Goal: Task Accomplishment & Management: Complete application form

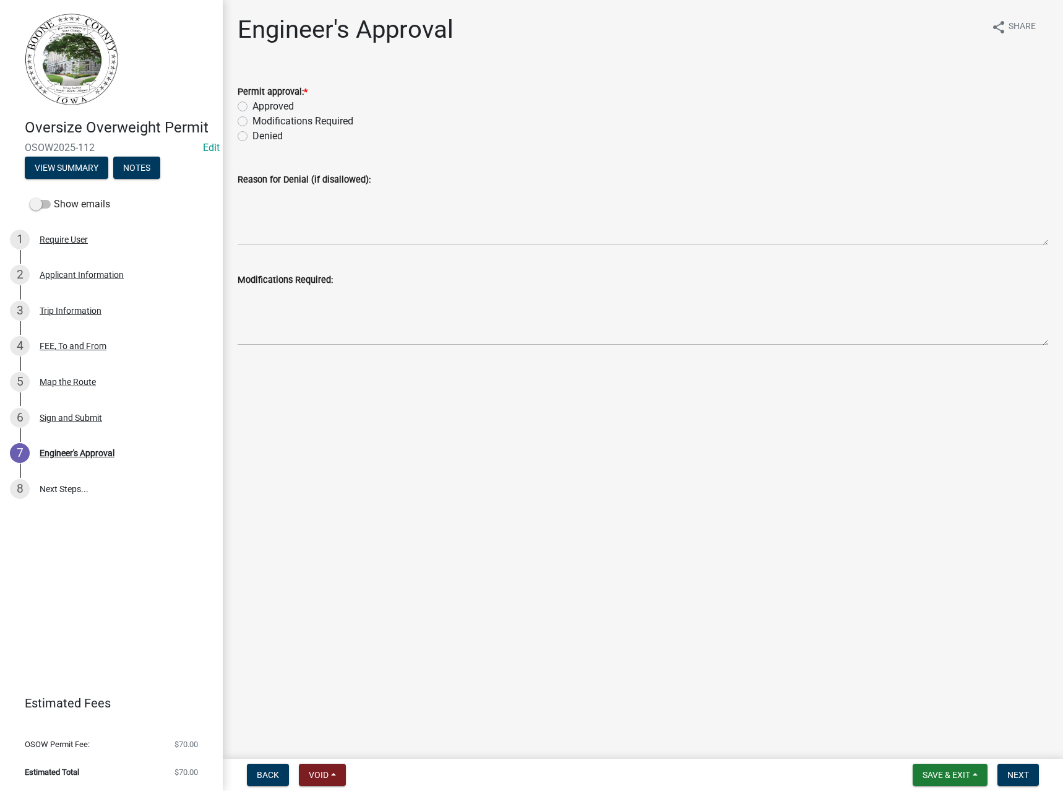
click at [257, 131] on label "Denied" at bounding box center [267, 136] width 30 height 15
click at [257, 131] on input "Denied" at bounding box center [256, 133] width 8 height 8
radio input "true"
click at [329, 221] on textarea "Reason for Denial (if disallowed):" at bounding box center [643, 216] width 811 height 58
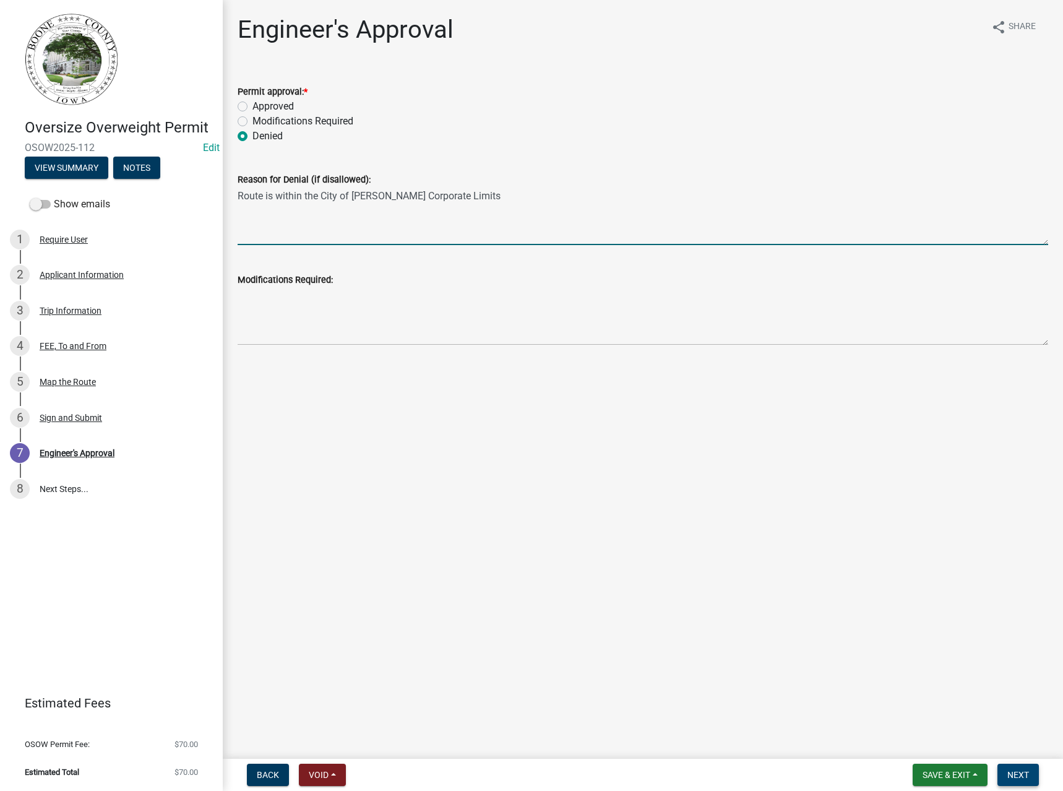
type textarea "Route is within the City of Boone Corporate Limits"
click at [1017, 781] on button "Next" at bounding box center [1017, 774] width 41 height 22
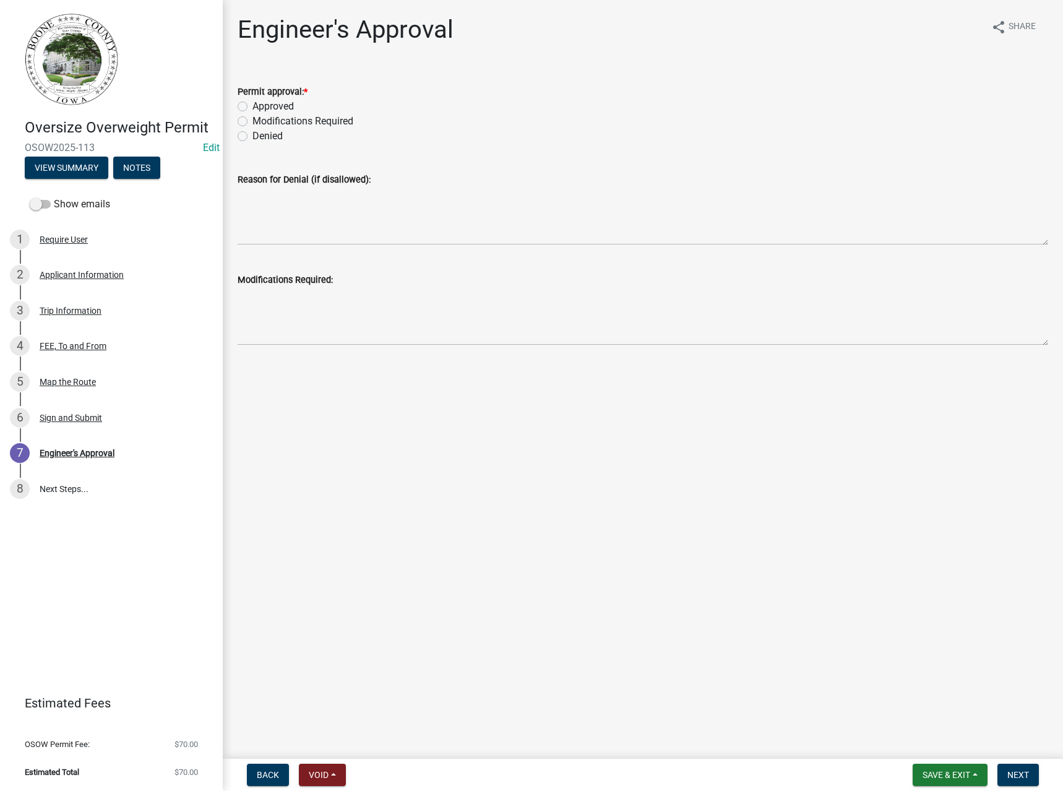
click at [263, 103] on label "Approved" at bounding box center [272, 106] width 41 height 15
click at [260, 103] on input "Approved" at bounding box center [256, 103] width 8 height 8
radio input "true"
click at [1021, 772] on span "Next" at bounding box center [1018, 775] width 22 height 10
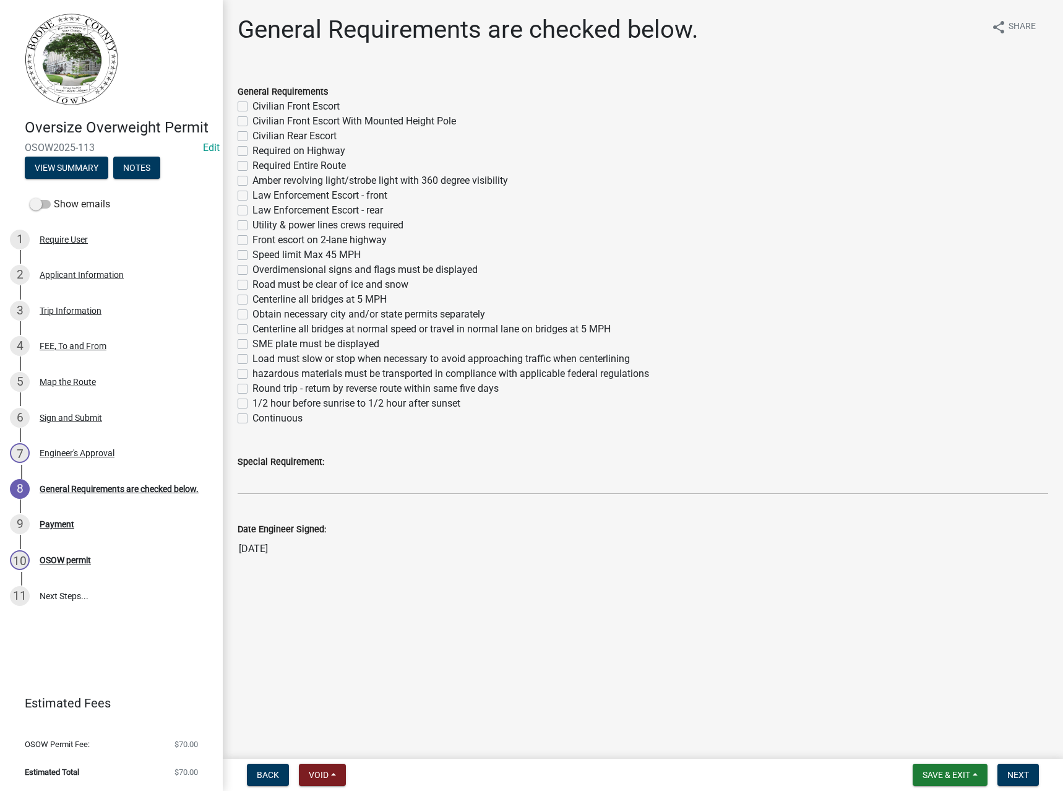
click at [277, 165] on label "Required Entire Route" at bounding box center [298, 165] width 93 height 15
click at [260, 165] on input "Required Entire Route" at bounding box center [256, 162] width 8 height 8
checkbox input "true"
checkbox input "false"
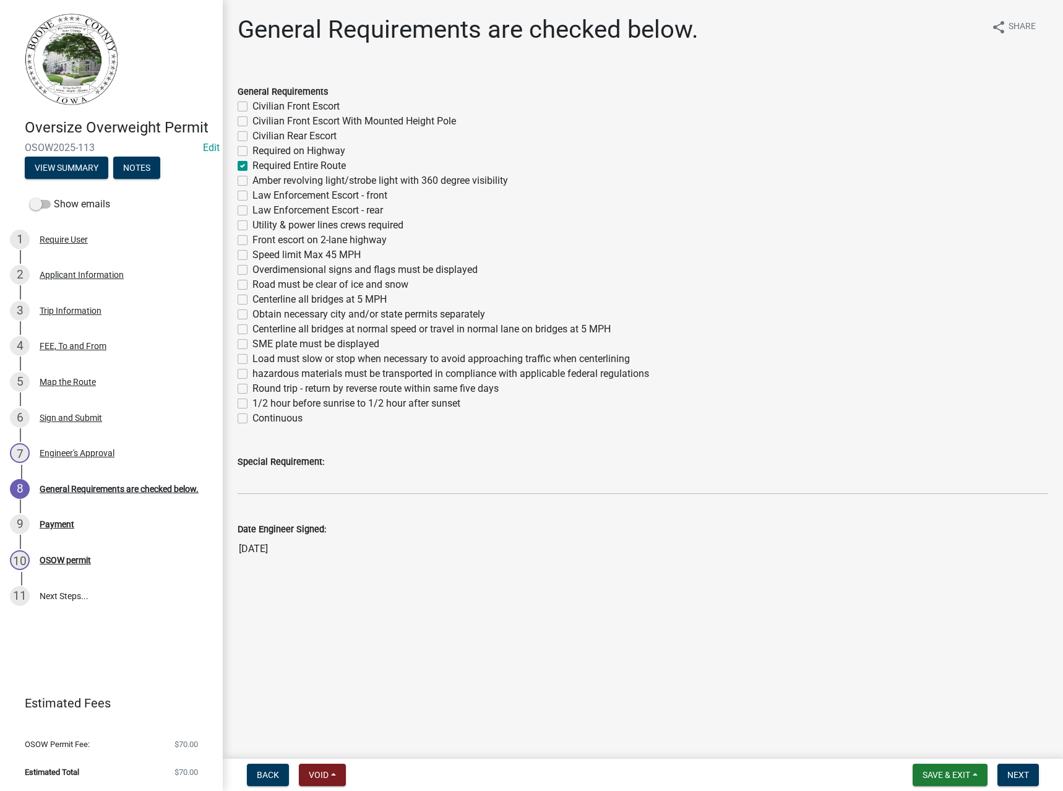
checkbox input "false"
checkbox input "true"
checkbox input "false"
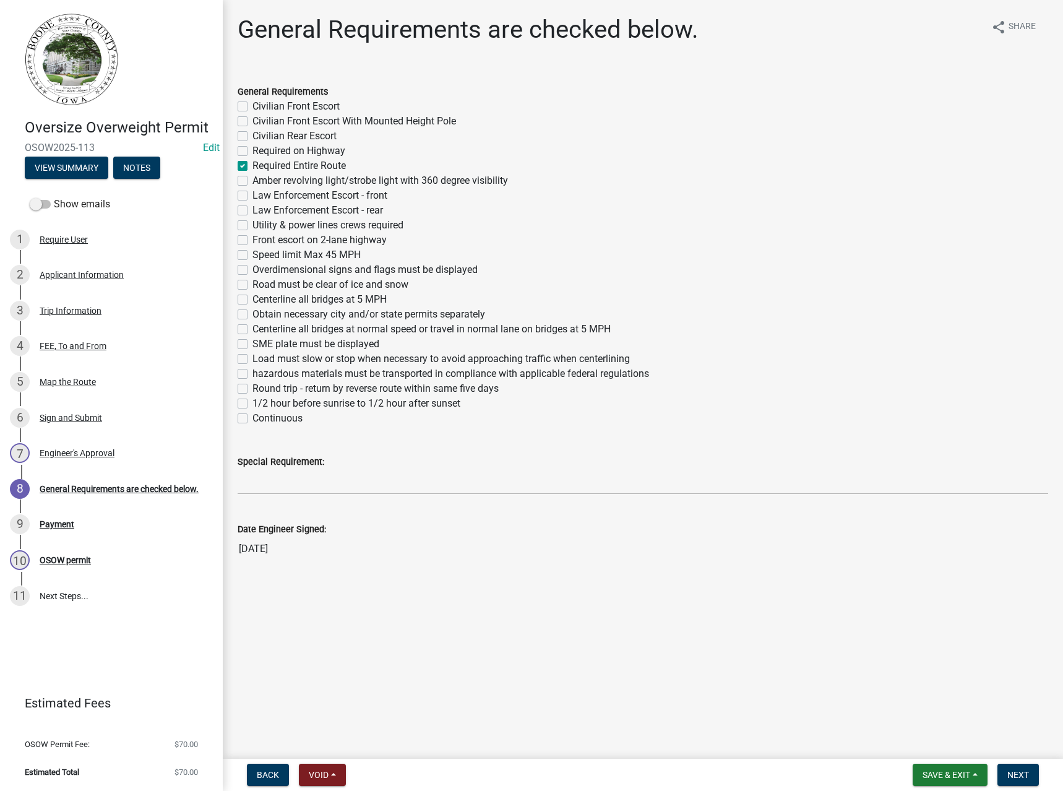
checkbox input "false"
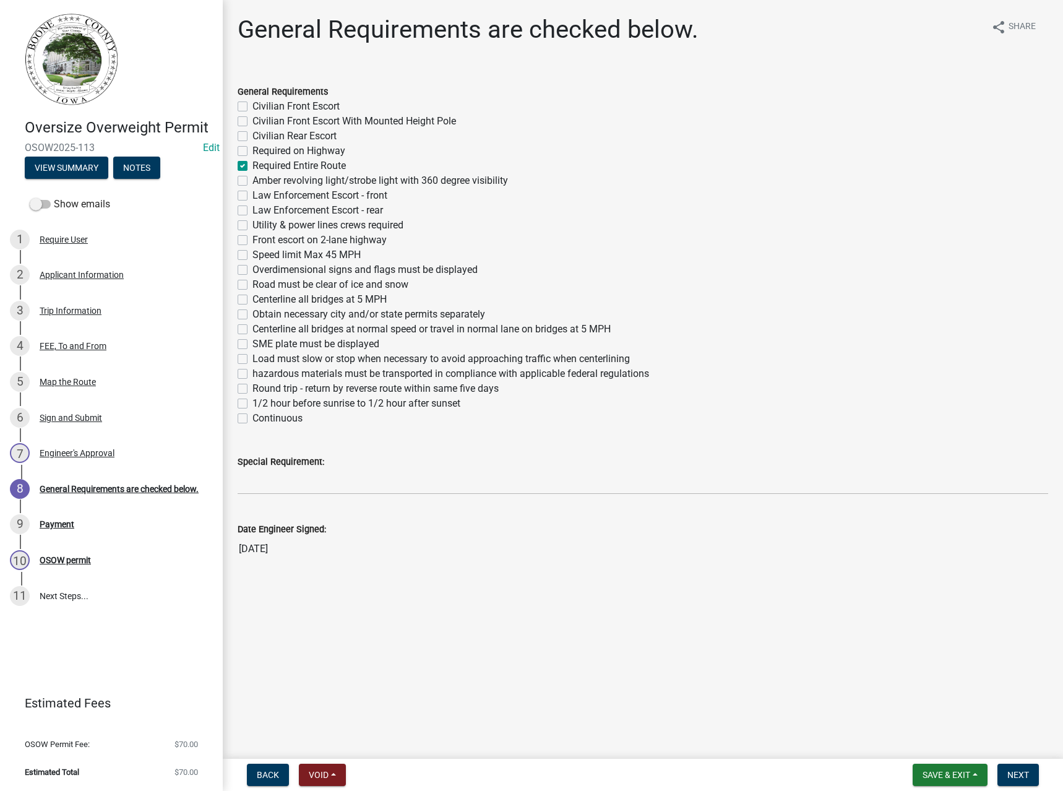
checkbox input "false"
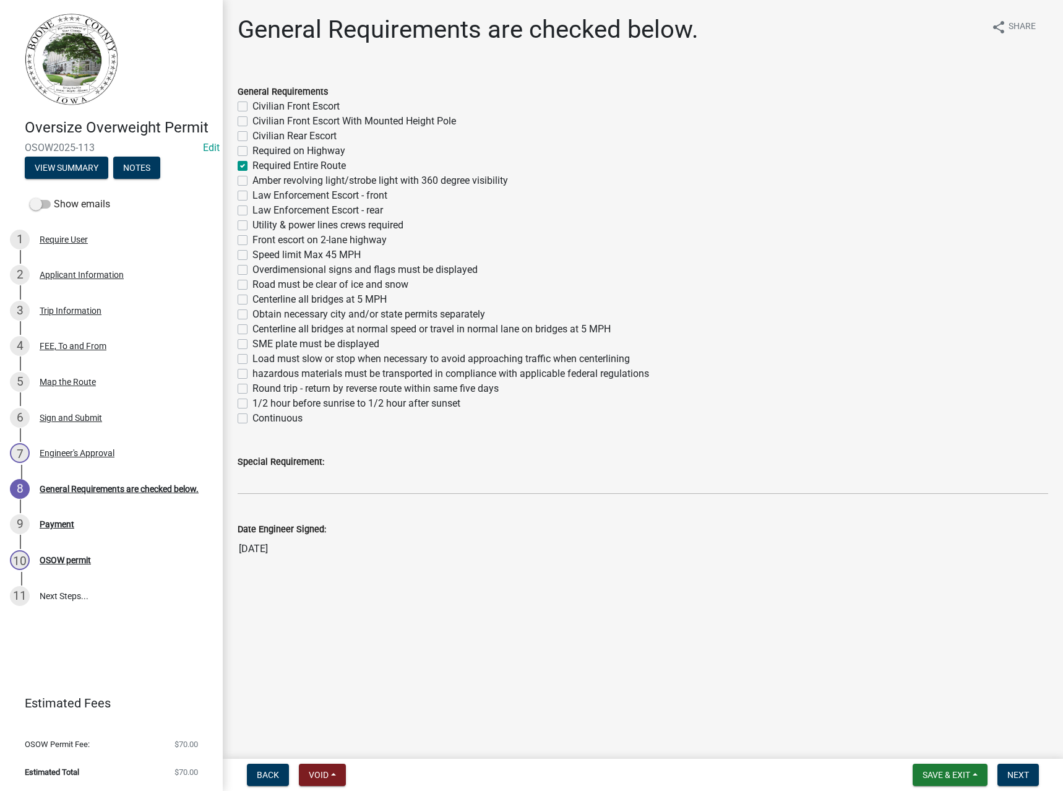
checkbox input "false"
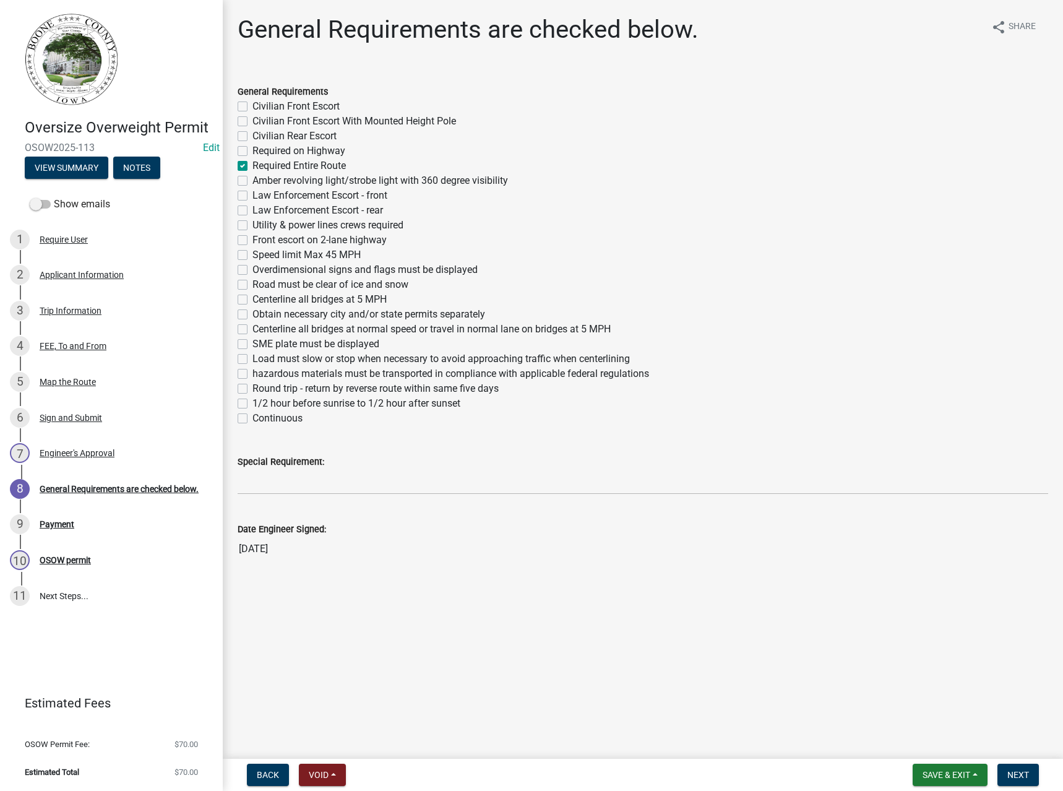
click at [293, 272] on label "Overdimensional signs and flags must be displayed" at bounding box center [364, 269] width 225 height 15
click at [260, 270] on input "Overdimensional signs and flags must be displayed" at bounding box center [256, 266] width 8 height 8
checkbox input "true"
checkbox input "false"
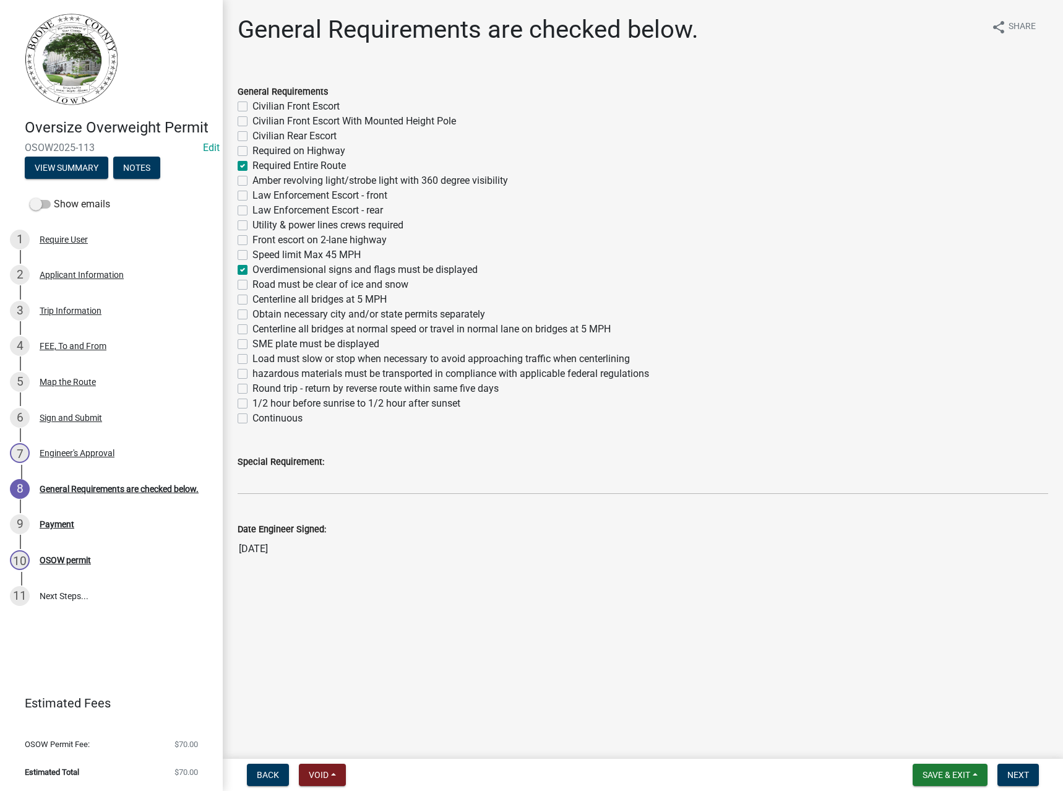
checkbox input "false"
checkbox input "true"
checkbox input "false"
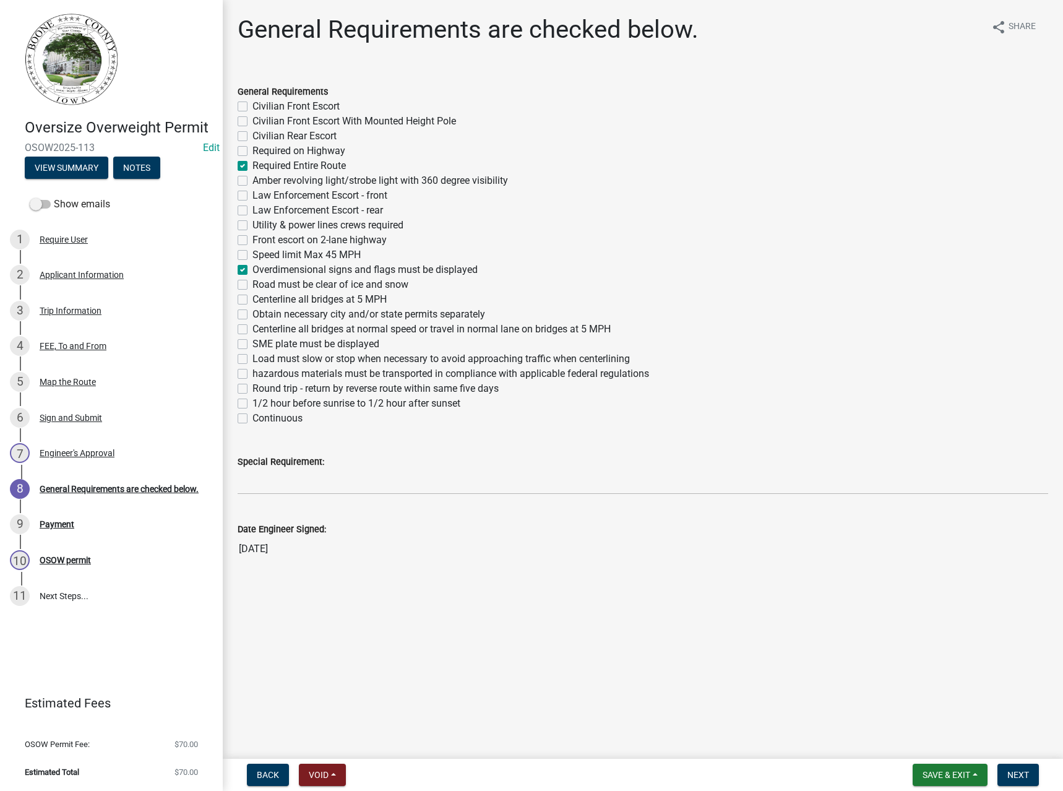
checkbox input "false"
checkbox input "true"
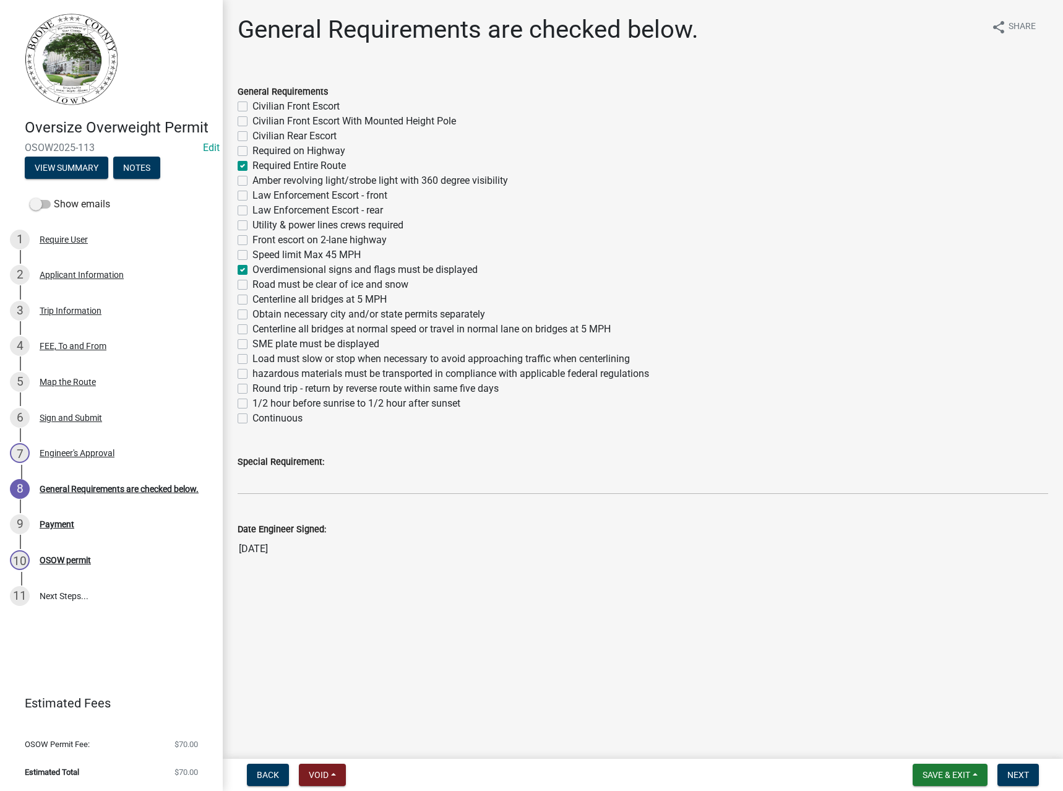
checkbox input "false"
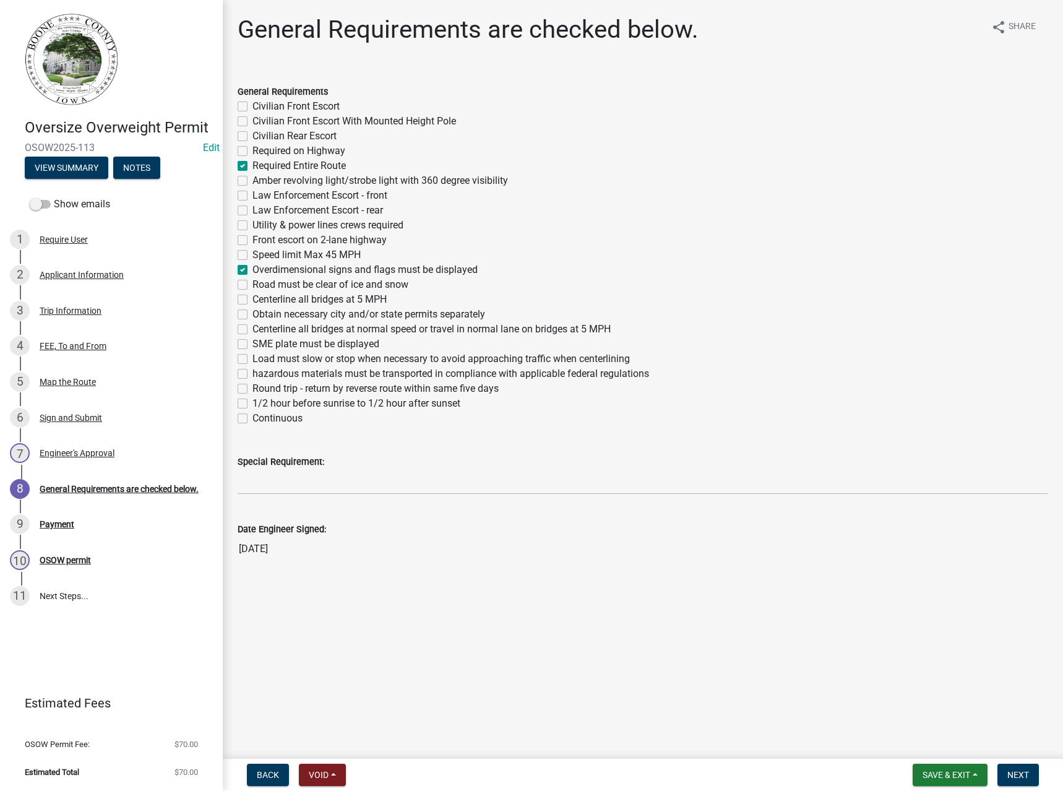
checkbox input "false"
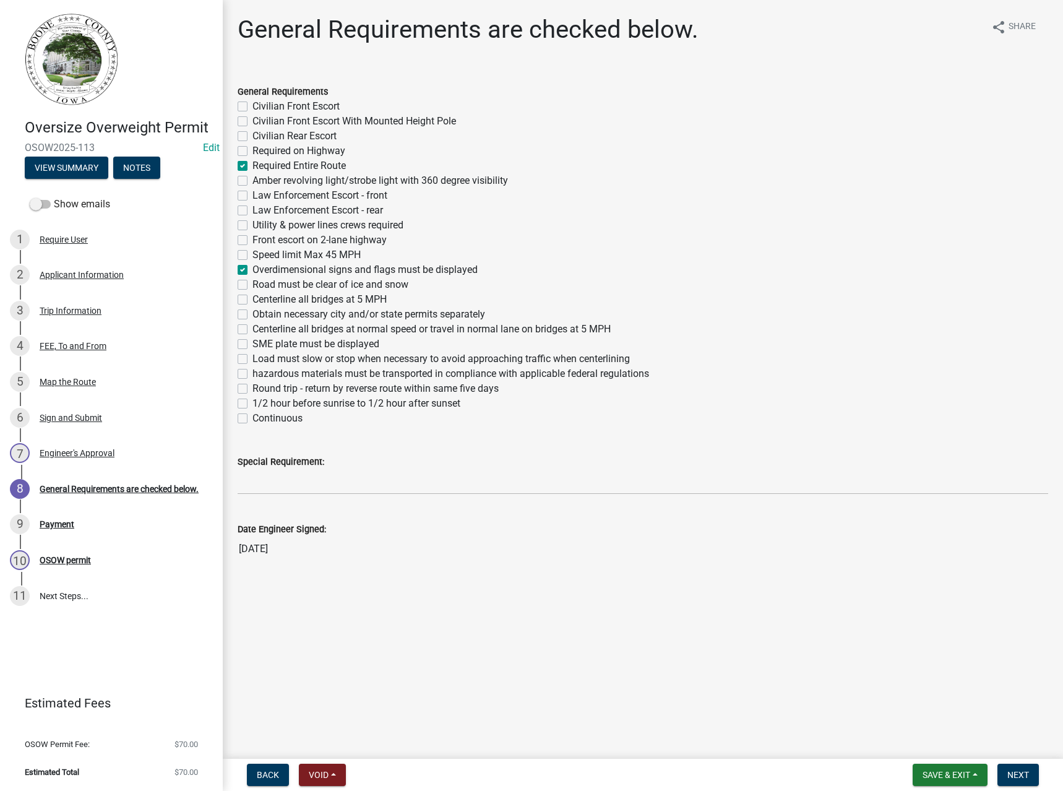
click at [676, 258] on div "Speed limit Max 45 MPH" at bounding box center [643, 254] width 811 height 15
click at [301, 176] on label "Amber revolving light/strobe light with 360 degree visibility" at bounding box center [380, 180] width 256 height 15
click at [260, 176] on input "Amber revolving light/strobe light with 360 degree visibility" at bounding box center [256, 177] width 8 height 8
checkbox input "true"
checkbox input "false"
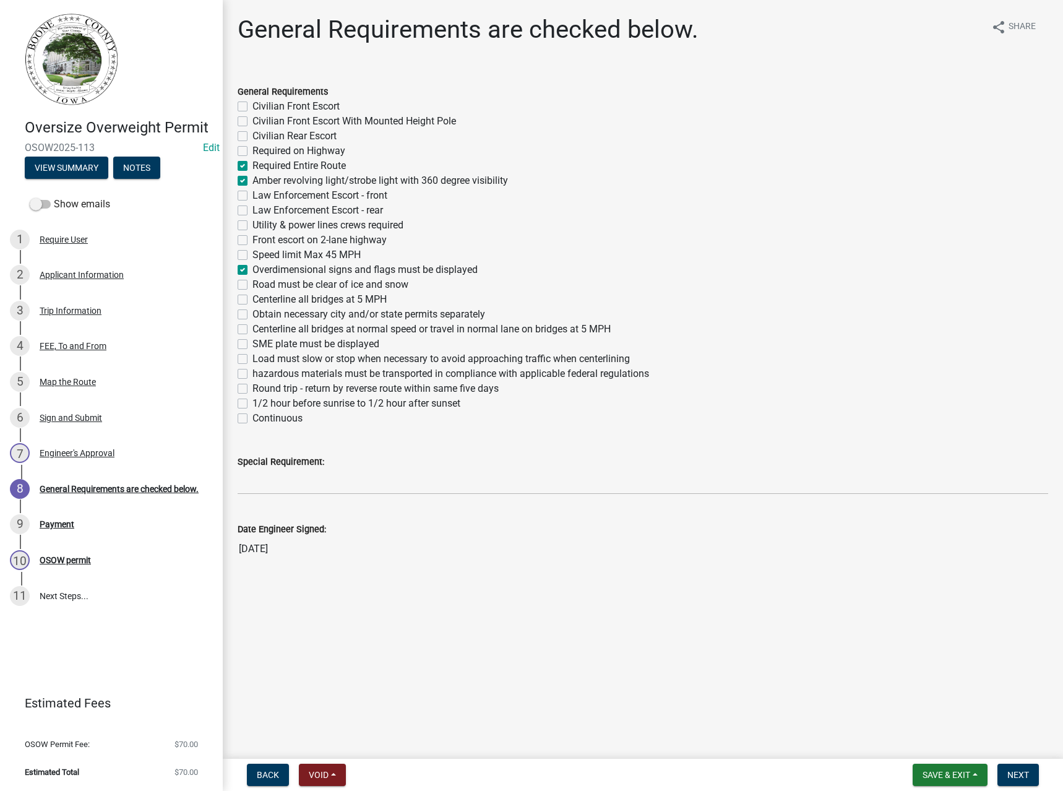
checkbox input "false"
checkbox input "true"
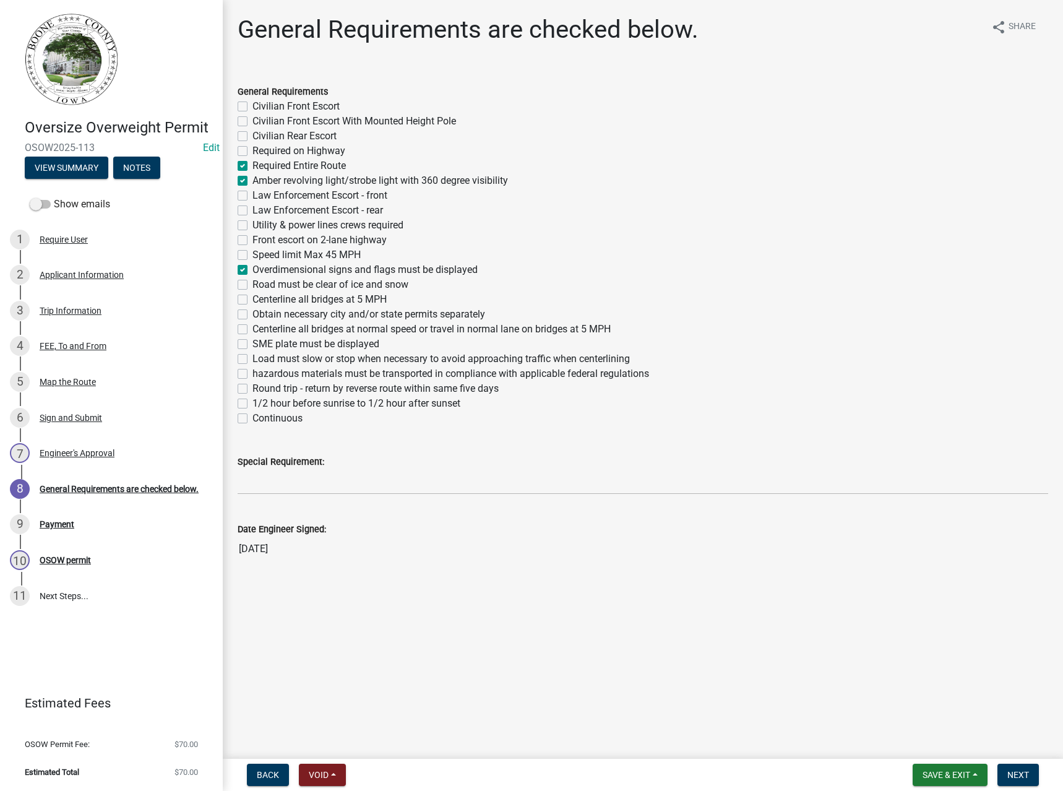
checkbox input "false"
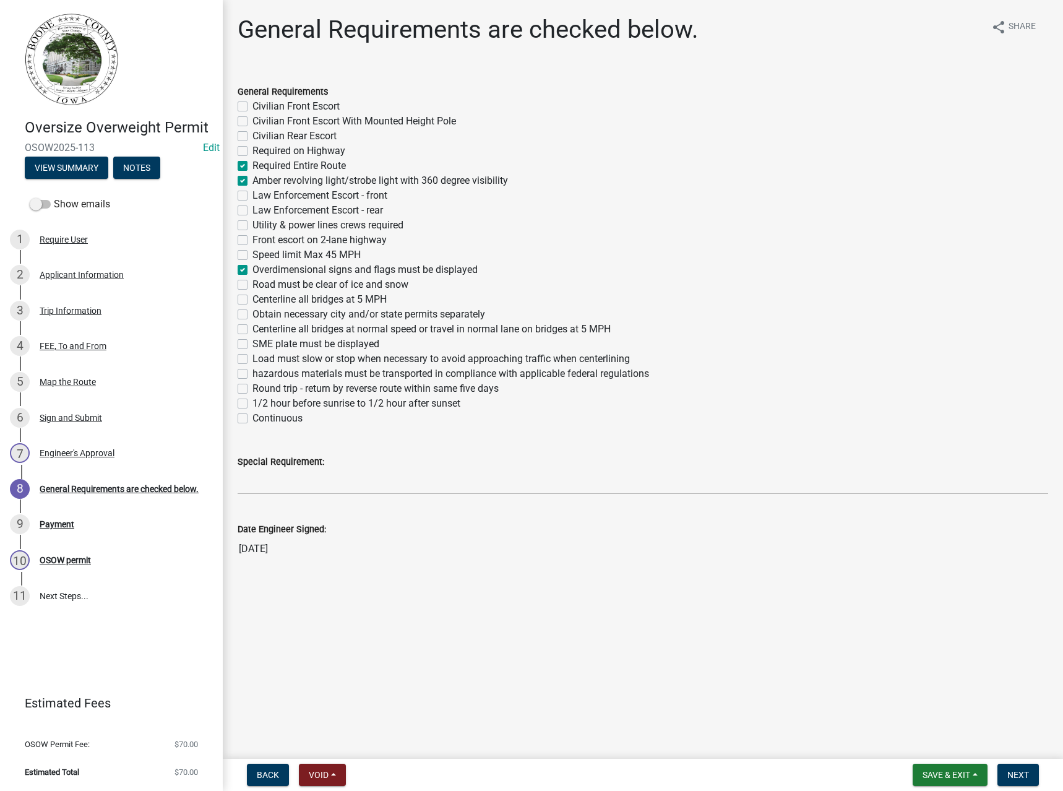
checkbox input "true"
checkbox input "false"
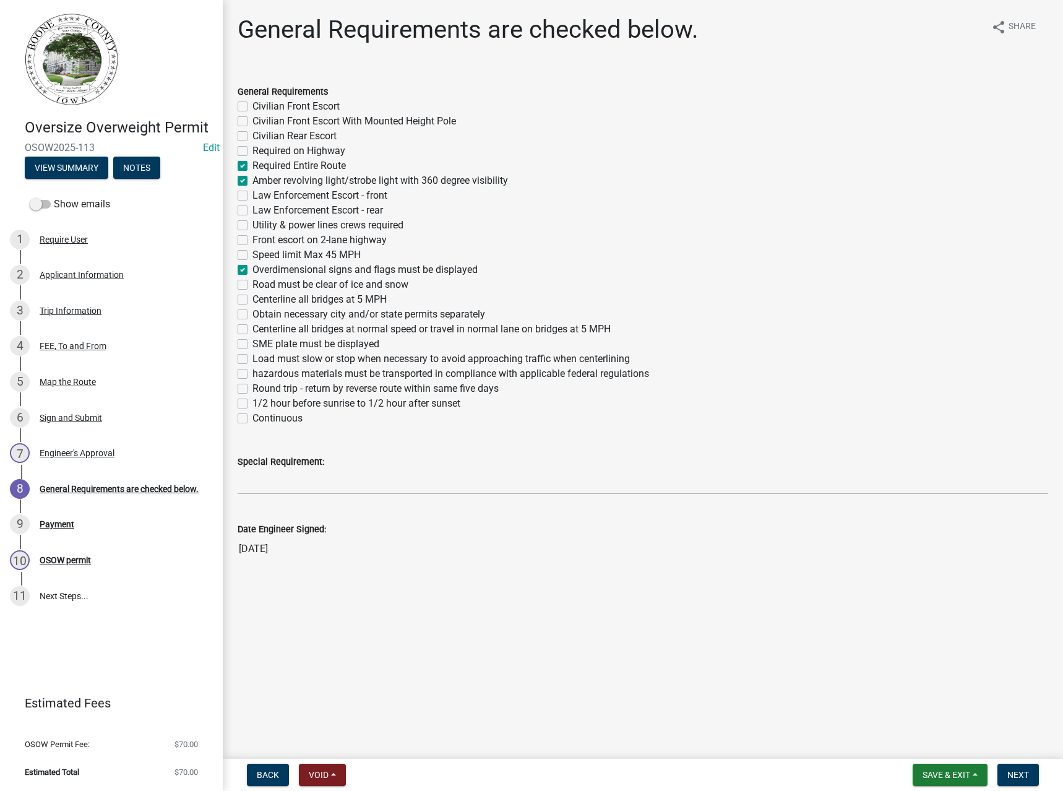
checkbox input "false"
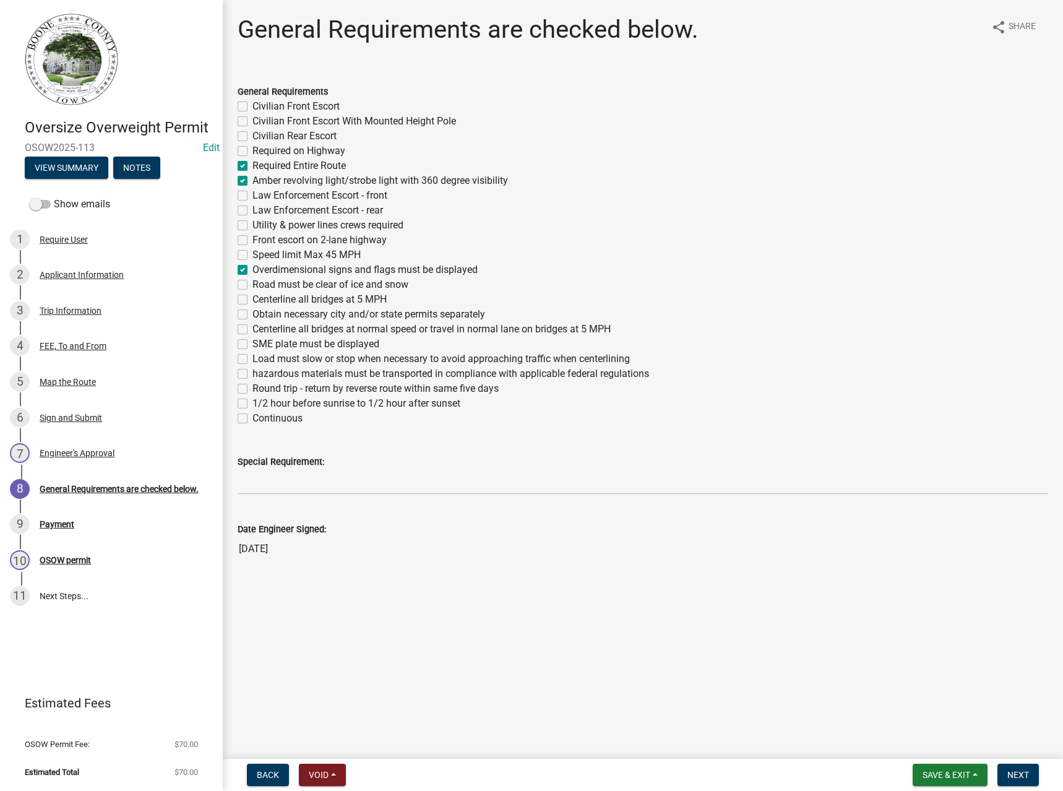
checkbox input "false"
click at [278, 316] on label "Obtain necessary city and/or state permits separately" at bounding box center [368, 314] width 233 height 15
click at [260, 315] on input "Obtain necessary city and/or state permits separately" at bounding box center [256, 311] width 8 height 8
checkbox input "true"
checkbox input "false"
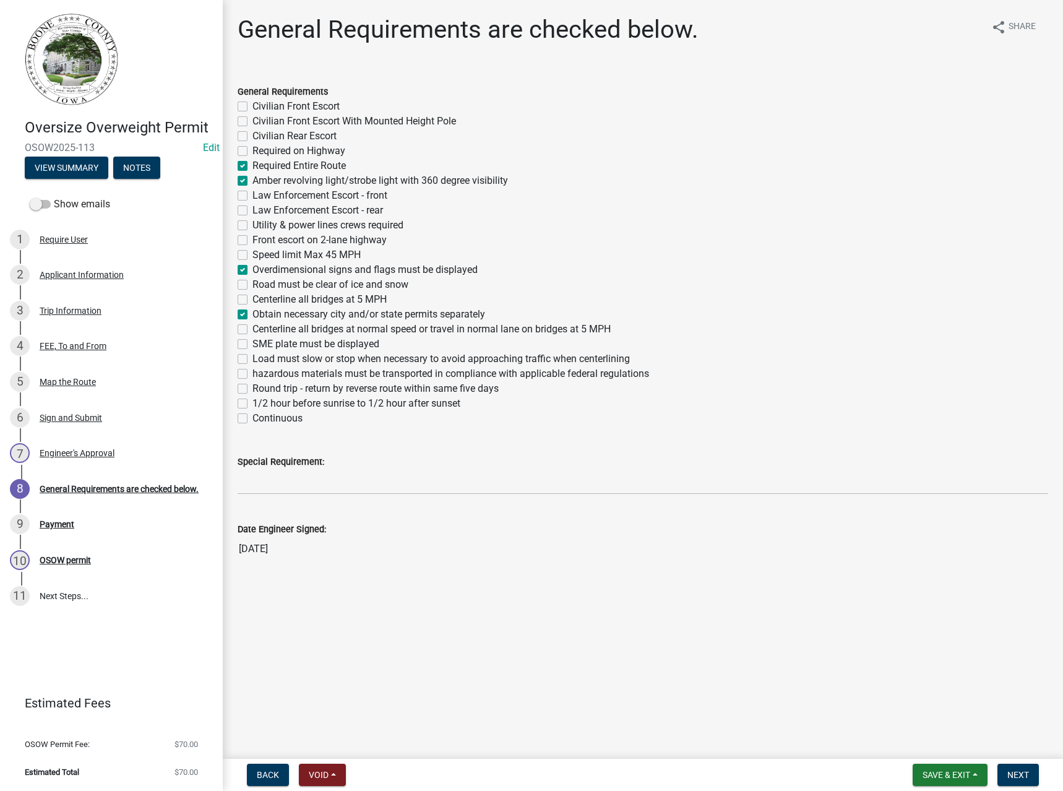
checkbox input "false"
checkbox input "true"
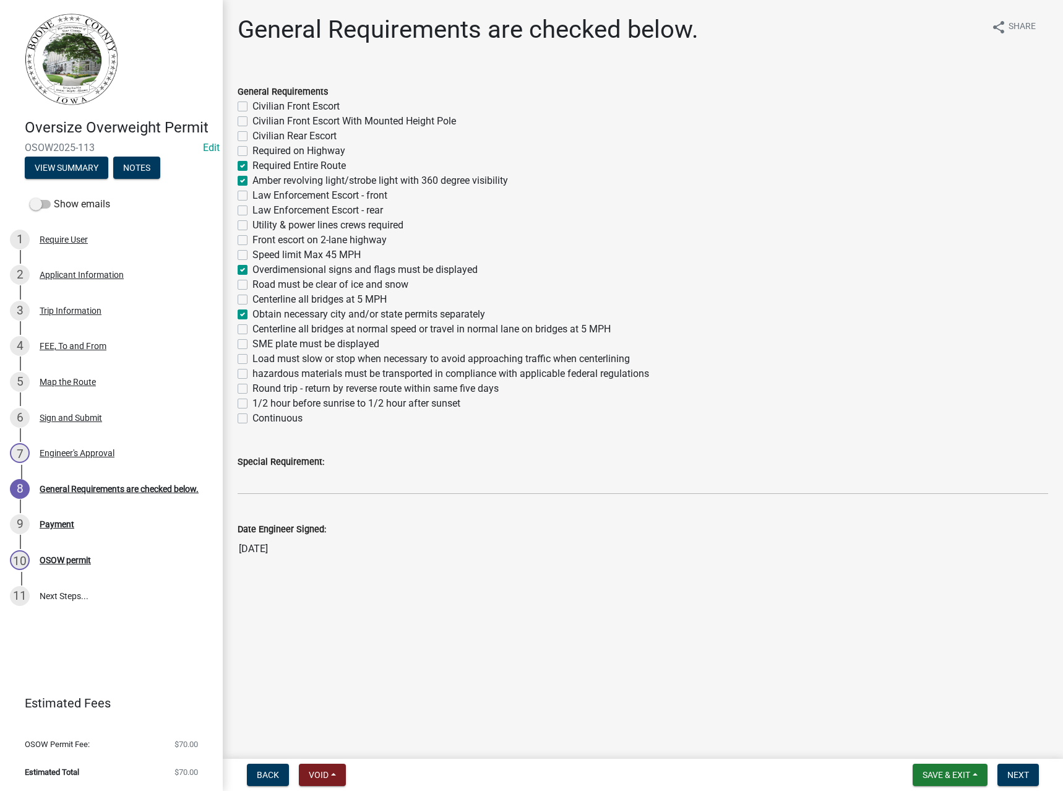
checkbox input "false"
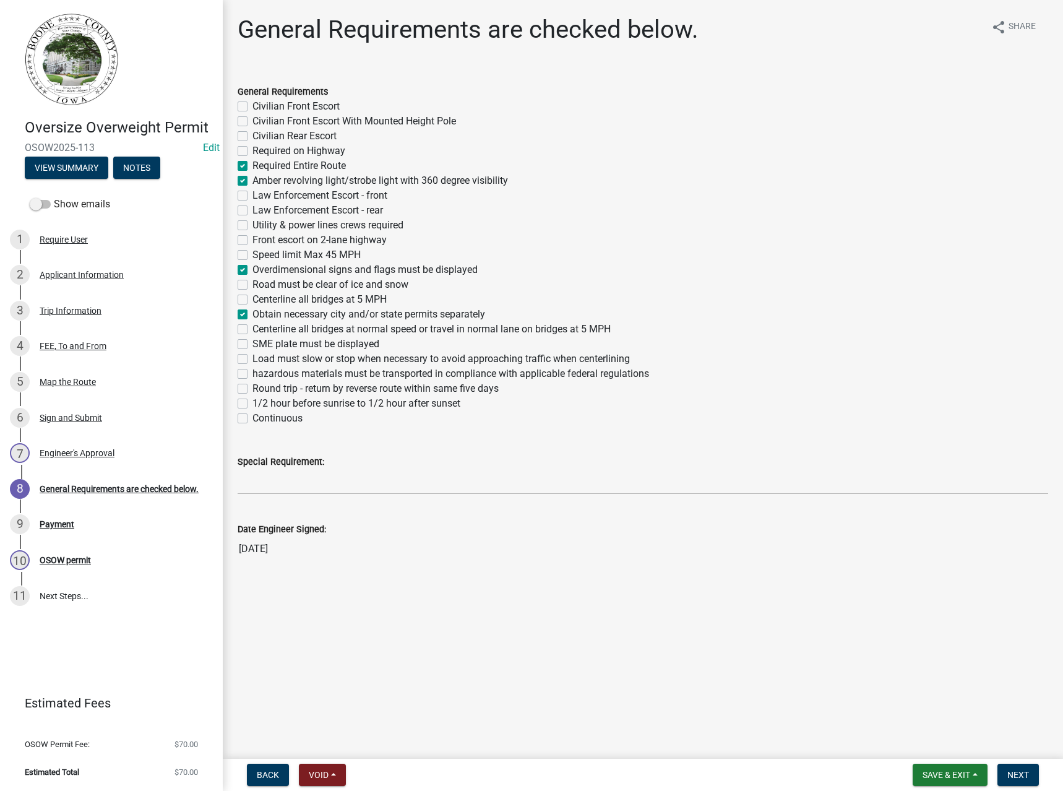
checkbox input "true"
checkbox input "false"
checkbox input "true"
checkbox input "false"
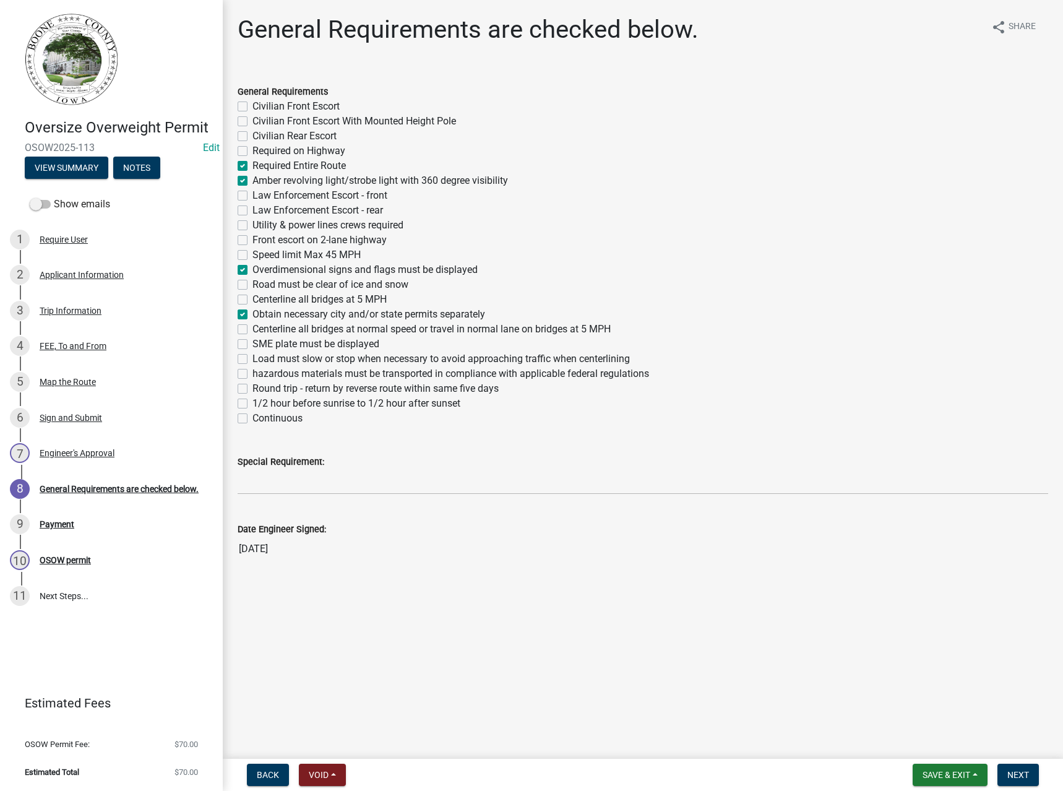
checkbox input "false"
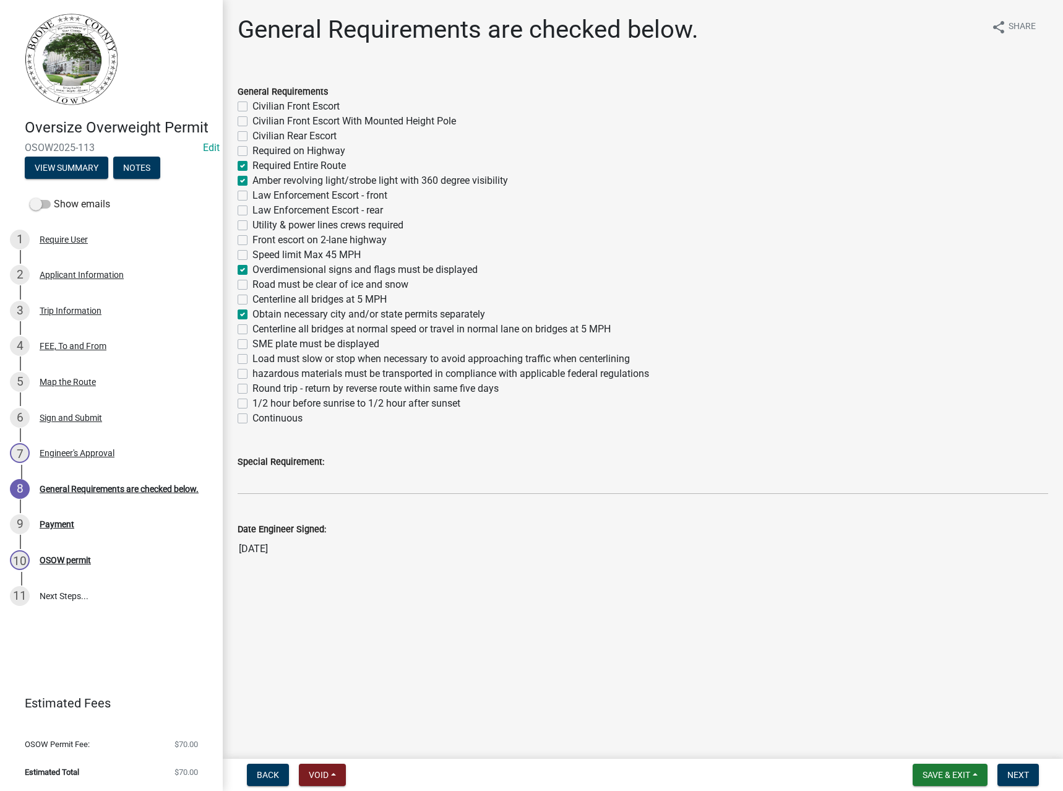
click at [279, 417] on label "Continuous" at bounding box center [277, 418] width 50 height 15
click at [260, 417] on input "Continuous" at bounding box center [256, 415] width 8 height 8
checkbox input "true"
checkbox input "false"
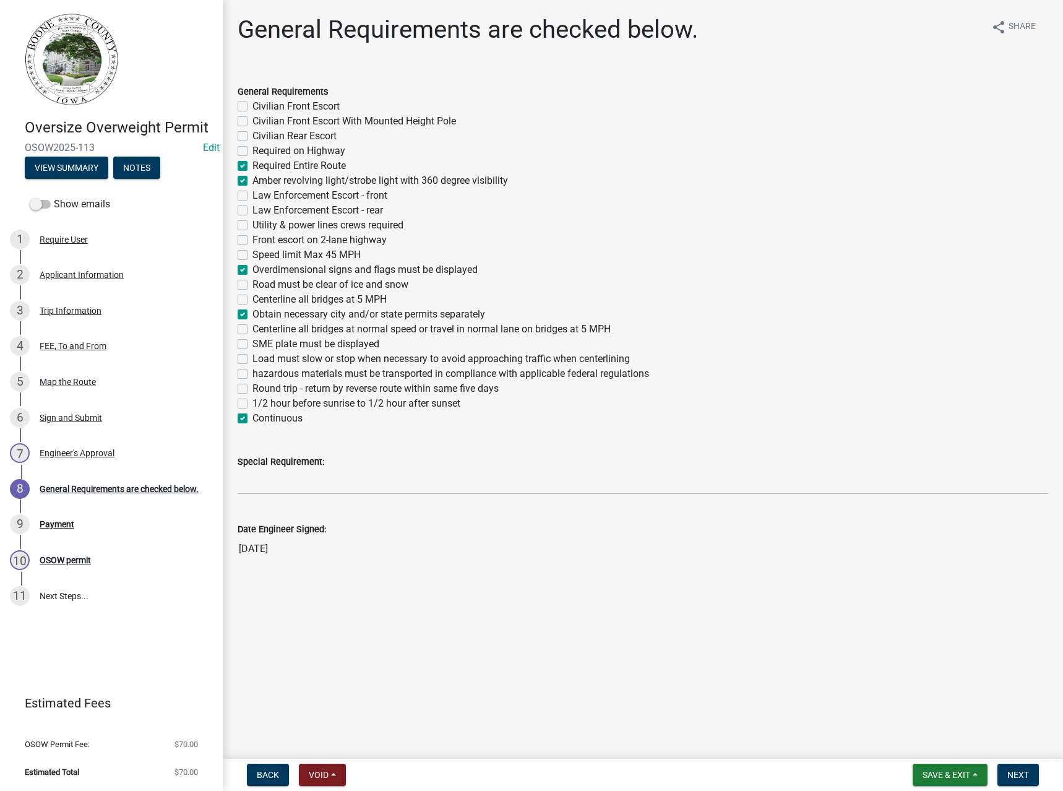
checkbox input "false"
checkbox input "true"
checkbox input "false"
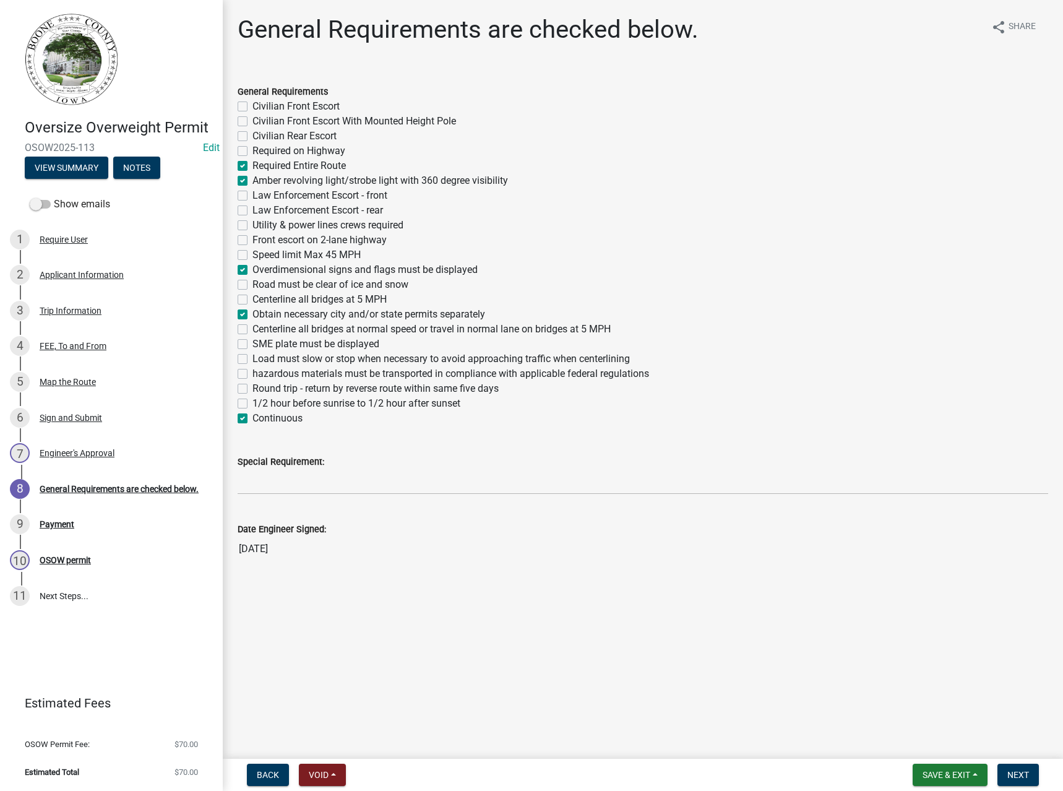
checkbox input "false"
checkbox input "true"
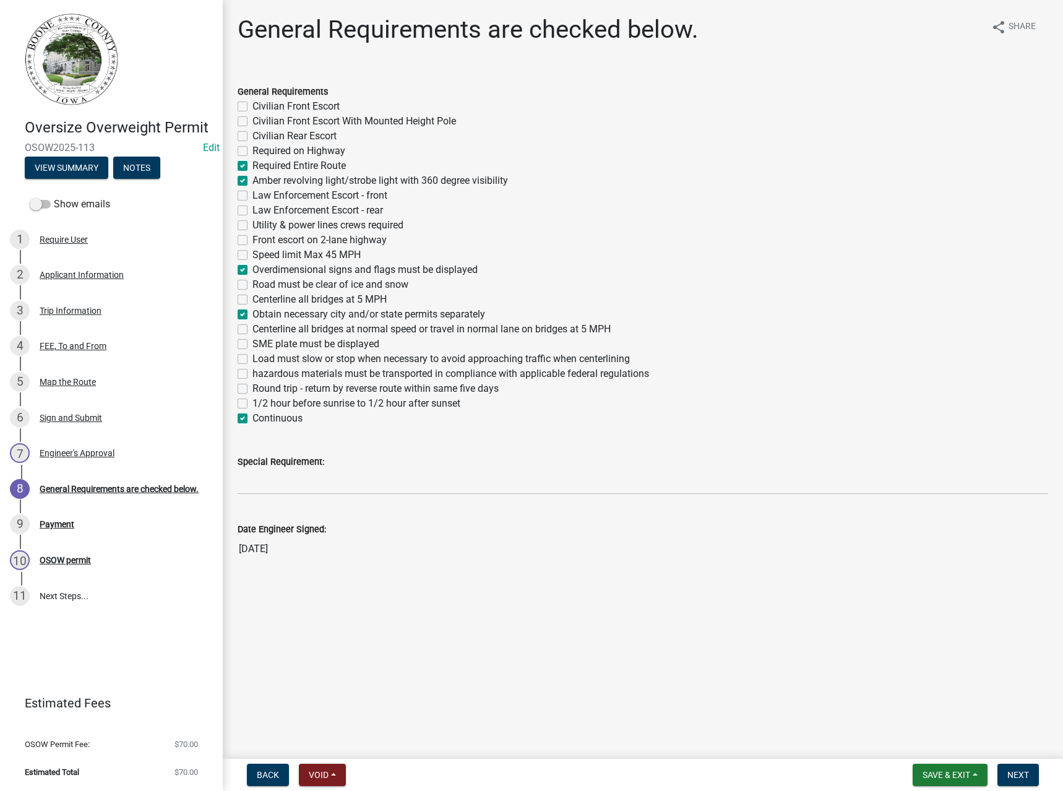
checkbox input "false"
checkbox input "true"
checkbox input "false"
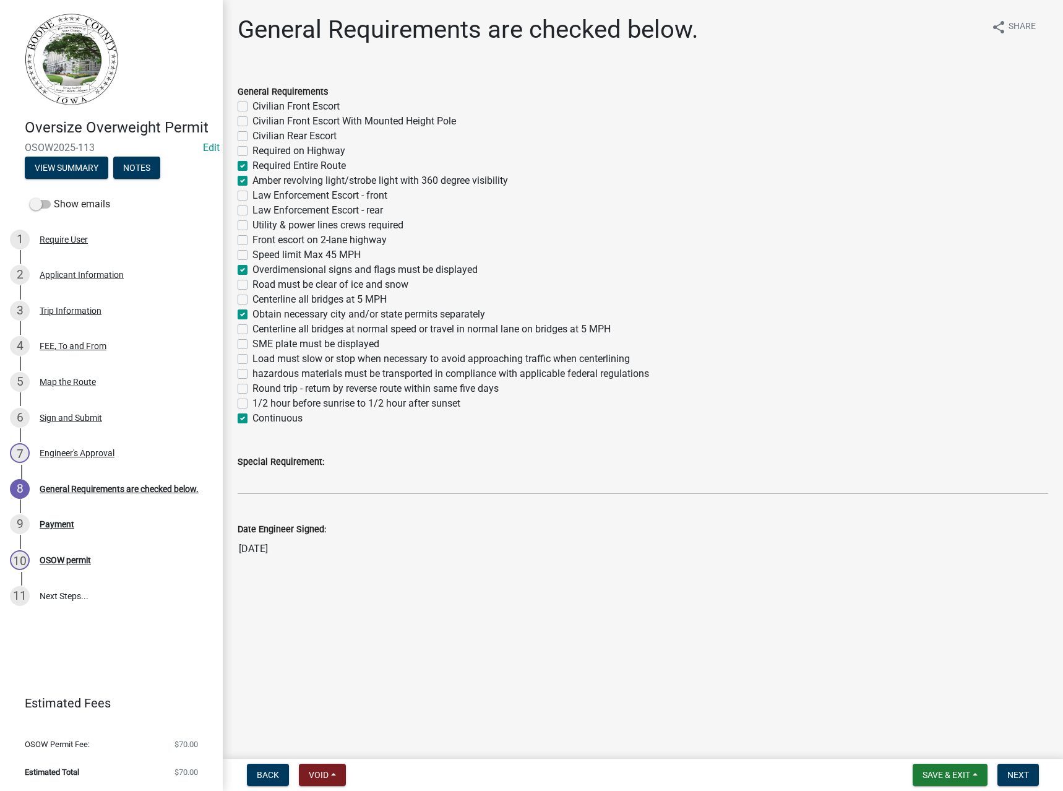
checkbox input "false"
checkbox input "true"
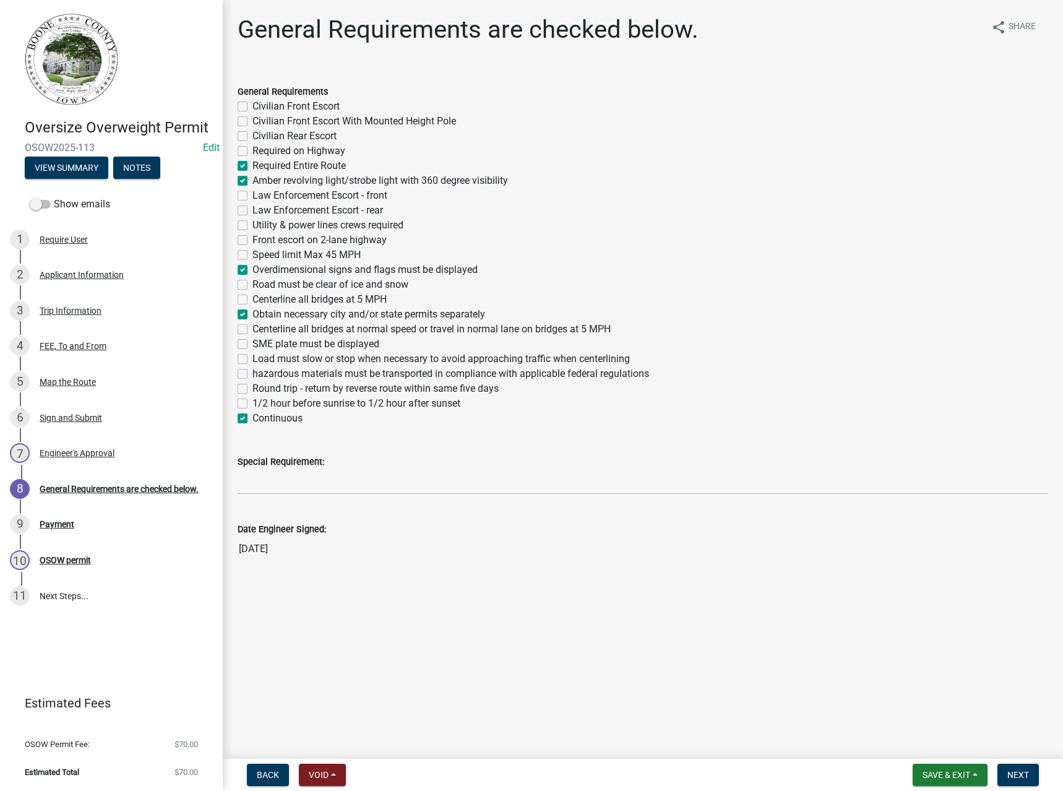
click at [291, 387] on label "Round trip - return by reverse route within same five days" at bounding box center [375, 388] width 246 height 15
click at [260, 387] on input "Round trip - return by reverse route within same five days" at bounding box center [256, 385] width 8 height 8
checkbox input "true"
checkbox input "false"
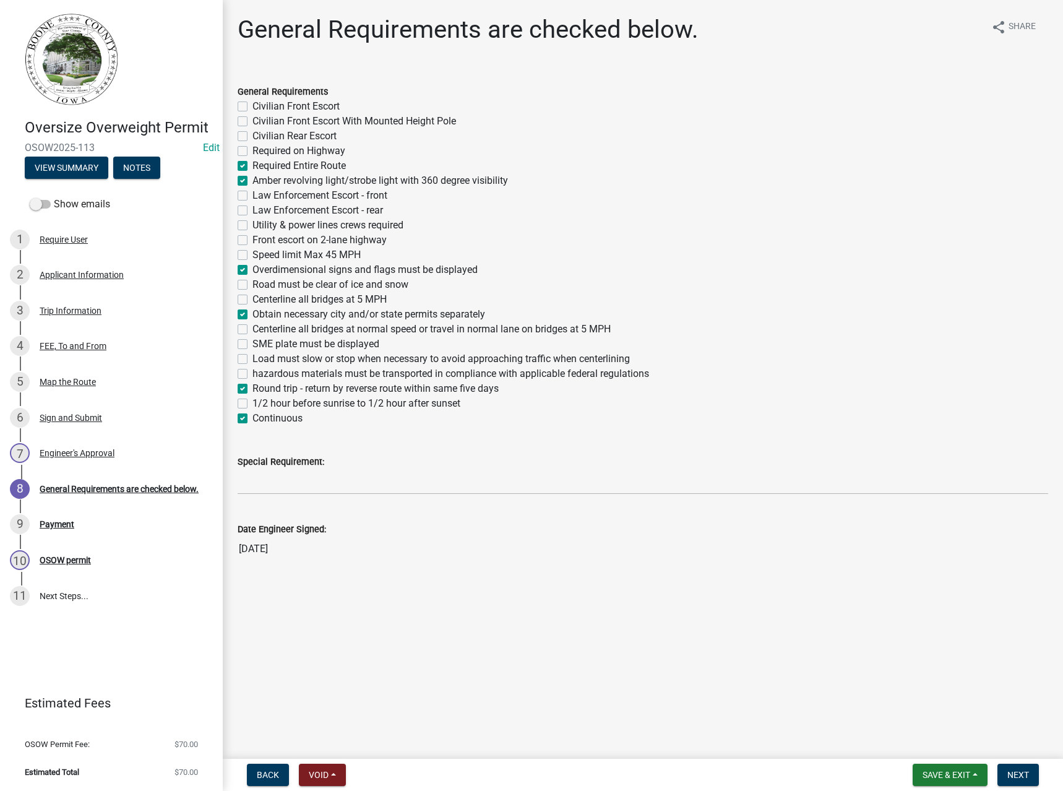
checkbox input "false"
checkbox input "true"
checkbox input "false"
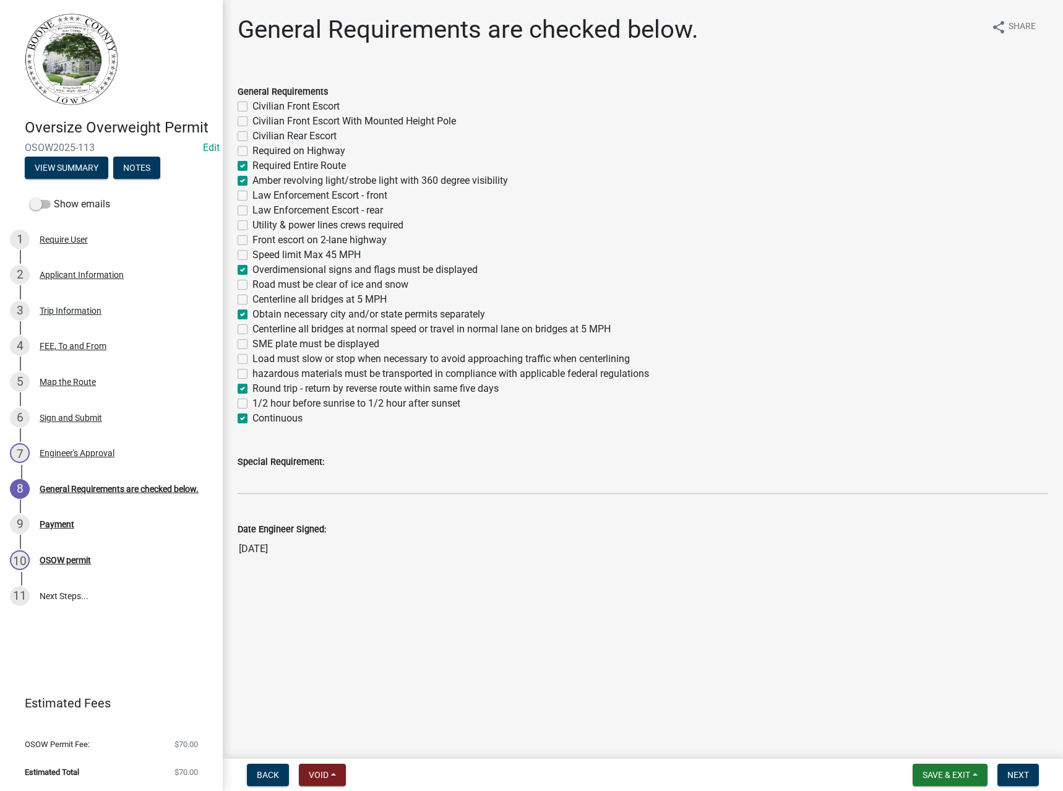
checkbox input "false"
checkbox input "true"
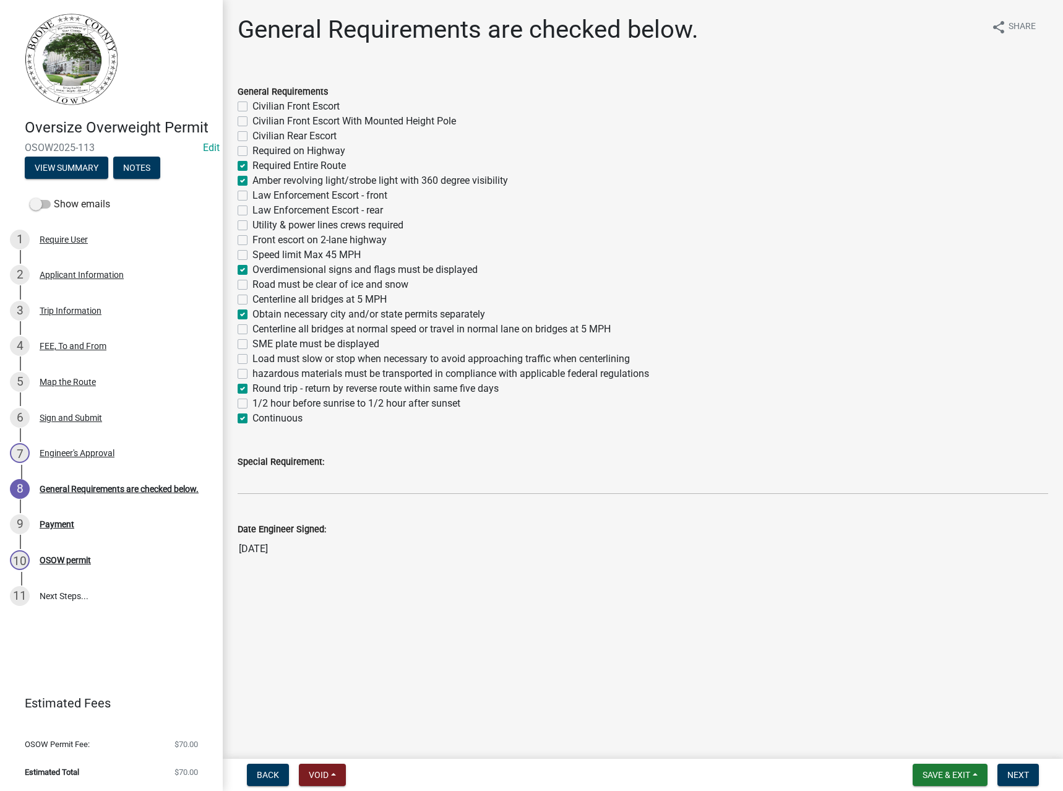
checkbox input "false"
checkbox input "true"
checkbox input "false"
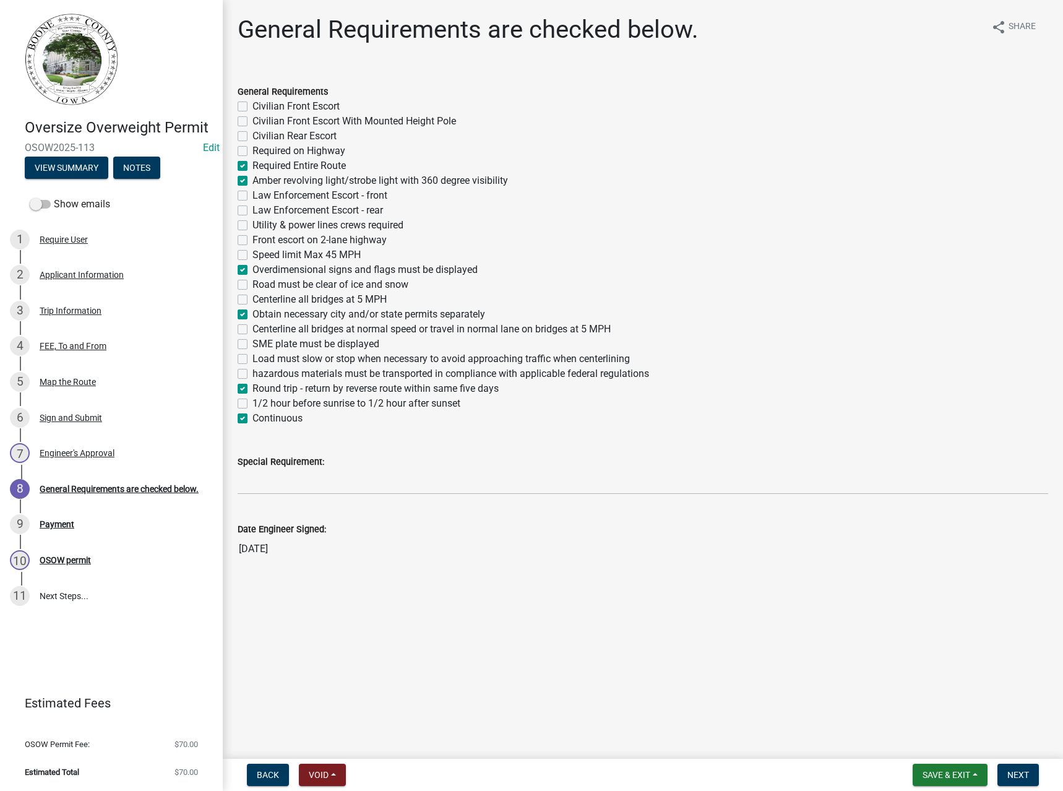
checkbox input "false"
checkbox input "true"
checkbox input "false"
checkbox input "true"
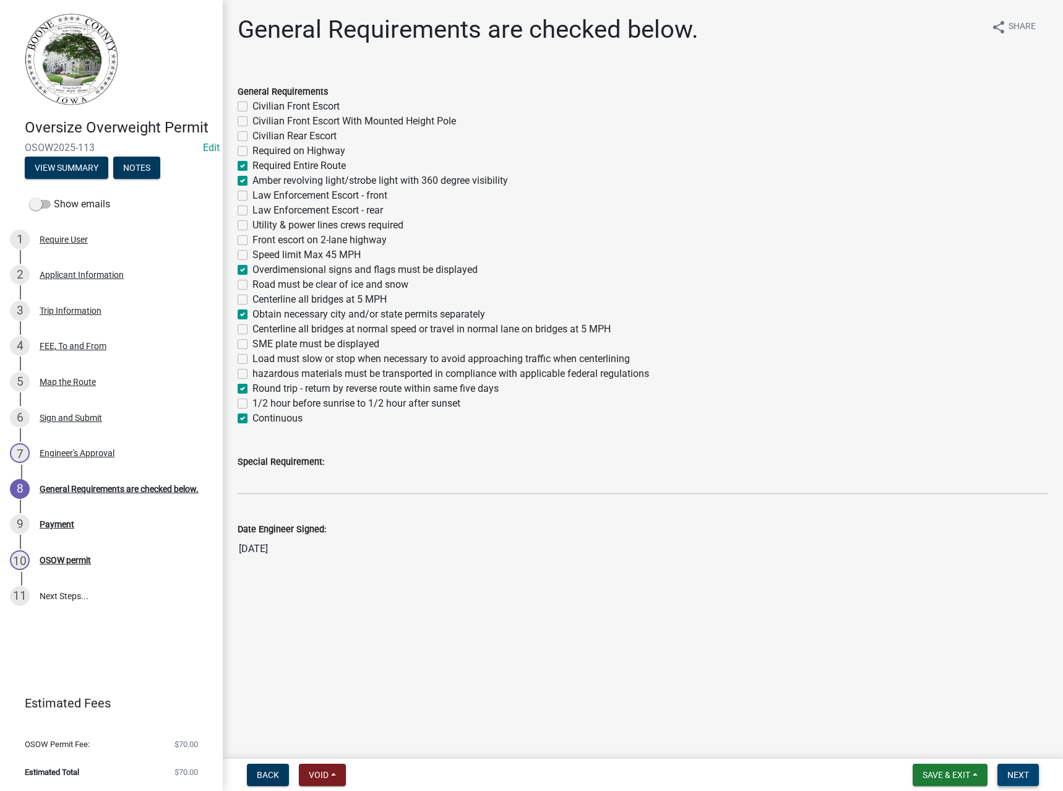
click at [1015, 772] on span "Next" at bounding box center [1018, 775] width 22 height 10
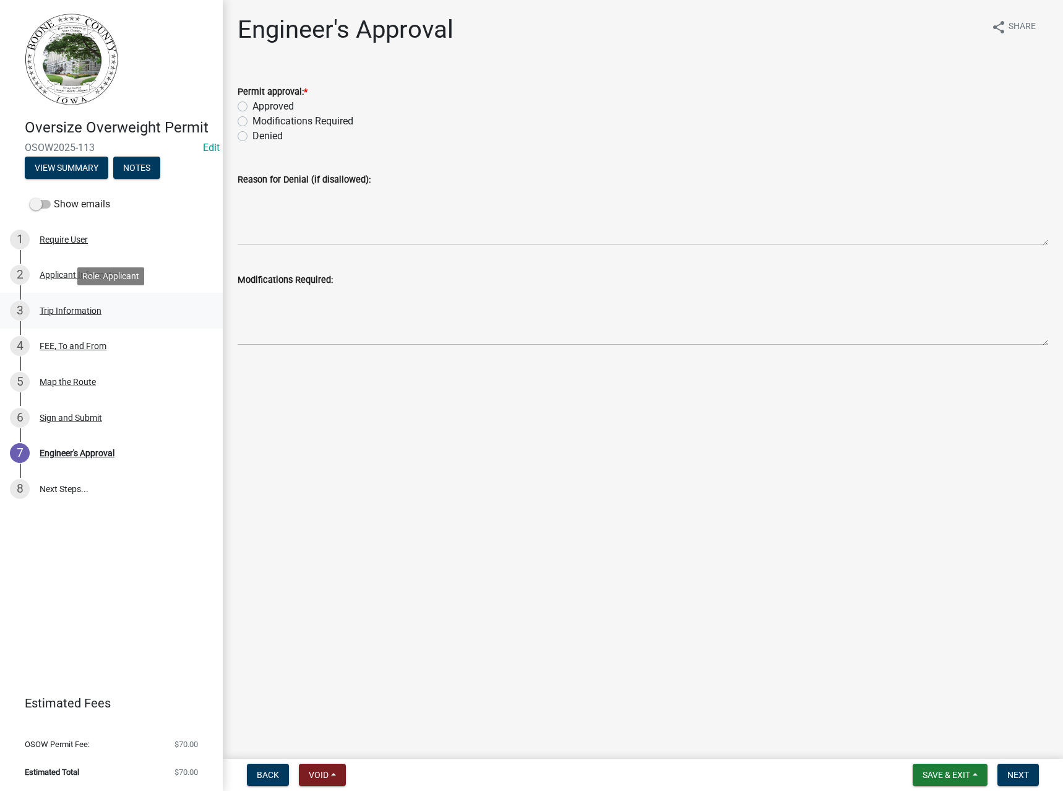
click at [72, 309] on div "Trip Information" at bounding box center [71, 310] width 62 height 9
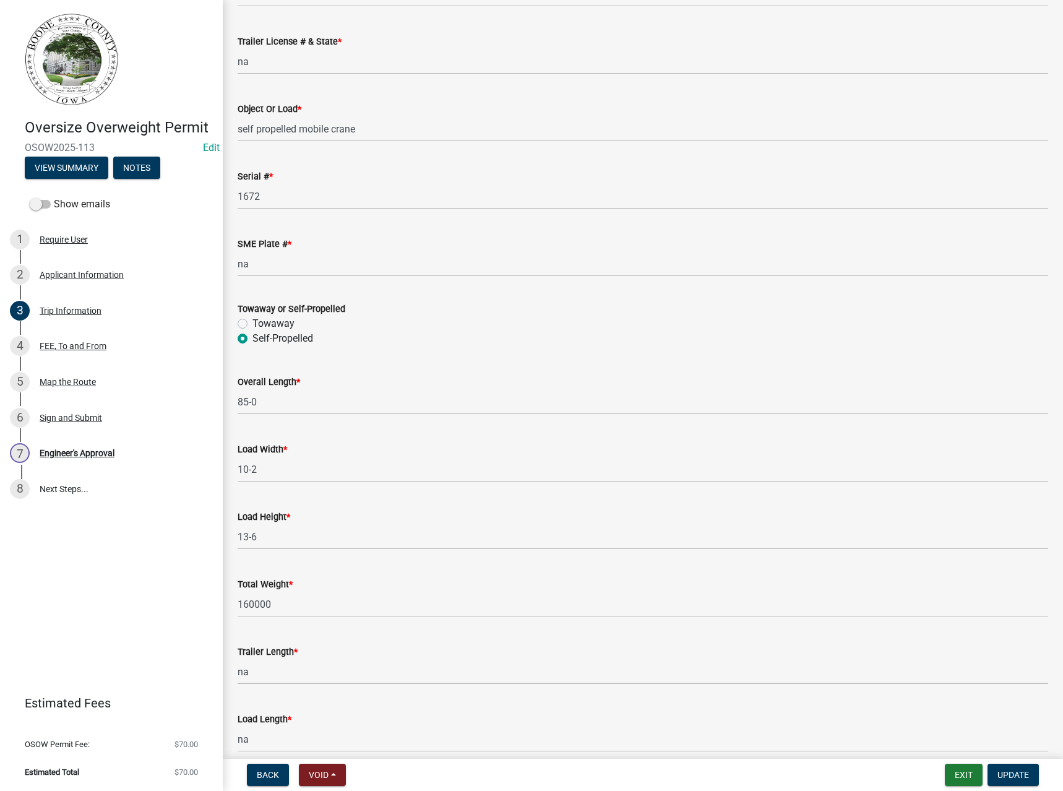
scroll to position [371, 0]
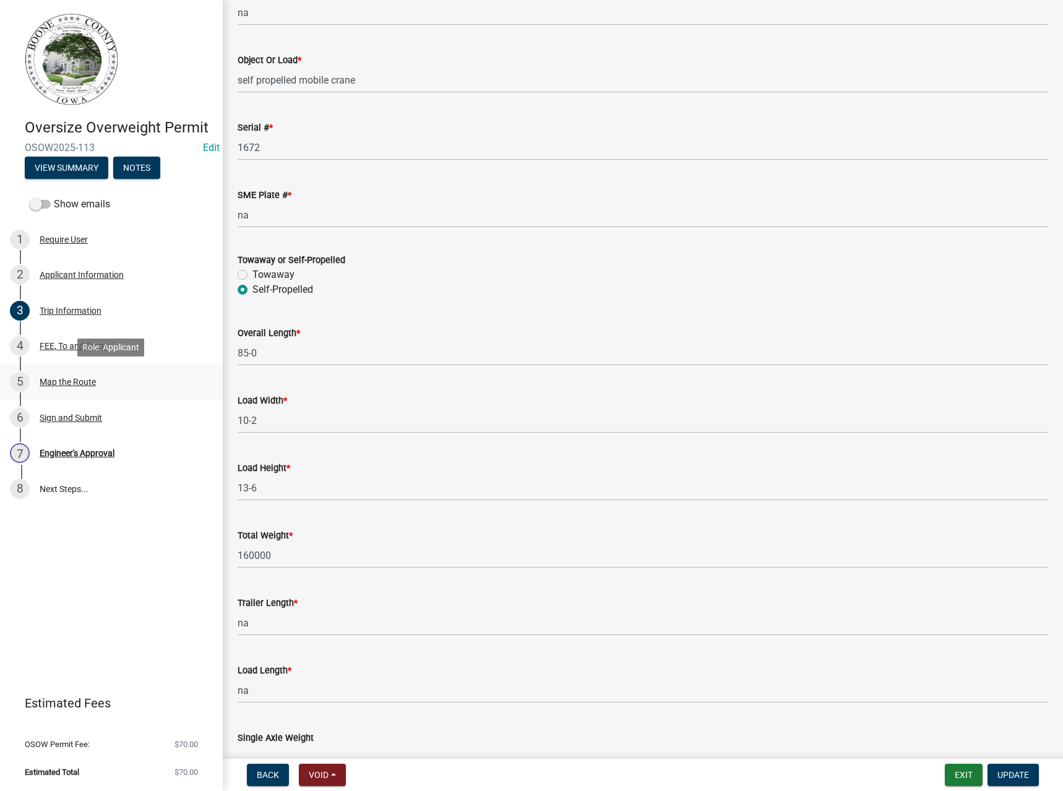
click at [62, 375] on div "5 Map the Route" at bounding box center [106, 382] width 193 height 20
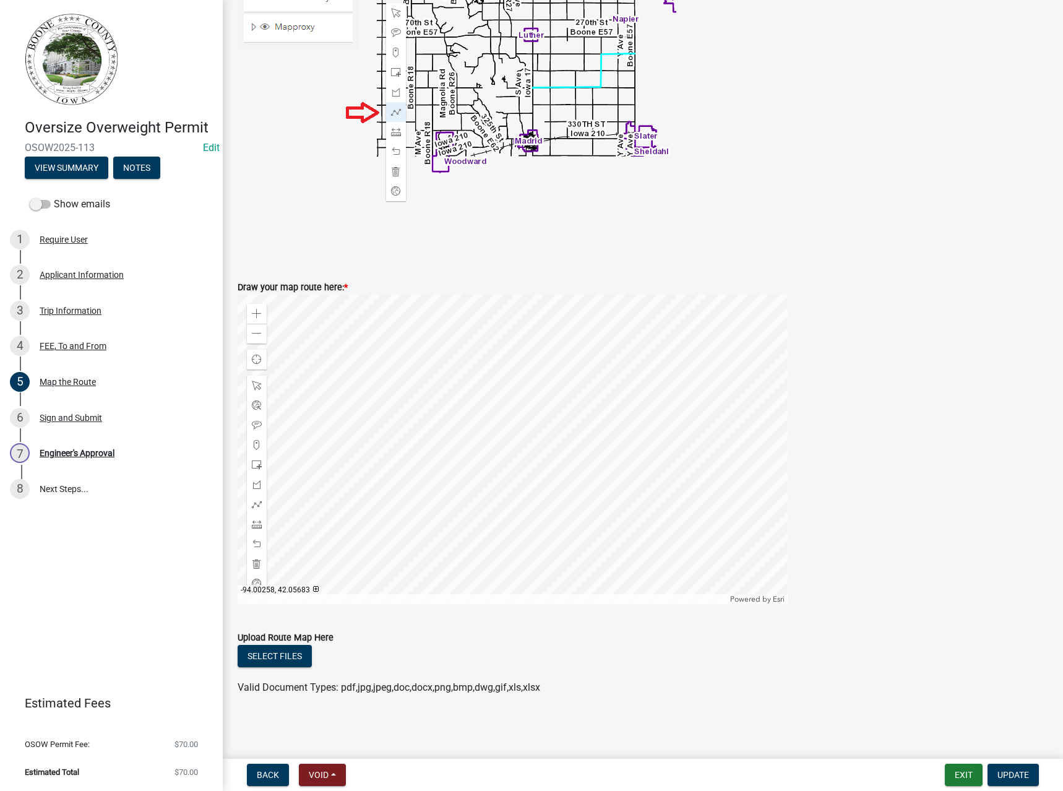
scroll to position [316, 0]
click at [58, 312] on div "Trip Information" at bounding box center [71, 310] width 62 height 9
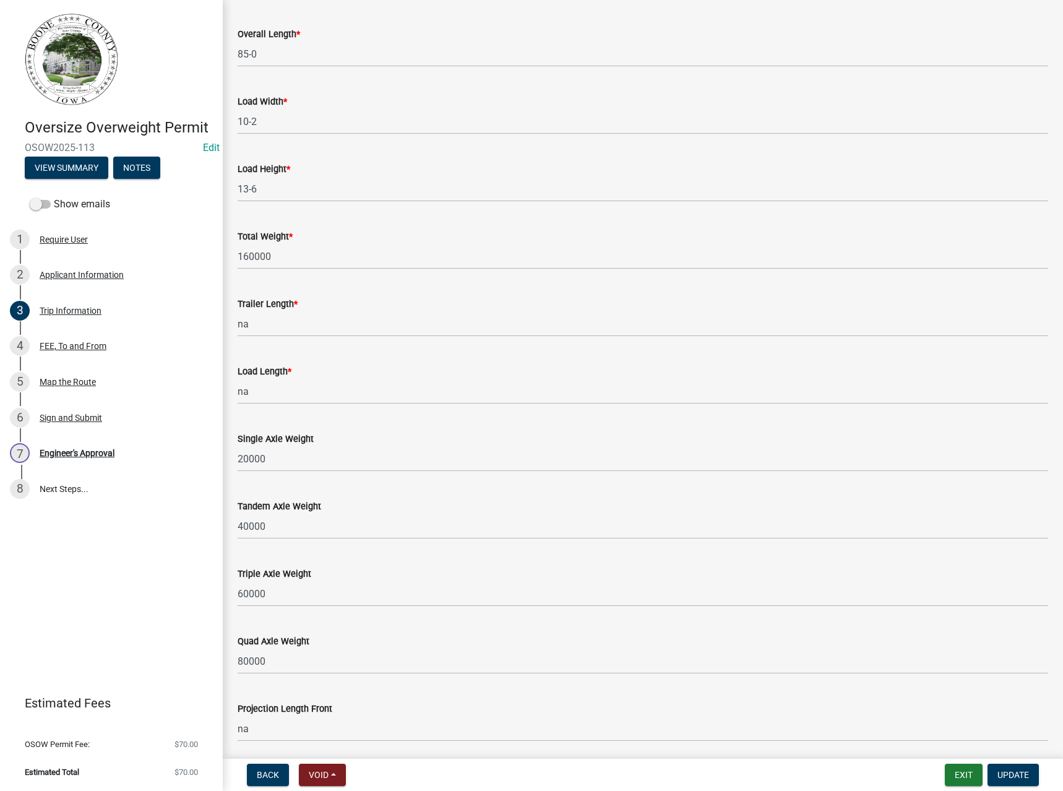
scroll to position [665, 0]
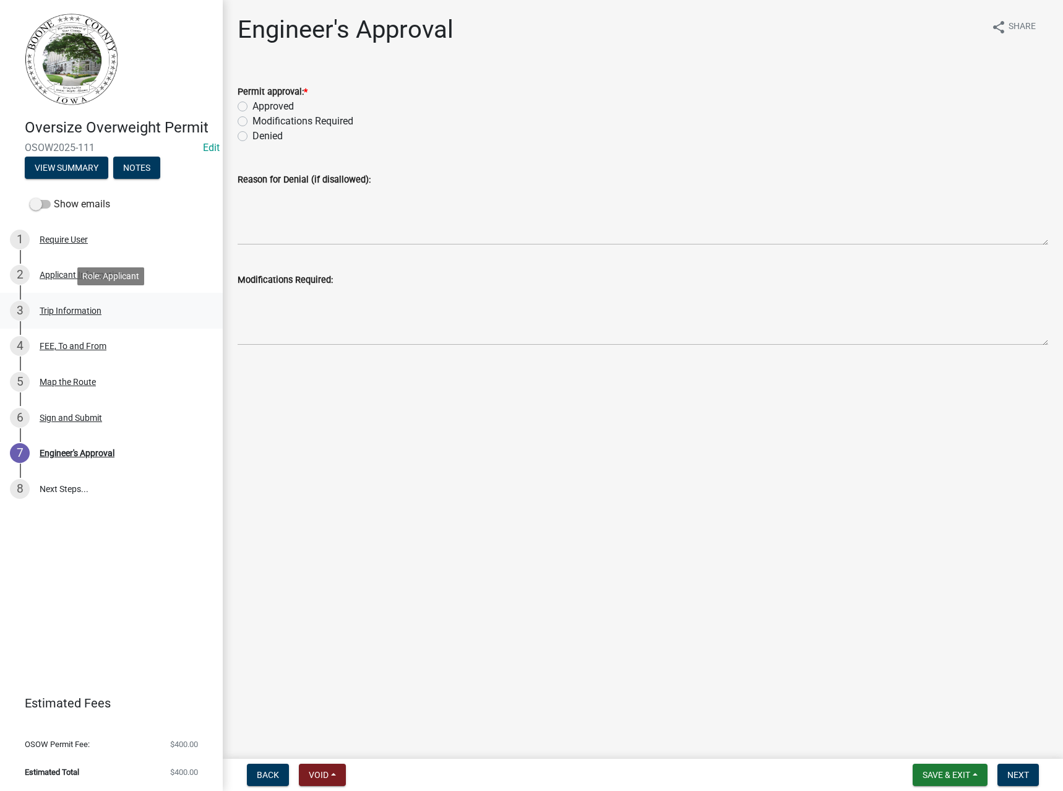
click at [69, 314] on div "Trip Information" at bounding box center [71, 310] width 62 height 9
click at [969, 775] on span "Save & Exit" at bounding box center [946, 775] width 48 height 10
click at [950, 742] on button "Save & Exit" at bounding box center [937, 743] width 99 height 30
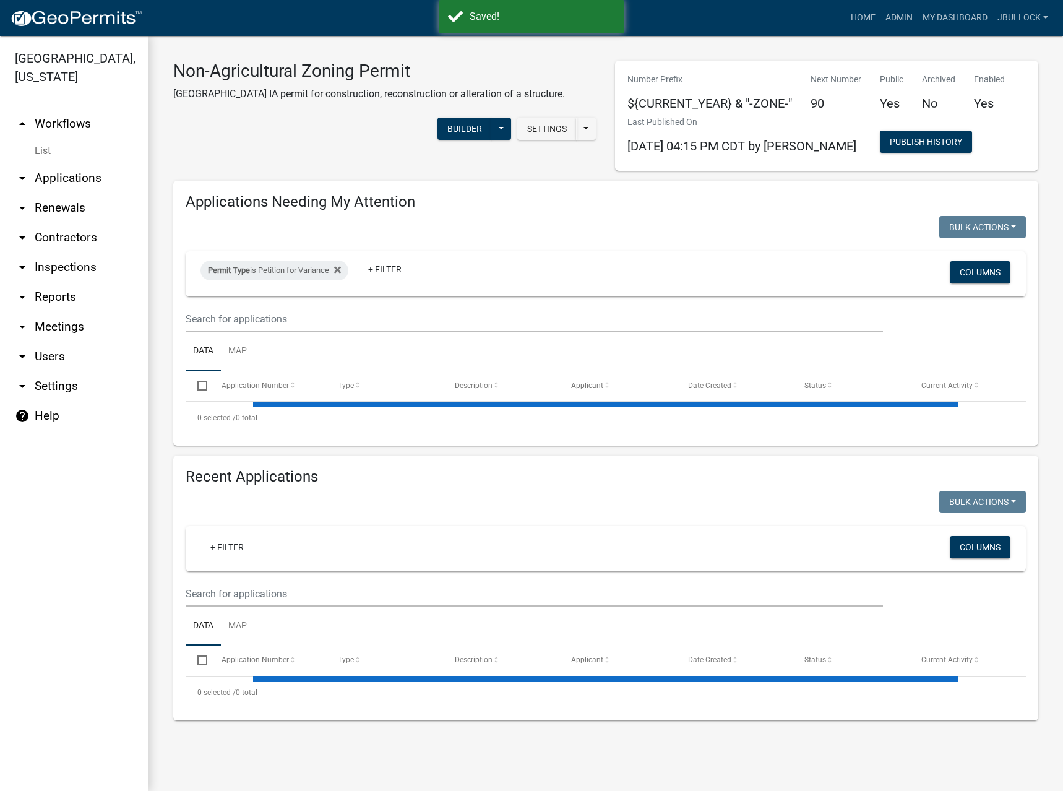
select select "3: 100"
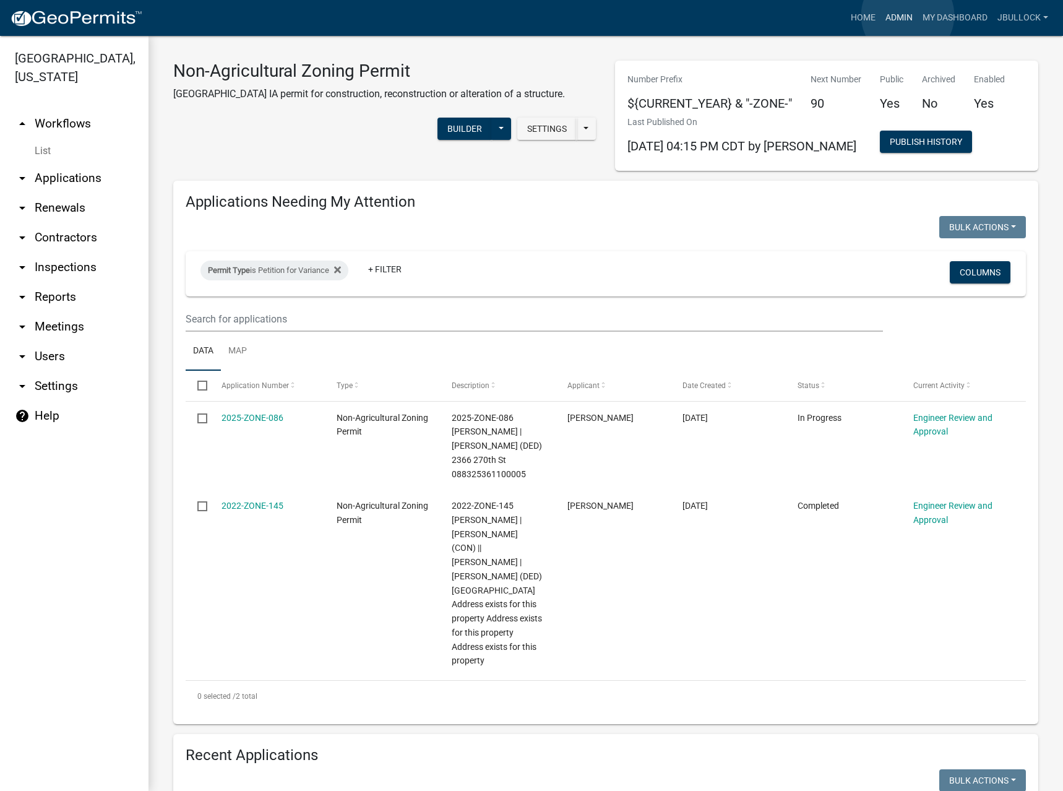
click at [908, 15] on link "Admin" at bounding box center [898, 18] width 37 height 24
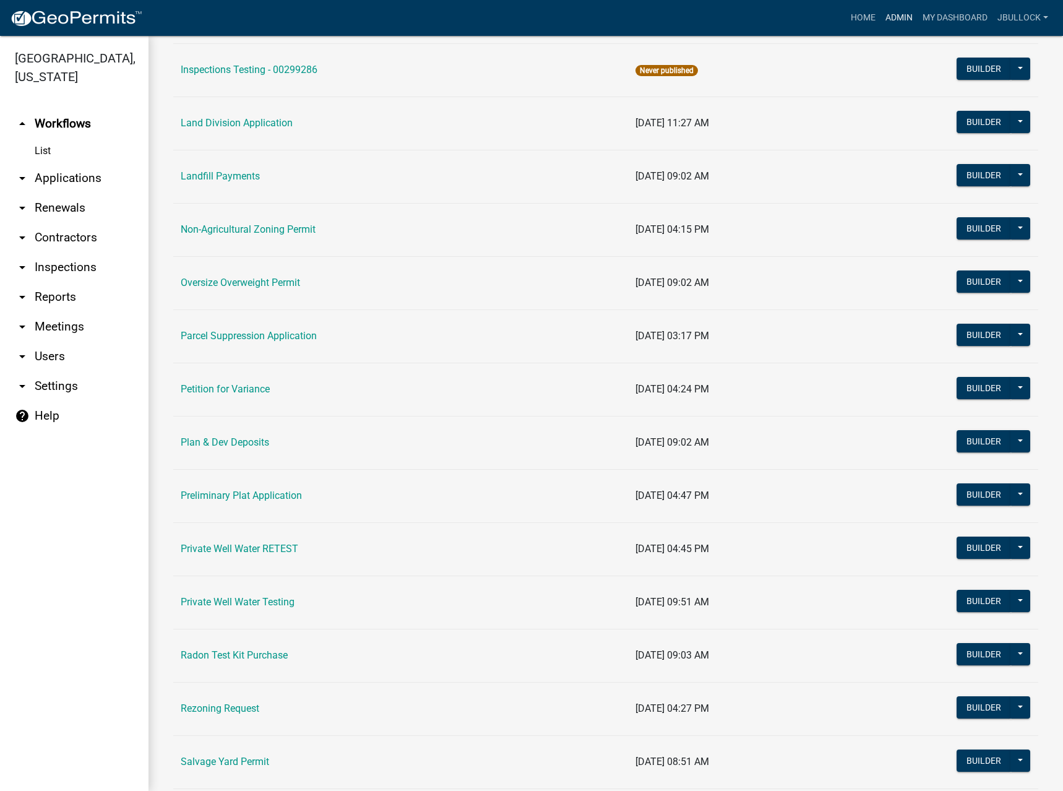
scroll to position [1052, 0]
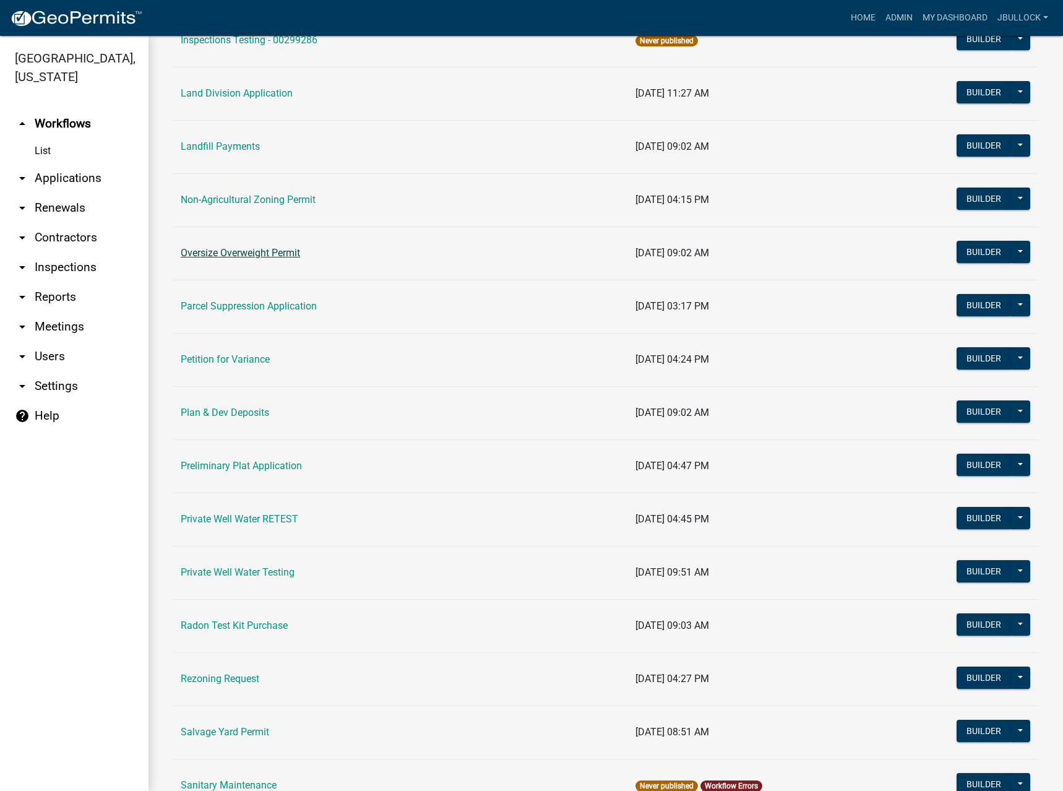
click at [282, 251] on link "Oversize Overweight Permit" at bounding box center [240, 253] width 119 height 12
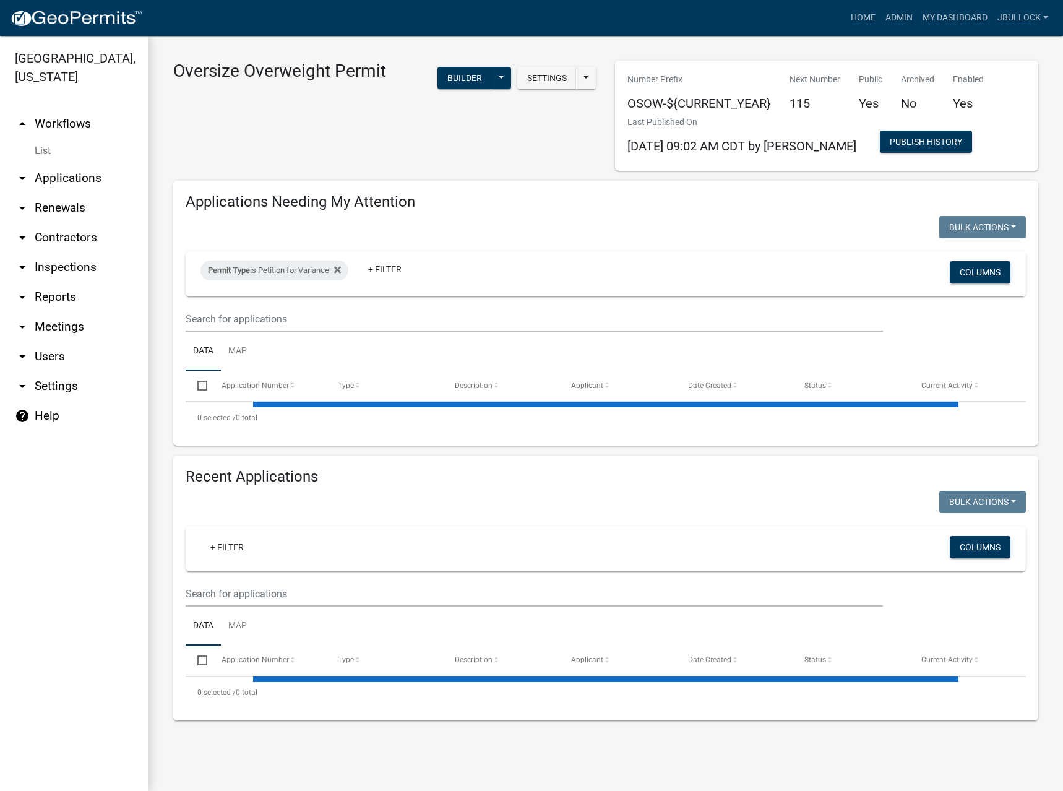
select select "3: 100"
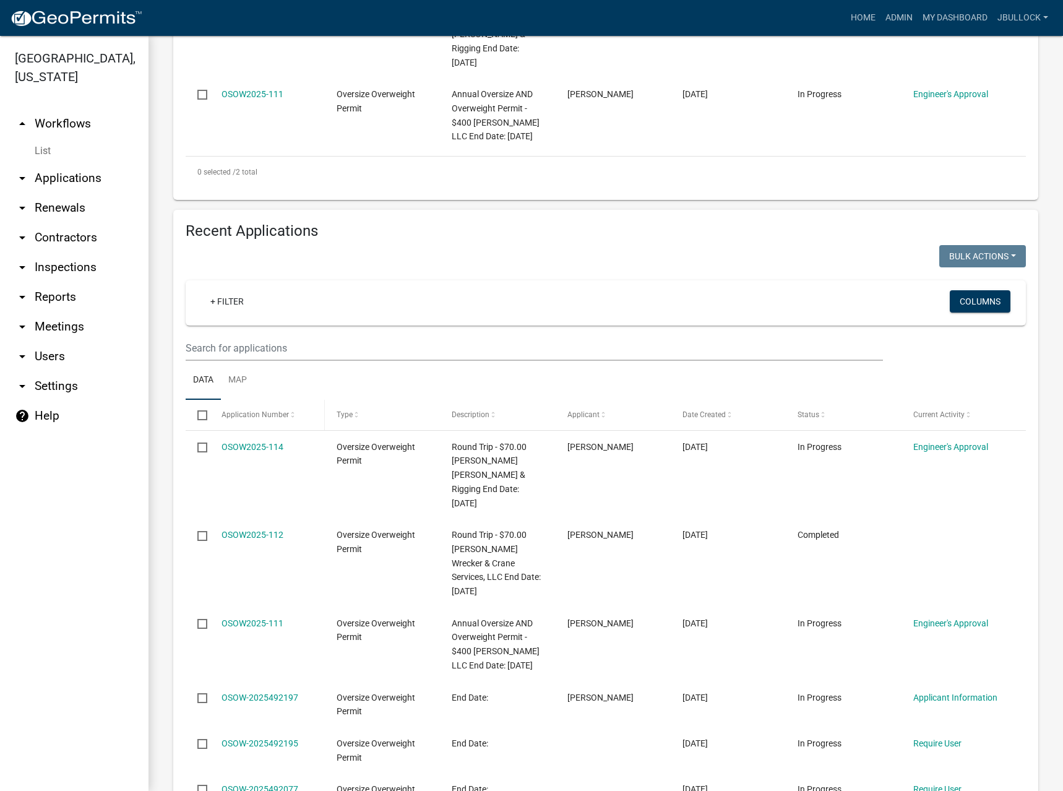
scroll to position [433, 0]
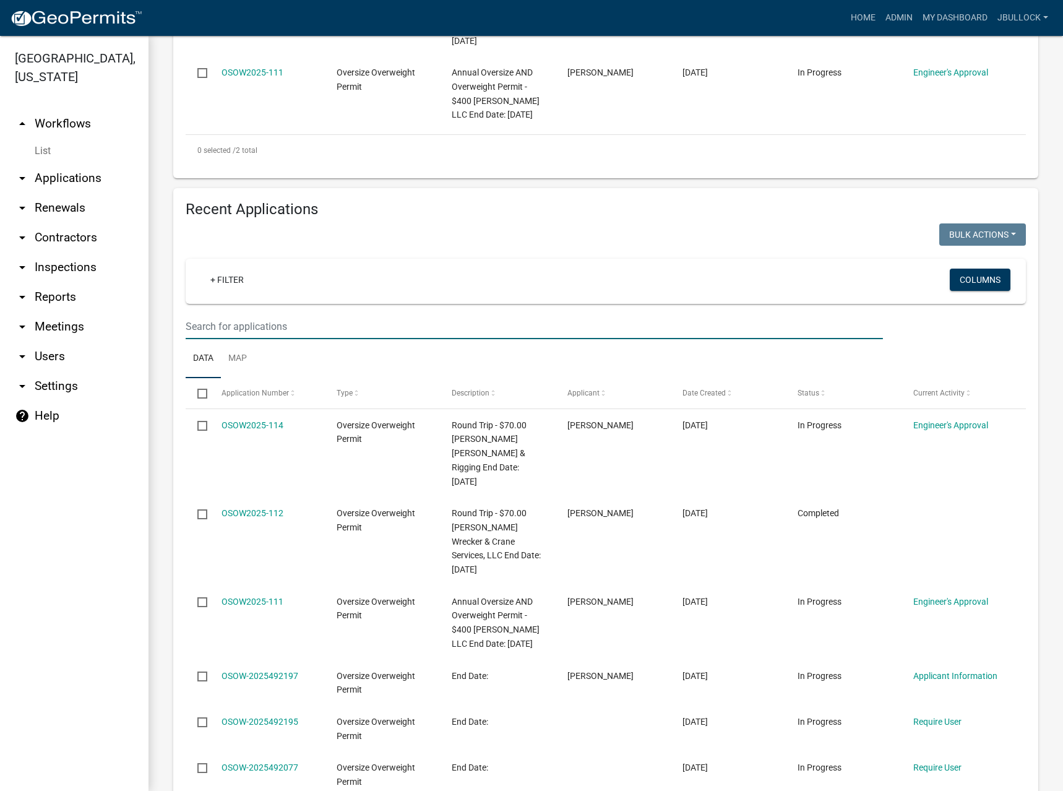
click at [271, 324] on input "text" at bounding box center [534, 326] width 697 height 25
type input "herman"
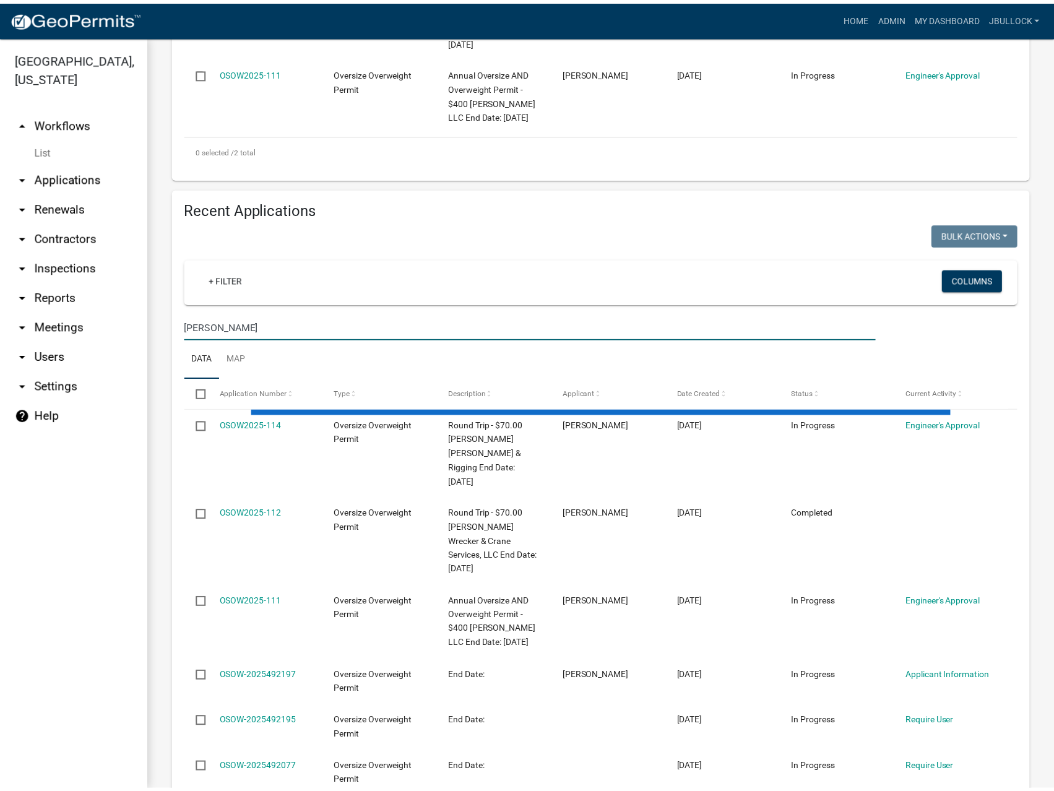
scroll to position [392, 0]
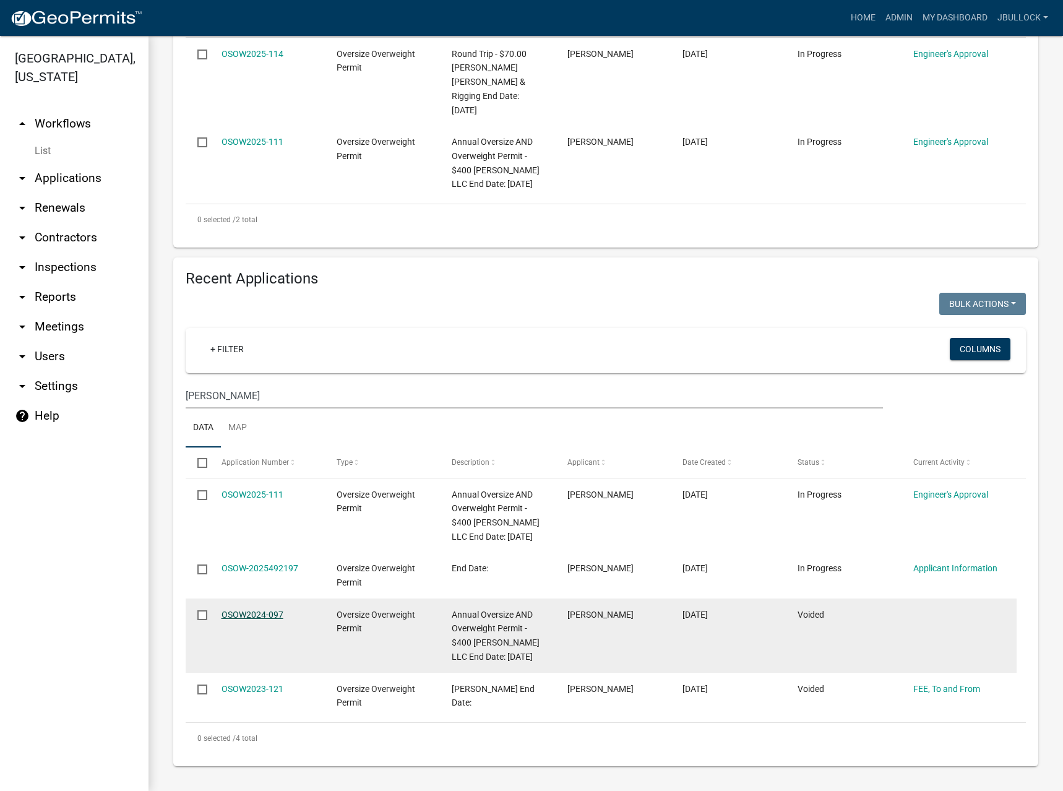
click at [252, 609] on link "OSOW2024-097" at bounding box center [252, 614] width 62 height 10
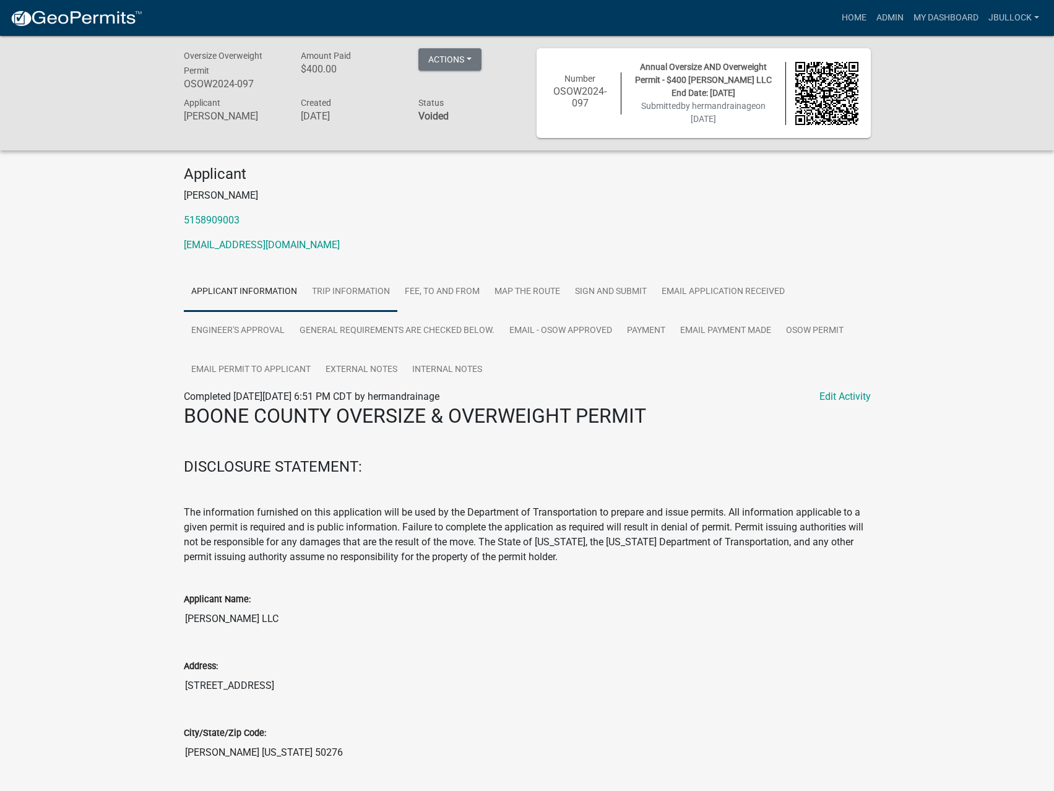
click at [339, 296] on link "Trip Information" at bounding box center [350, 292] width 93 height 40
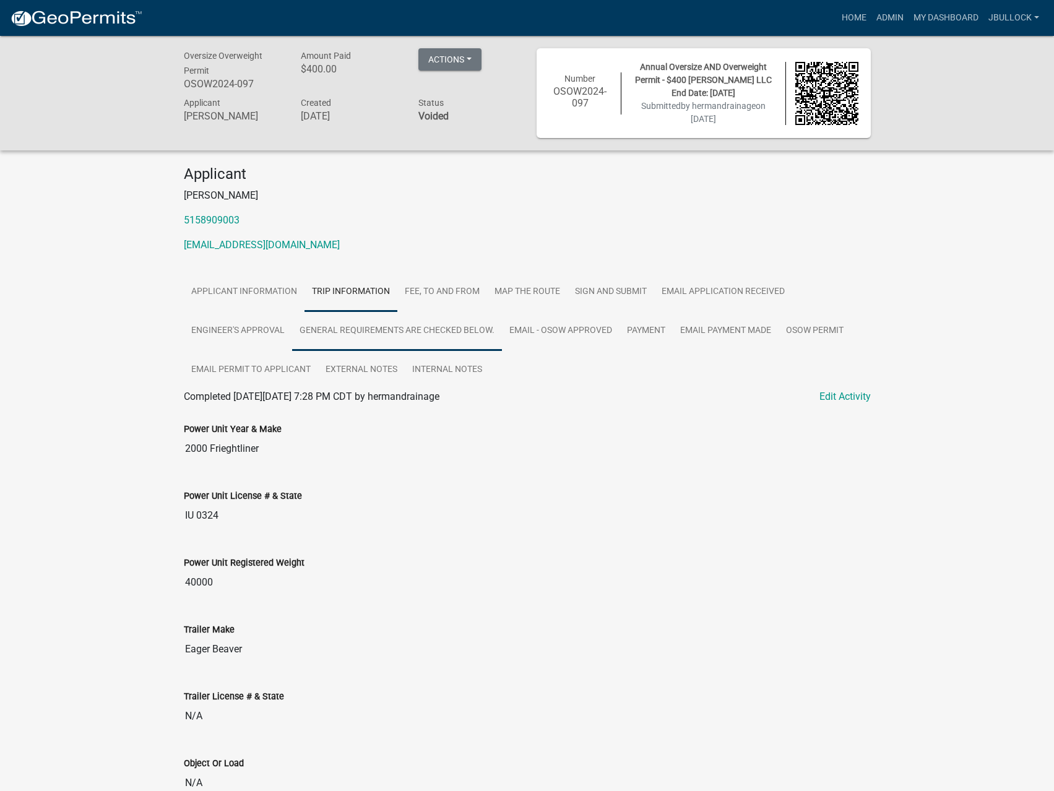
click at [355, 340] on link "General Requirements are checked below." at bounding box center [397, 331] width 210 height 40
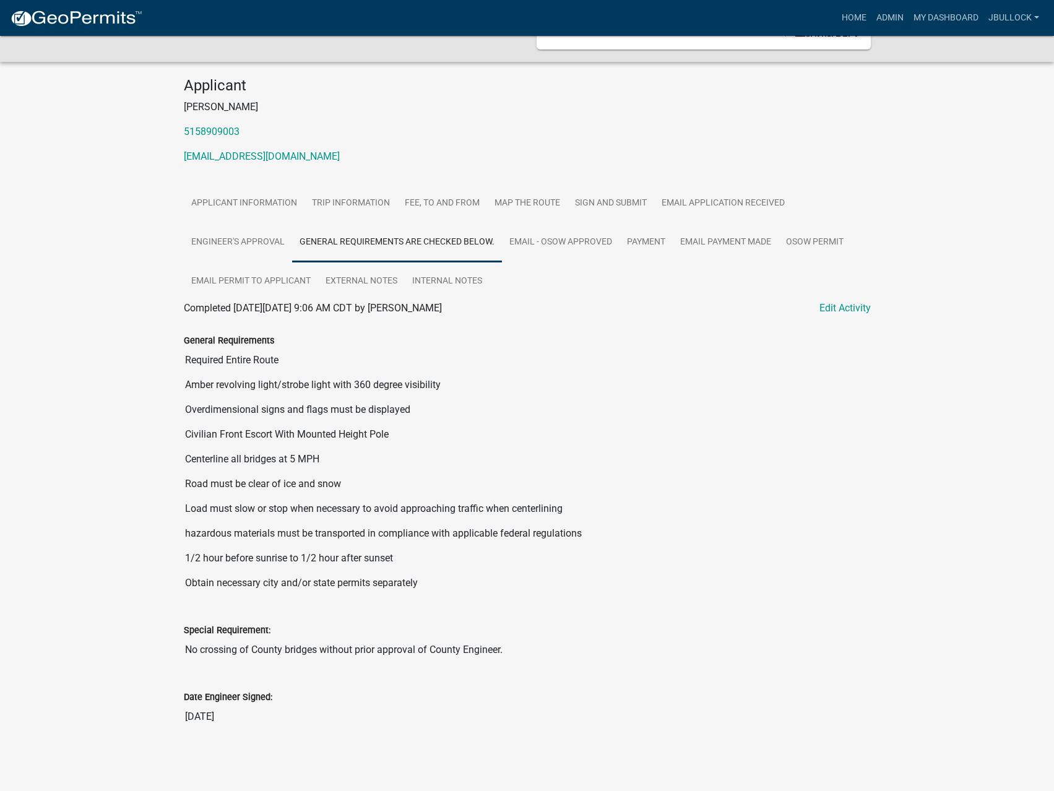
scroll to position [89, 0]
click at [569, 249] on link "Email - OSOW approved" at bounding box center [561, 243] width 118 height 40
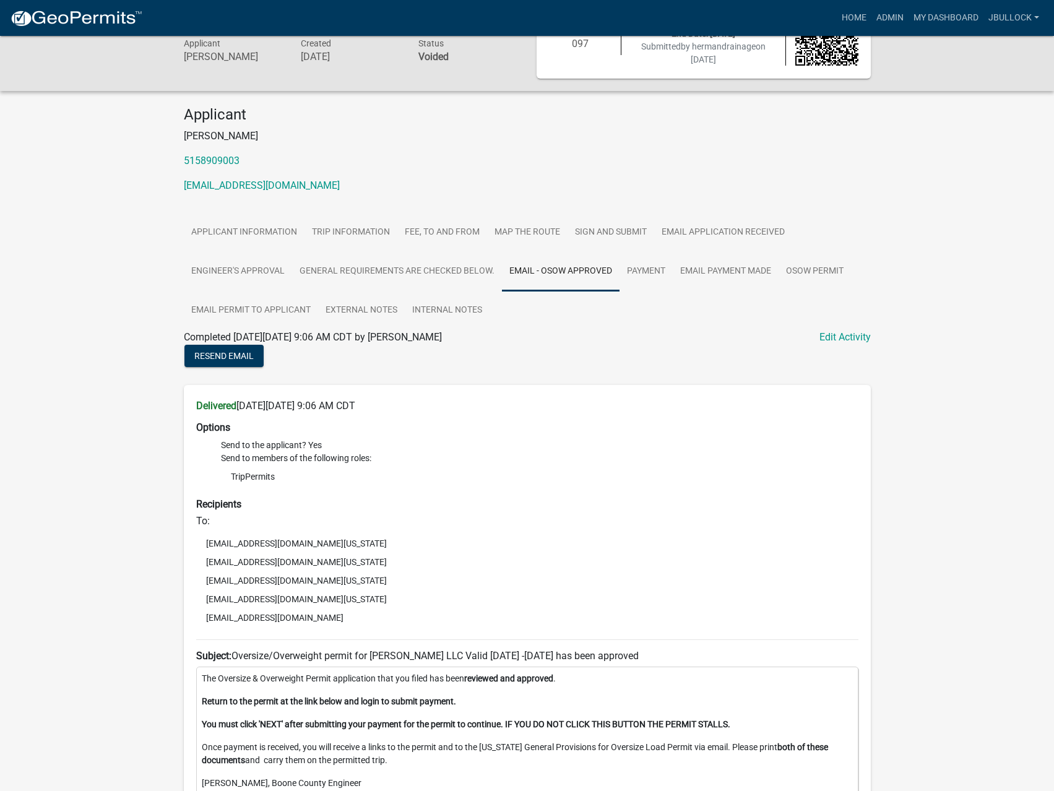
scroll to position [36, 0]
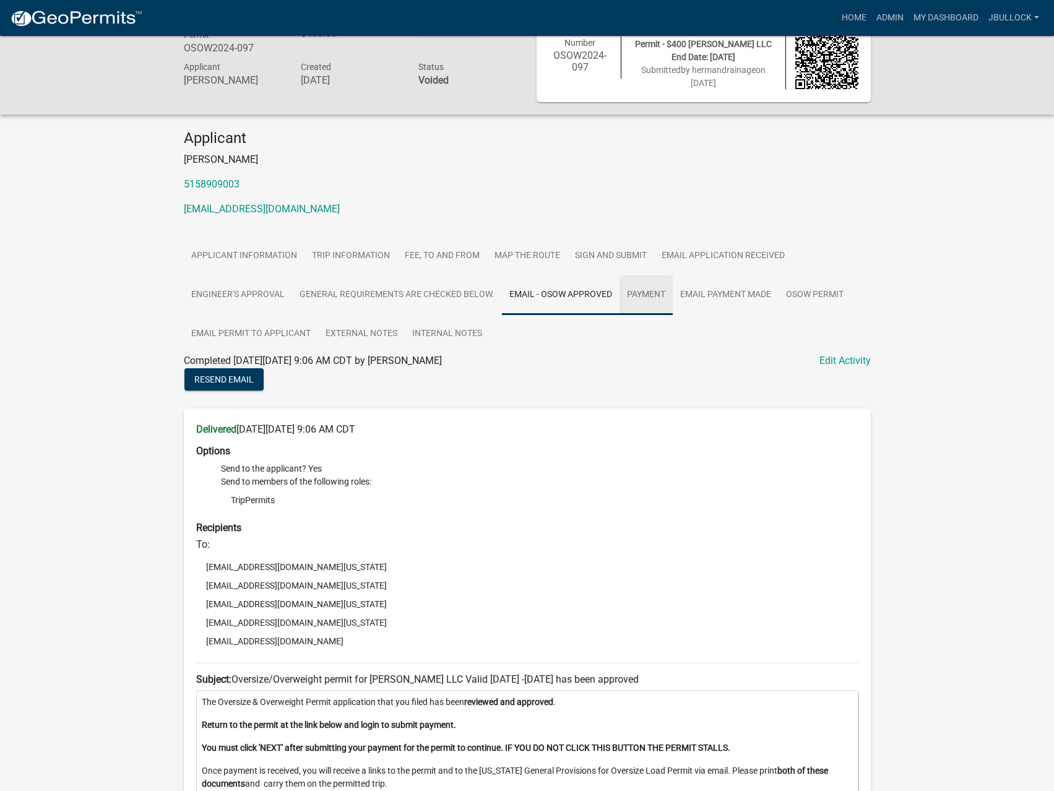
click at [652, 298] on link "Payment" at bounding box center [645, 295] width 53 height 40
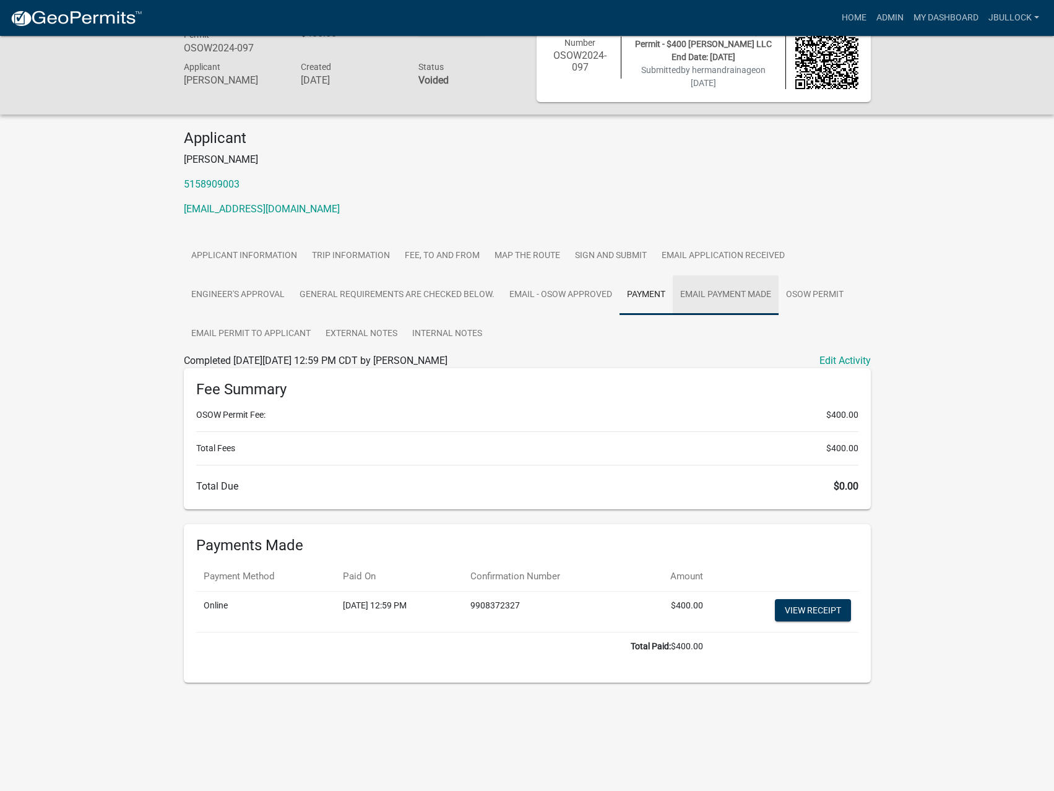
click at [729, 296] on link "email payment made" at bounding box center [726, 295] width 106 height 40
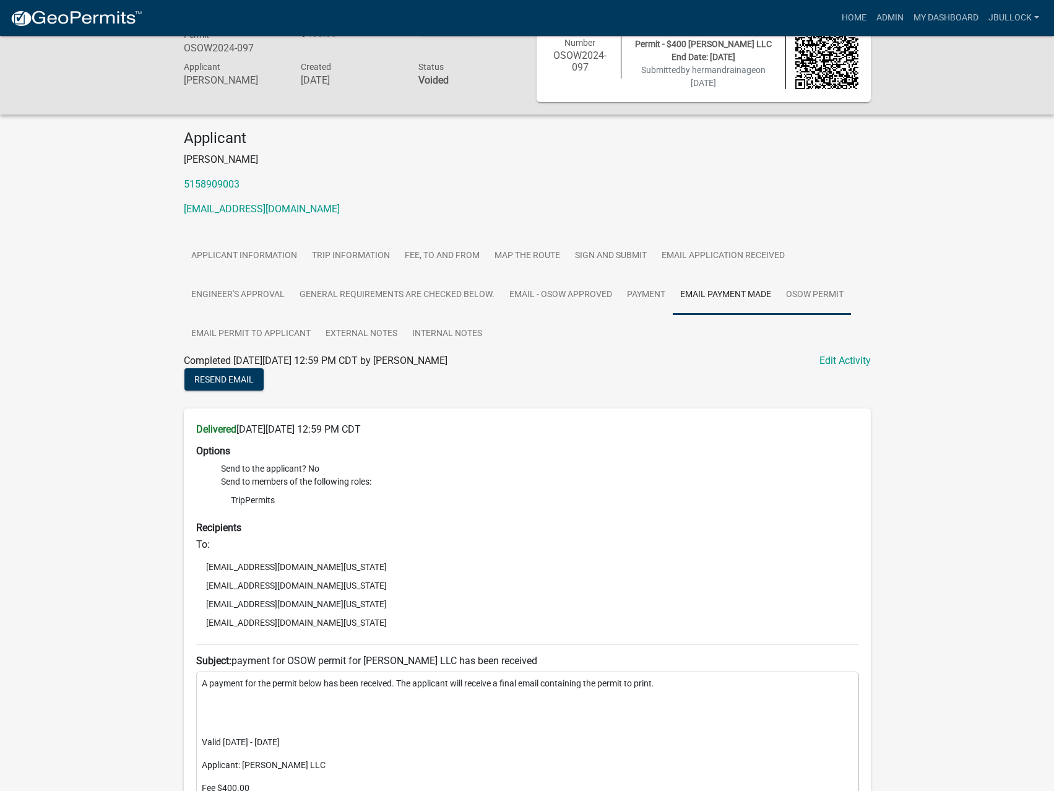
click at [813, 299] on link "OSOW permit" at bounding box center [814, 295] width 72 height 40
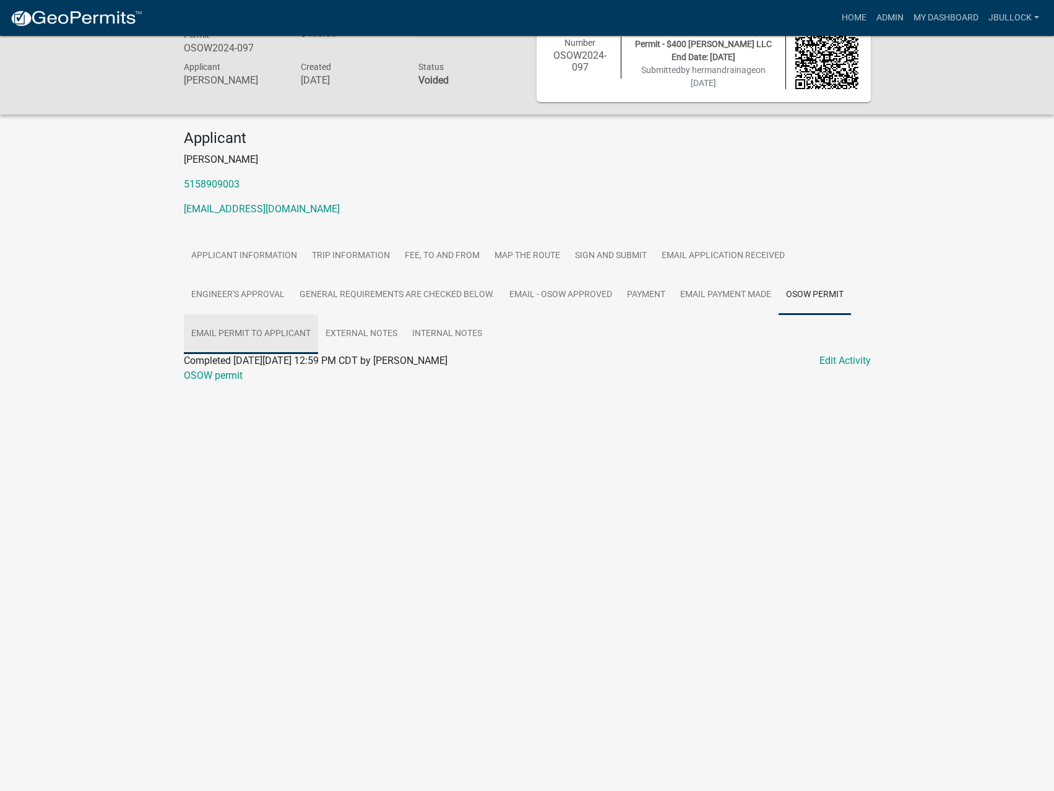
click at [262, 337] on link "Email permit to applicant" at bounding box center [251, 334] width 134 height 40
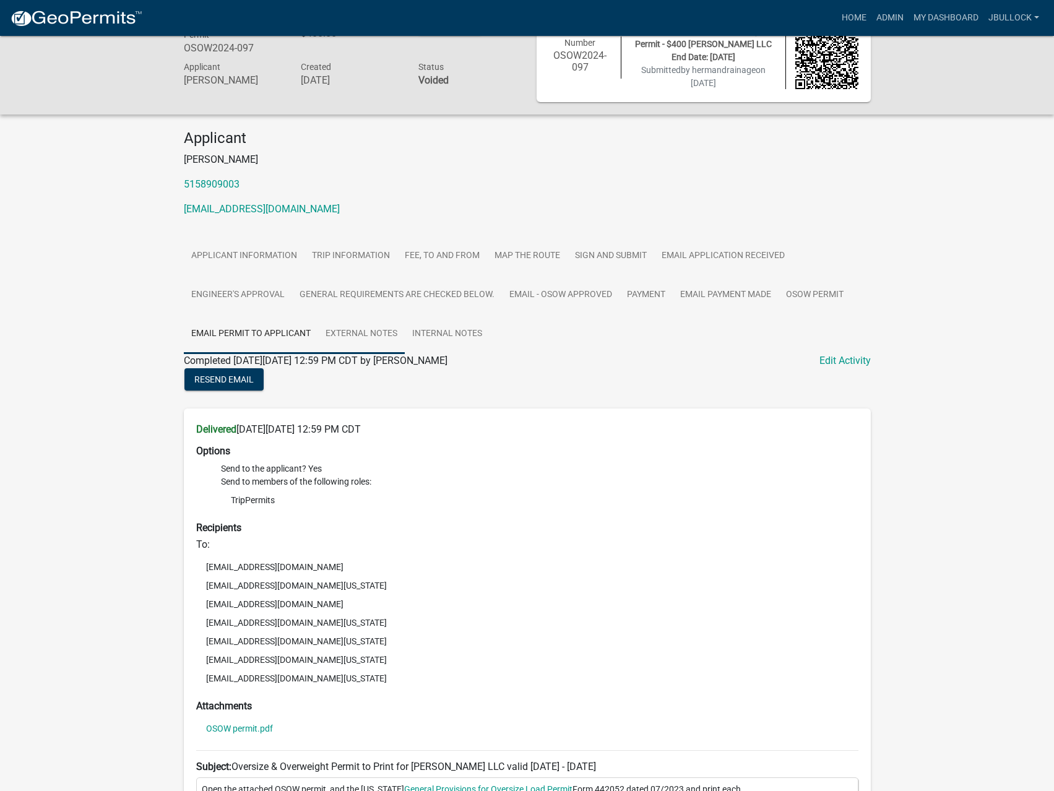
click at [353, 335] on link "External Notes" at bounding box center [361, 334] width 87 height 40
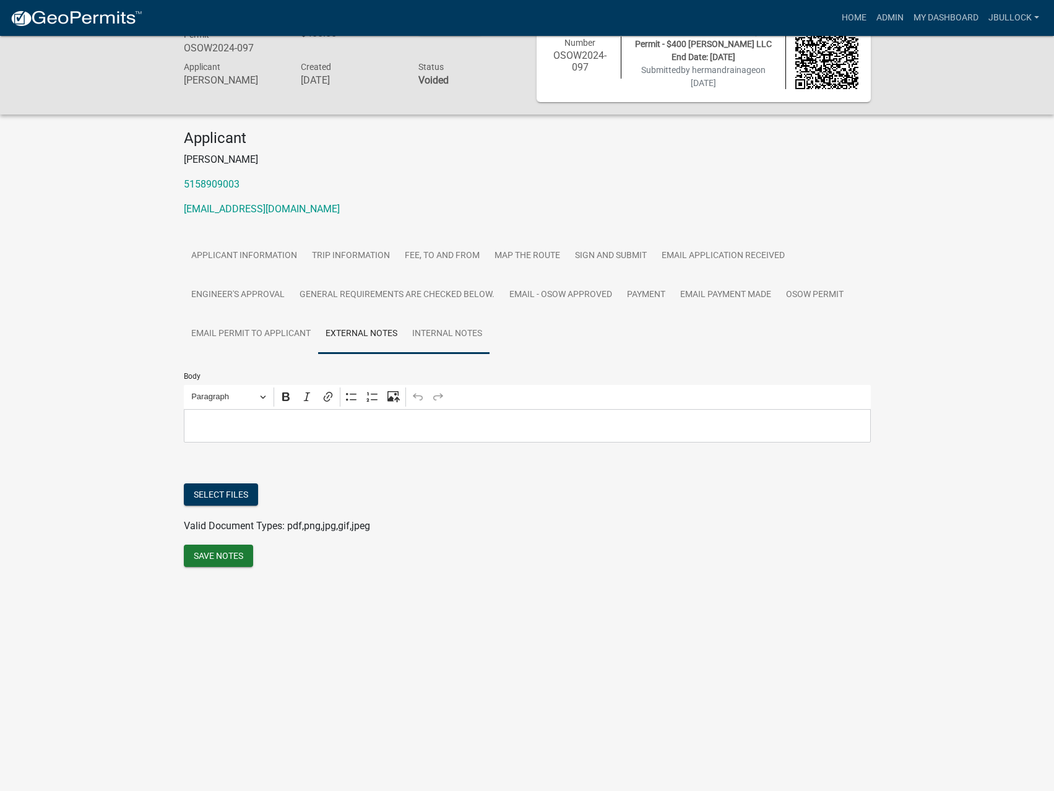
click at [429, 333] on link "Internal Notes" at bounding box center [447, 334] width 85 height 40
click at [418, 297] on link "General Requirements are checked below." at bounding box center [397, 295] width 210 height 40
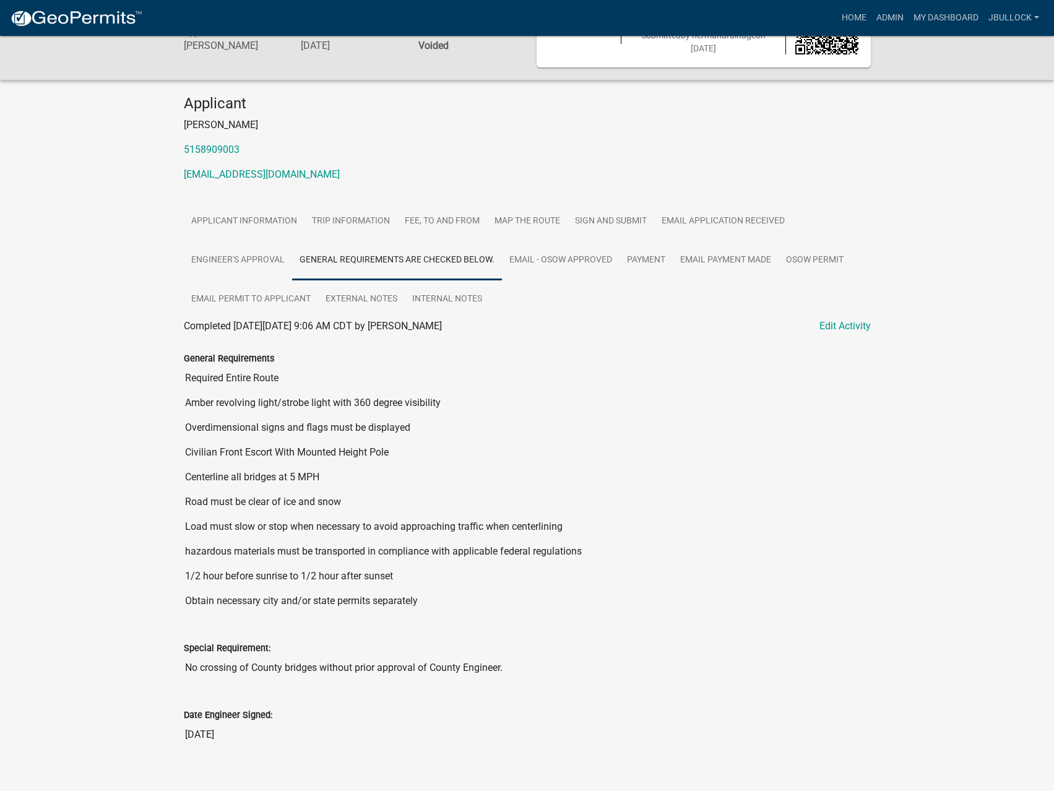
scroll to position [89, 0]
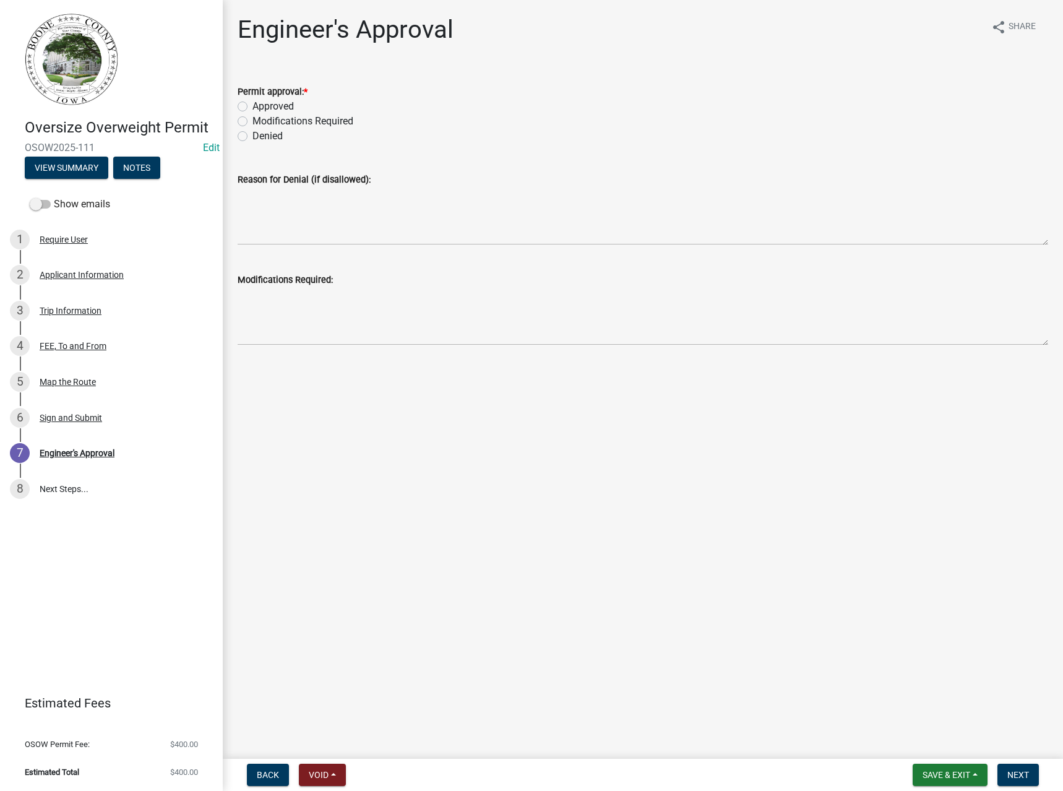
click at [276, 101] on label "Approved" at bounding box center [272, 106] width 41 height 15
click at [260, 101] on input "Approved" at bounding box center [256, 103] width 8 height 8
radio input "true"
click at [1018, 770] on span "Next" at bounding box center [1018, 775] width 22 height 10
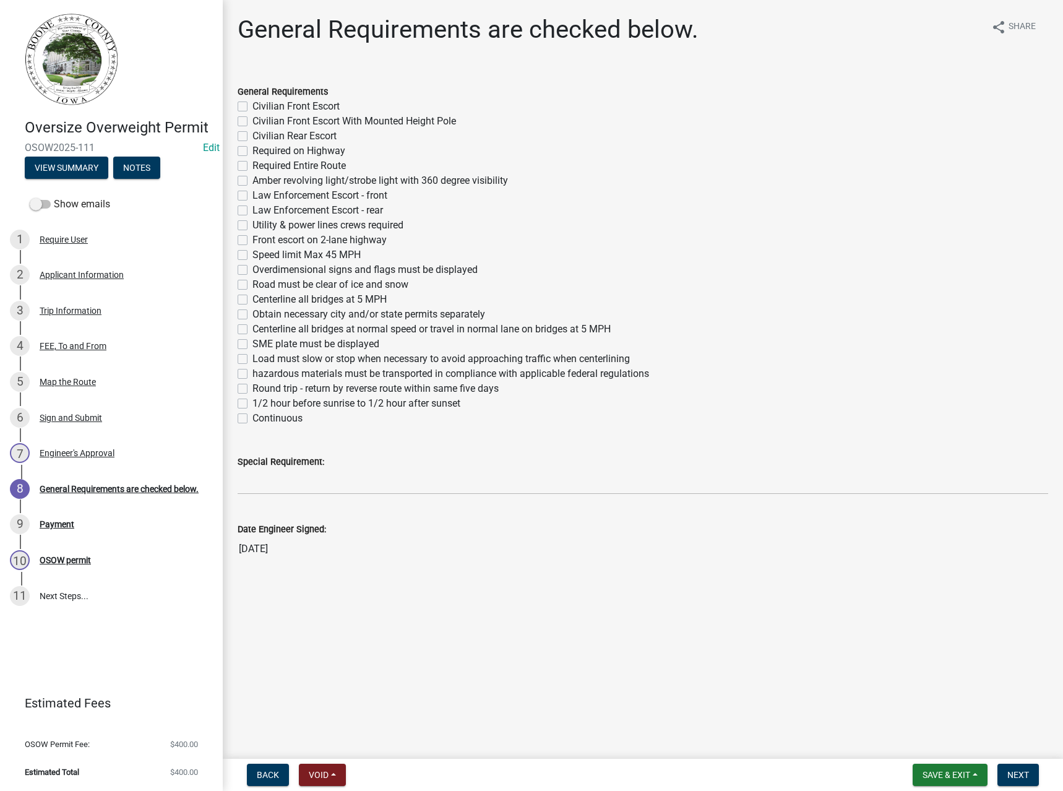
click at [277, 161] on label "Required Entire Route" at bounding box center [298, 165] width 93 height 15
click at [260, 161] on input "Required Entire Route" at bounding box center [256, 162] width 8 height 8
checkbox input "true"
checkbox input "false"
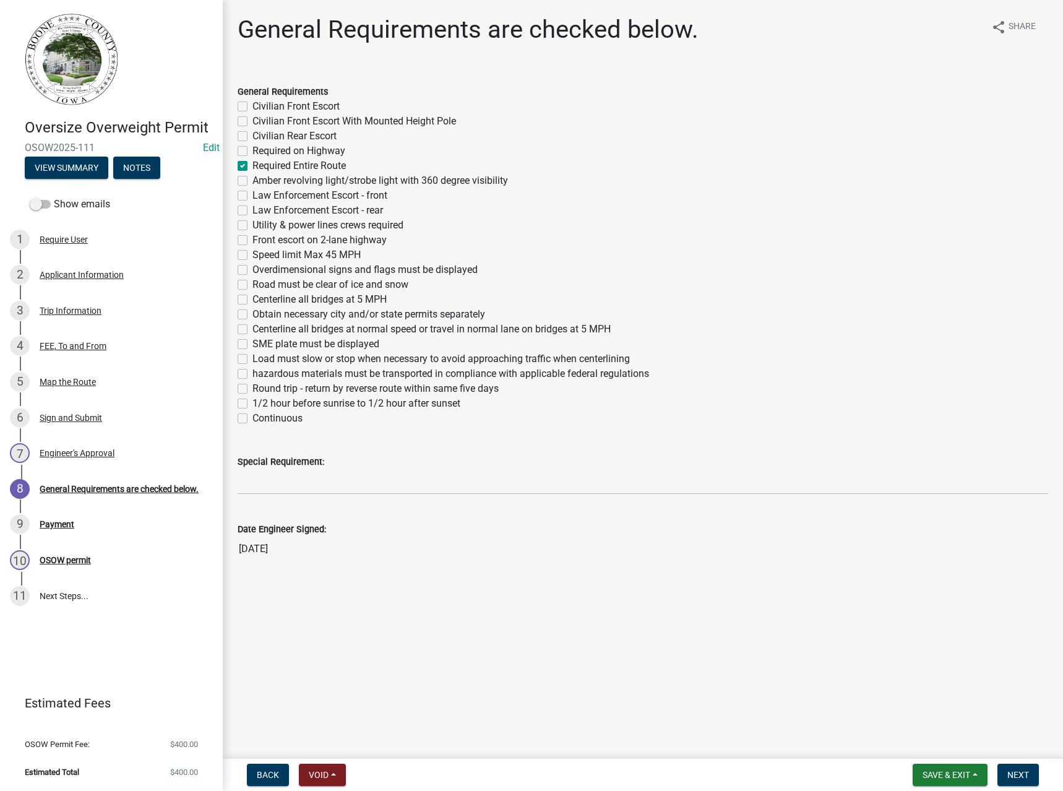
checkbox input "false"
checkbox input "true"
checkbox input "false"
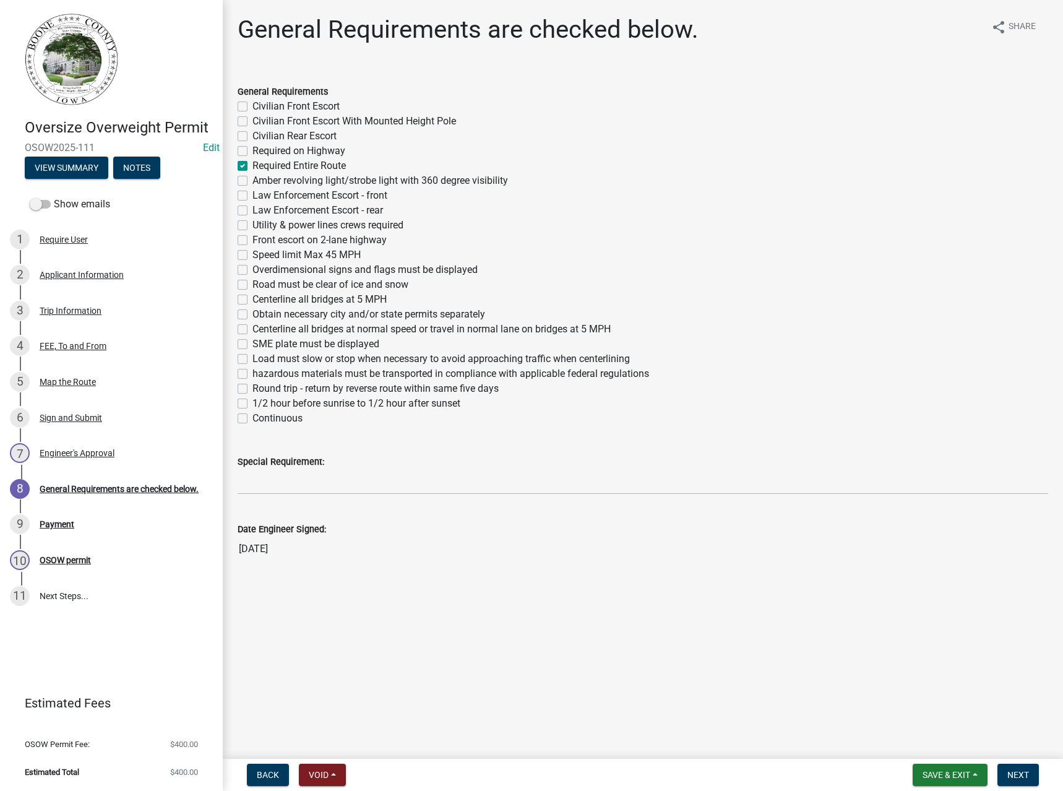
checkbox input "false"
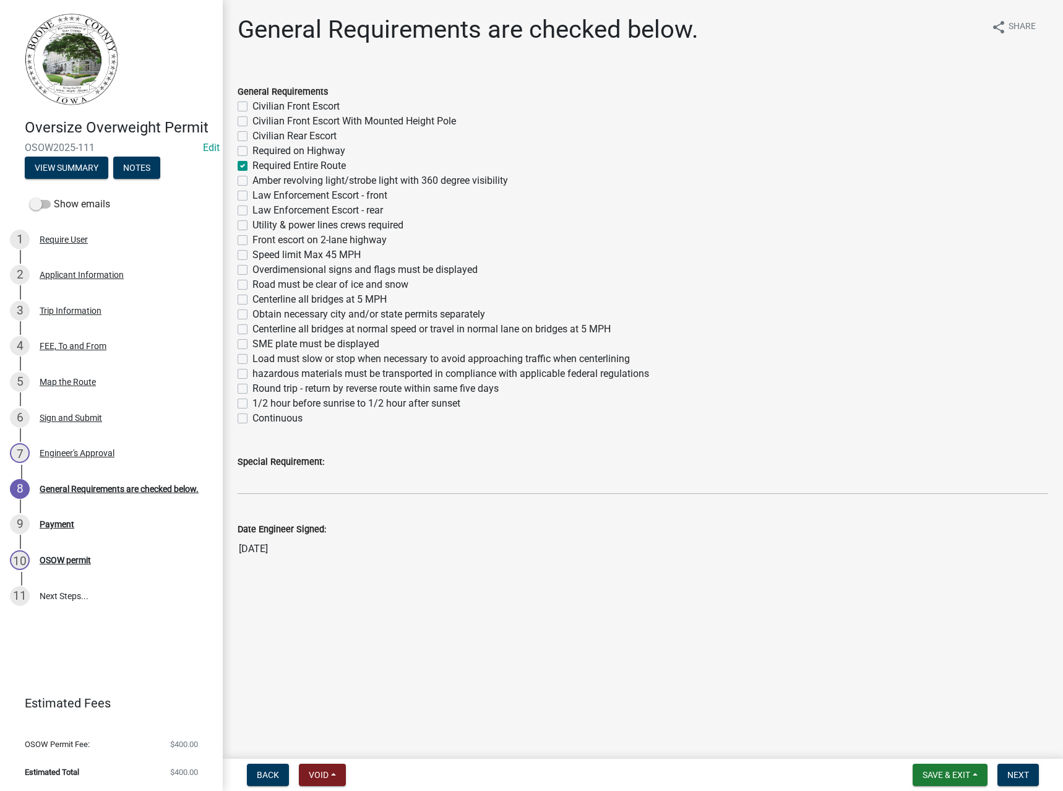
checkbox input "false"
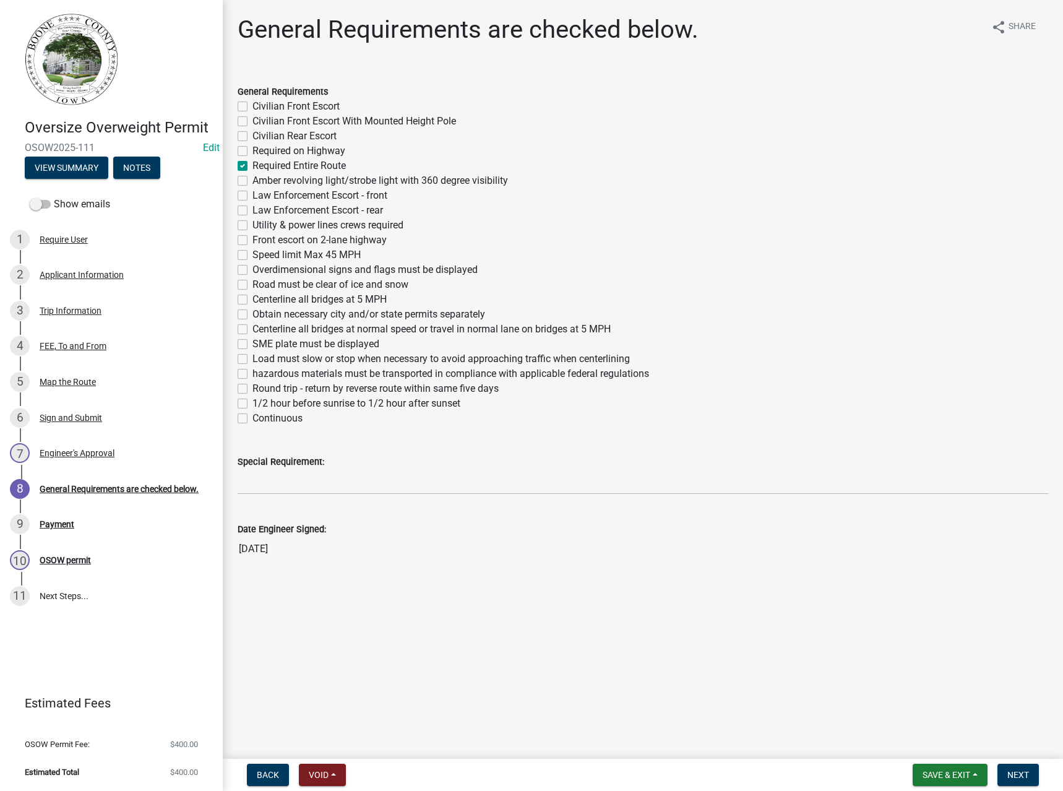
checkbox input "false"
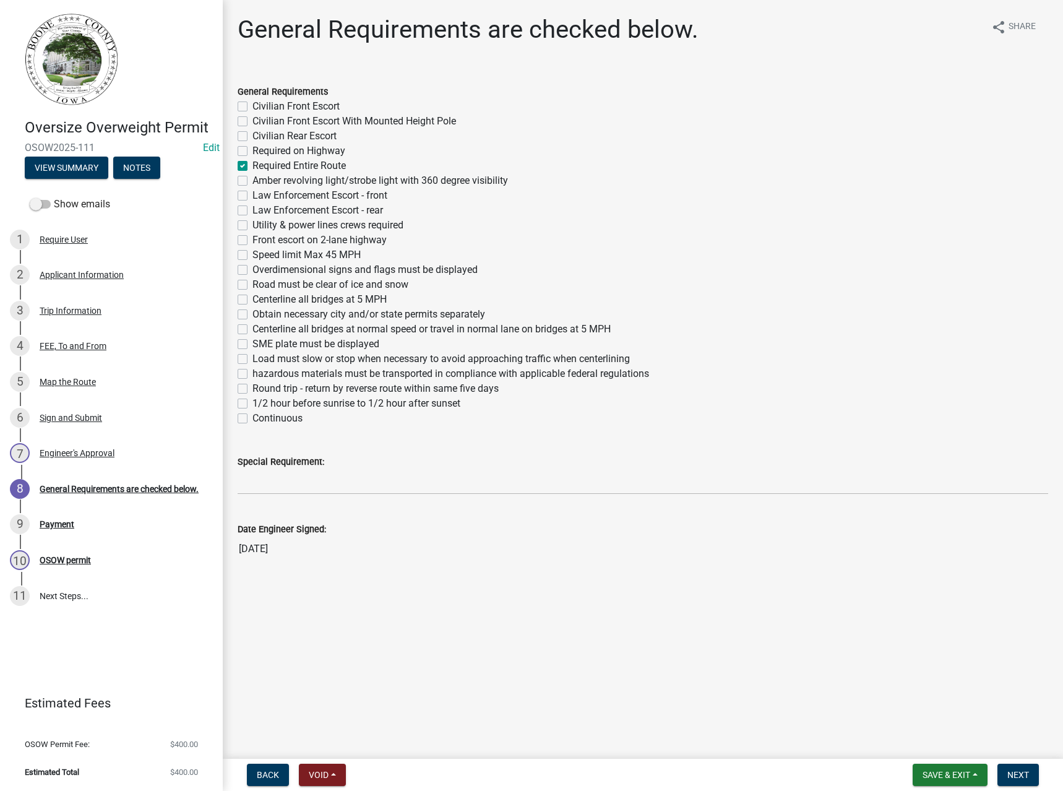
click at [285, 181] on label "Amber revolving light/strobe light with 360 degree visibility" at bounding box center [380, 180] width 256 height 15
click at [260, 181] on input "Amber revolving light/strobe light with 360 degree visibility" at bounding box center [256, 177] width 8 height 8
checkbox input "true"
checkbox input "false"
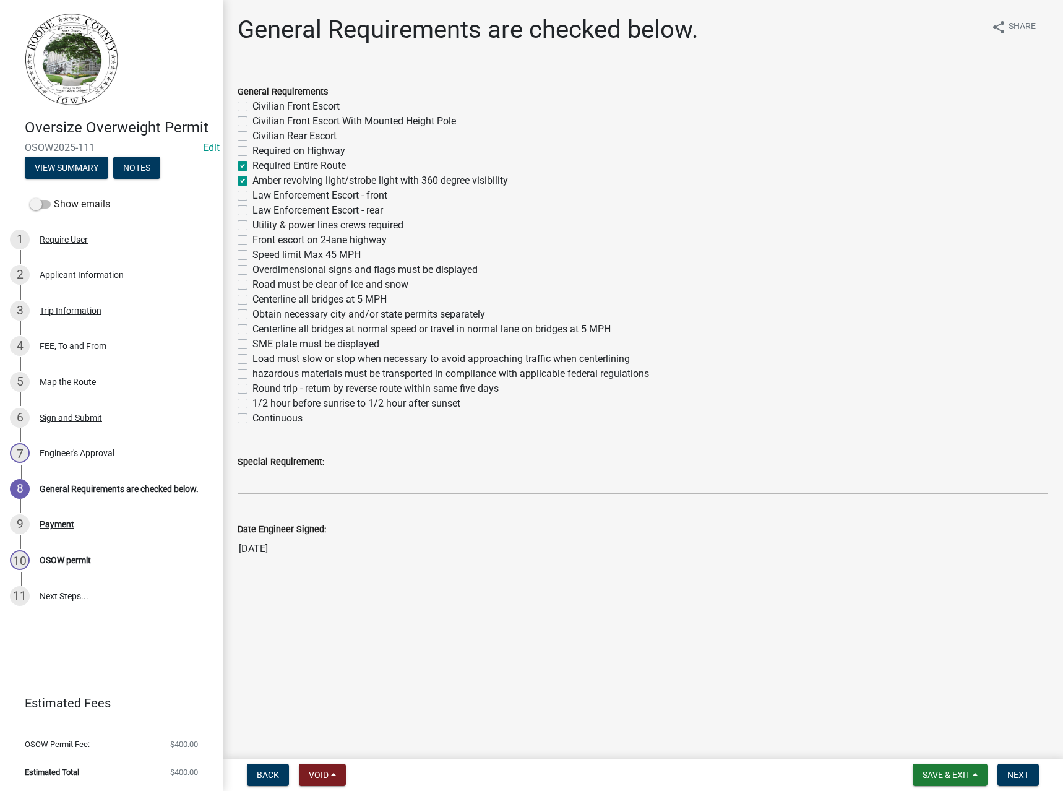
checkbox input "false"
checkbox input "true"
checkbox input "false"
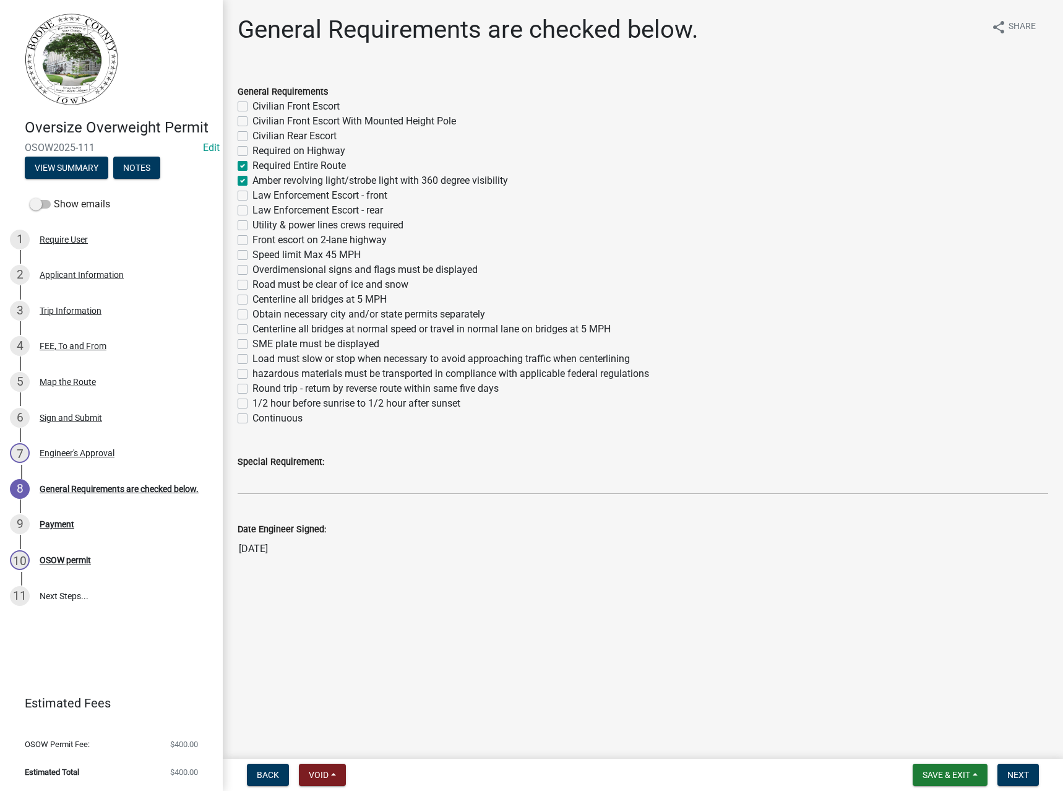
checkbox input "false"
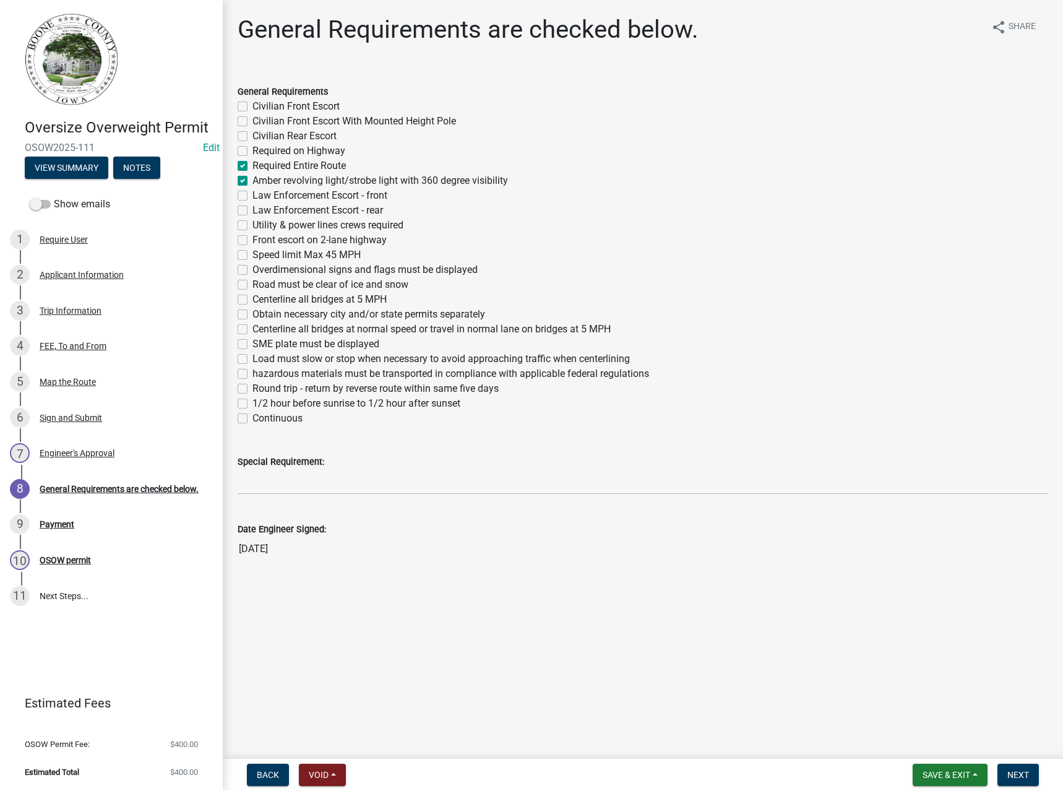
checkbox input "false"
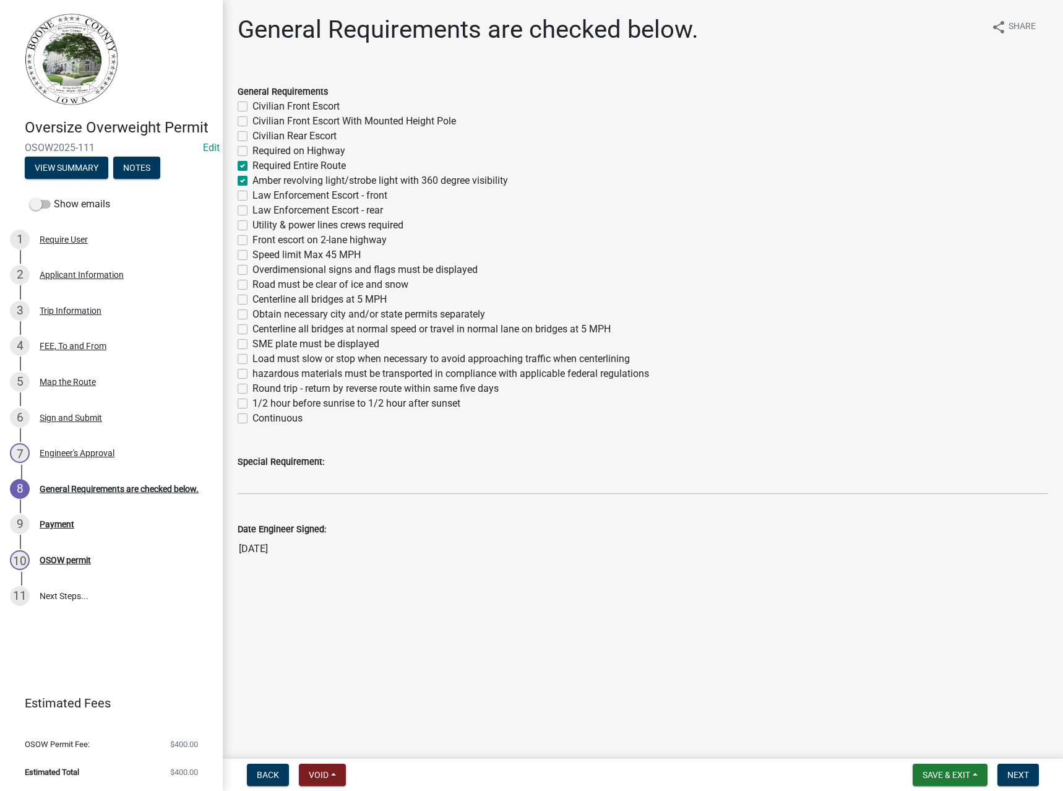
checkbox input "false"
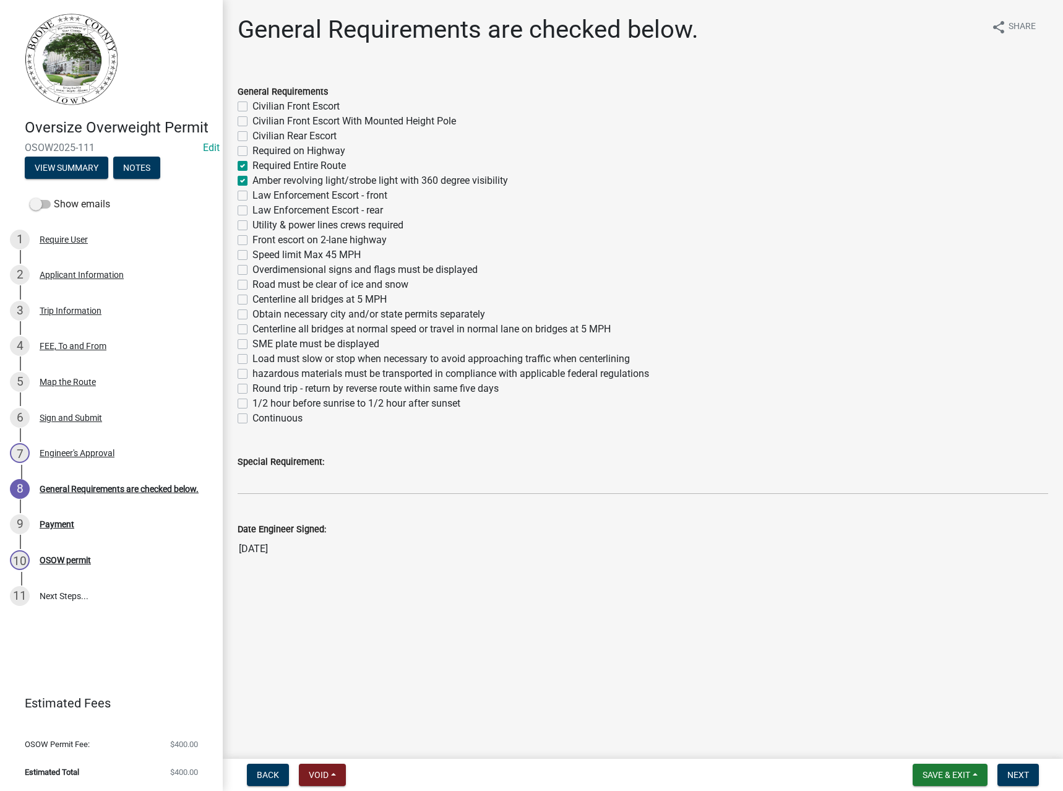
click at [279, 267] on label "Overdimensional signs and flags must be displayed" at bounding box center [364, 269] width 225 height 15
click at [260, 267] on input "Overdimensional signs and flags must be displayed" at bounding box center [256, 266] width 8 height 8
checkbox input "true"
checkbox input "false"
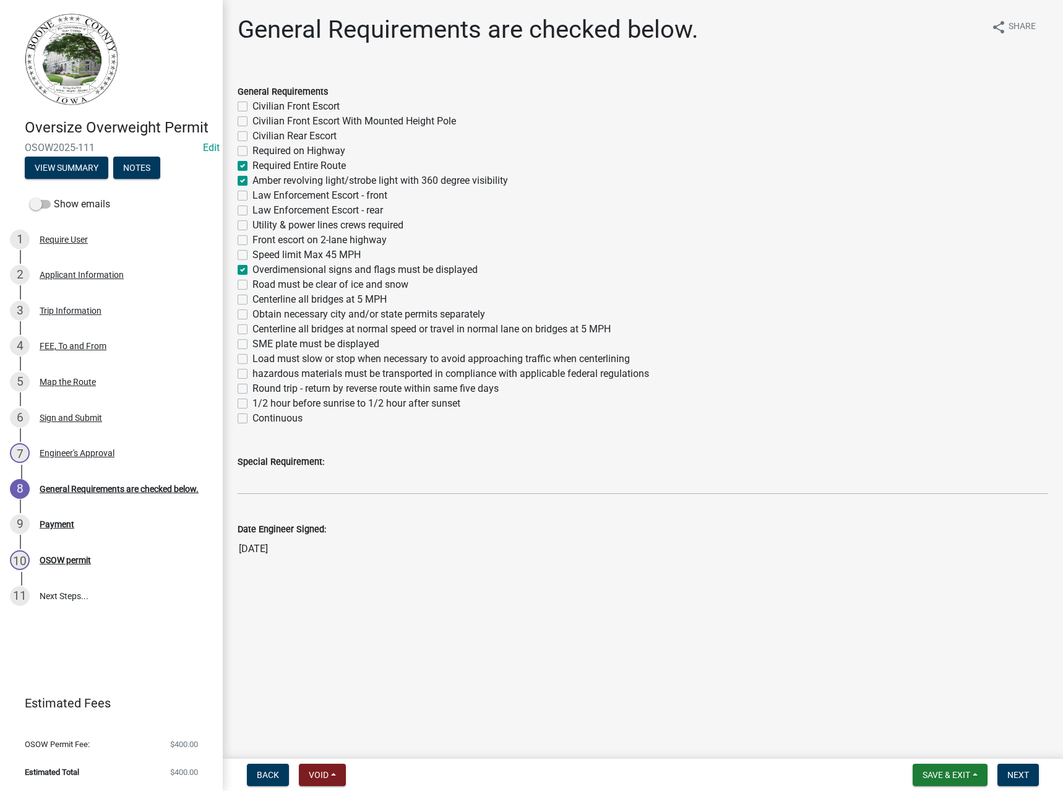
checkbox input "false"
checkbox input "true"
checkbox input "false"
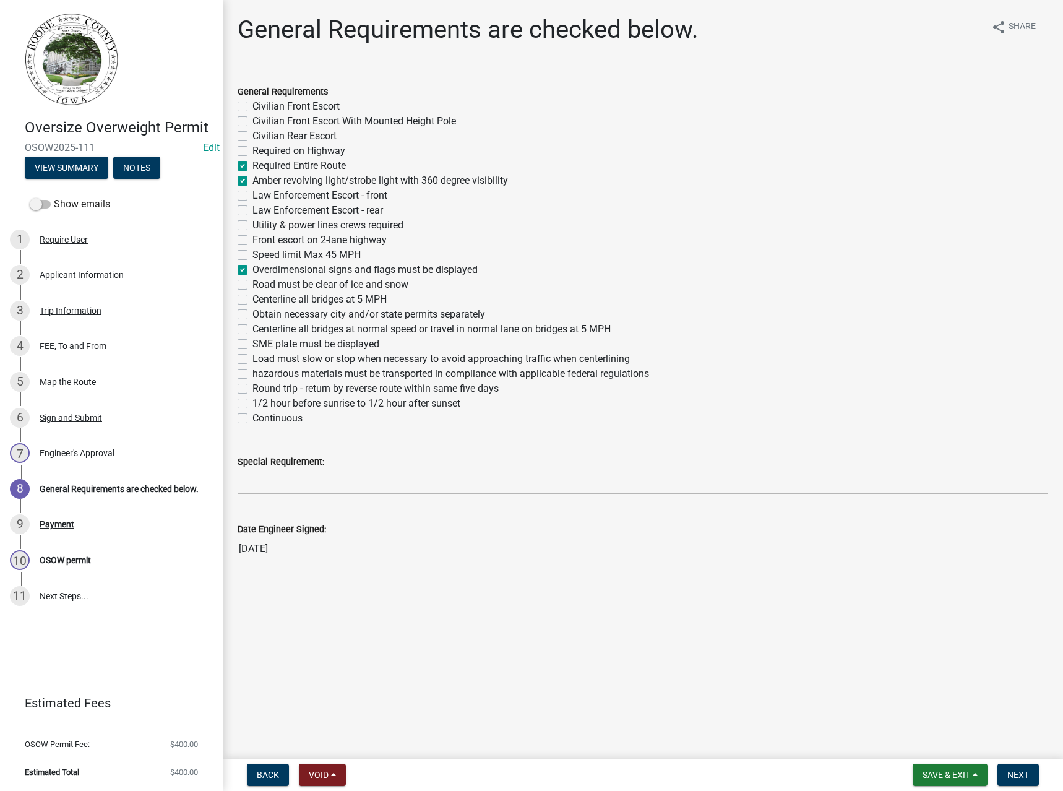
checkbox input "false"
checkbox input "true"
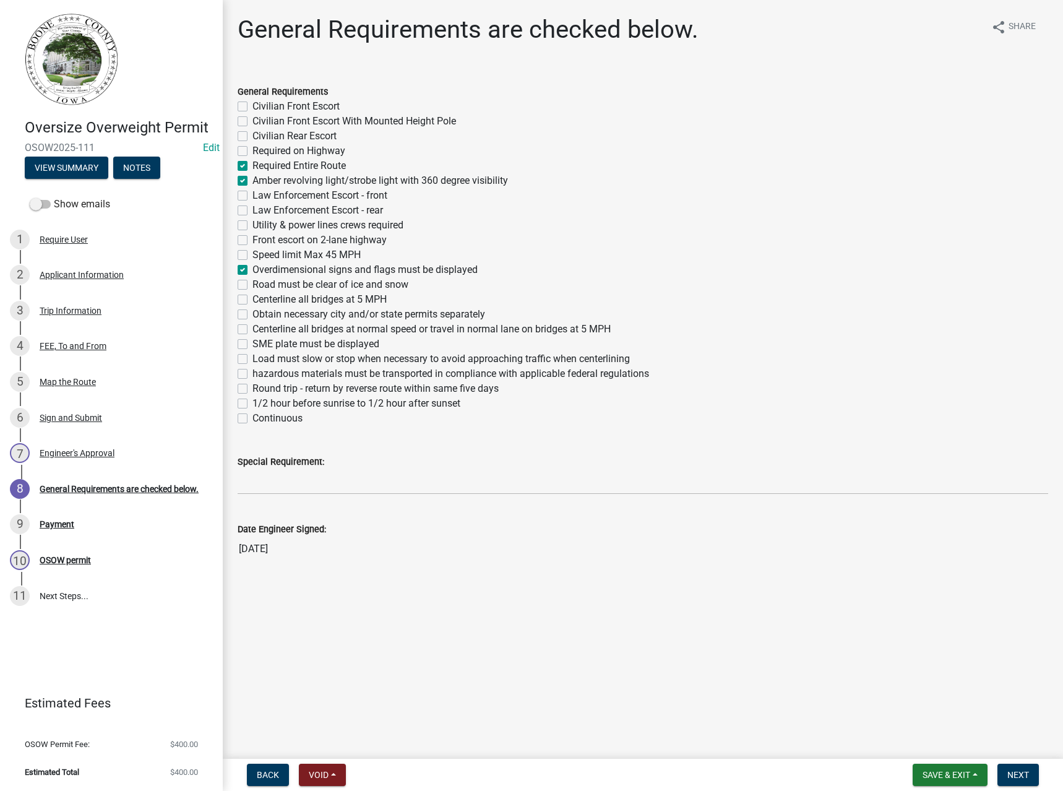
checkbox input "false"
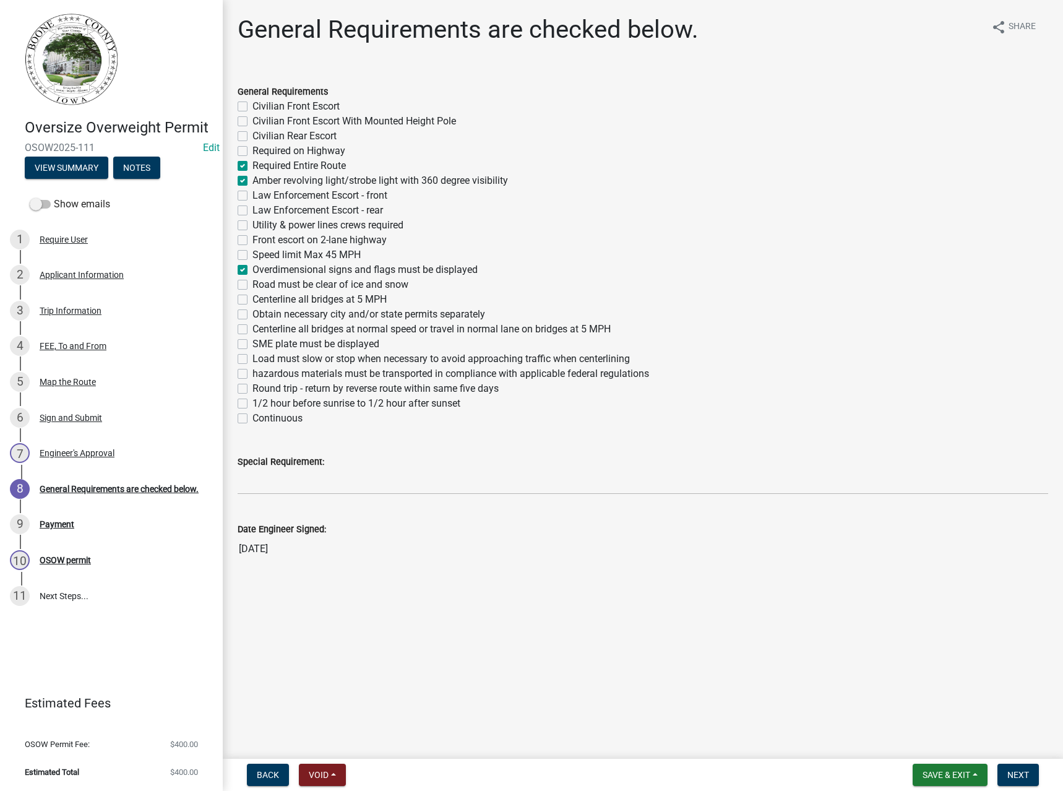
checkbox input "false"
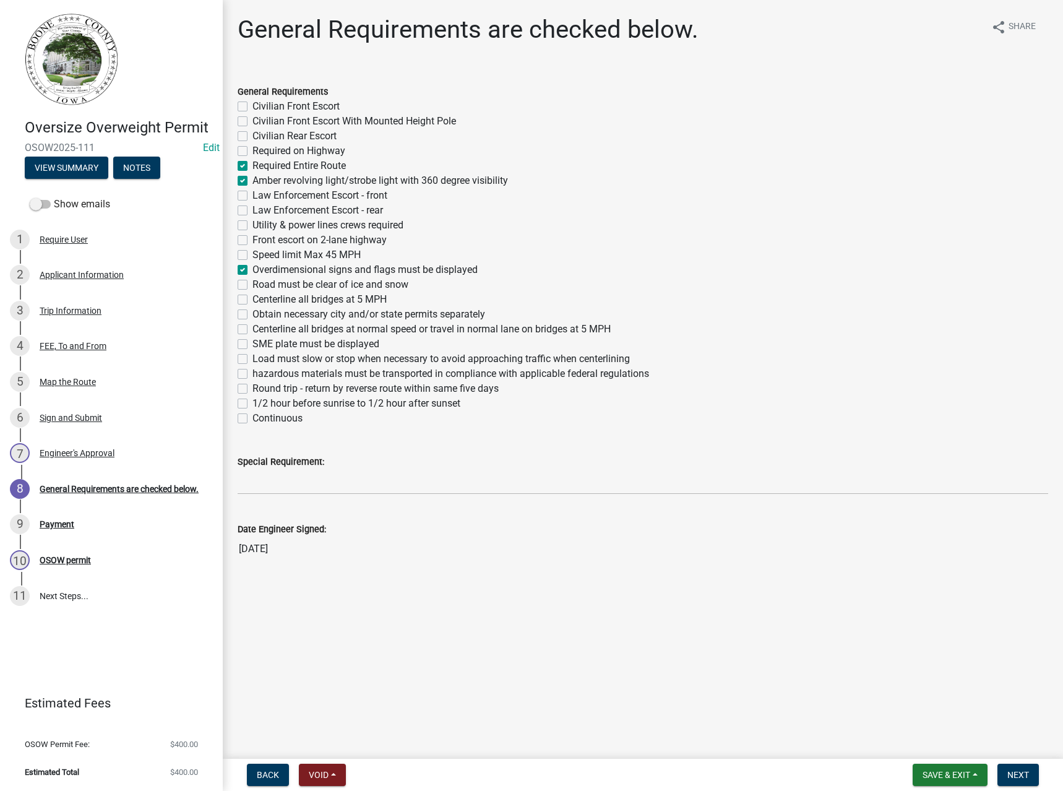
click at [288, 122] on label "Civilian Front Escort With Mounted Height Pole" at bounding box center [354, 121] width 204 height 15
click at [260, 122] on input "Civilian Front Escort With Mounted Height Pole" at bounding box center [256, 118] width 8 height 8
checkbox input "true"
checkbox input "false"
checkbox input "true"
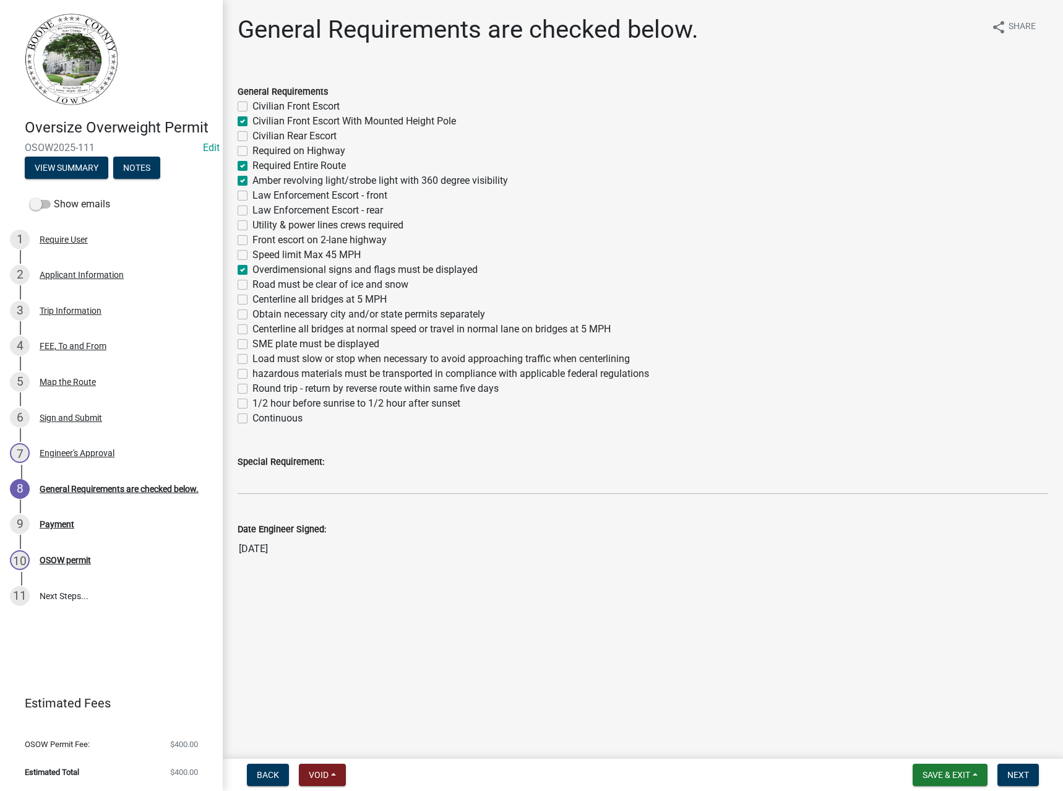
checkbox input "false"
checkbox input "true"
checkbox input "false"
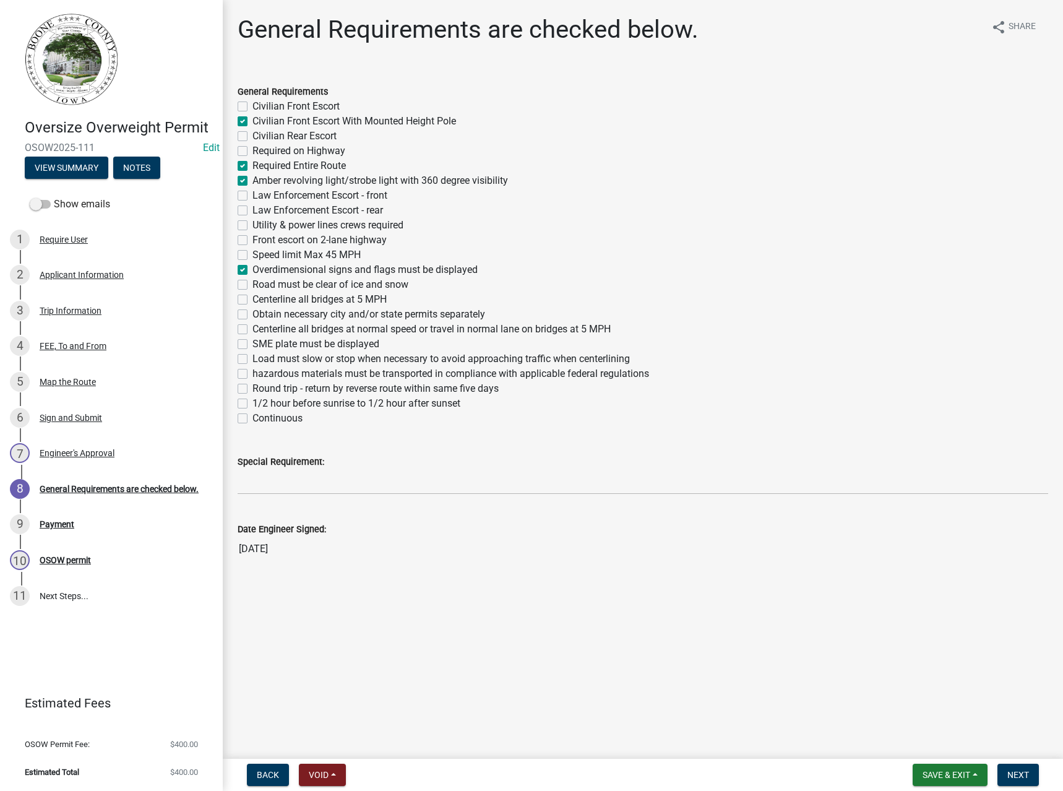
checkbox input "false"
checkbox input "true"
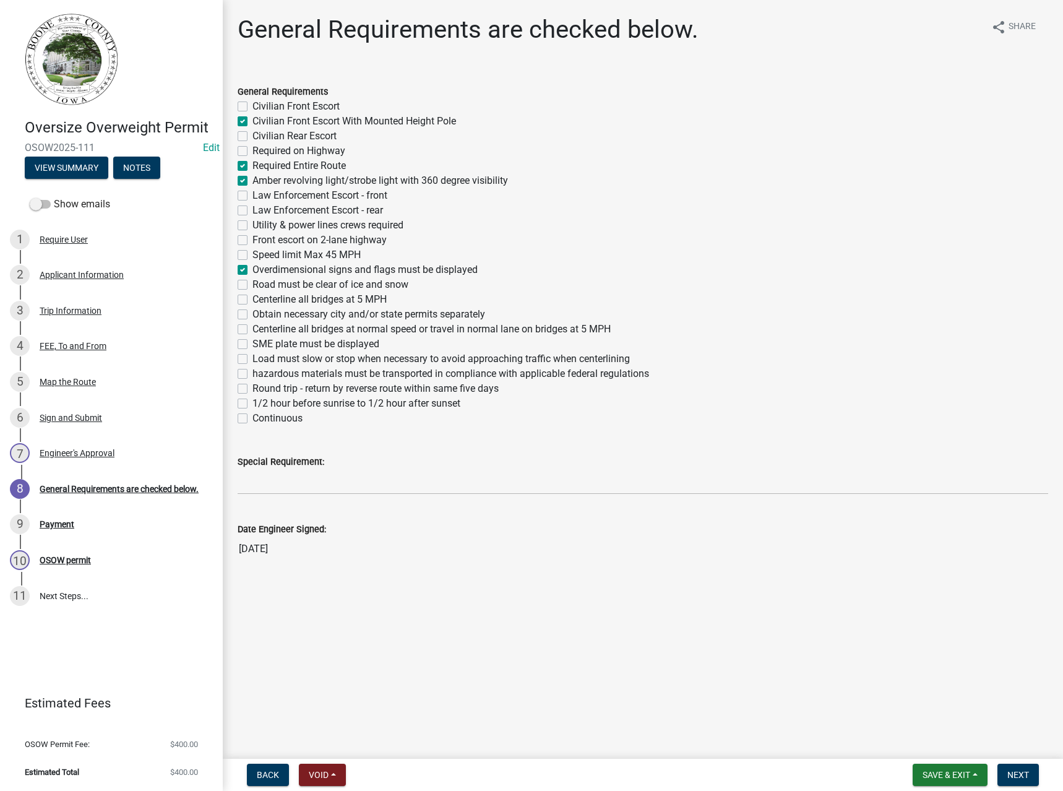
checkbox input "false"
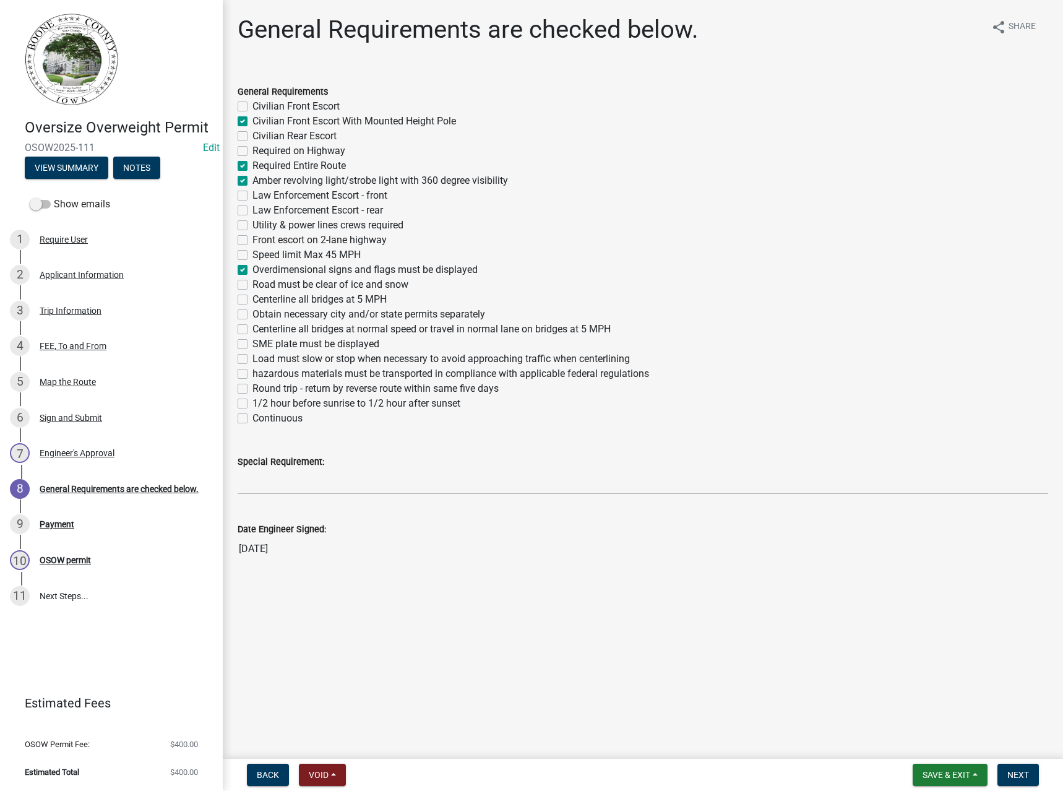
checkbox input "false"
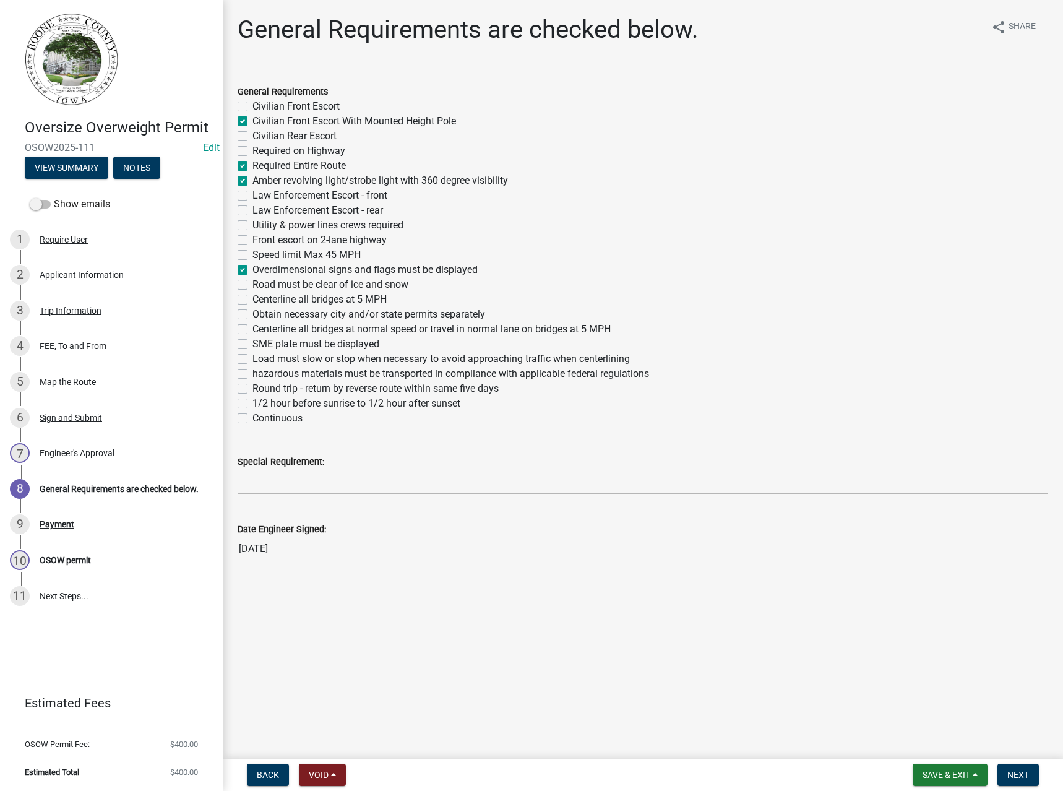
click at [283, 299] on label "Centerline all bridges at 5 MPH" at bounding box center [319, 299] width 134 height 15
click at [260, 299] on input "Centerline all bridges at 5 MPH" at bounding box center [256, 296] width 8 height 8
checkbox input "true"
checkbox input "false"
checkbox input "true"
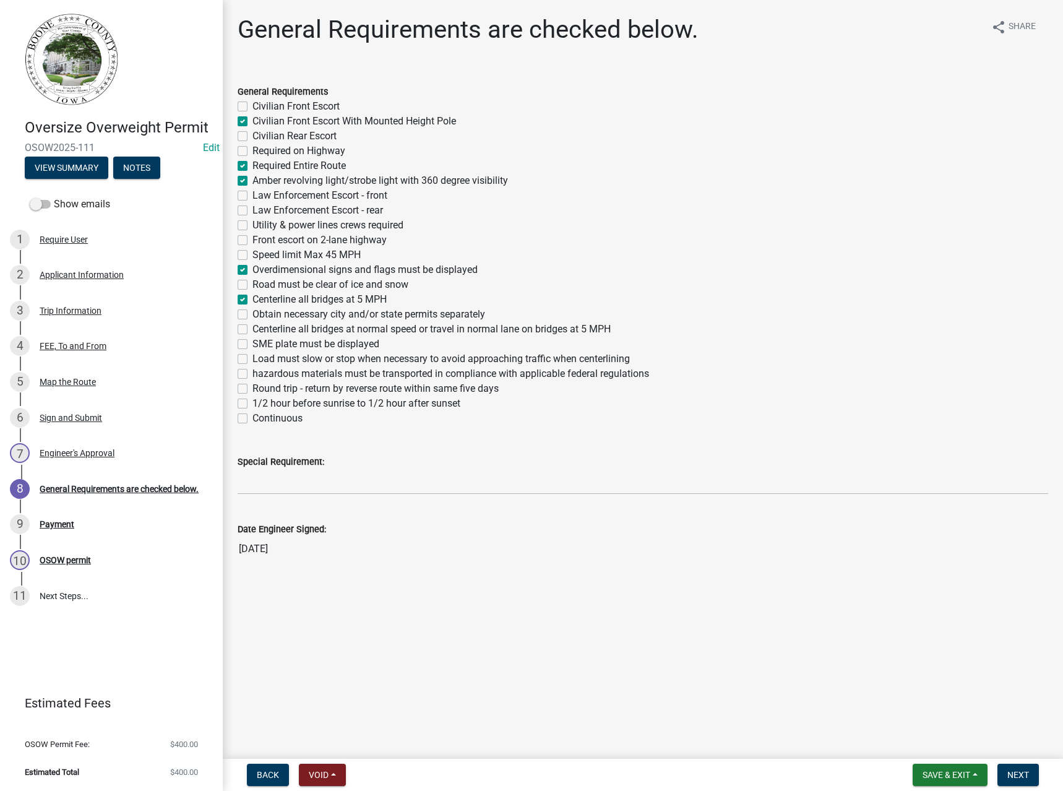
checkbox input "false"
checkbox input "true"
checkbox input "false"
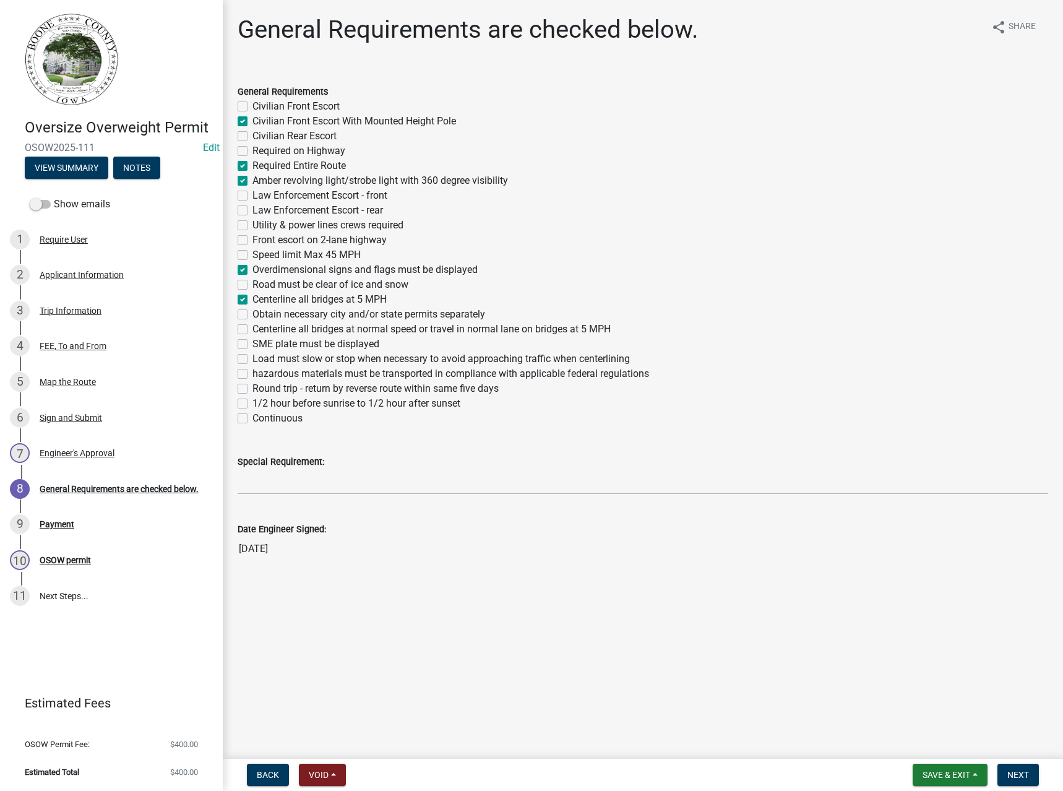
checkbox input "false"
checkbox input "true"
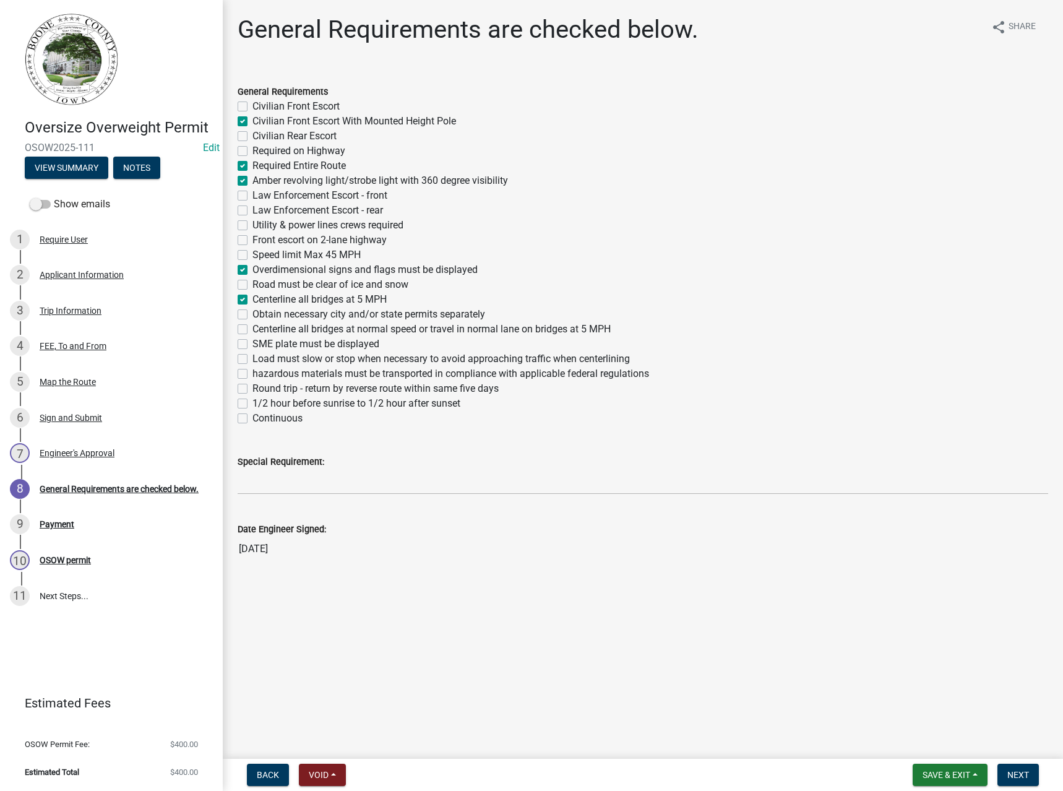
checkbox input "false"
checkbox input "true"
checkbox input "false"
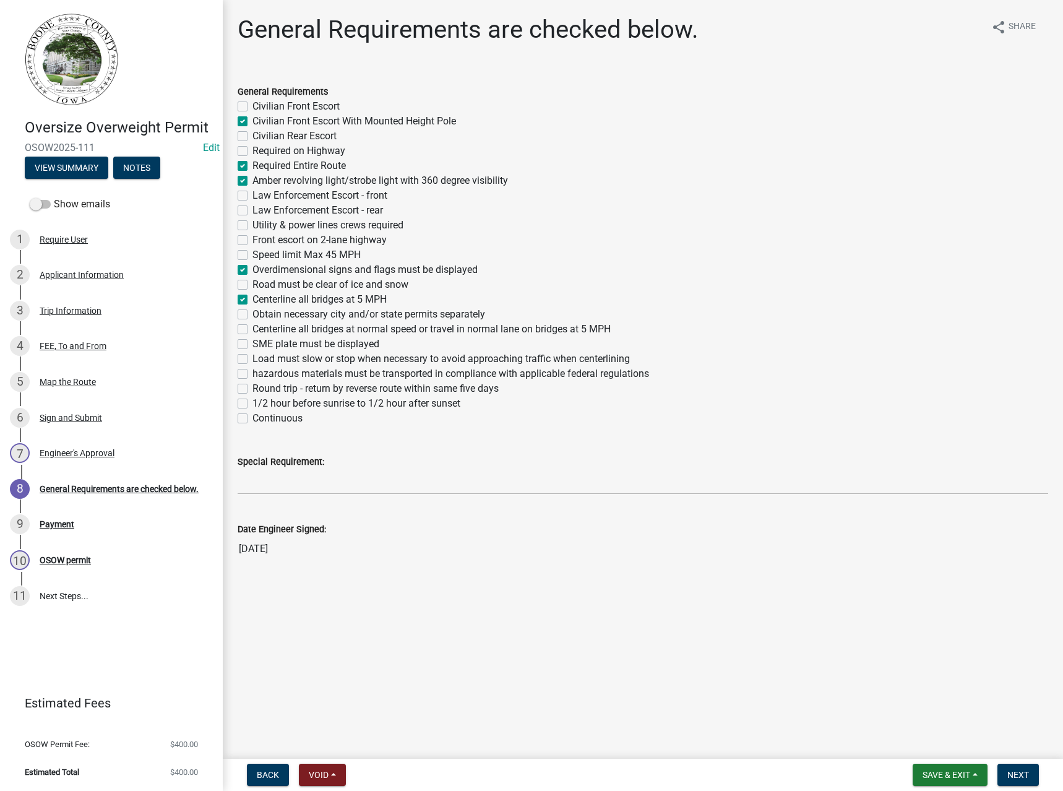
checkbox input "false"
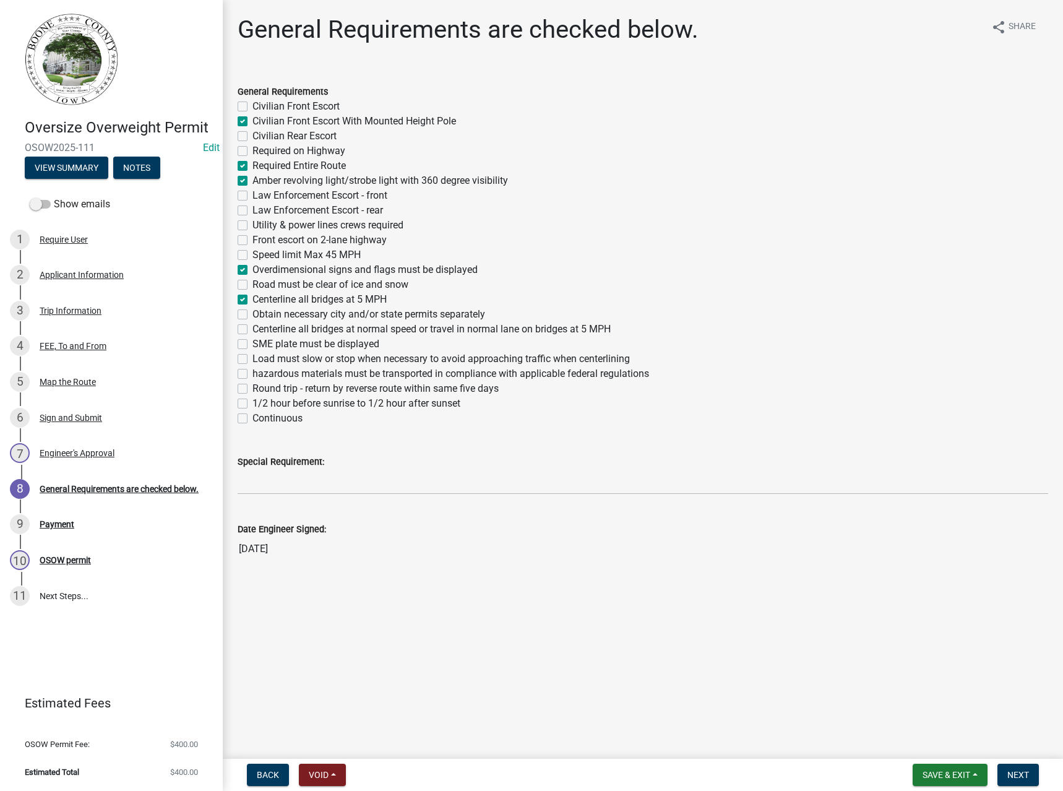
click at [286, 283] on label "Road must be clear of ice and snow" at bounding box center [330, 284] width 156 height 15
click at [260, 283] on input "Road must be clear of ice and snow" at bounding box center [256, 281] width 8 height 8
checkbox input "true"
checkbox input "false"
checkbox input "true"
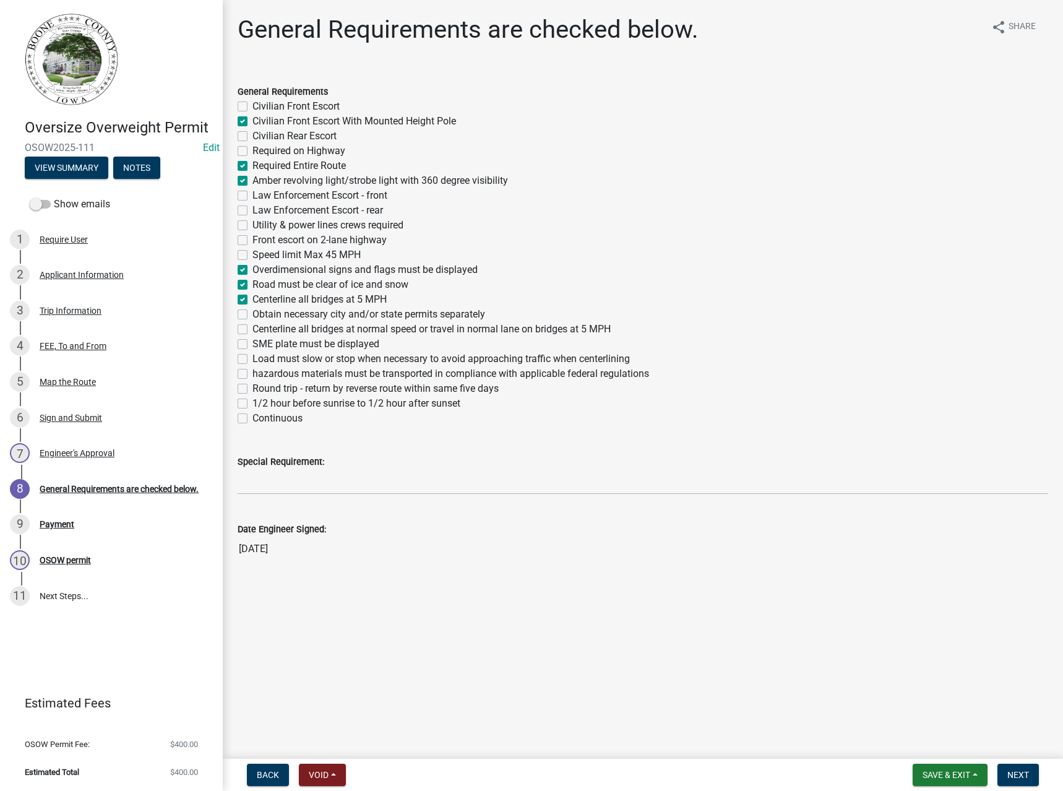
checkbox input "false"
checkbox input "true"
checkbox input "false"
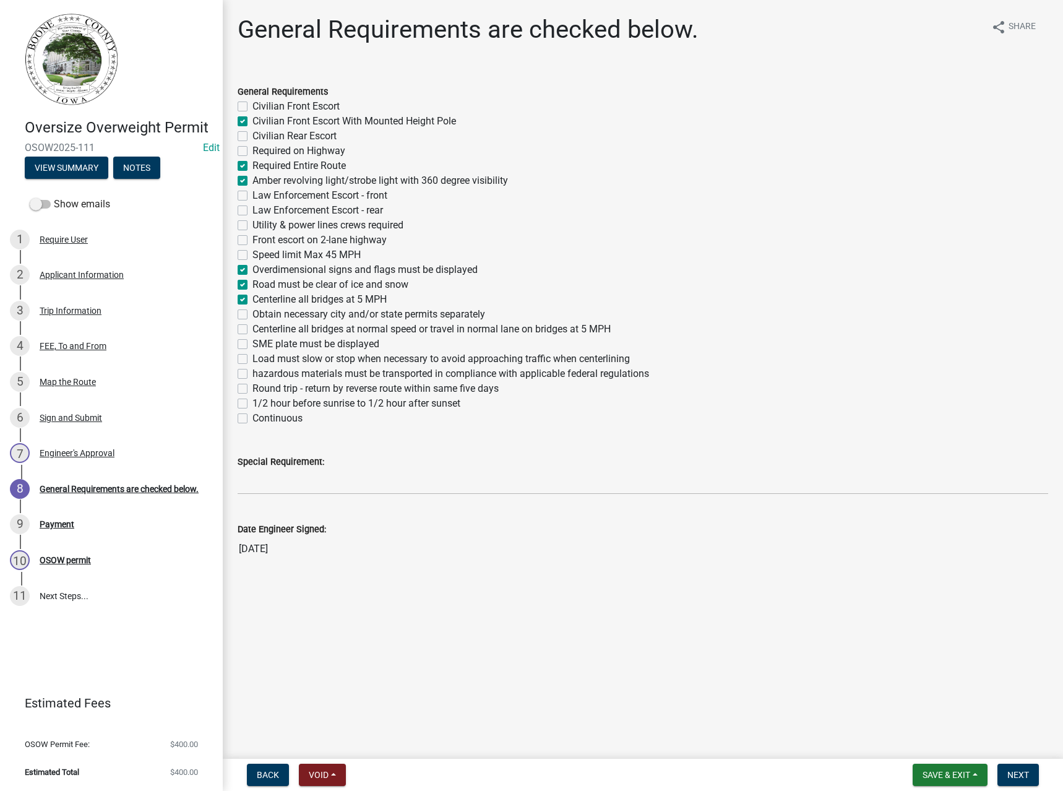
checkbox input "false"
checkbox input "true"
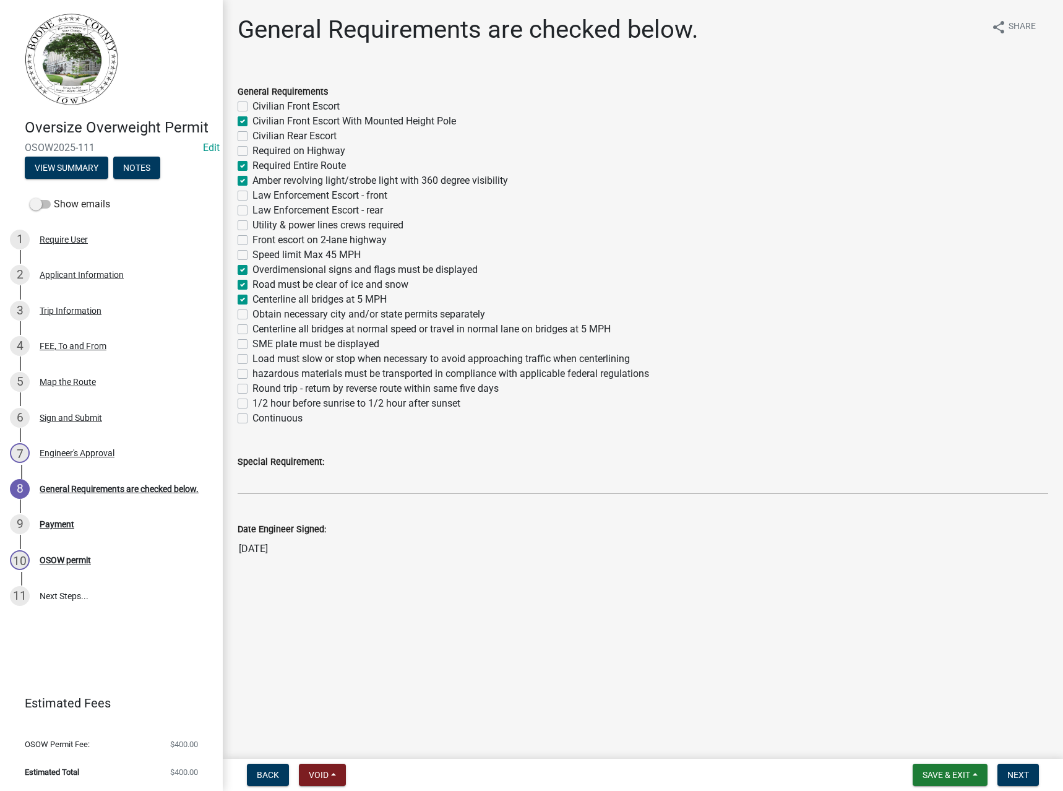
checkbox input "true"
checkbox input "false"
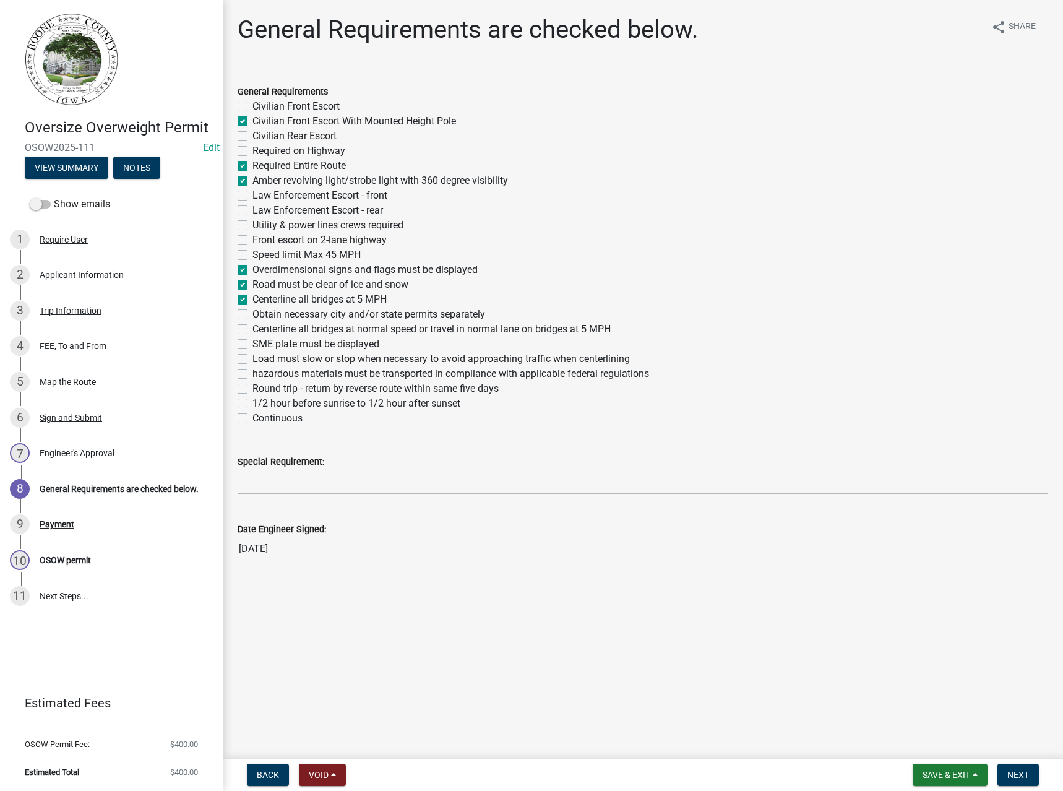
checkbox input "false"
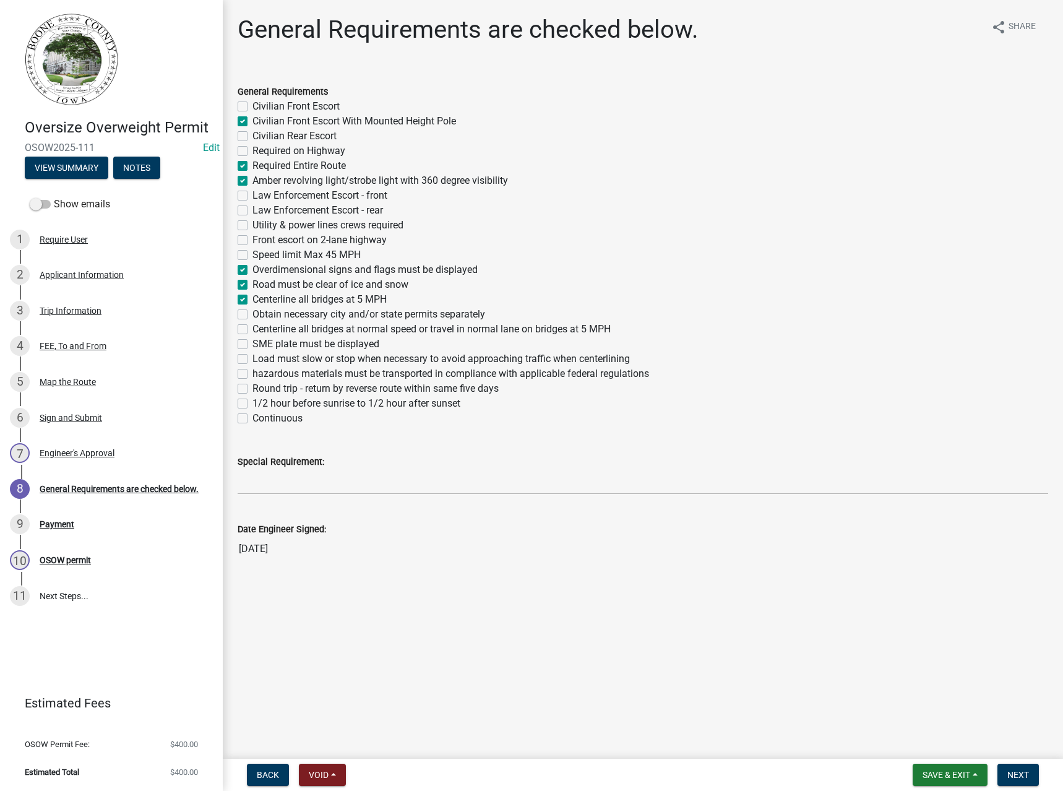
click at [287, 359] on label "Load must slow or stop when necessary to avoid approaching traffic when centerl…" at bounding box center [440, 358] width 377 height 15
click at [260, 359] on input "Load must slow or stop when necessary to avoid approaching traffic when centerl…" at bounding box center [256, 355] width 8 height 8
checkbox input "true"
checkbox input "false"
checkbox input "true"
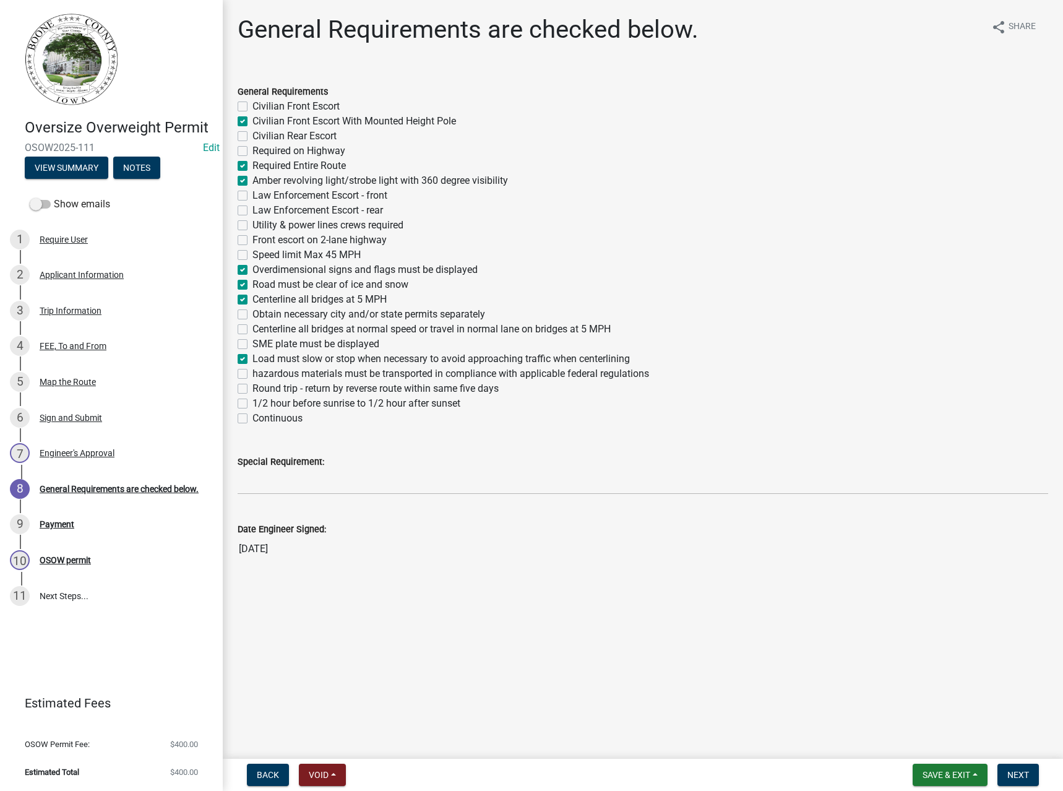
checkbox input "false"
checkbox input "true"
checkbox input "false"
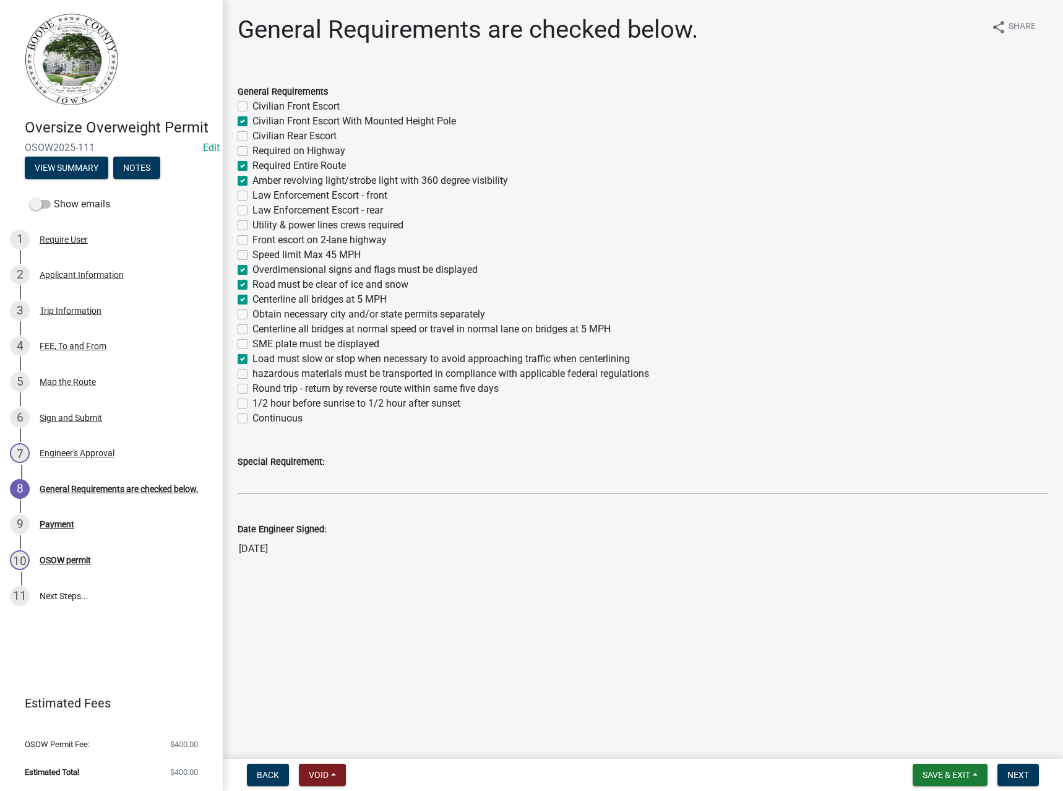
checkbox input "false"
checkbox input "true"
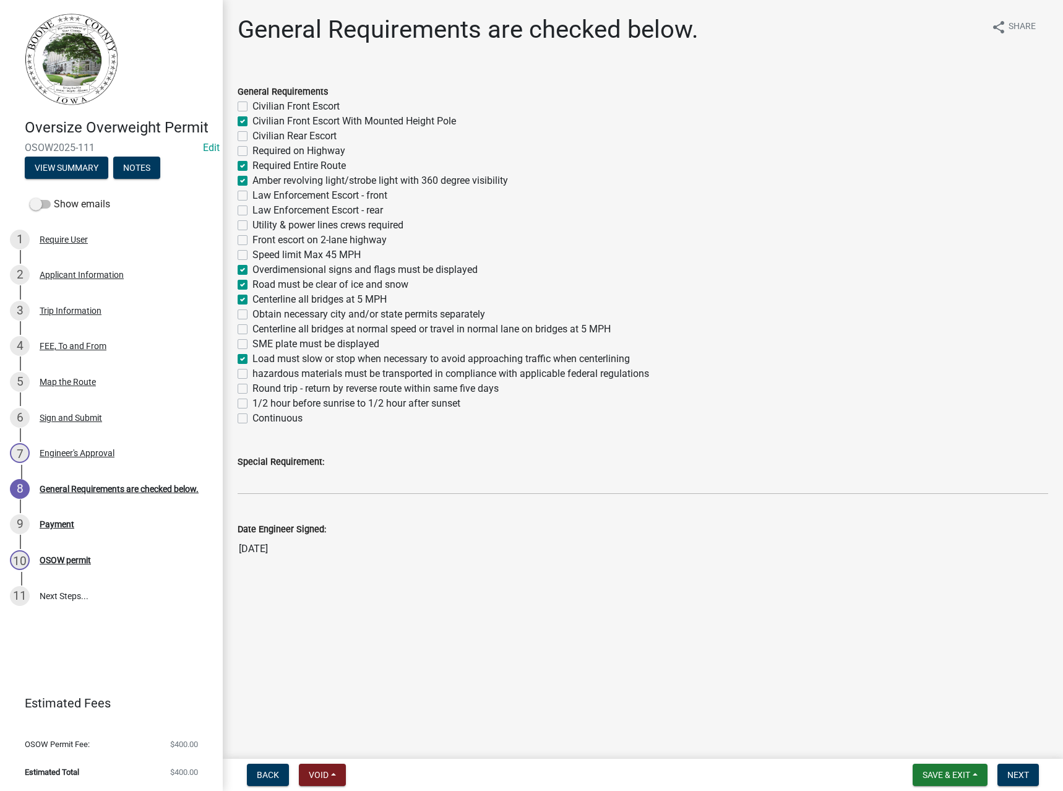
checkbox input "true"
checkbox input "false"
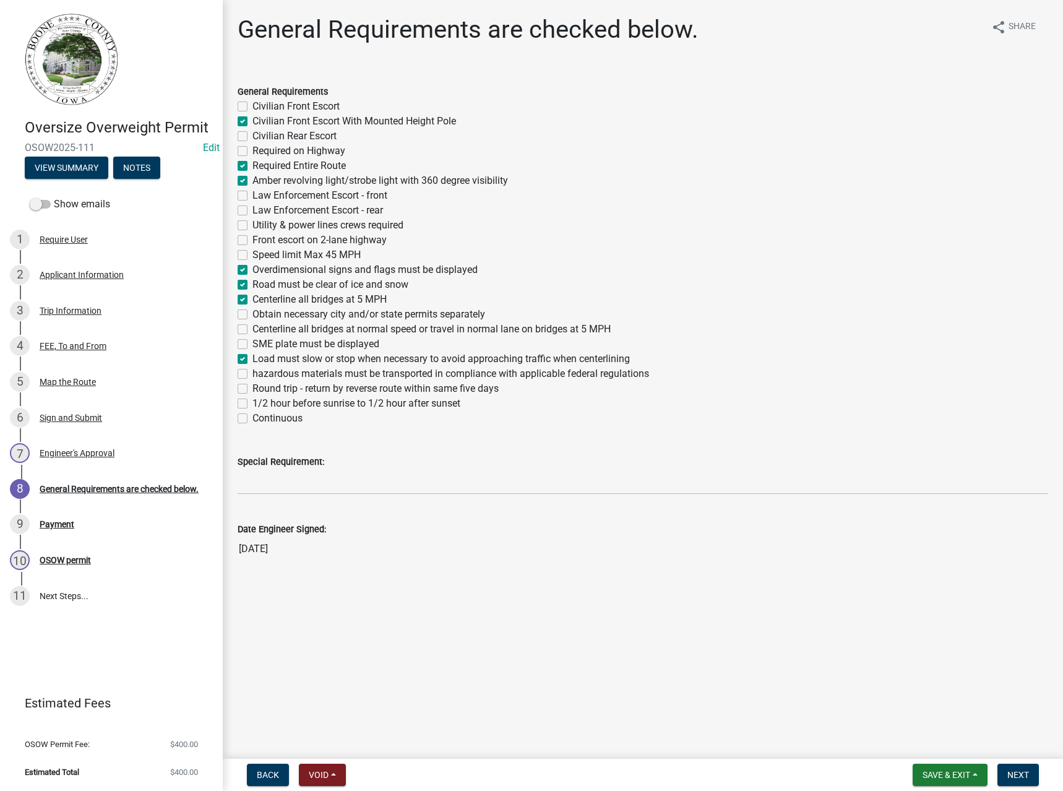
checkbox input "true"
checkbox input "false"
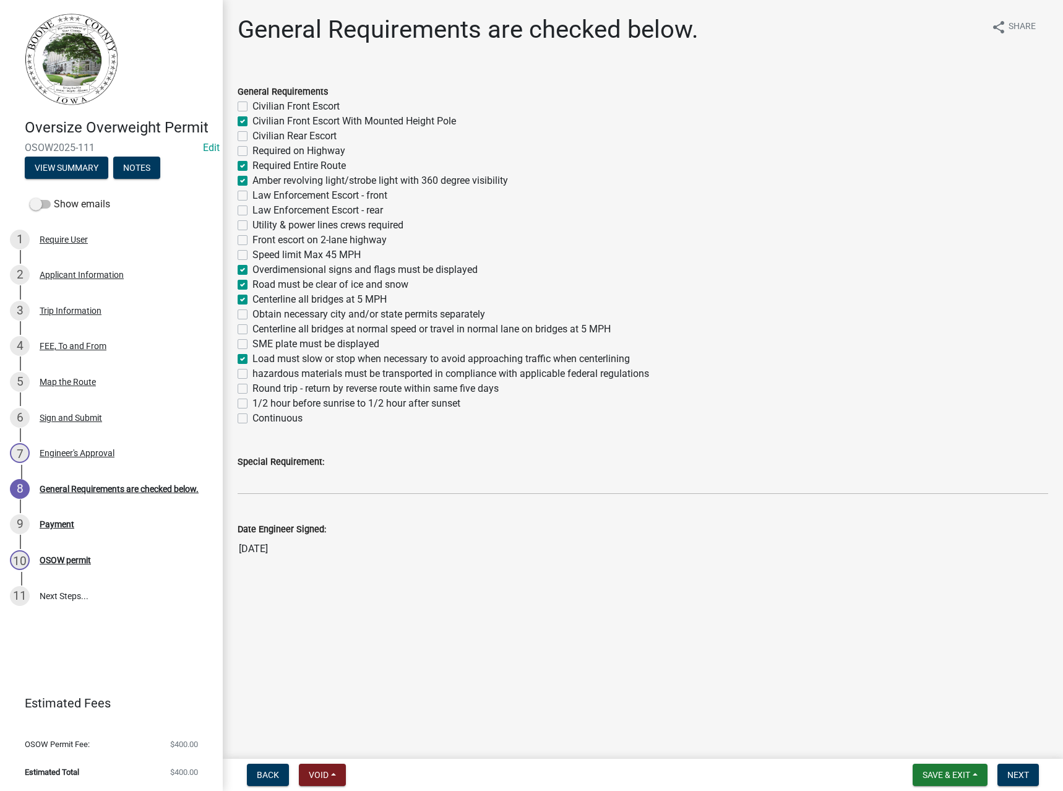
click at [289, 376] on label "hazardous materials must be transported in compliance with applicable federal r…" at bounding box center [450, 373] width 397 height 15
click at [260, 374] on input "hazardous materials must be transported in compliance with applicable federal r…" at bounding box center [256, 370] width 8 height 8
checkbox input "true"
checkbox input "false"
checkbox input "true"
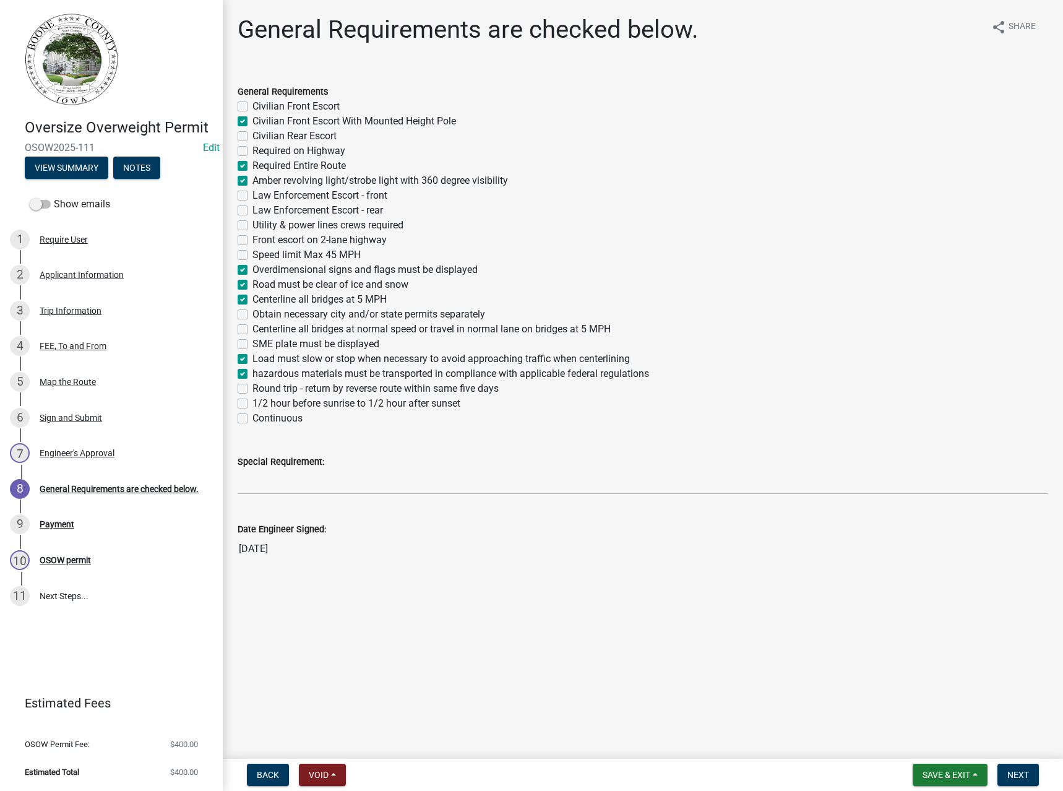
checkbox input "false"
checkbox input "true"
checkbox input "false"
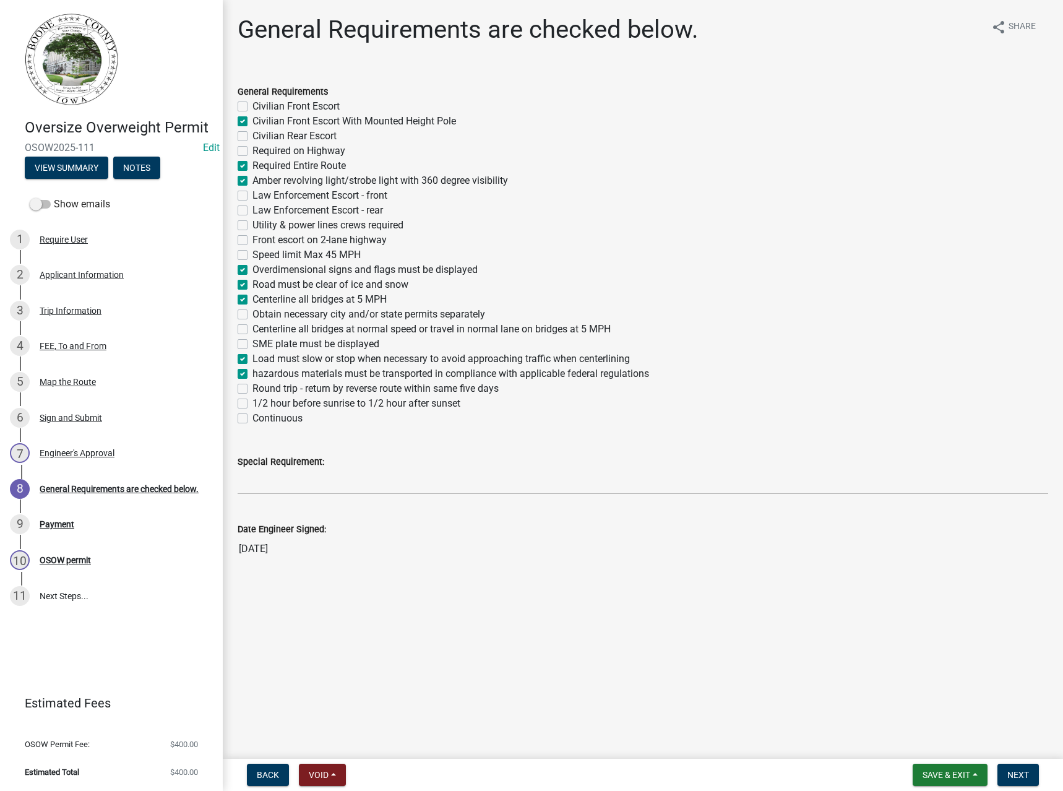
checkbox input "false"
checkbox input "true"
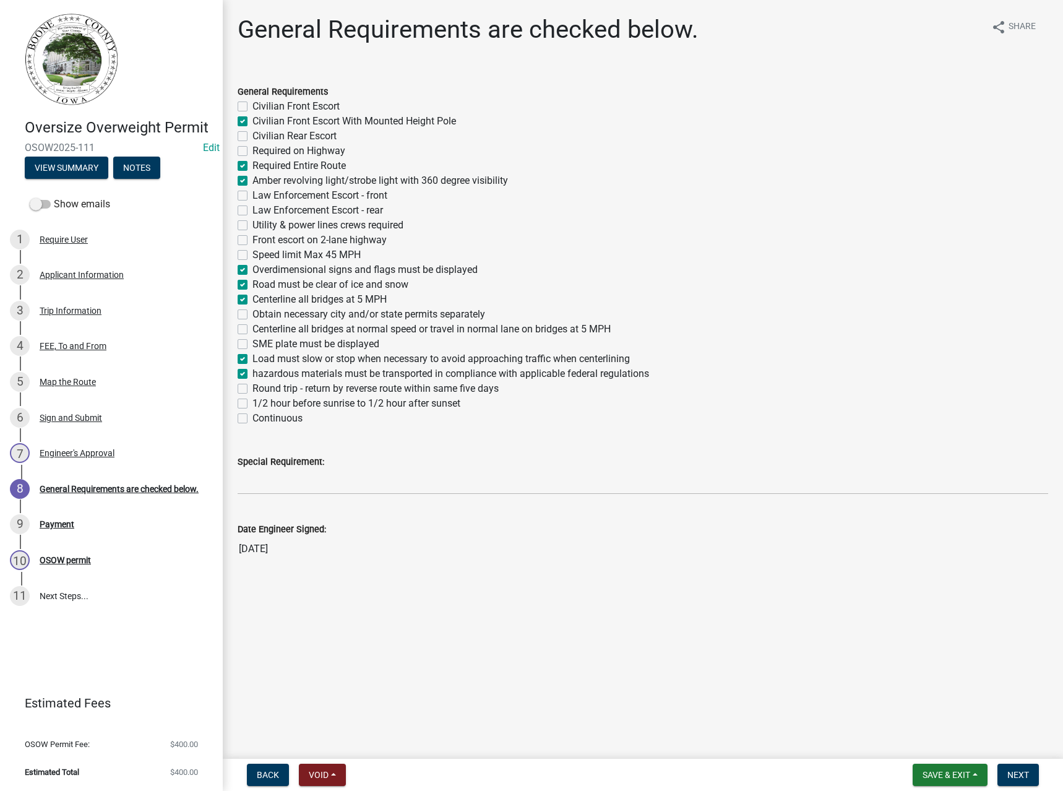
checkbox input "true"
checkbox input "false"
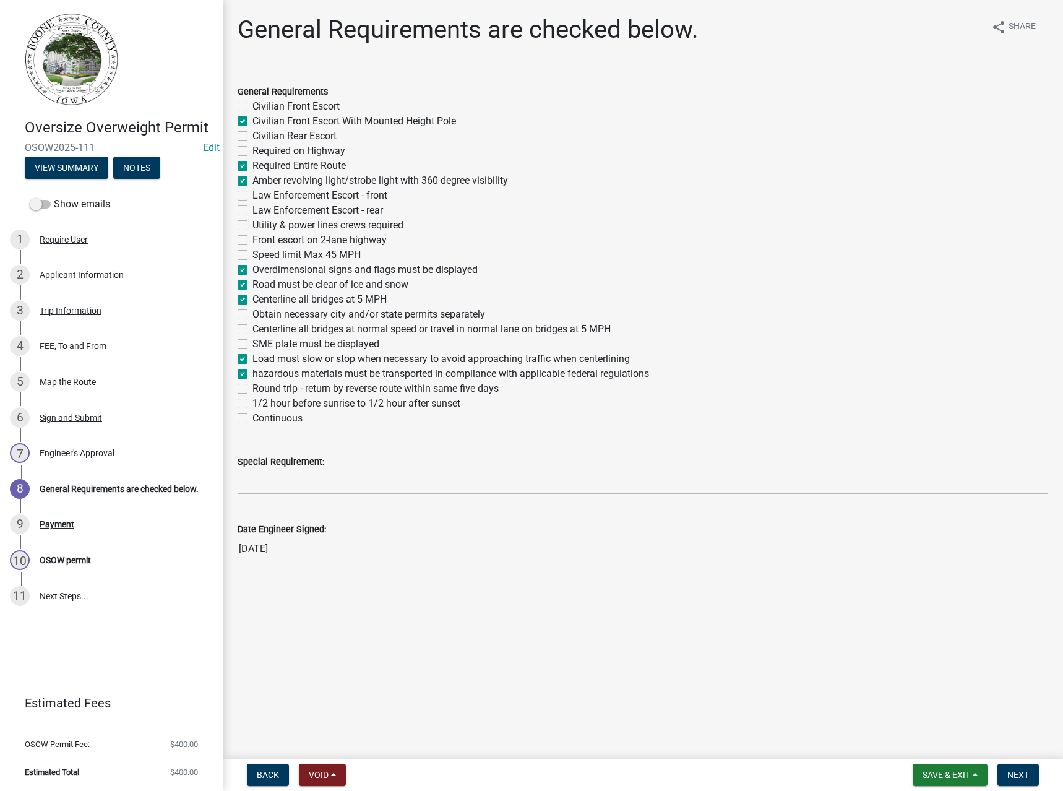
checkbox input "true"
checkbox input "false"
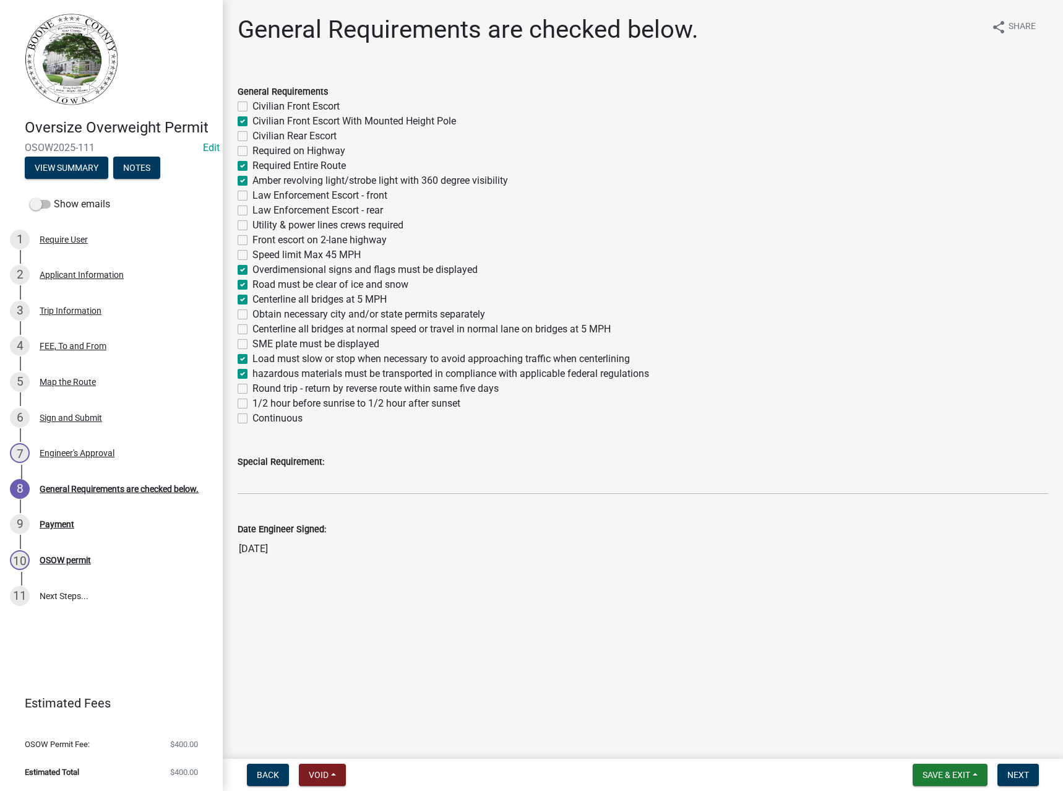
click at [280, 402] on label "1/2 hour before sunrise to 1/2 hour after sunset" at bounding box center [356, 403] width 208 height 15
click at [260, 402] on input "1/2 hour before sunrise to 1/2 hour after sunset" at bounding box center [256, 400] width 8 height 8
checkbox input "true"
checkbox input "false"
checkbox input "true"
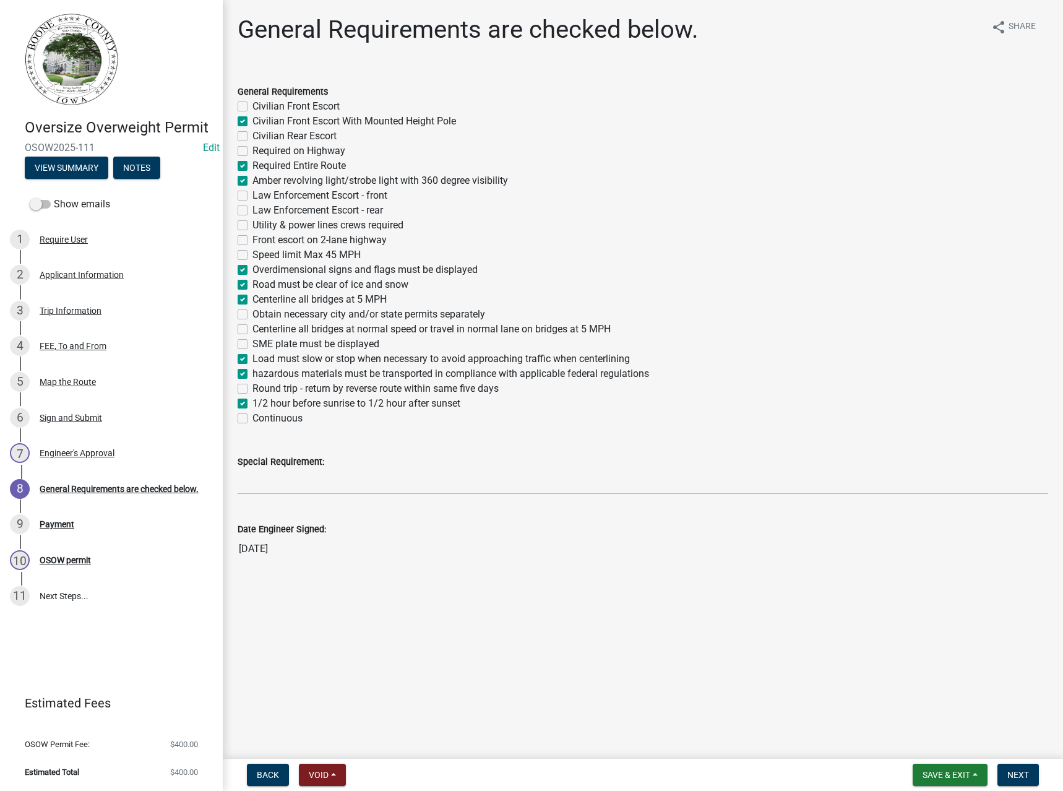
checkbox input "false"
checkbox input "true"
checkbox input "false"
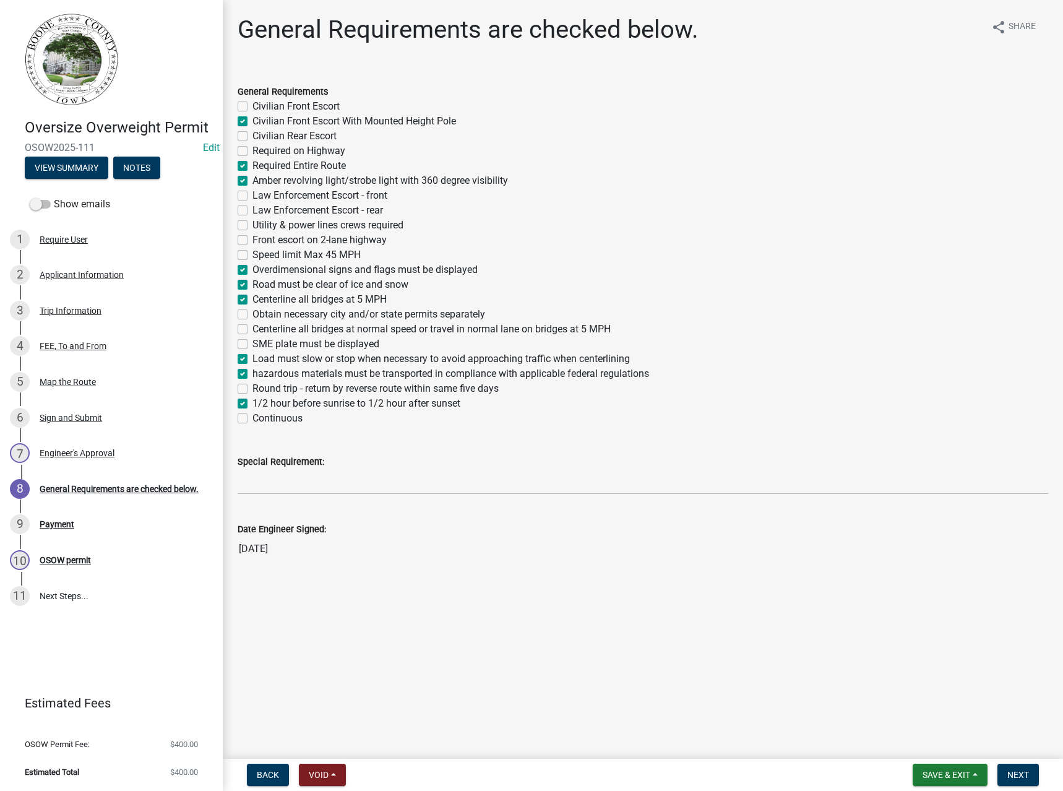
checkbox input "false"
checkbox input "true"
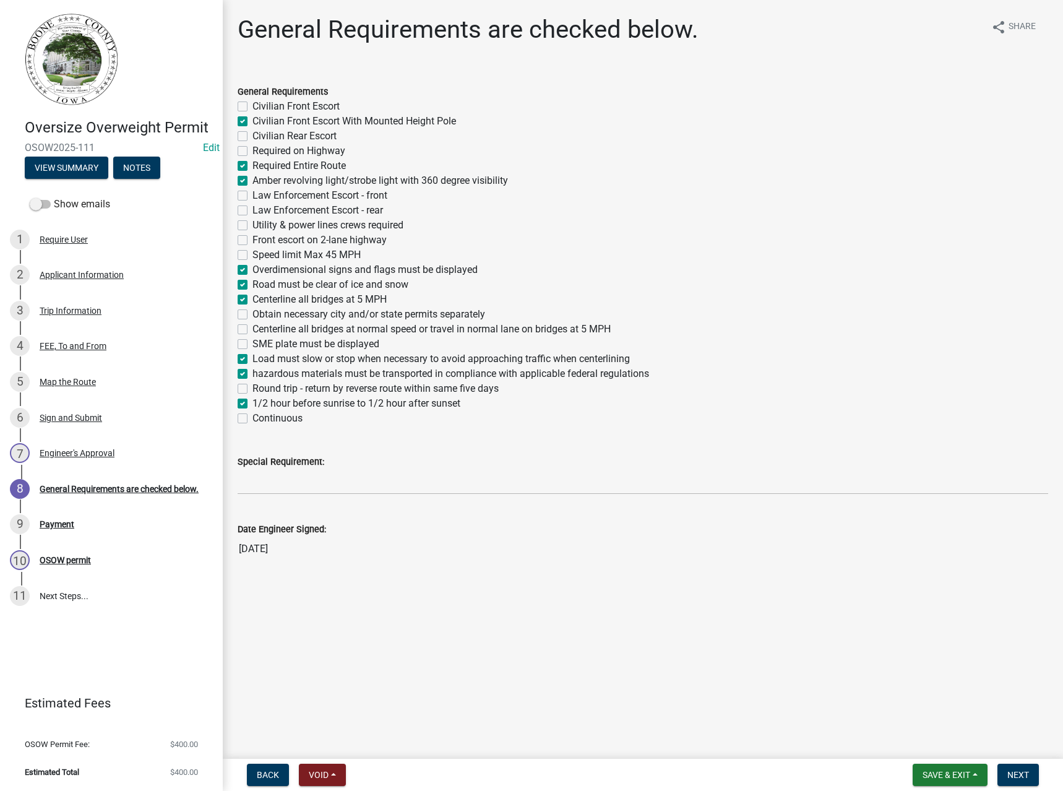
checkbox input "true"
click at [280, 311] on label "Obtain necessary city and/or state permits separately" at bounding box center [368, 314] width 233 height 15
click at [260, 311] on input "Obtain necessary city and/or state permits separately" at bounding box center [256, 311] width 8 height 8
click at [266, 475] on input "Special Requirement:" at bounding box center [643, 481] width 811 height 25
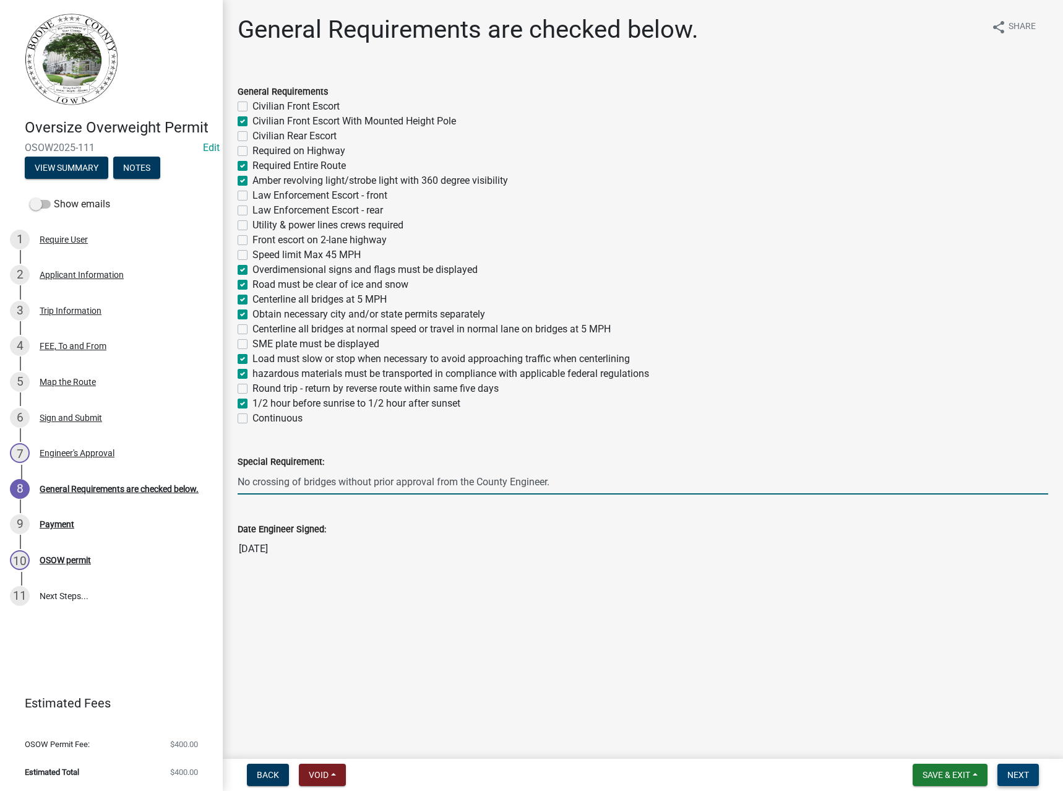
click at [1011, 774] on span "Next" at bounding box center [1018, 775] width 22 height 10
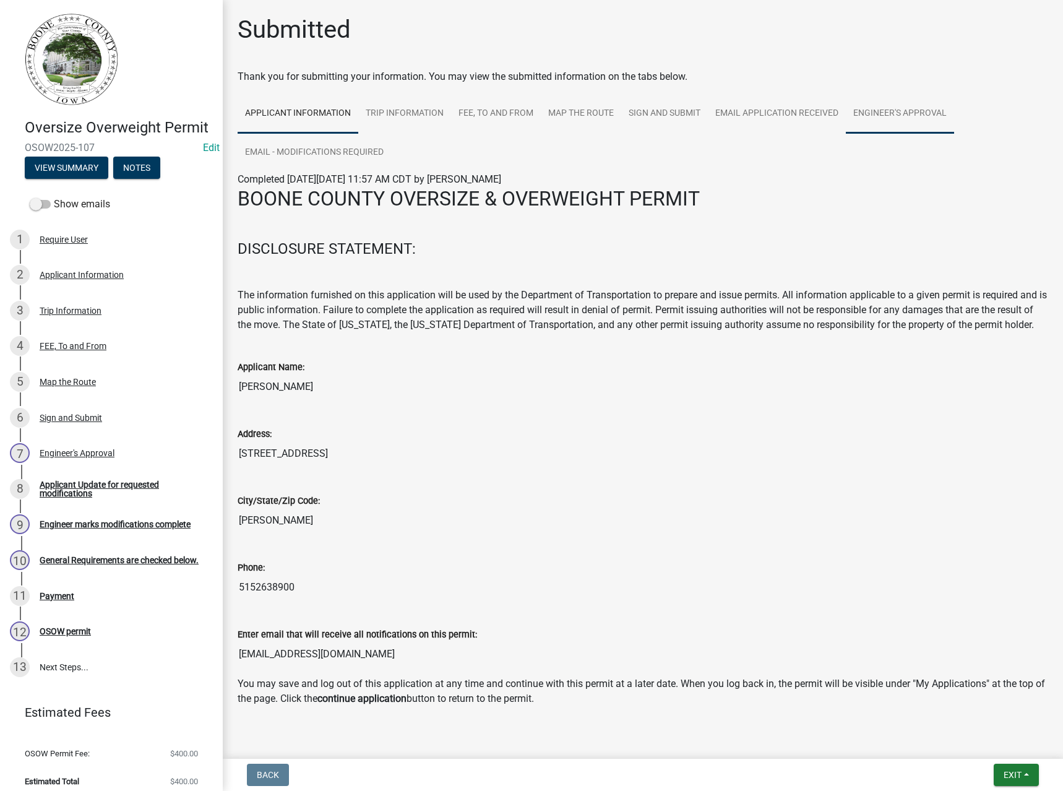
click at [878, 114] on link "Engineer's Approval" at bounding box center [900, 114] width 108 height 40
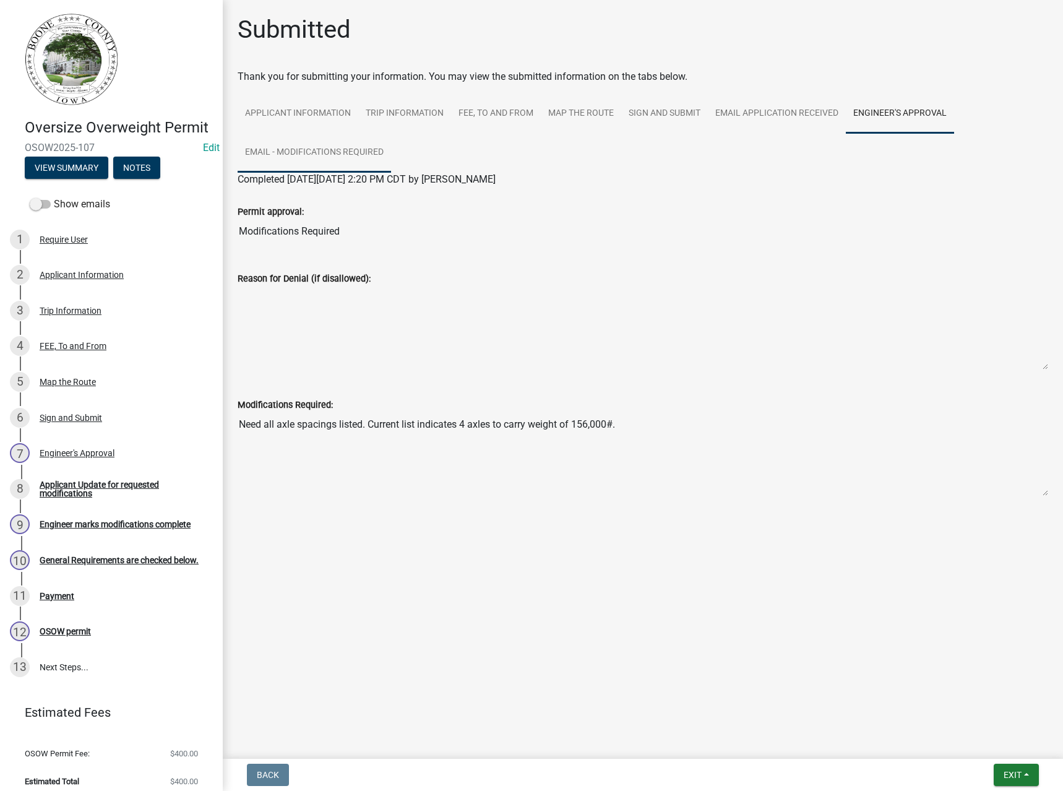
click at [303, 148] on link "Email - modifications required" at bounding box center [314, 153] width 153 height 40
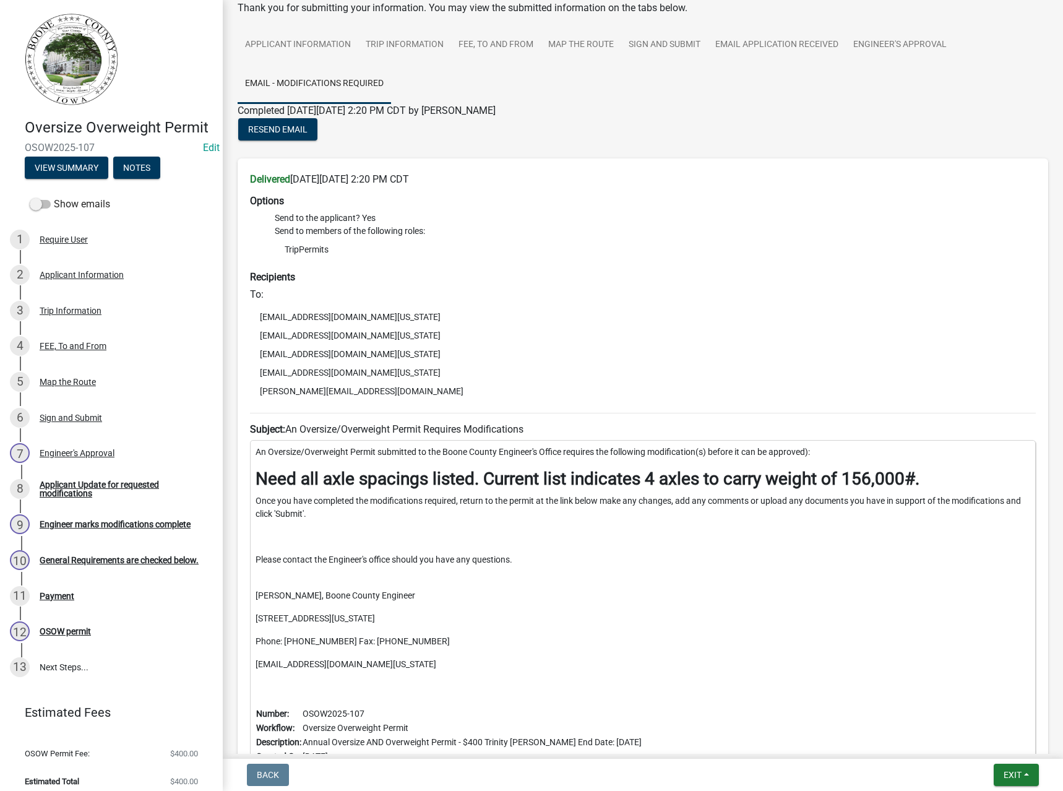
scroll to position [200, 0]
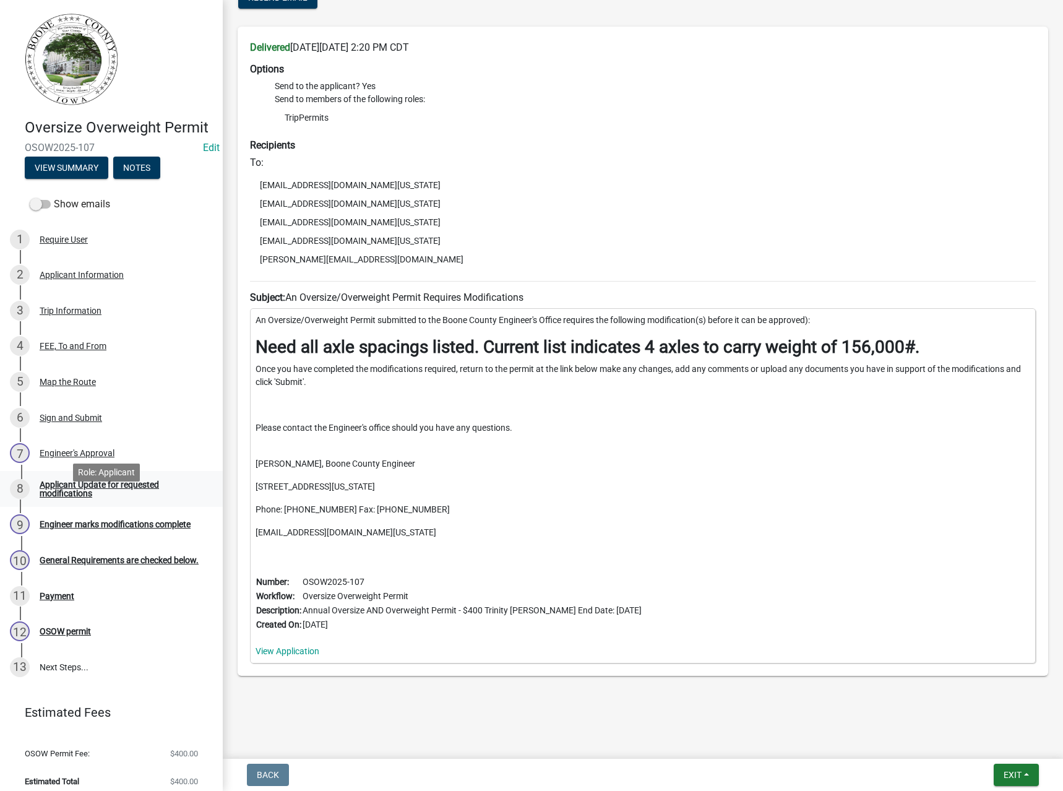
click at [63, 497] on div "Applicant Update for requested modifications" at bounding box center [121, 488] width 163 height 17
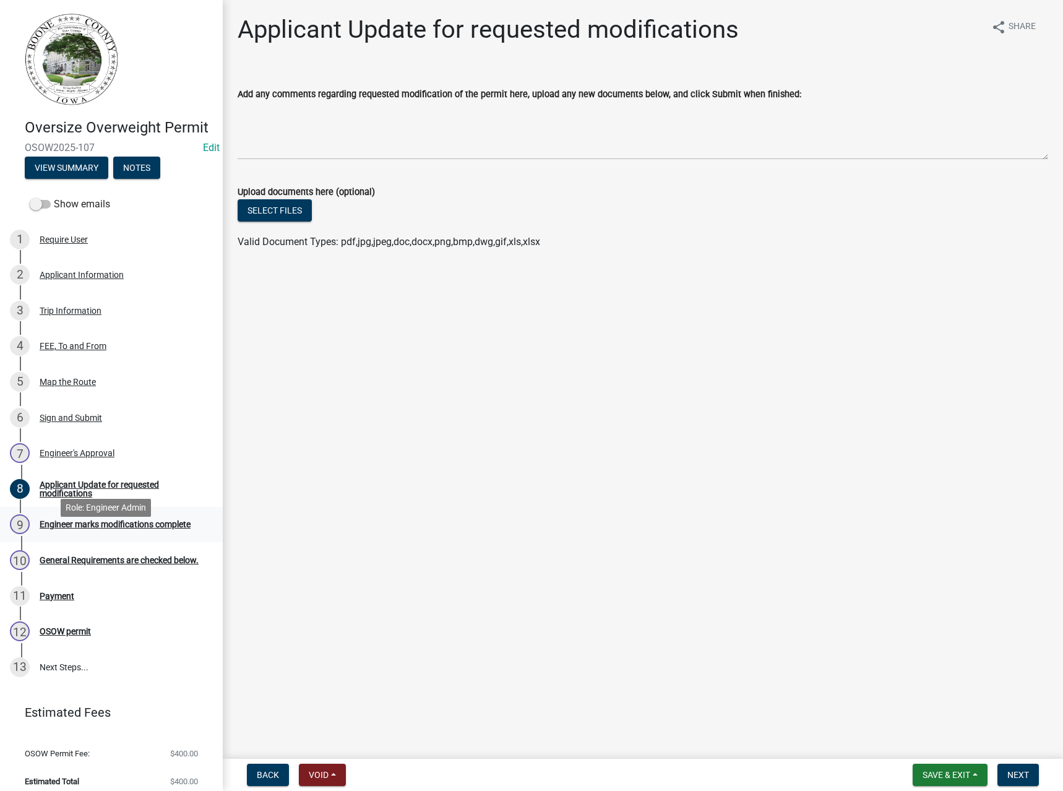
click at [61, 528] on div "Engineer marks modifications complete" at bounding box center [115, 524] width 151 height 9
click at [105, 528] on div "Engineer marks modifications complete" at bounding box center [115, 524] width 151 height 9
click at [110, 528] on div "Engineer marks modifications complete" at bounding box center [115, 524] width 151 height 9
click at [299, 126] on textarea "Add any comments regarding requested modification of the permit here, upload an…" at bounding box center [643, 130] width 811 height 58
click at [278, 116] on textarea "Add any comments regarding requested modification of the permit here, upload an…" at bounding box center [643, 130] width 811 height 58
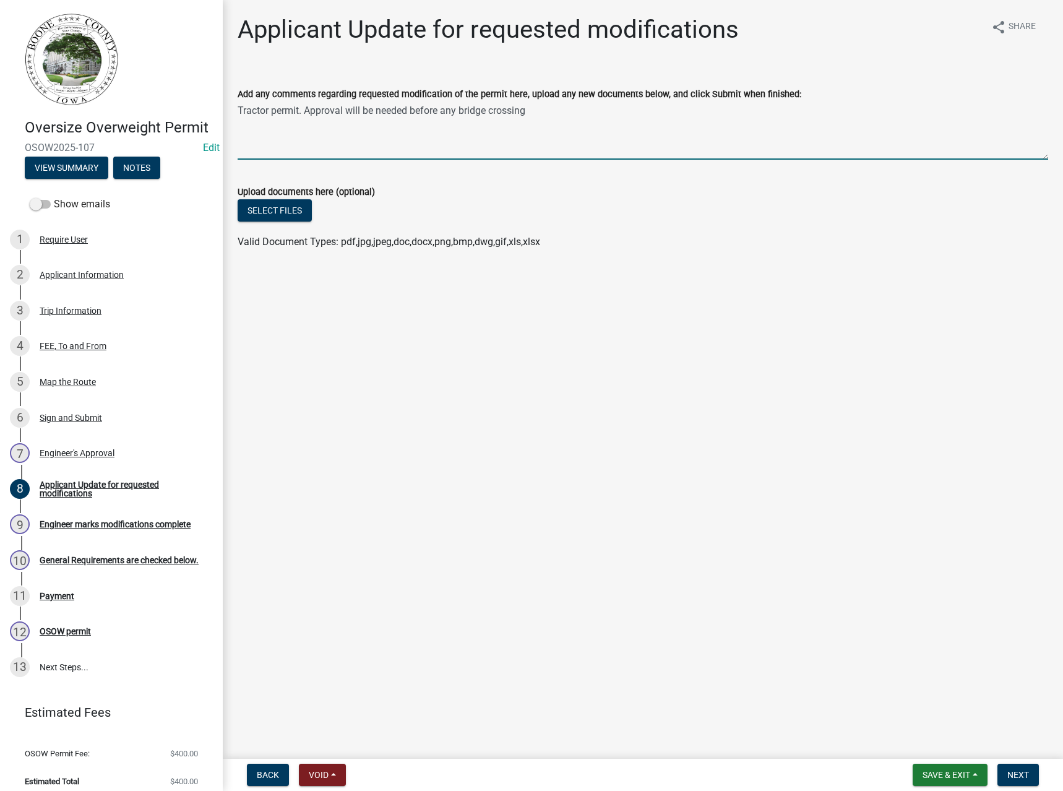
drag, startPoint x: 376, startPoint y: 111, endPoint x: 350, endPoint y: 111, distance: 26.0
click at [350, 111] on textarea "Tractor permit. Approval will be needed before any bridge crossing" at bounding box center [643, 130] width 811 height 58
click at [507, 111] on textarea "Tractor permit. Approval needed before any bridge crossing" at bounding box center [643, 130] width 811 height 58
type textarea "Tractor permit. Approval needed before any bridge crossing."
click at [1020, 770] on span "Next" at bounding box center [1018, 775] width 22 height 10
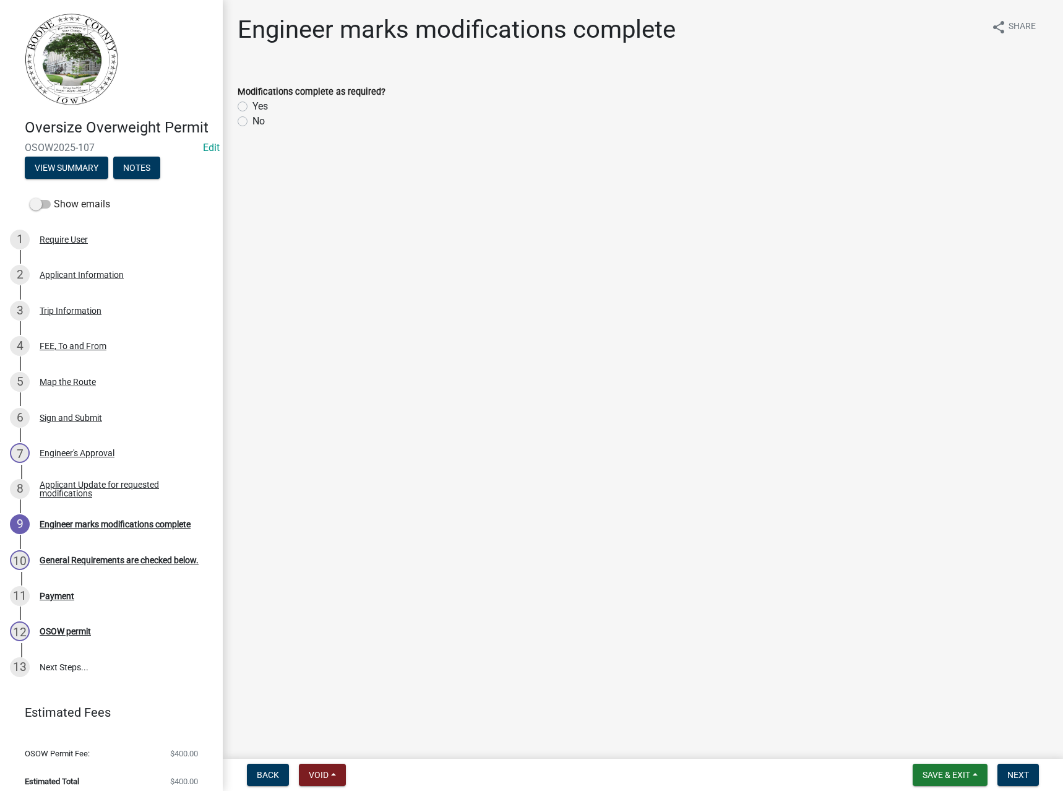
click at [259, 105] on label "Yes" at bounding box center [259, 106] width 15 height 15
click at [259, 105] on input "Yes" at bounding box center [256, 103] width 8 height 8
radio input "true"
click at [1021, 776] on span "Next" at bounding box center [1018, 775] width 22 height 10
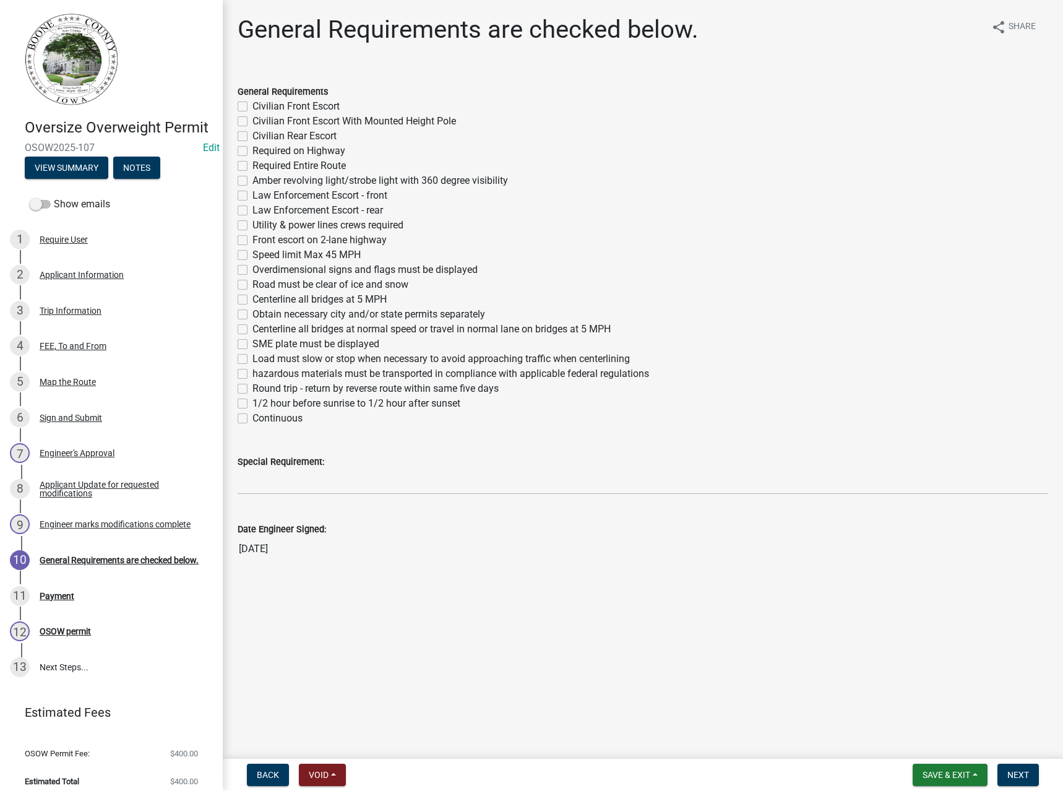
click at [282, 165] on label "Required Entire Route" at bounding box center [298, 165] width 93 height 15
click at [260, 165] on input "Required Entire Route" at bounding box center [256, 162] width 8 height 8
checkbox input "true"
checkbox input "false"
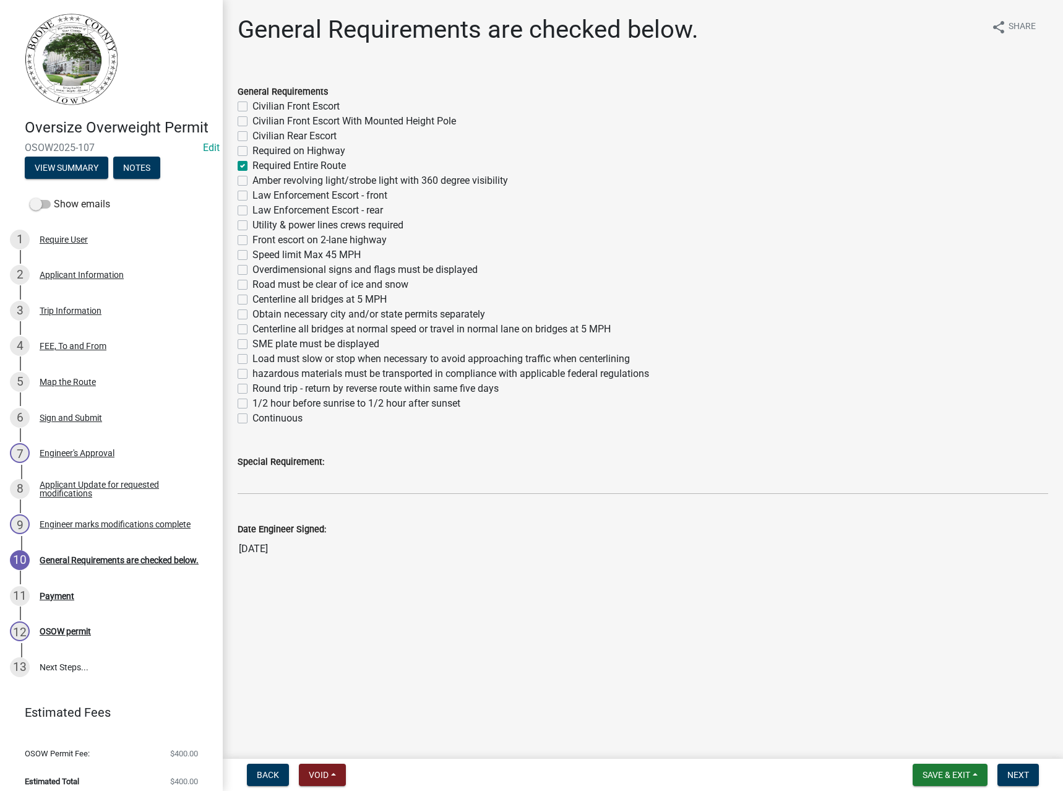
checkbox input "false"
checkbox input "true"
checkbox input "false"
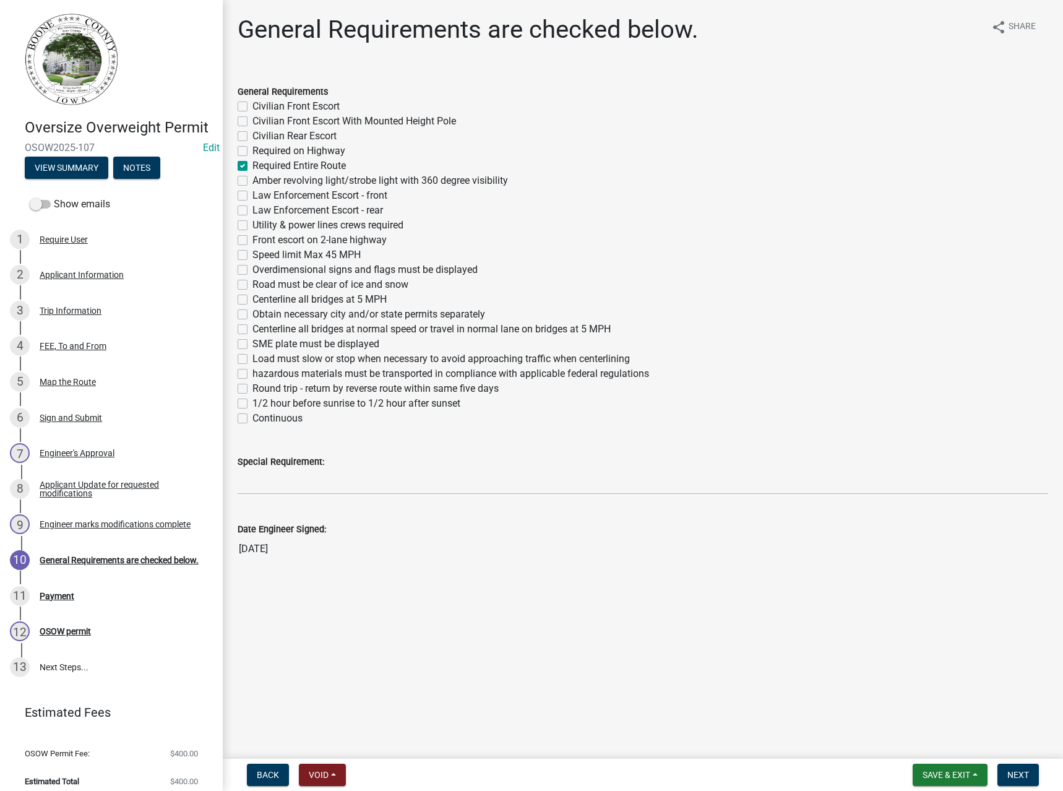
checkbox input "false"
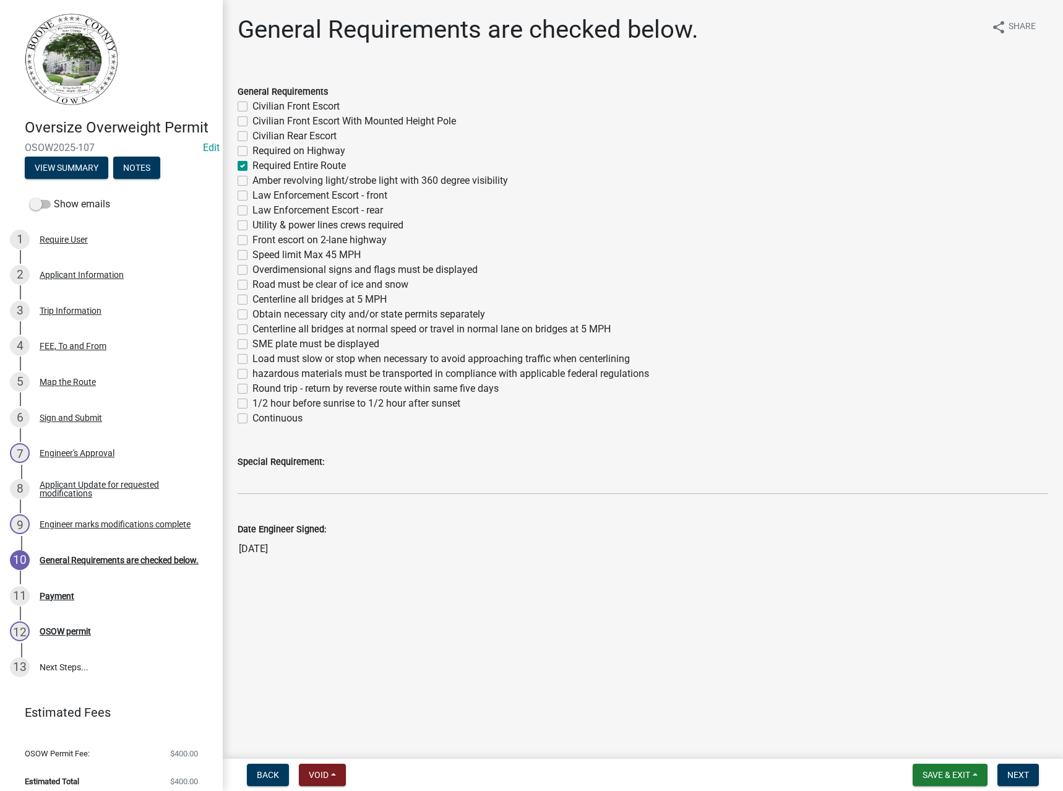
checkbox input "false"
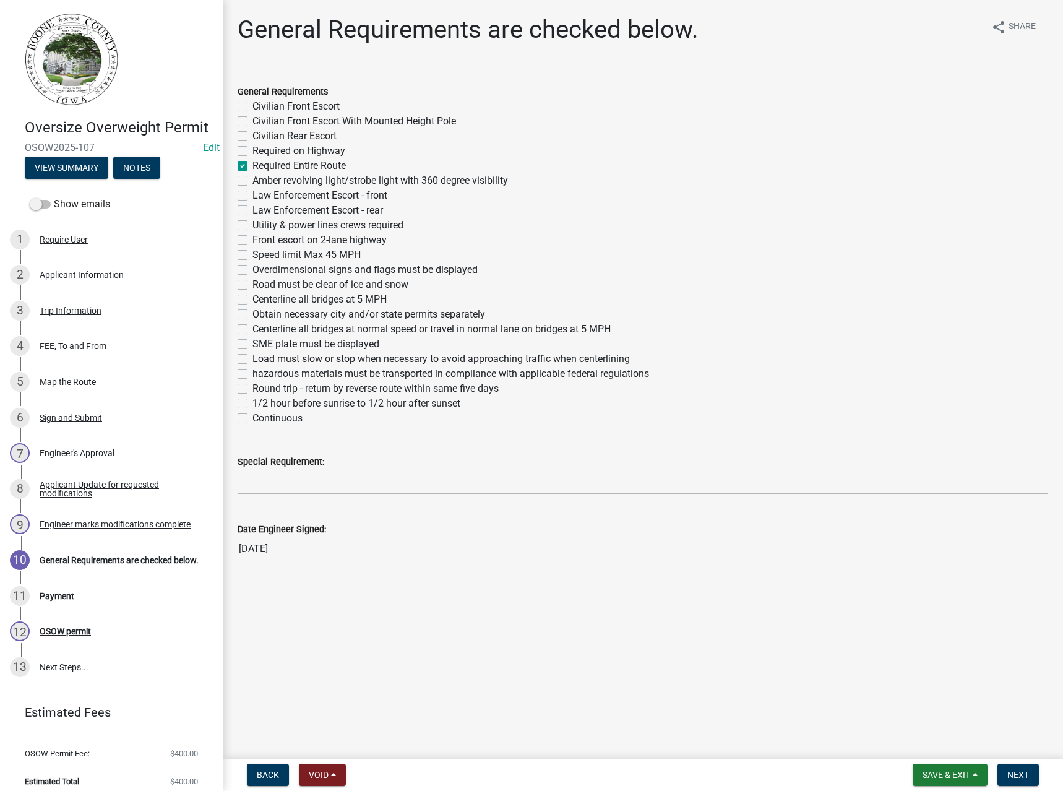
checkbox input "false"
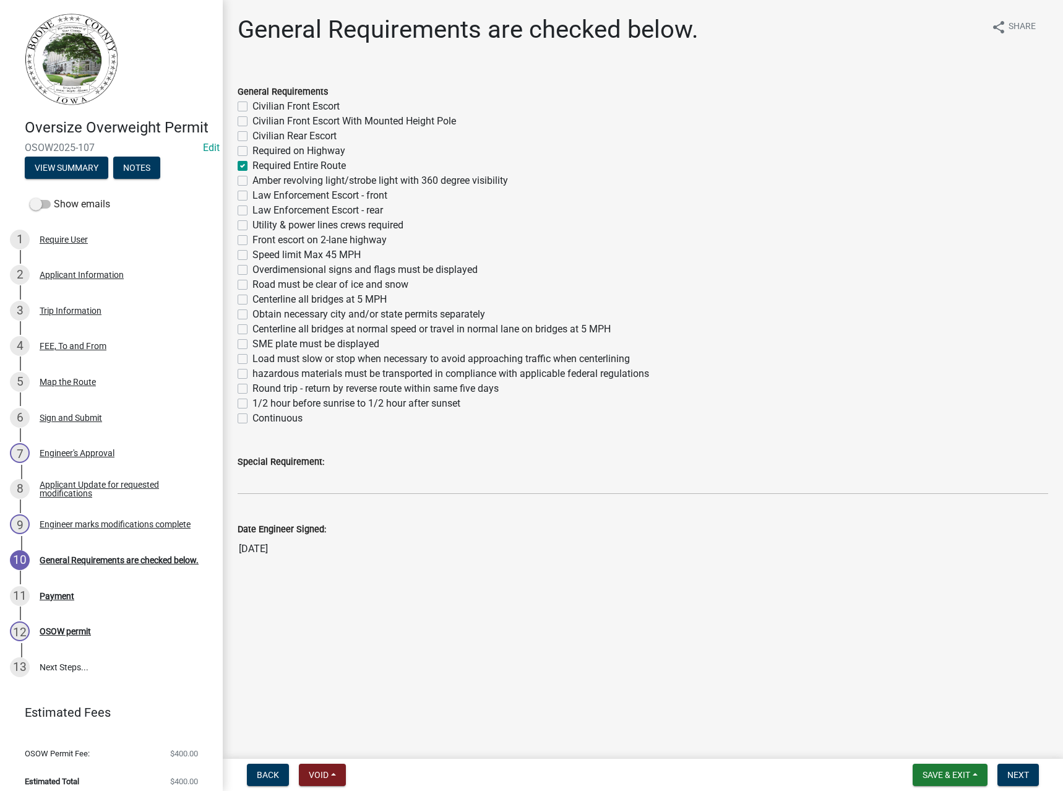
click at [326, 184] on label "Amber revolving light/strobe light with 360 degree visibility" at bounding box center [380, 180] width 256 height 15
click at [260, 181] on input "Amber revolving light/strobe light with 360 degree visibility" at bounding box center [256, 177] width 8 height 8
checkbox input "true"
checkbox input "false"
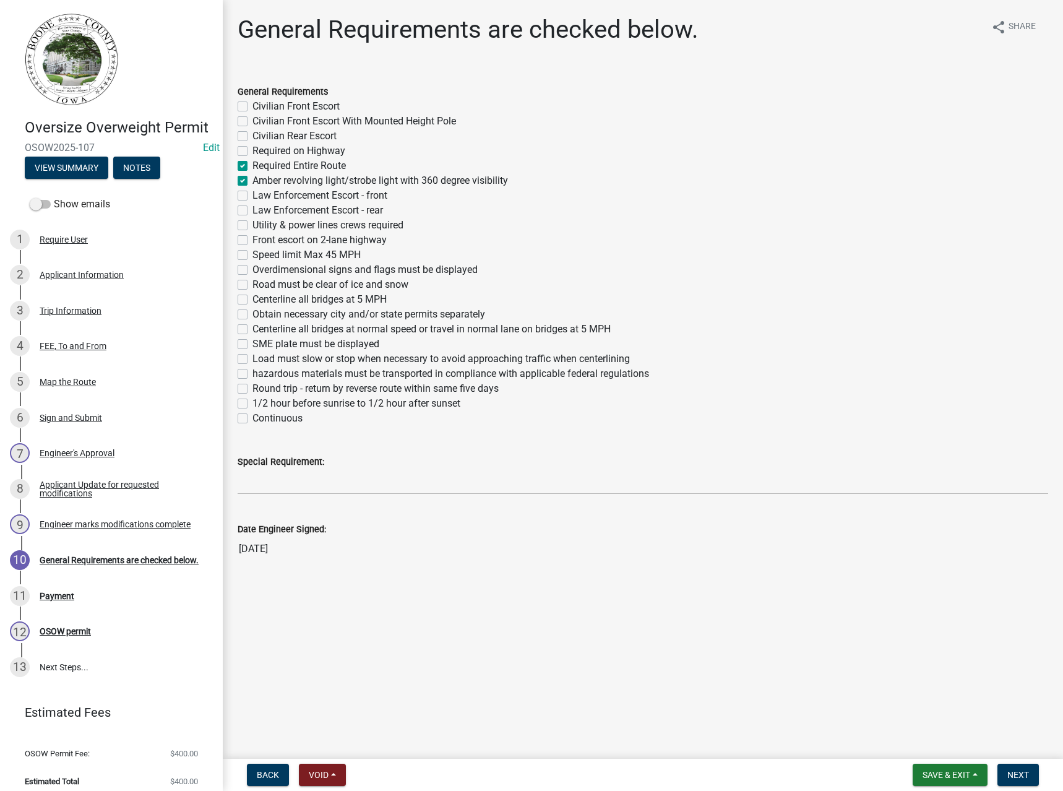
checkbox input "false"
checkbox input "true"
checkbox input "false"
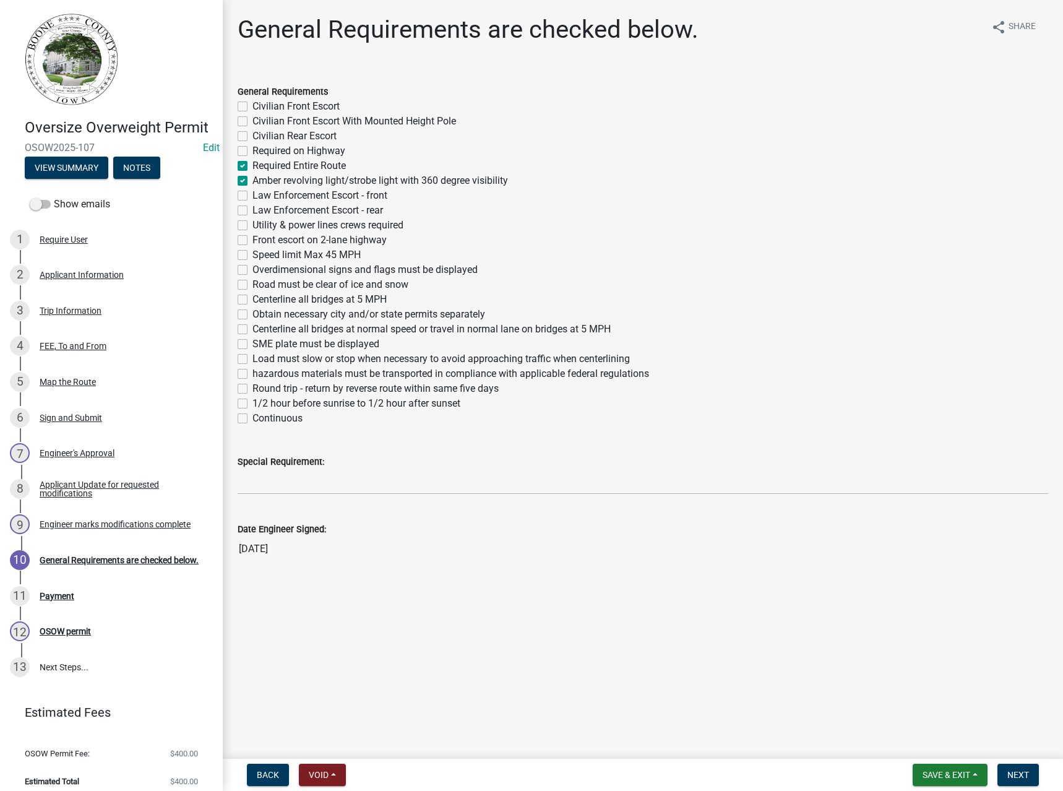
checkbox input "false"
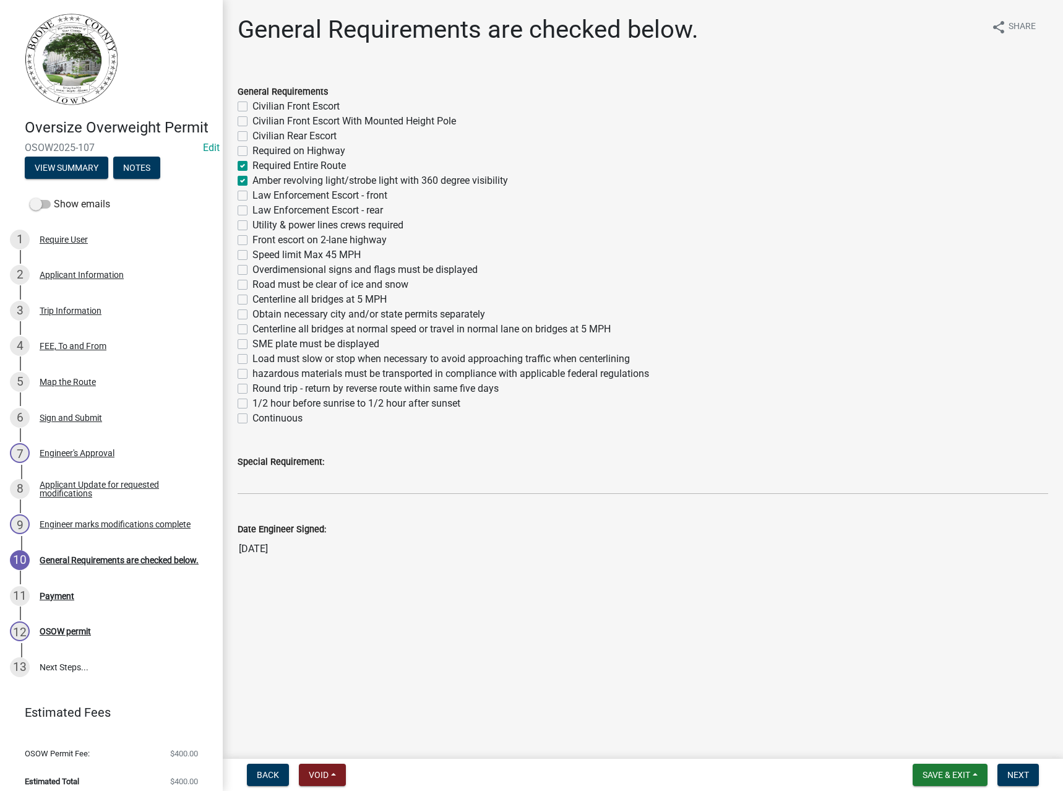
checkbox input "false"
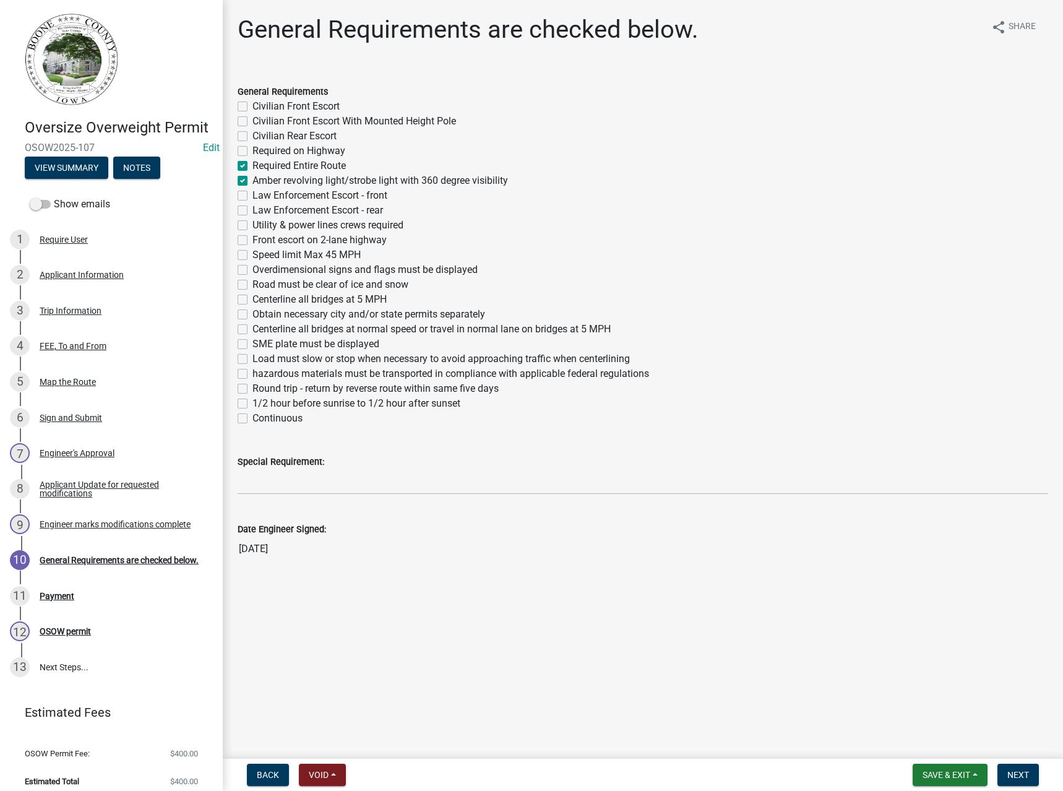
checkbox input "false"
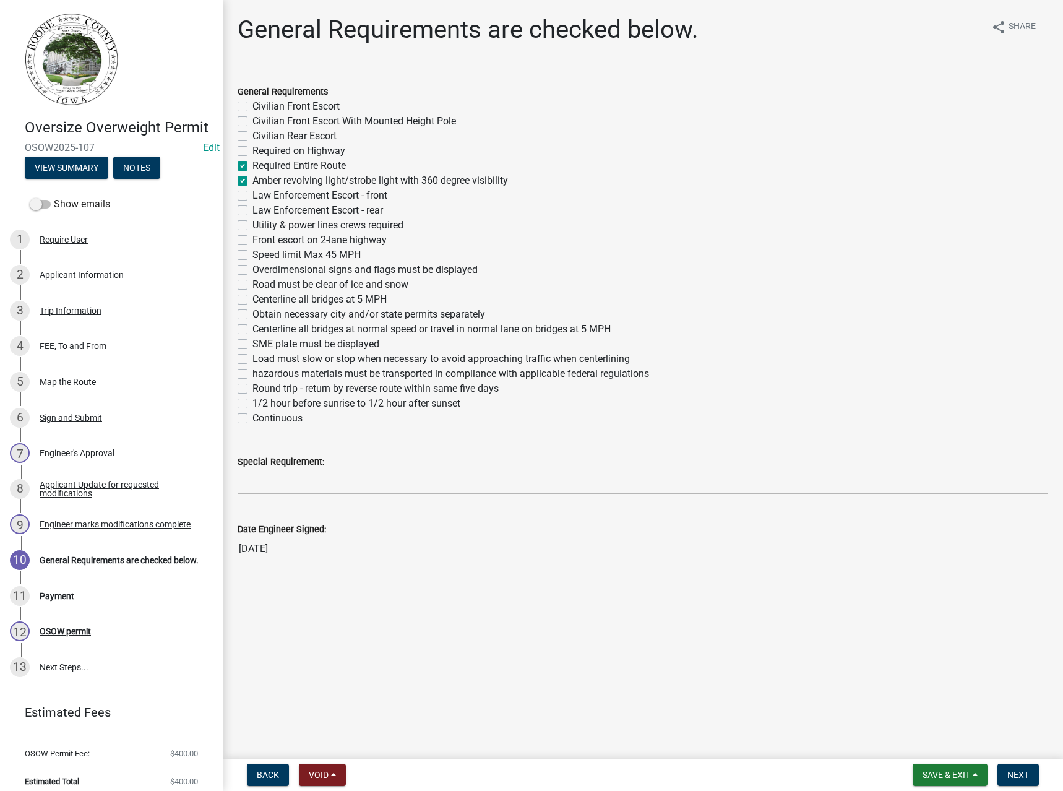
click at [304, 272] on label "Overdimensional signs and flags must be displayed" at bounding box center [364, 269] width 225 height 15
click at [260, 270] on input "Overdimensional signs and flags must be displayed" at bounding box center [256, 266] width 8 height 8
checkbox input "true"
checkbox input "false"
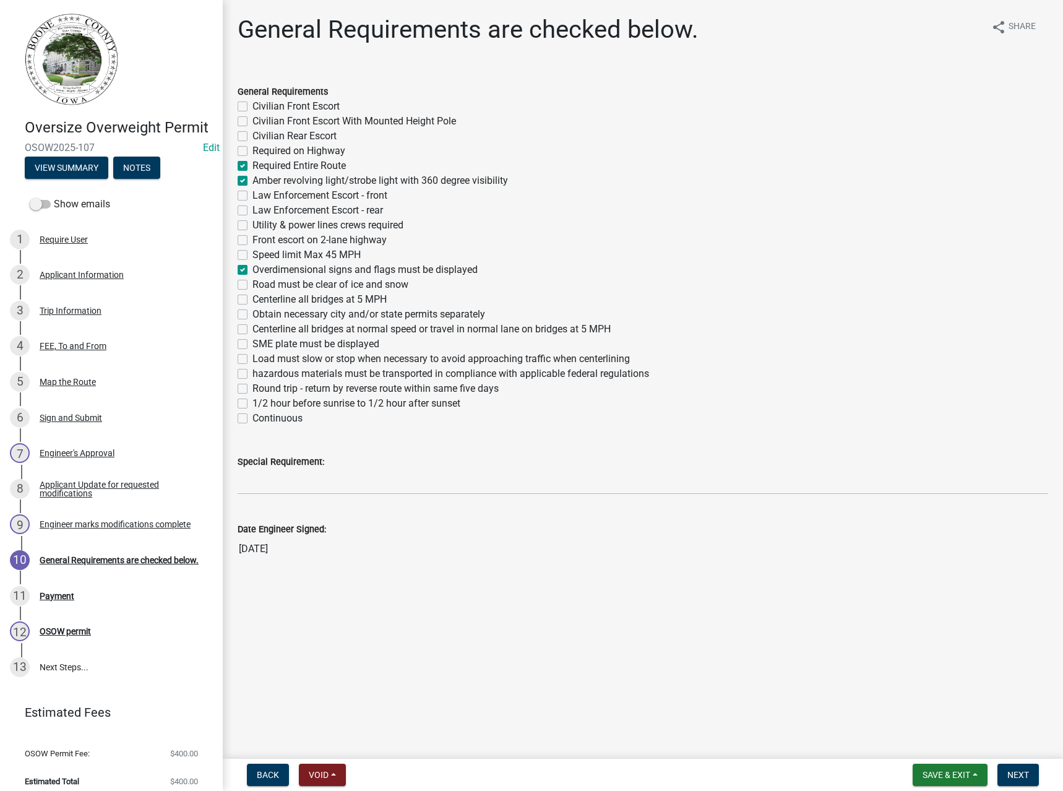
checkbox input "false"
checkbox input "true"
checkbox input "false"
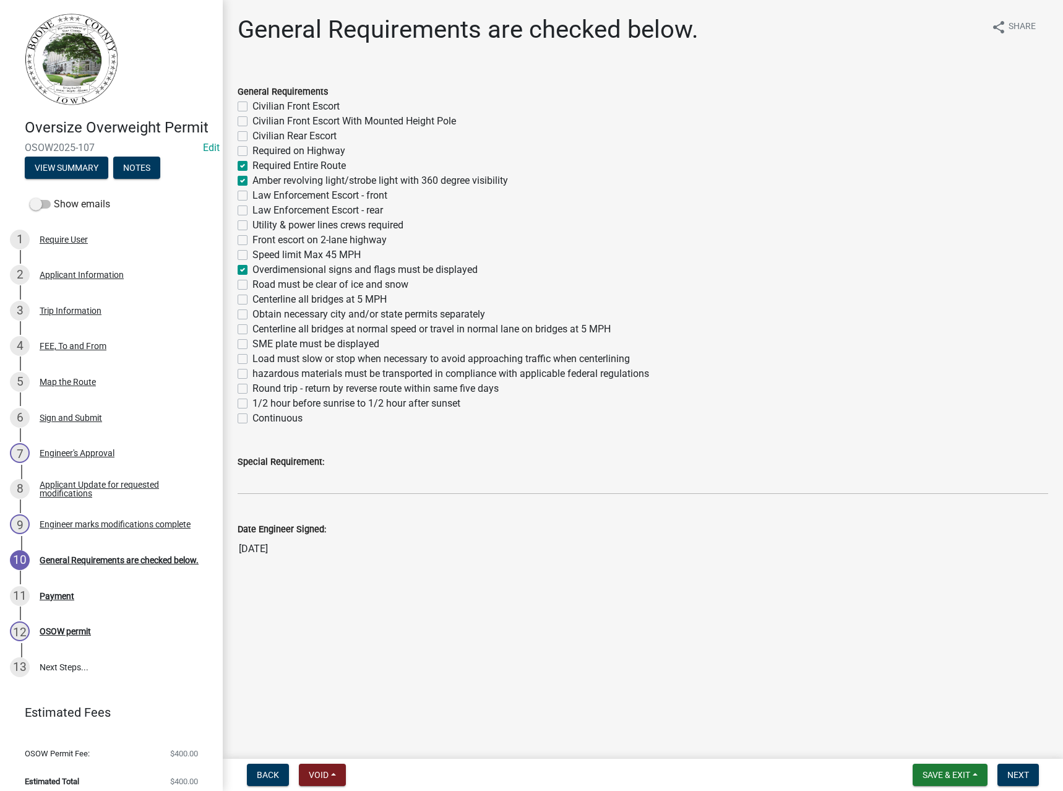
checkbox input "false"
checkbox input "true"
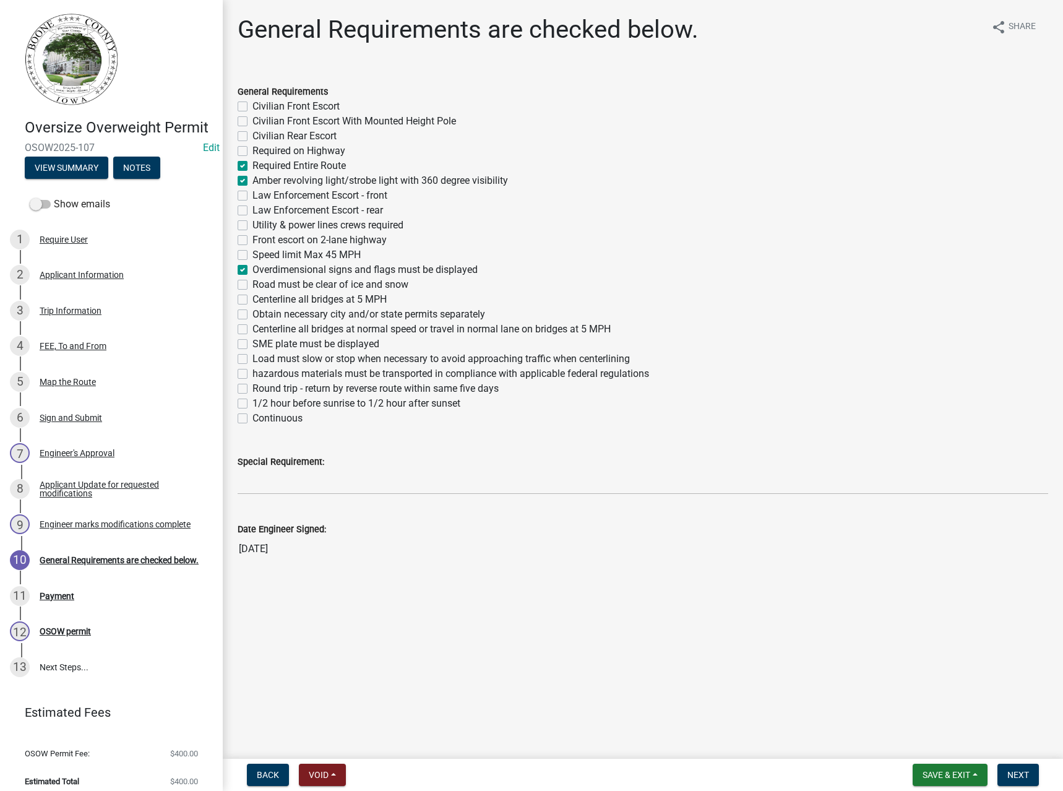
checkbox input "false"
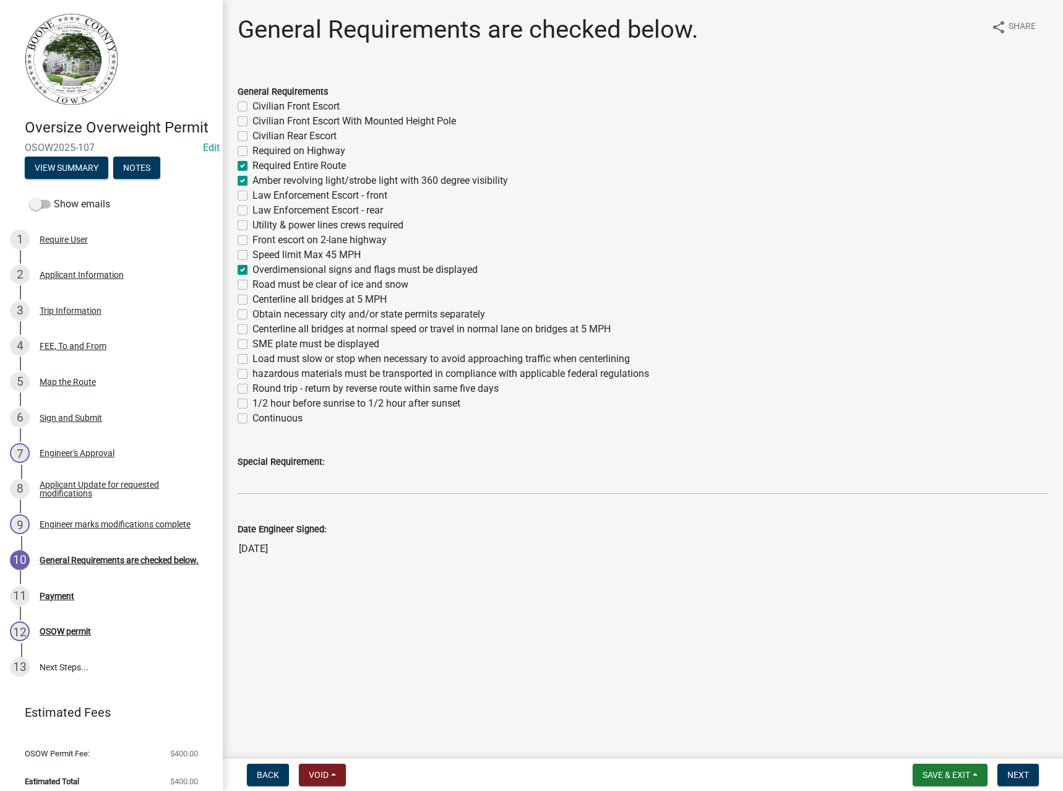
checkbox input "false"
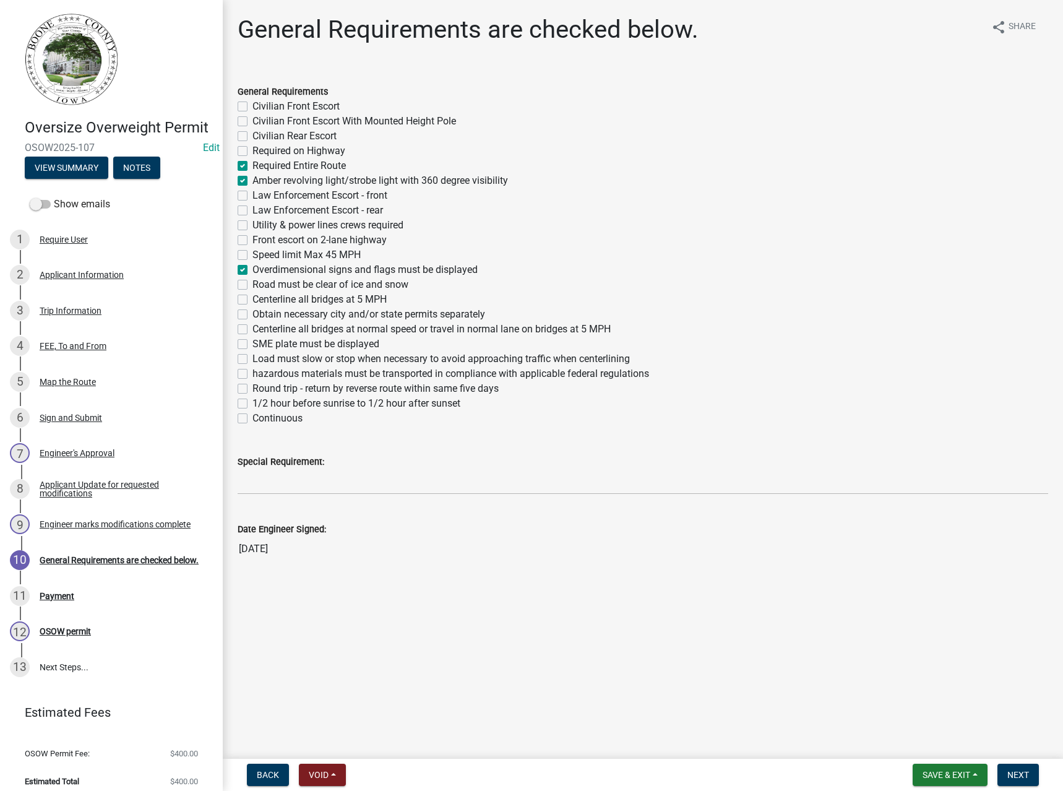
click at [293, 124] on label "Civilian Front Escort With Mounted Height Pole" at bounding box center [354, 121] width 204 height 15
click at [260, 122] on input "Civilian Front Escort With Mounted Height Pole" at bounding box center [256, 118] width 8 height 8
checkbox input "true"
checkbox input "false"
checkbox input "true"
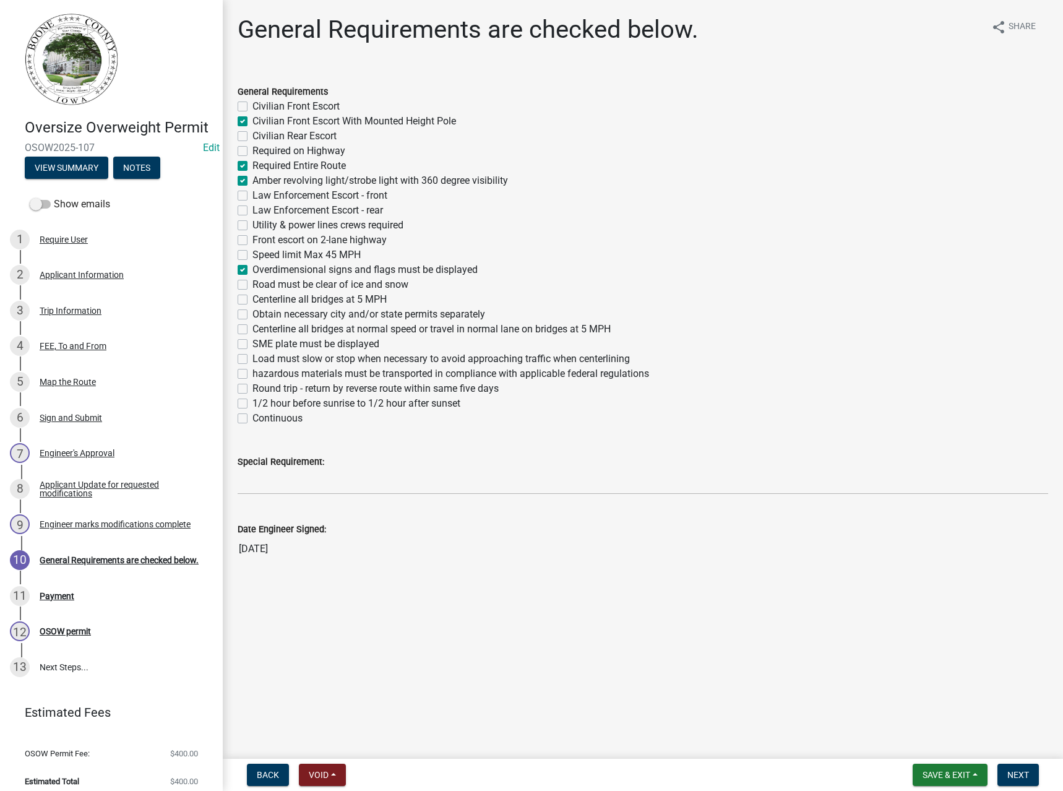
checkbox input "false"
checkbox input "true"
checkbox input "false"
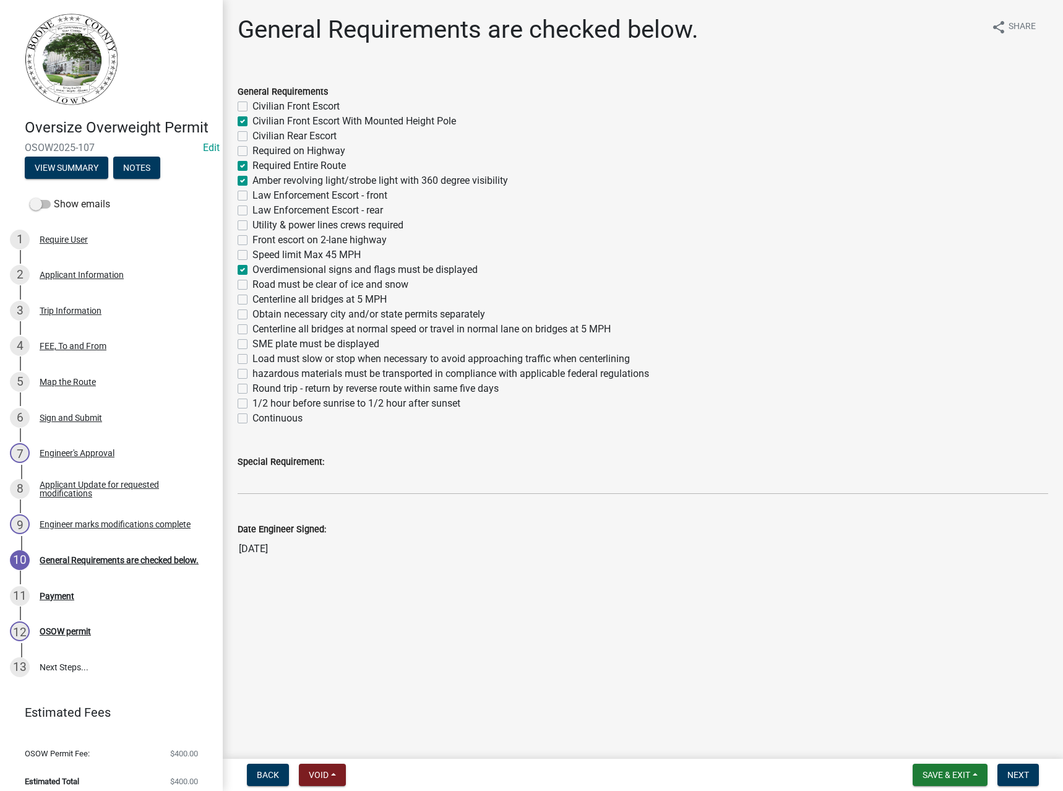
checkbox input "false"
checkbox input "true"
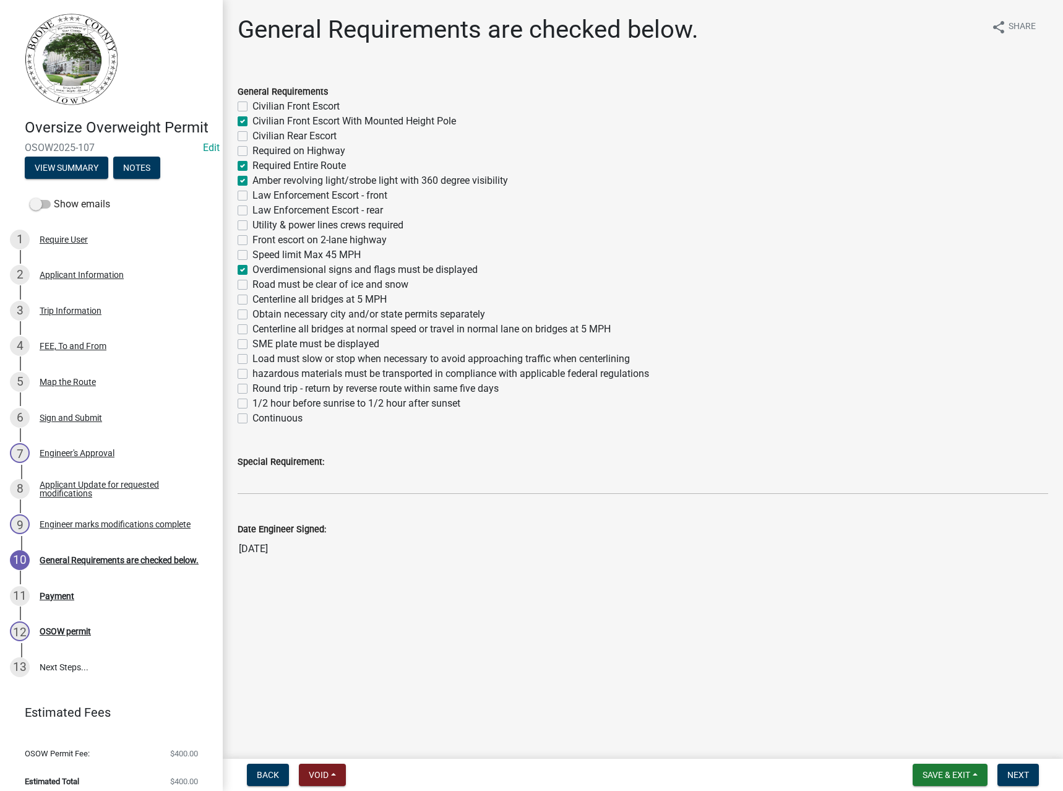
checkbox input "false"
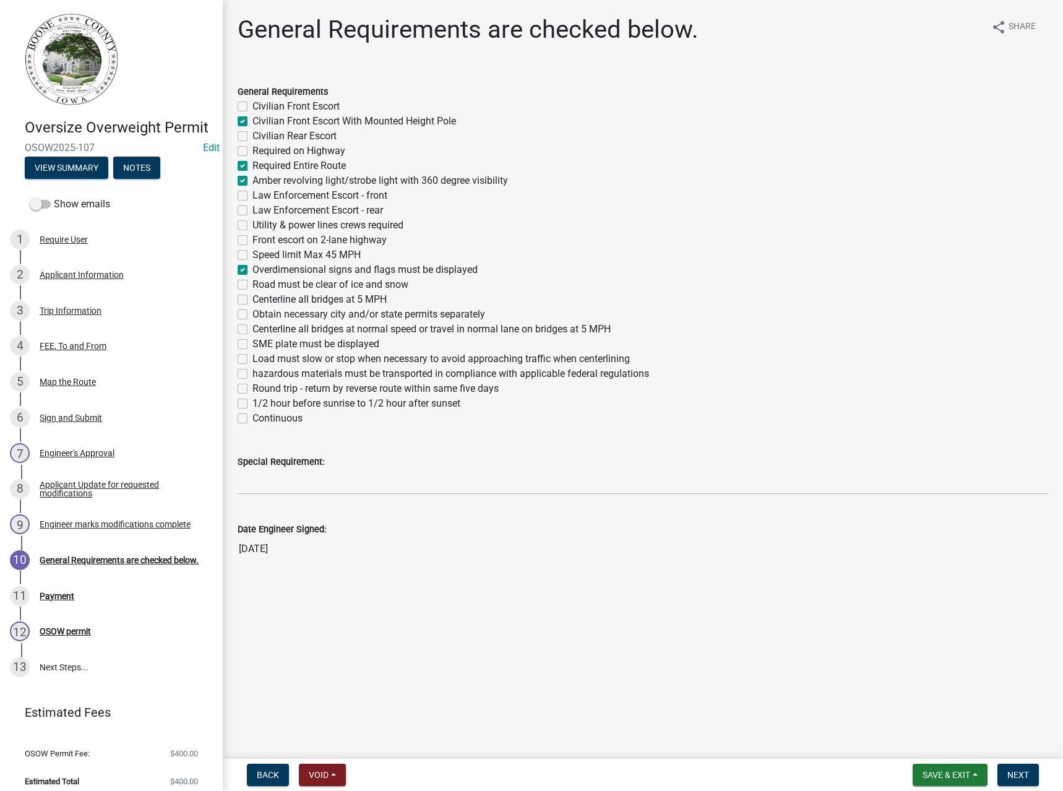
checkbox input "false"
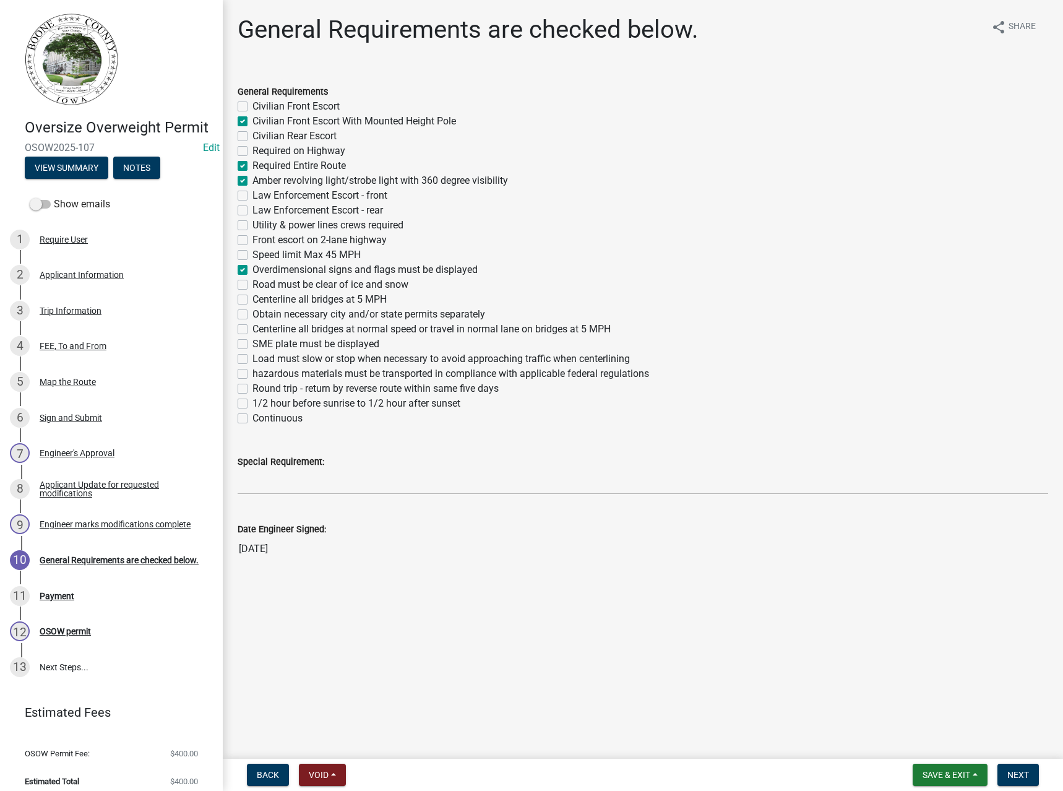
click at [287, 298] on label "Centerline all bridges at 5 MPH" at bounding box center [319, 299] width 134 height 15
click at [260, 298] on input "Centerline all bridges at 5 MPH" at bounding box center [256, 296] width 8 height 8
checkbox input "true"
checkbox input "false"
checkbox input "true"
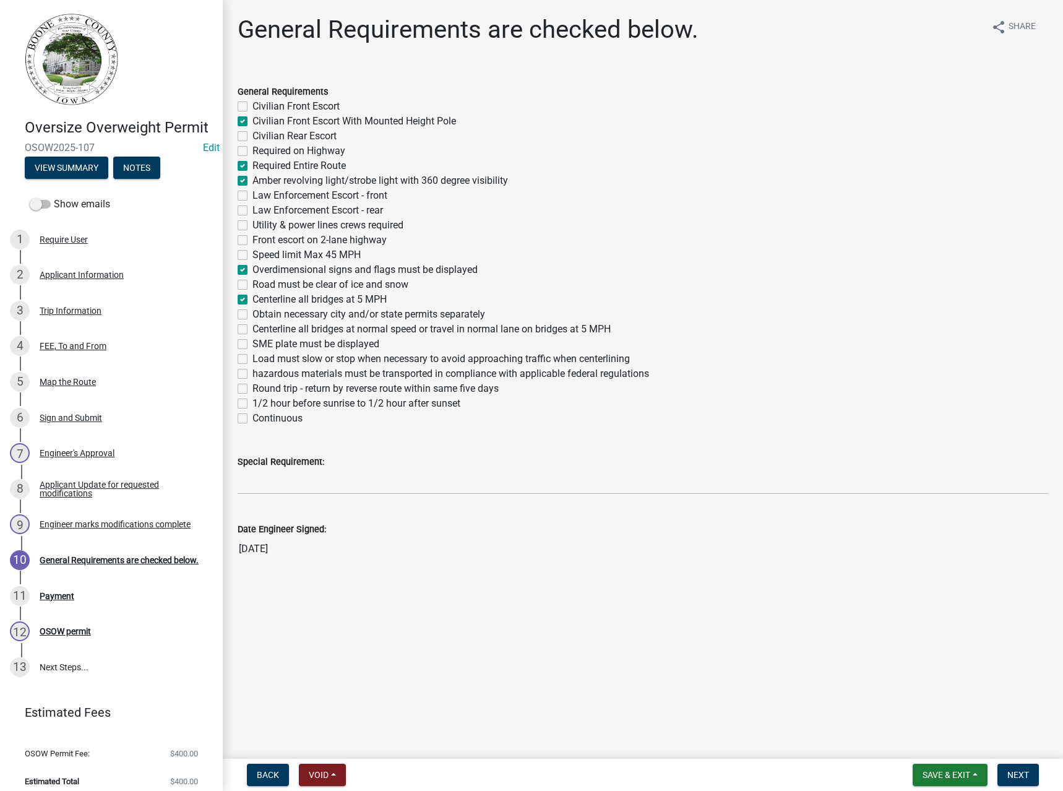
checkbox input "false"
checkbox input "true"
checkbox input "false"
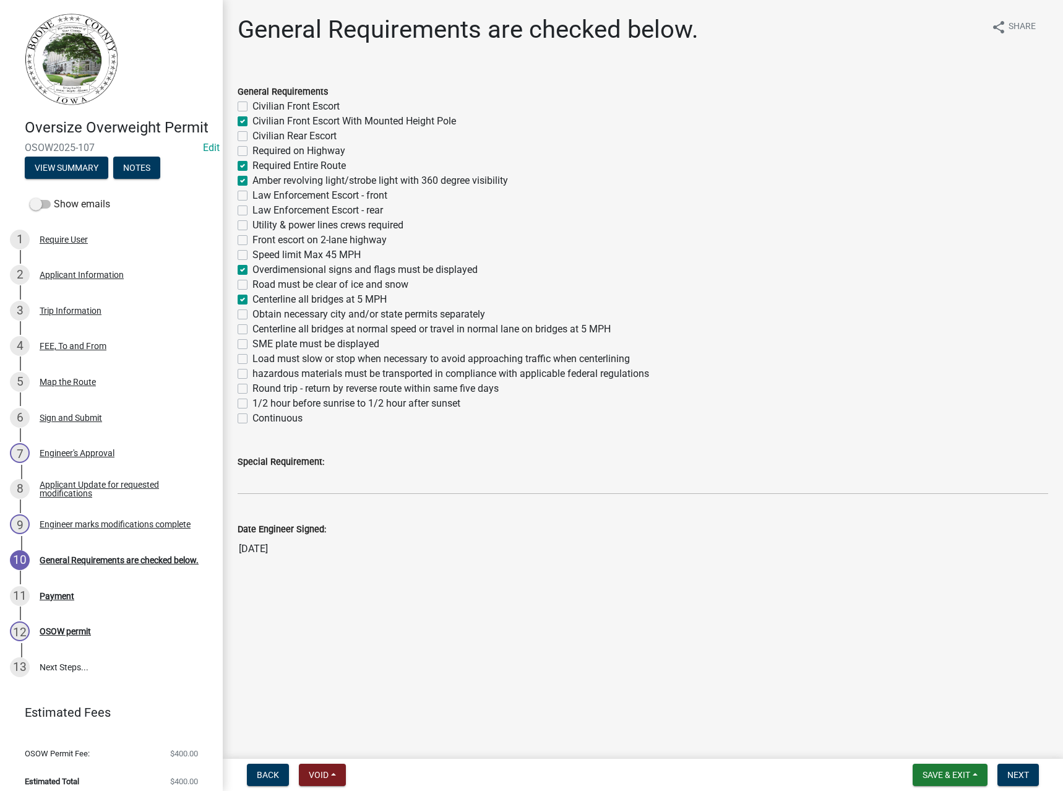
checkbox input "false"
checkbox input "true"
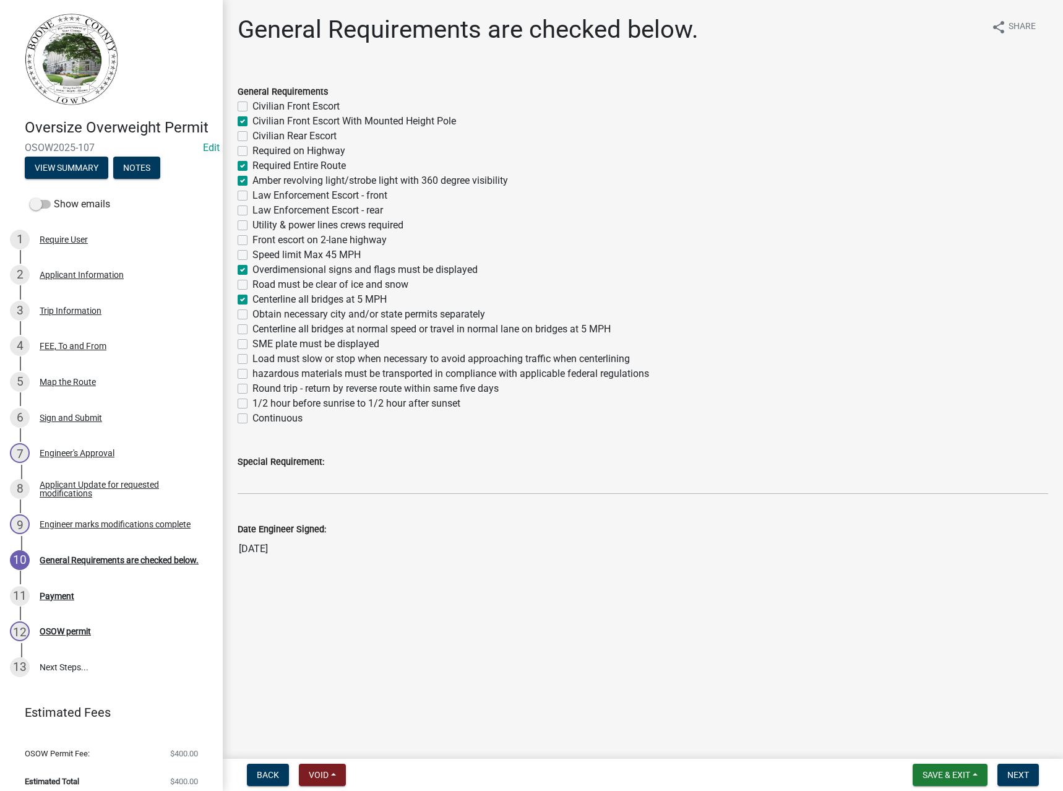
checkbox input "false"
checkbox input "true"
checkbox input "false"
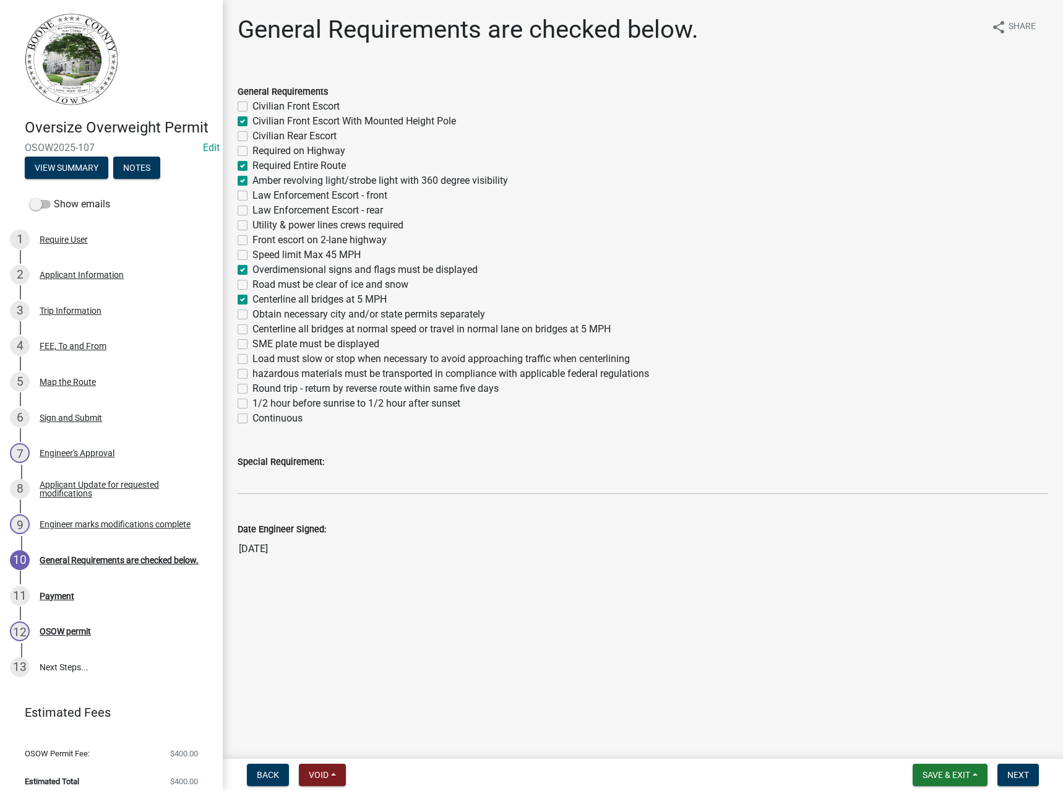
checkbox input "false"
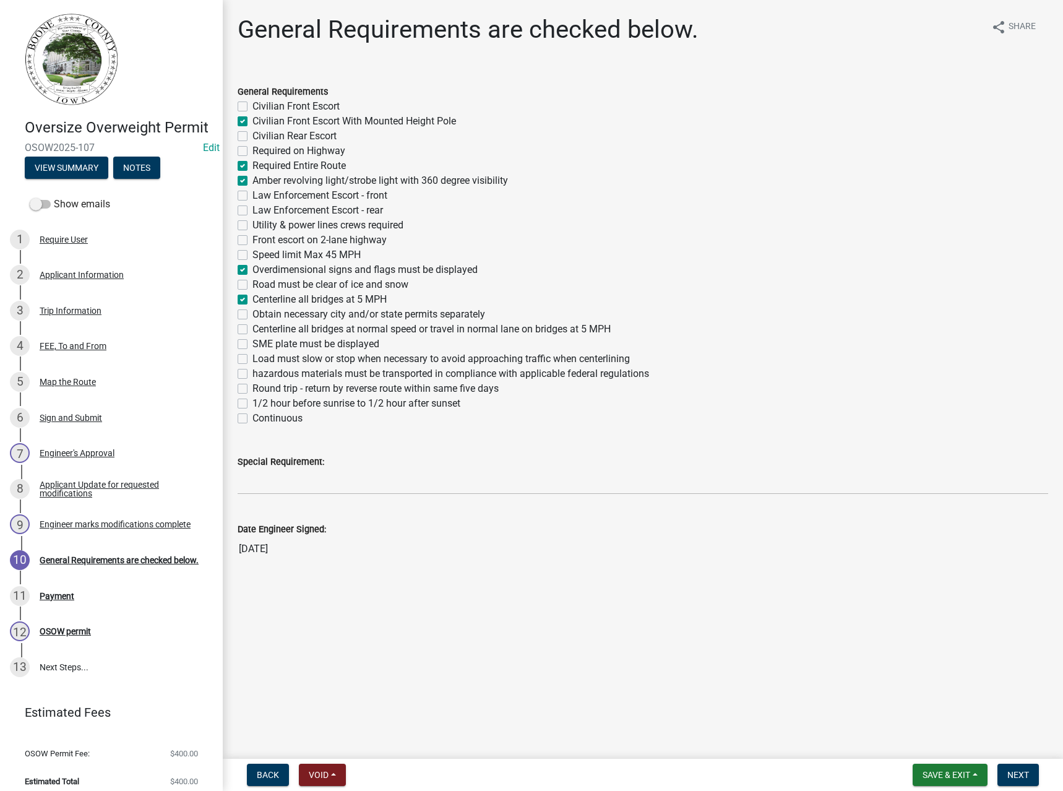
click at [274, 316] on label "Obtain necessary city and/or state permits separately" at bounding box center [368, 314] width 233 height 15
click at [260, 315] on input "Obtain necessary city and/or state permits separately" at bounding box center [256, 311] width 8 height 8
checkbox input "true"
checkbox input "false"
checkbox input "true"
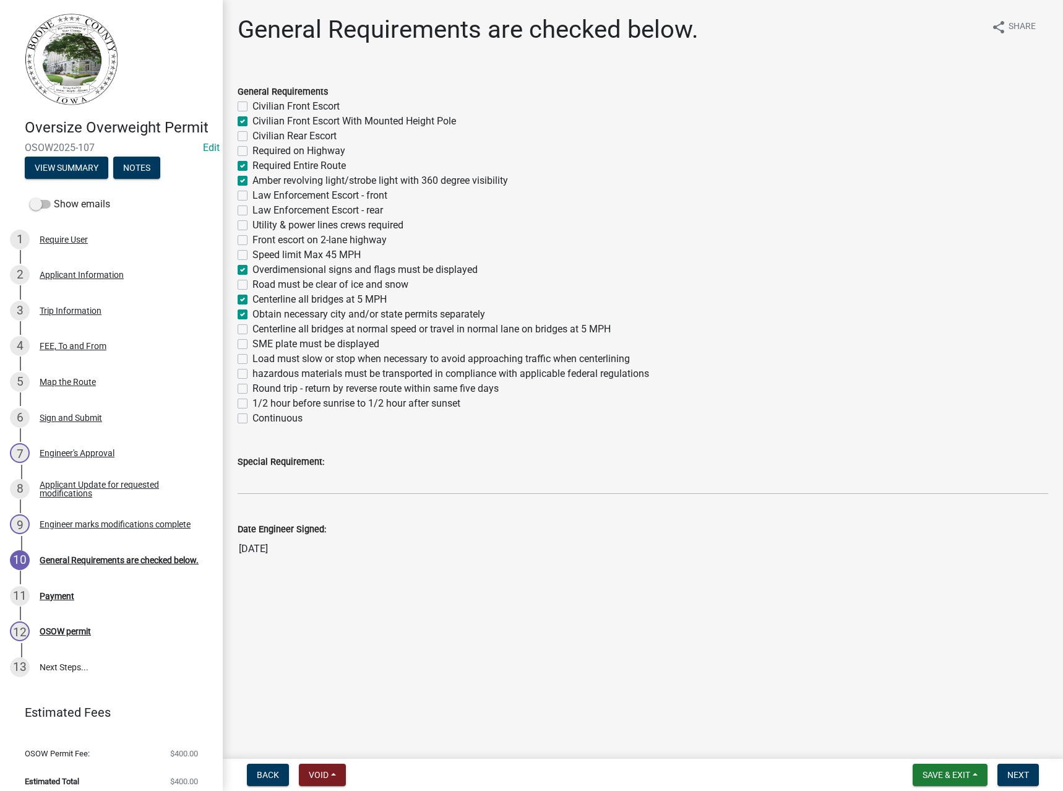
checkbox input "false"
checkbox input "true"
checkbox input "false"
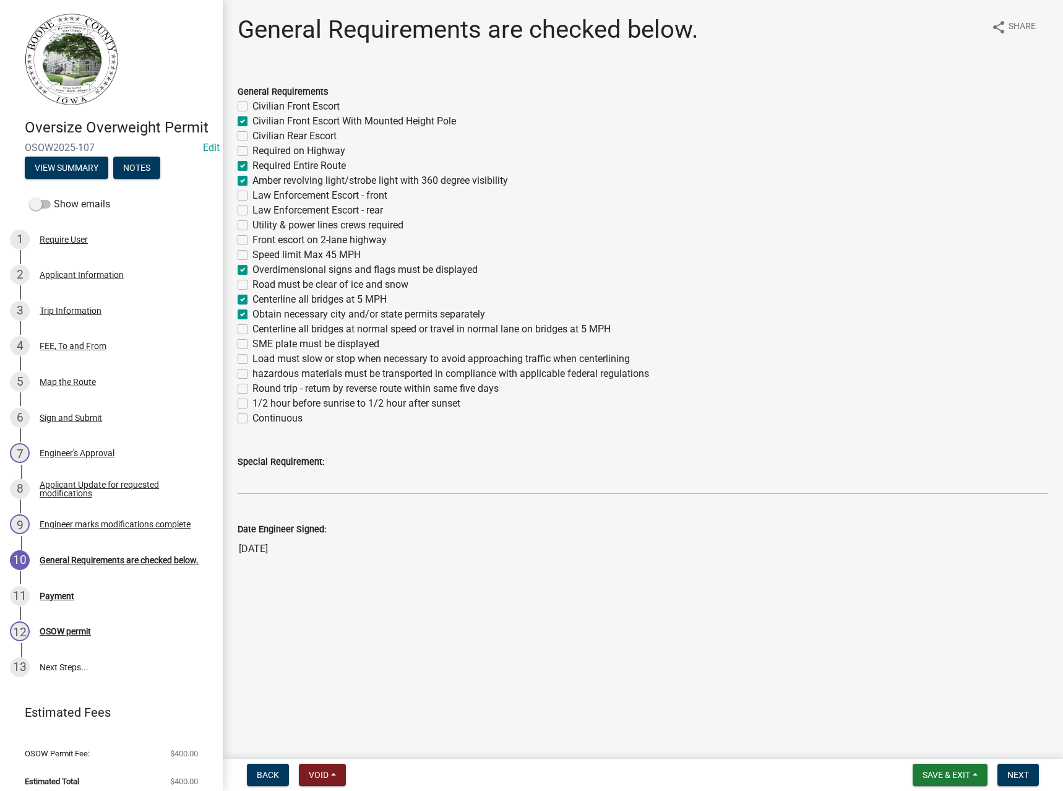
checkbox input "false"
checkbox input "true"
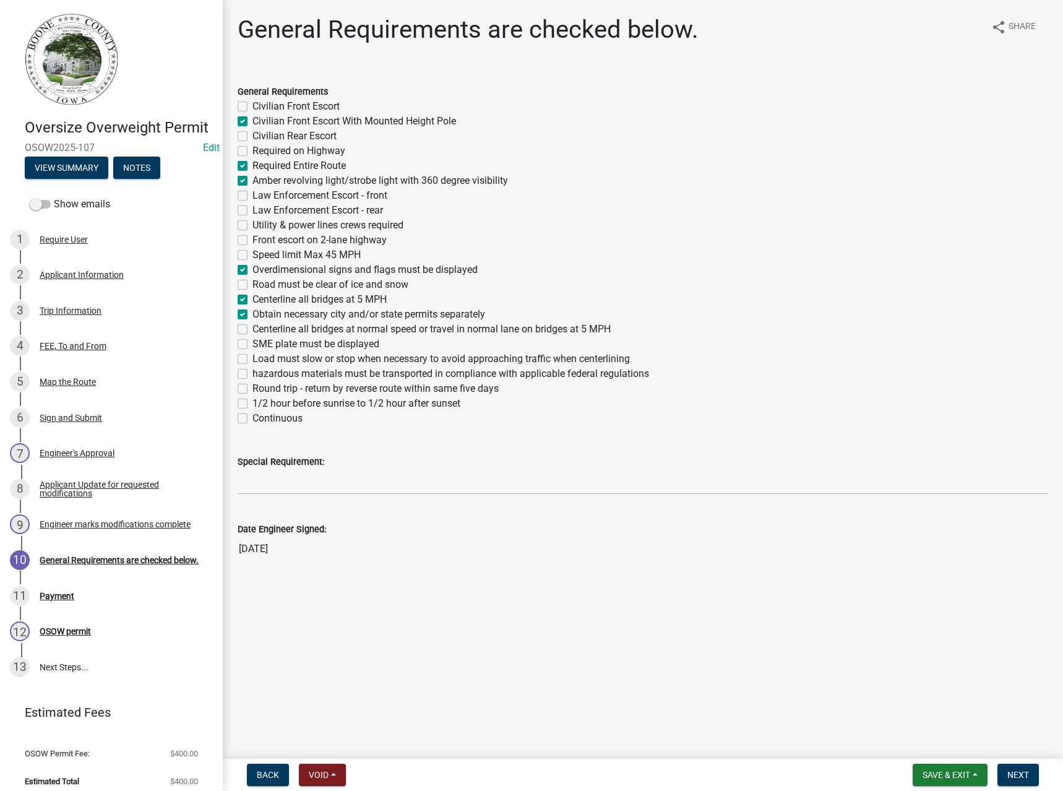
checkbox input "false"
checkbox input "true"
checkbox input "false"
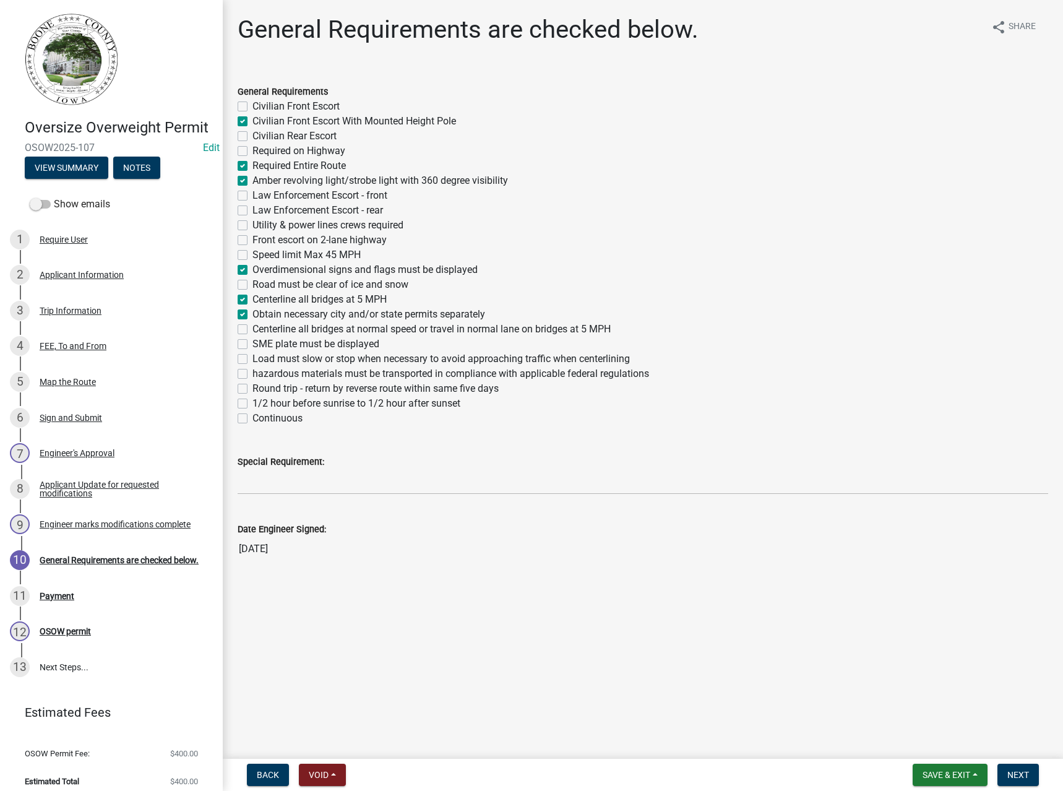
checkbox input "false"
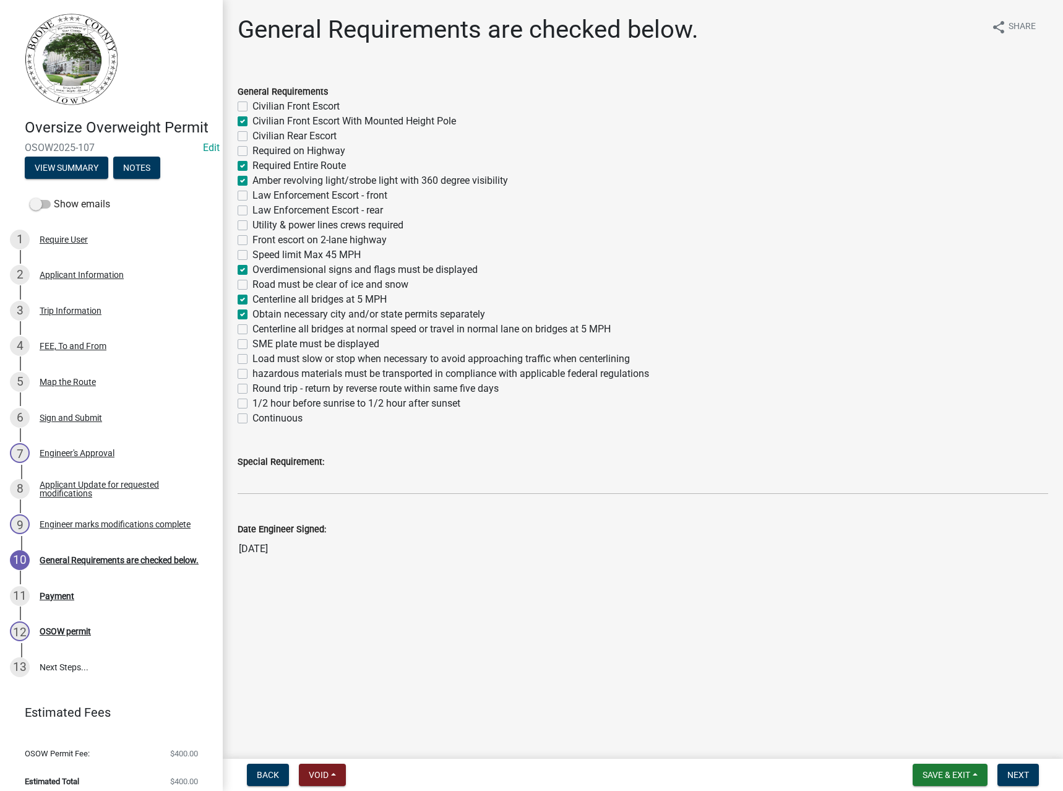
click at [273, 371] on label "hazardous materials must be transported in compliance with applicable federal r…" at bounding box center [450, 373] width 397 height 15
click at [260, 371] on input "hazardous materials must be transported in compliance with applicable federal r…" at bounding box center [256, 370] width 8 height 8
checkbox input "true"
checkbox input "false"
checkbox input "true"
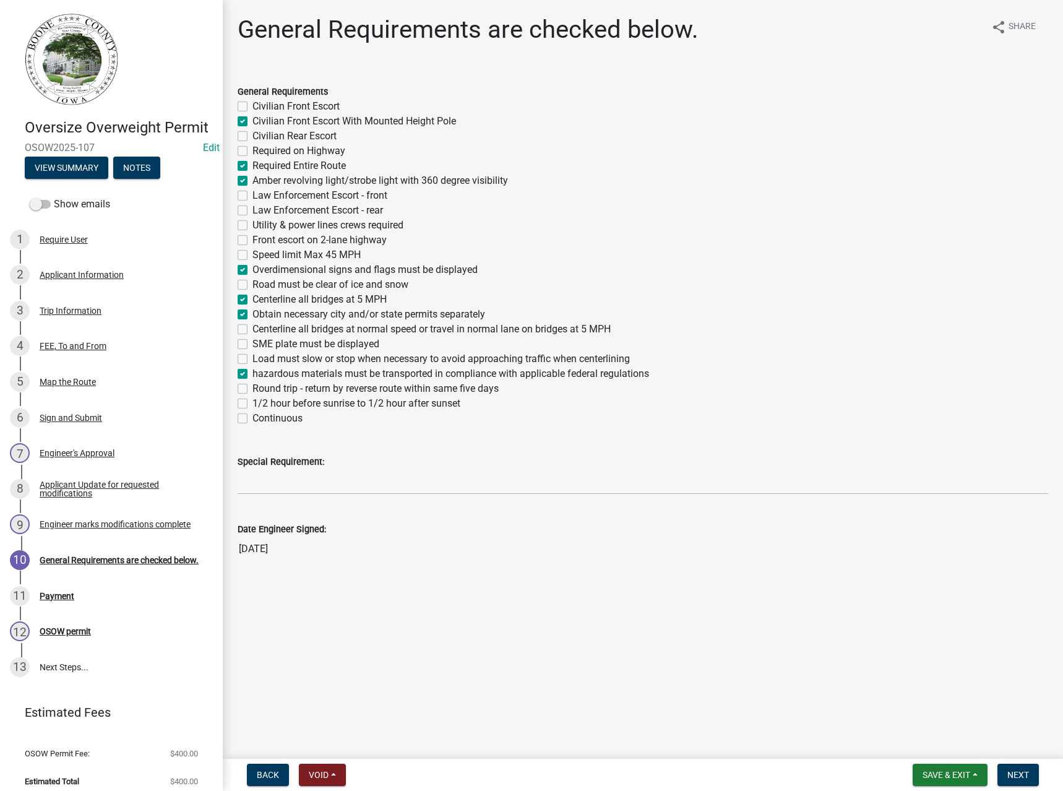
checkbox input "false"
checkbox input "true"
checkbox input "false"
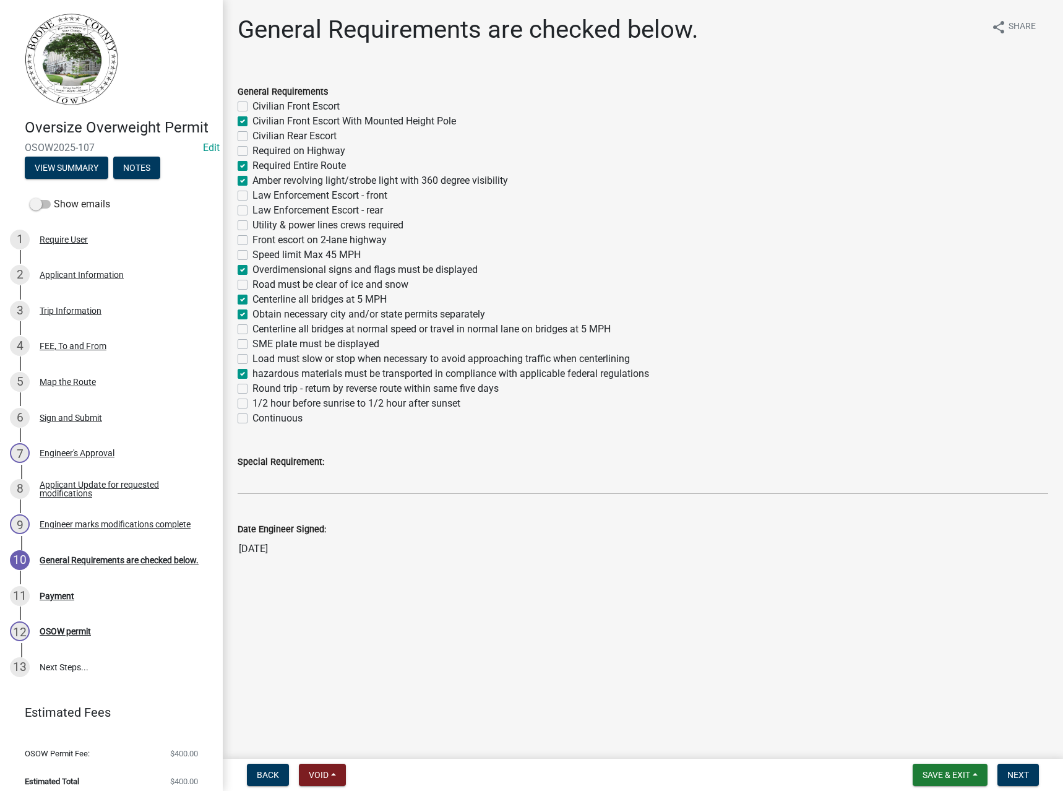
checkbox input "false"
checkbox input "true"
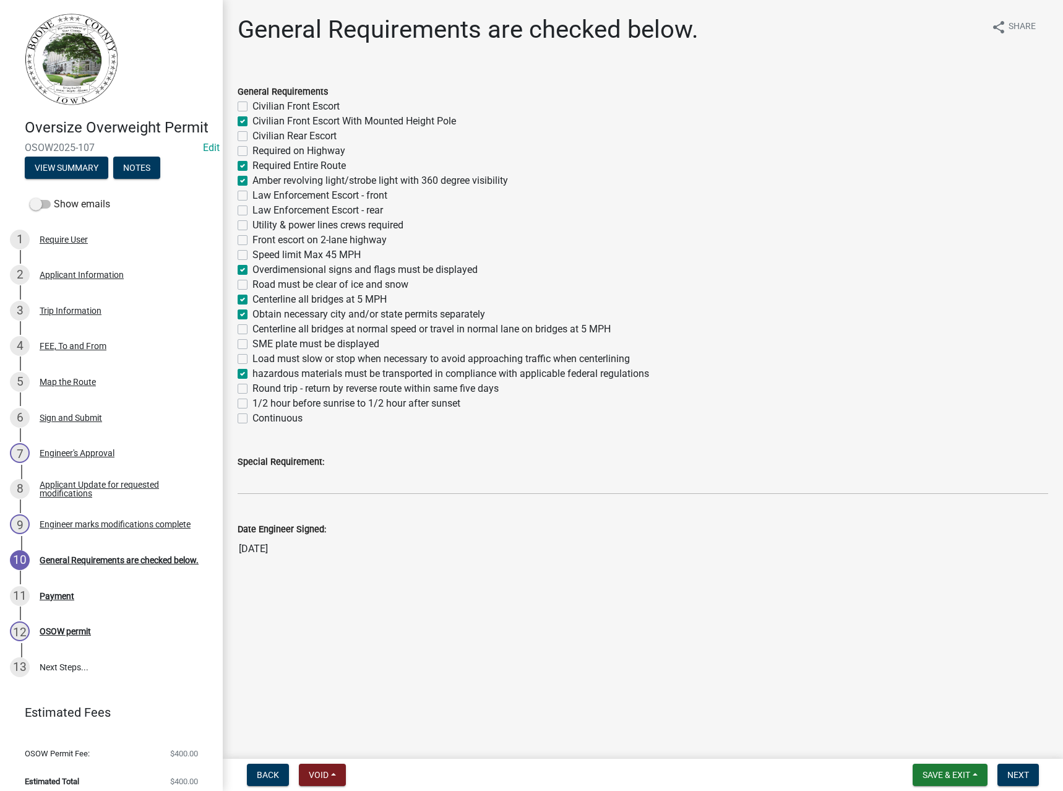
checkbox input "false"
checkbox input "true"
checkbox input "false"
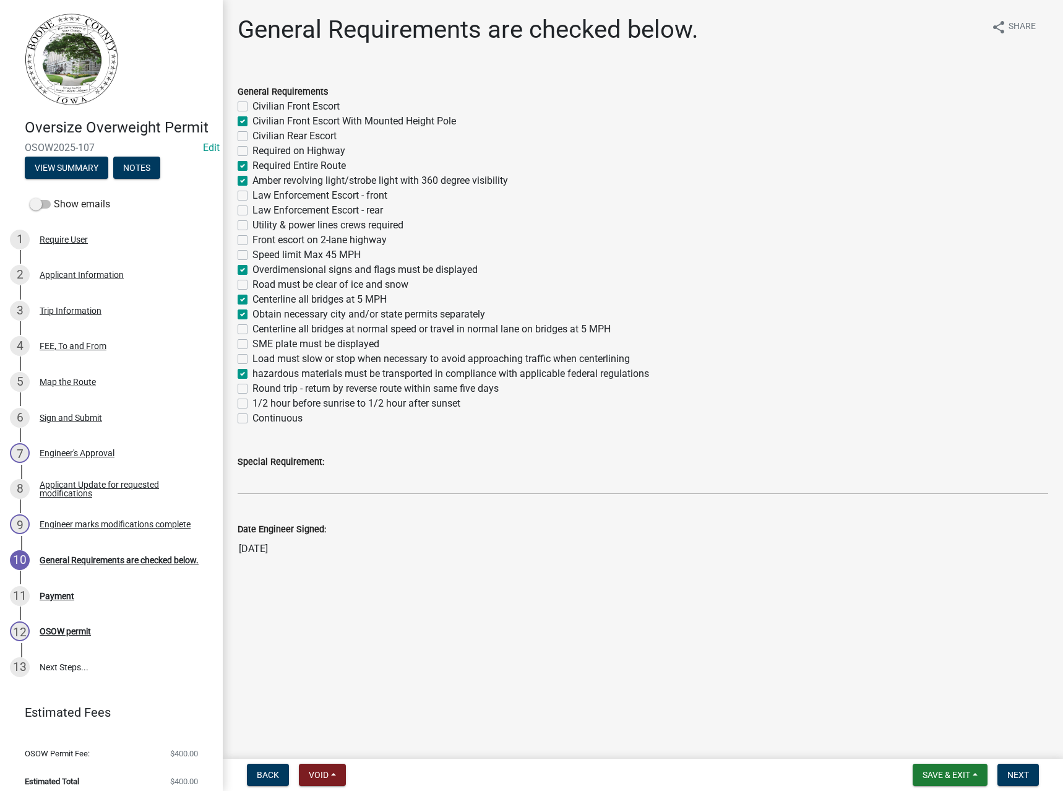
checkbox input "false"
checkbox input "true"
checkbox input "false"
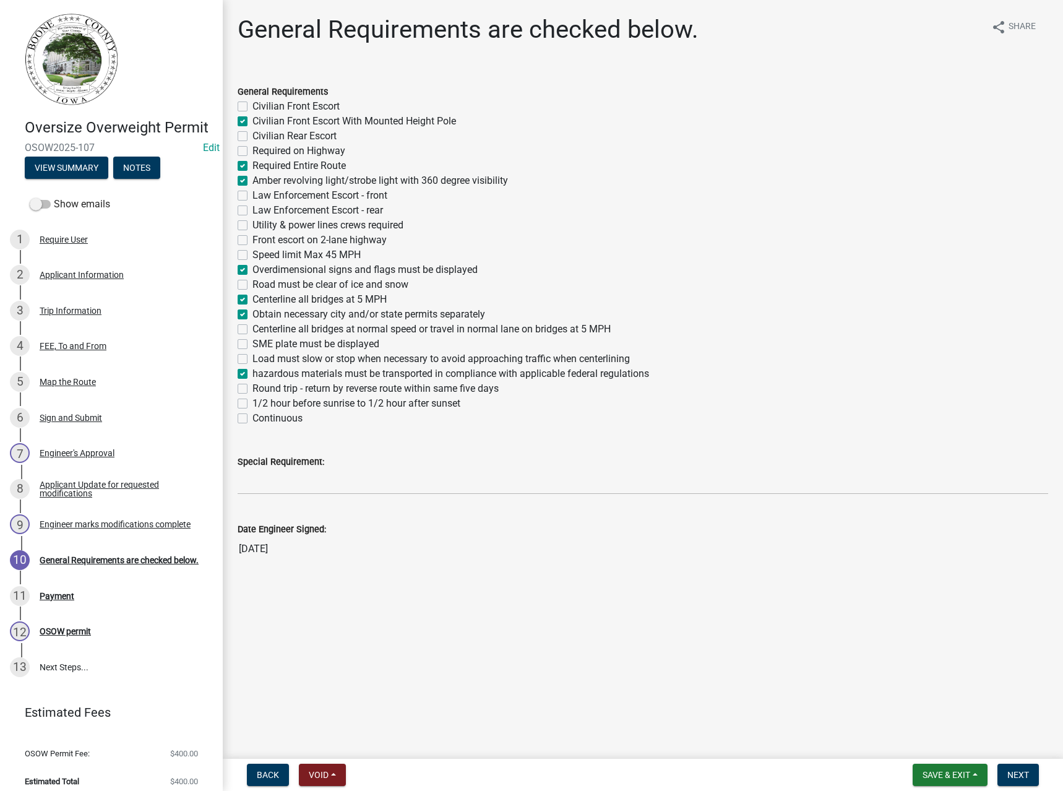
click at [270, 406] on label "1/2 hour before sunrise to 1/2 hour after sunset" at bounding box center [356, 403] width 208 height 15
click at [260, 404] on input "1/2 hour before sunrise to 1/2 hour after sunset" at bounding box center [256, 400] width 8 height 8
checkbox input "true"
checkbox input "false"
checkbox input "true"
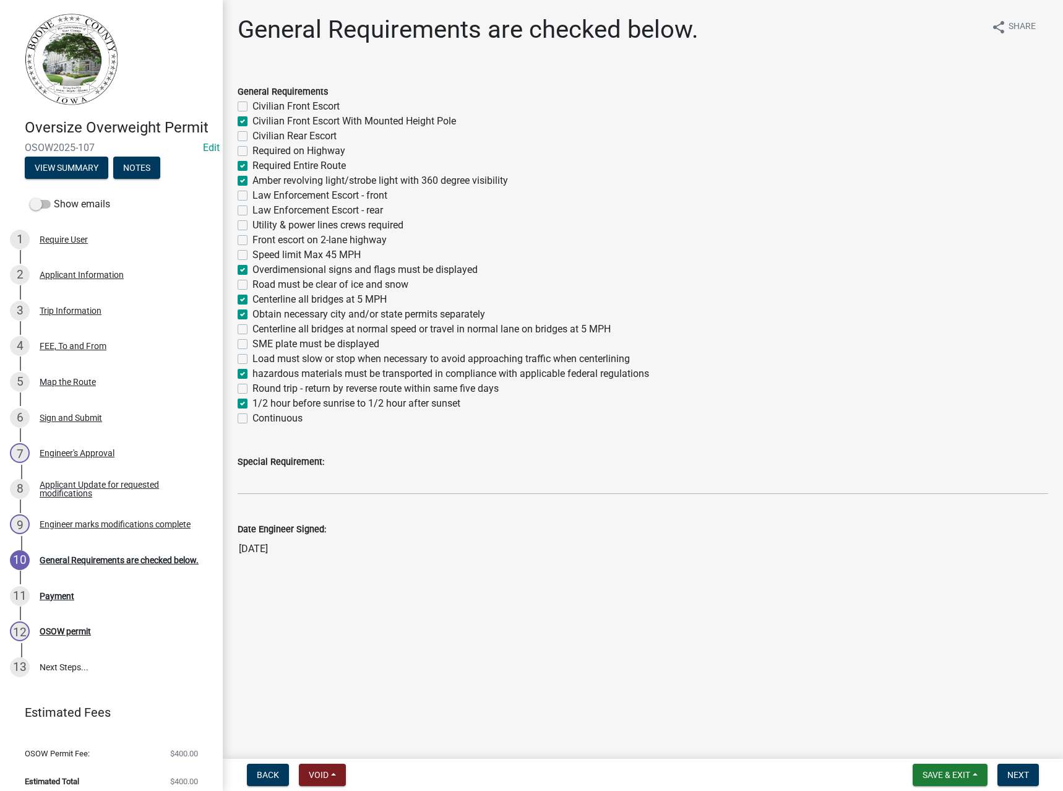
checkbox input "false"
checkbox input "true"
checkbox input "false"
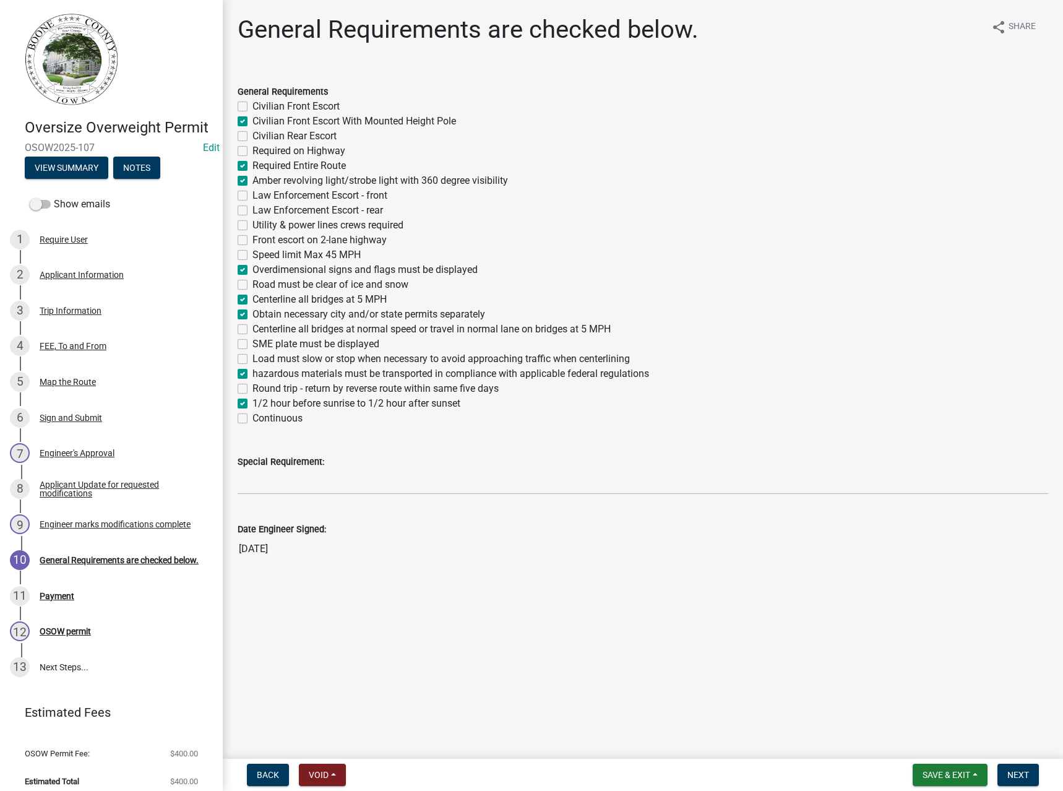
checkbox input "false"
checkbox input "true"
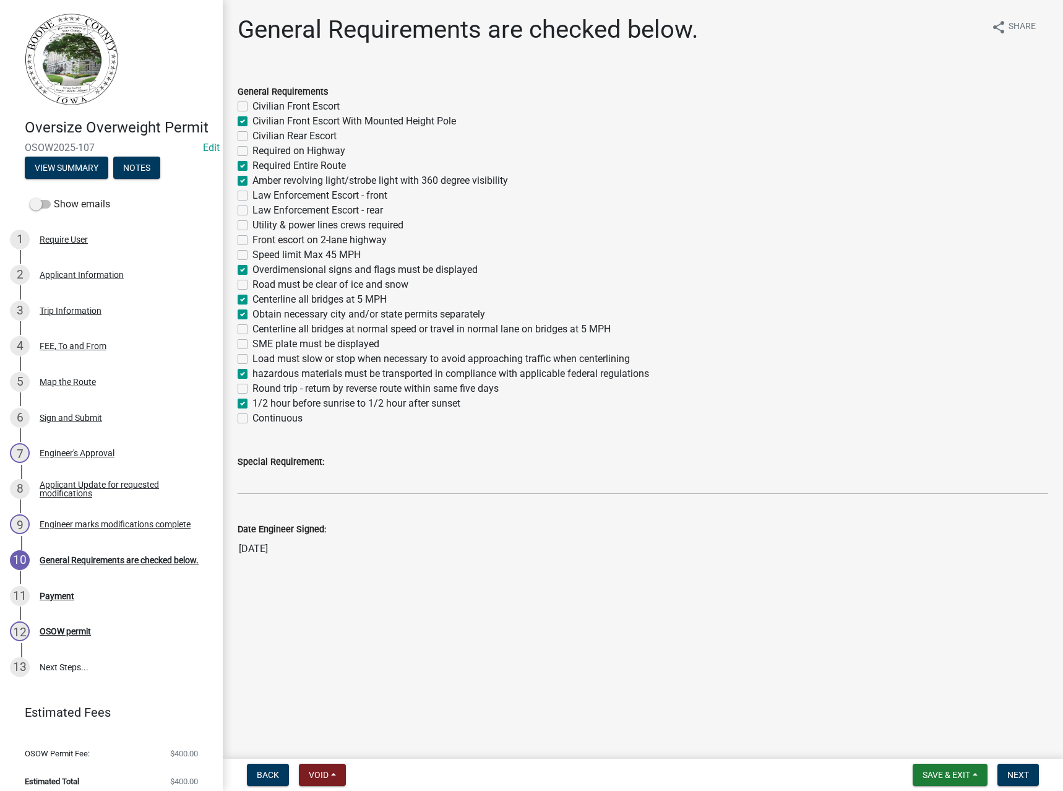
checkbox input "false"
checkbox input "true"
checkbox input "false"
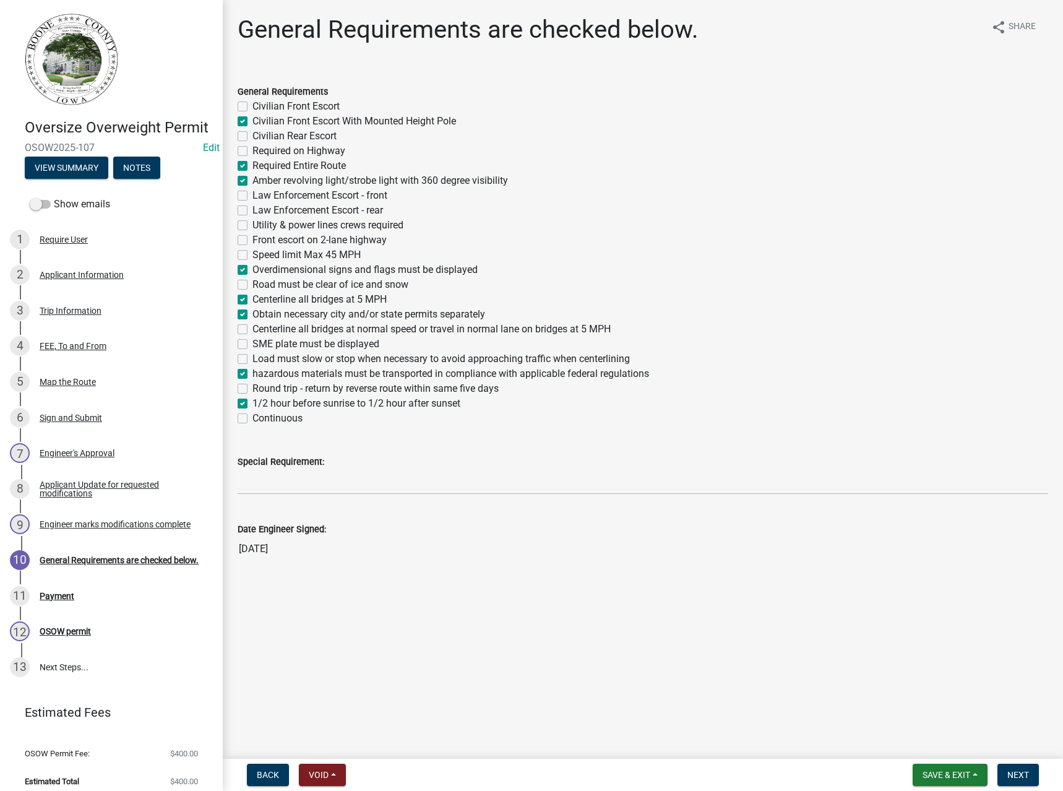
checkbox input "false"
checkbox input "true"
checkbox input "false"
checkbox input "true"
checkbox input "false"
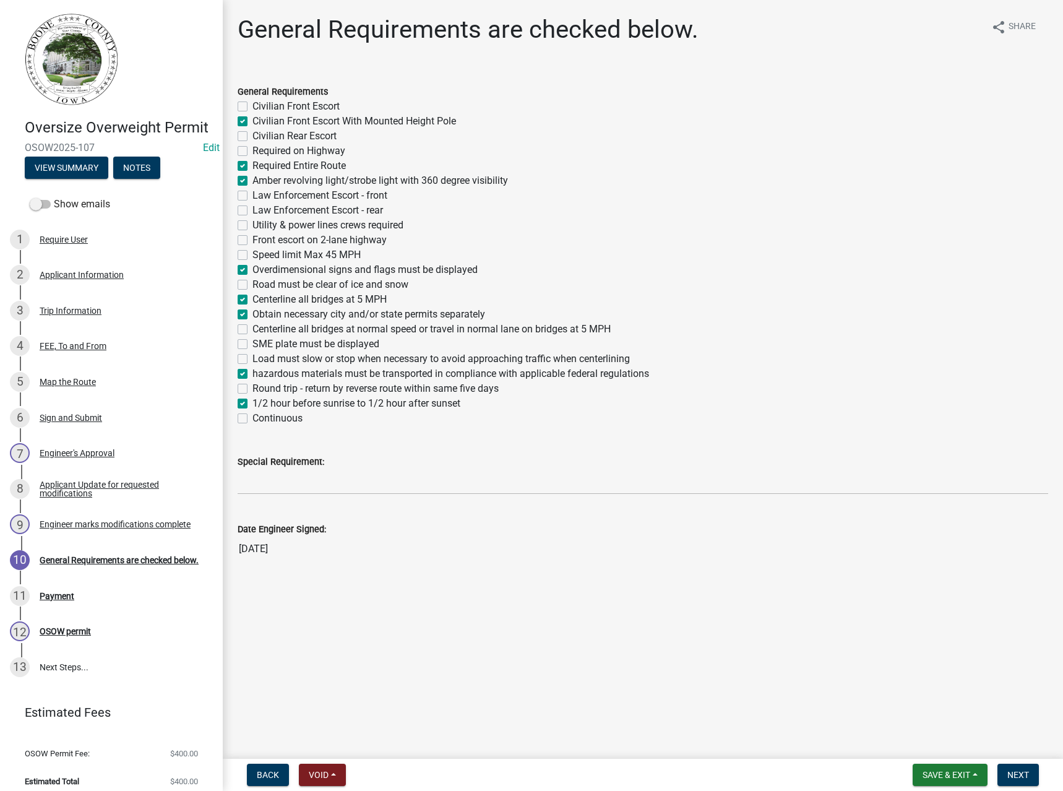
click at [288, 282] on label "Road must be clear of ice and snow" at bounding box center [330, 284] width 156 height 15
click at [260, 282] on input "Road must be clear of ice and snow" at bounding box center [256, 281] width 8 height 8
checkbox input "true"
checkbox input "false"
checkbox input "true"
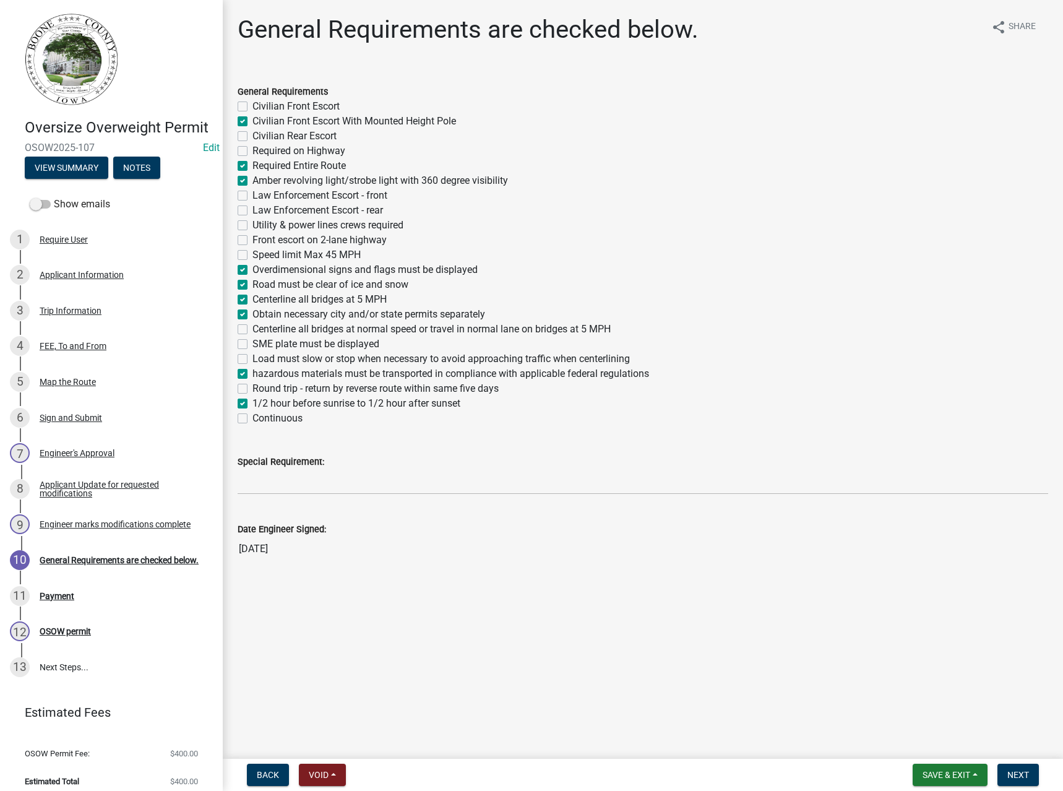
checkbox input "false"
checkbox input "true"
checkbox input "false"
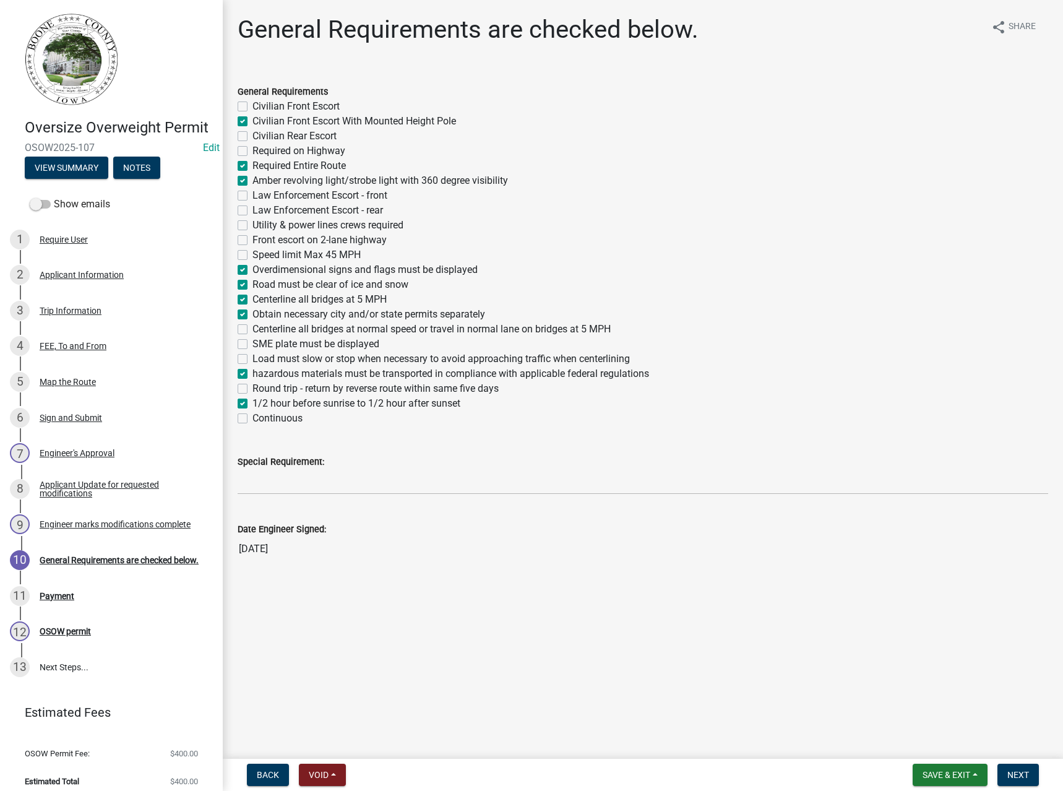
checkbox input "false"
checkbox input "true"
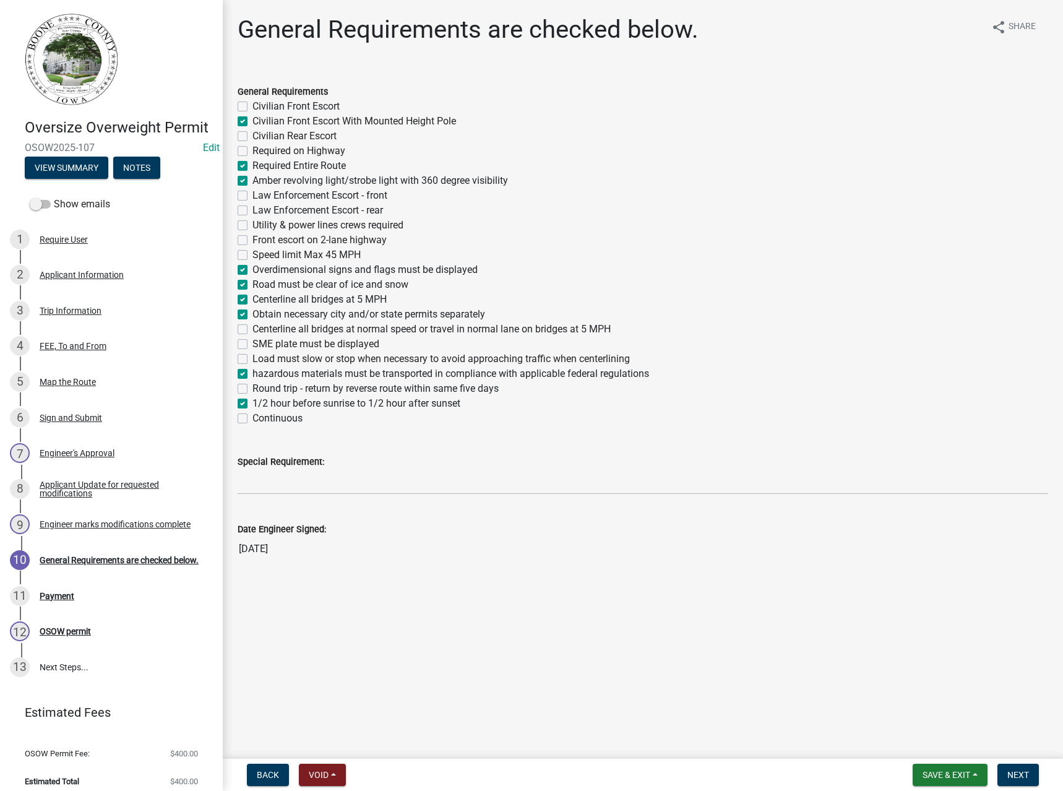
checkbox input "true"
click at [288, 356] on label "Load must slow or stop when necessary to avoid approaching traffic when centerl…" at bounding box center [440, 358] width 377 height 15
click at [260, 356] on input "Load must slow or stop when necessary to avoid approaching traffic when centerl…" at bounding box center [256, 355] width 8 height 8
click at [262, 479] on input "Special Requirement:" at bounding box center [643, 481] width 811 height 25
click at [1033, 773] on button "Next" at bounding box center [1017, 774] width 41 height 22
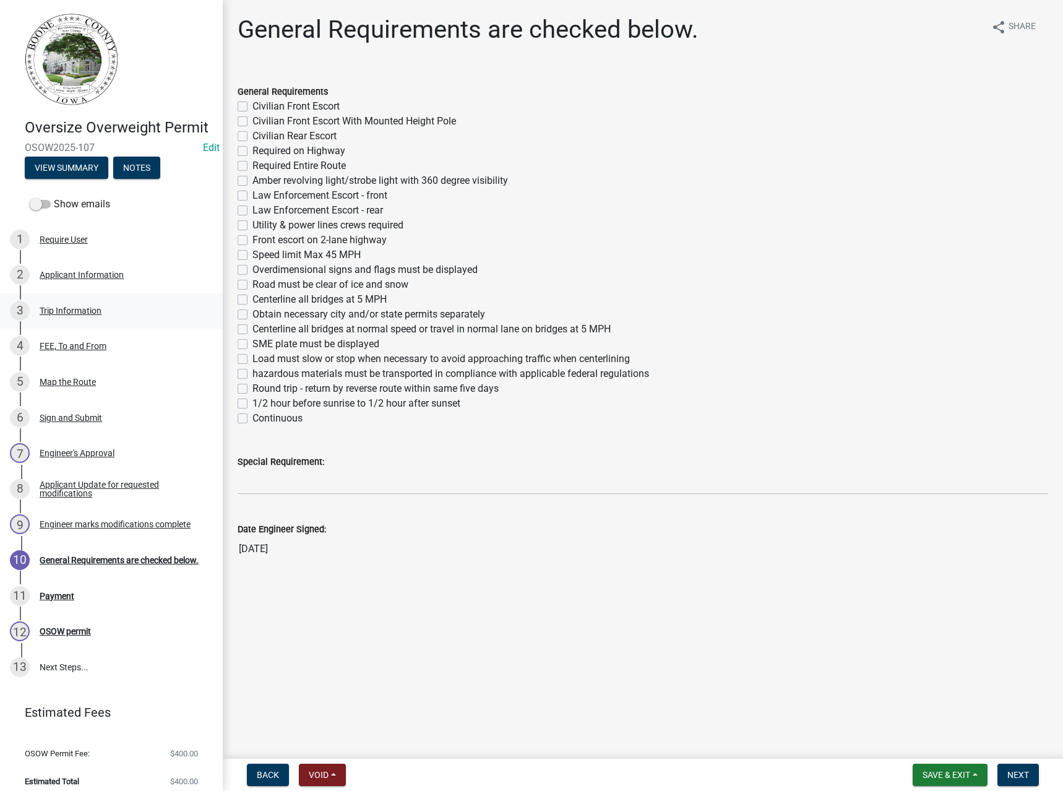
click at [62, 315] on div "Trip Information" at bounding box center [71, 310] width 62 height 9
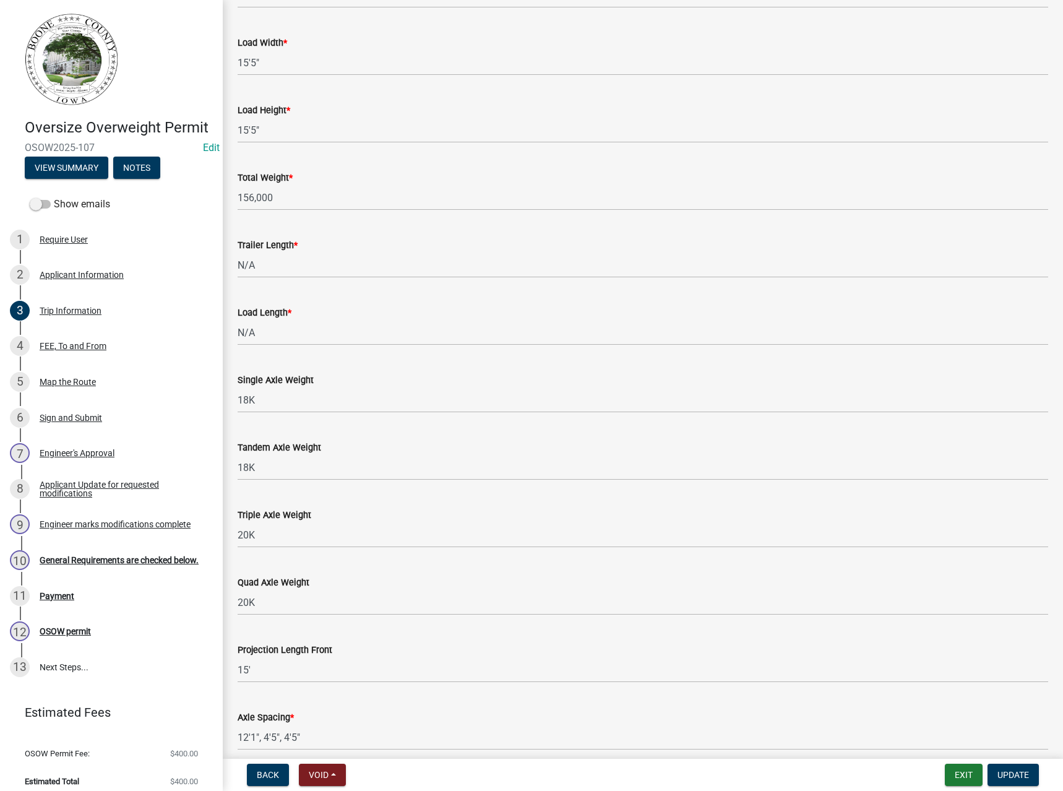
scroll to position [603, 0]
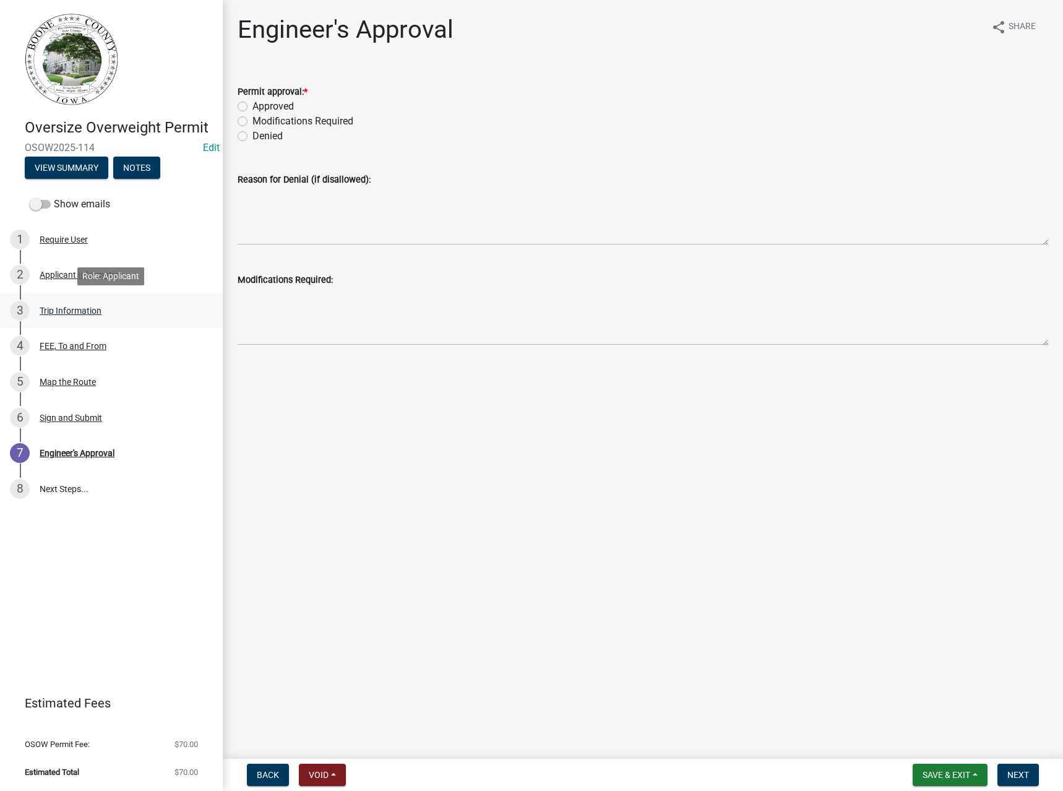
click at [59, 308] on div "Trip Information" at bounding box center [71, 310] width 62 height 9
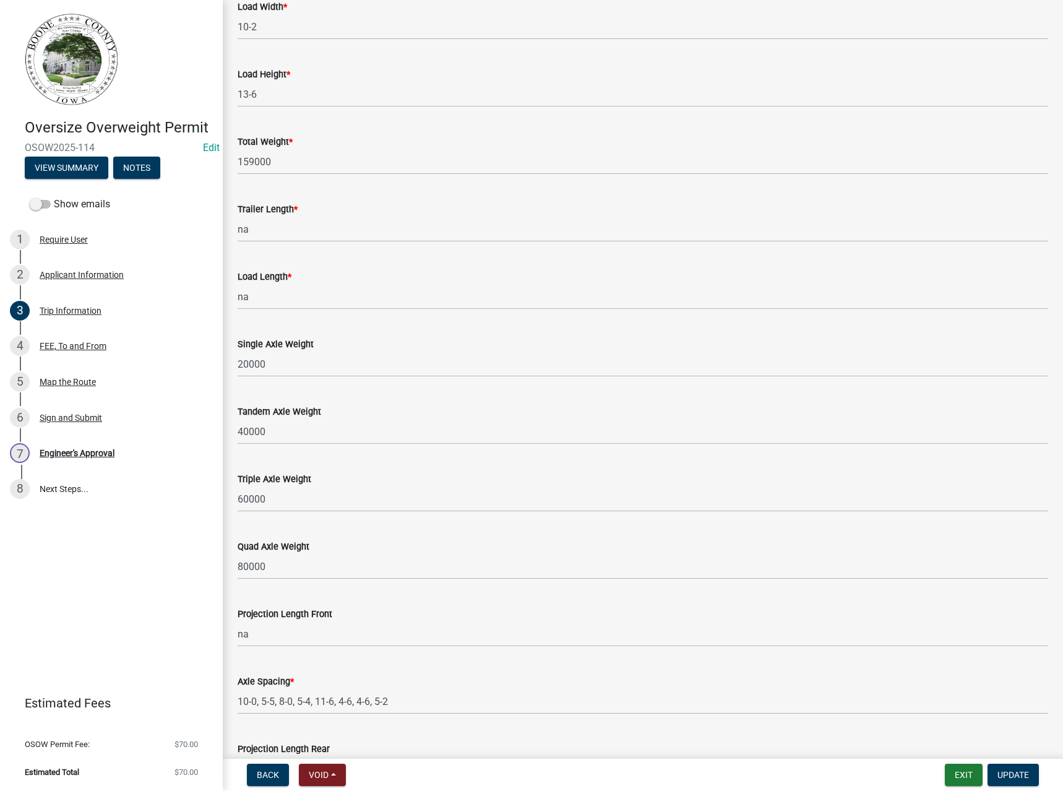
scroll to position [851, 0]
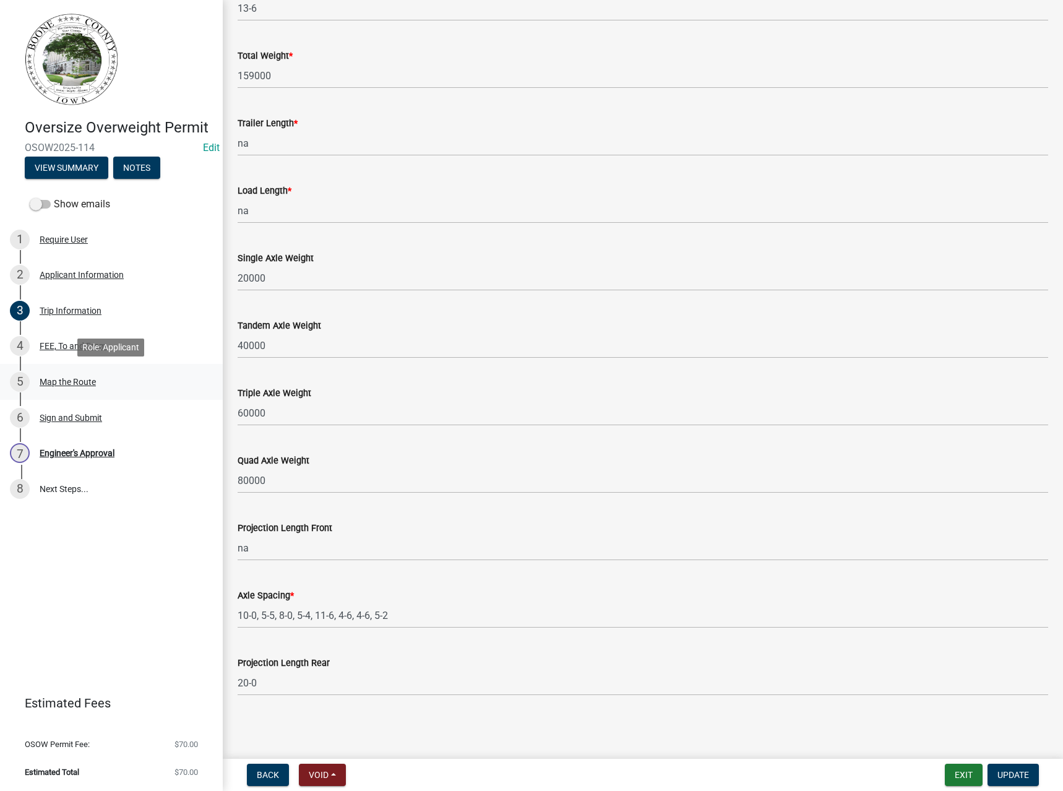
click at [59, 381] on div "Map the Route" at bounding box center [68, 381] width 56 height 9
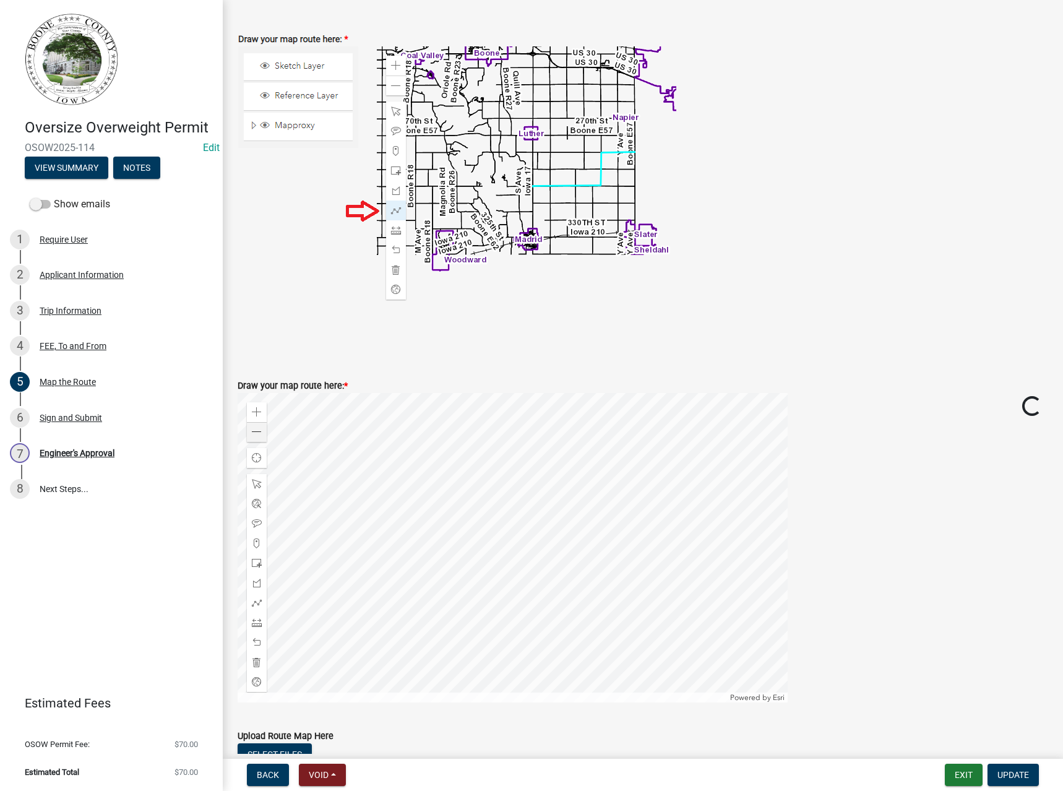
scroll to position [247, 0]
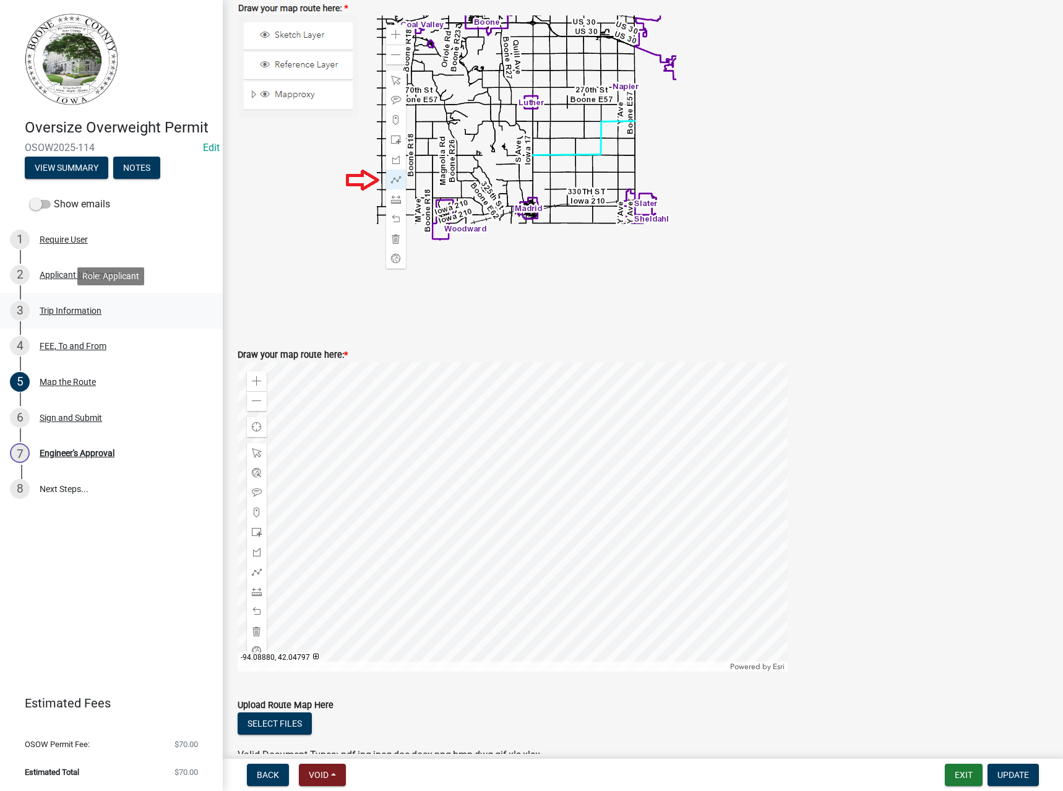
click at [56, 314] on div "Trip Information" at bounding box center [71, 310] width 62 height 9
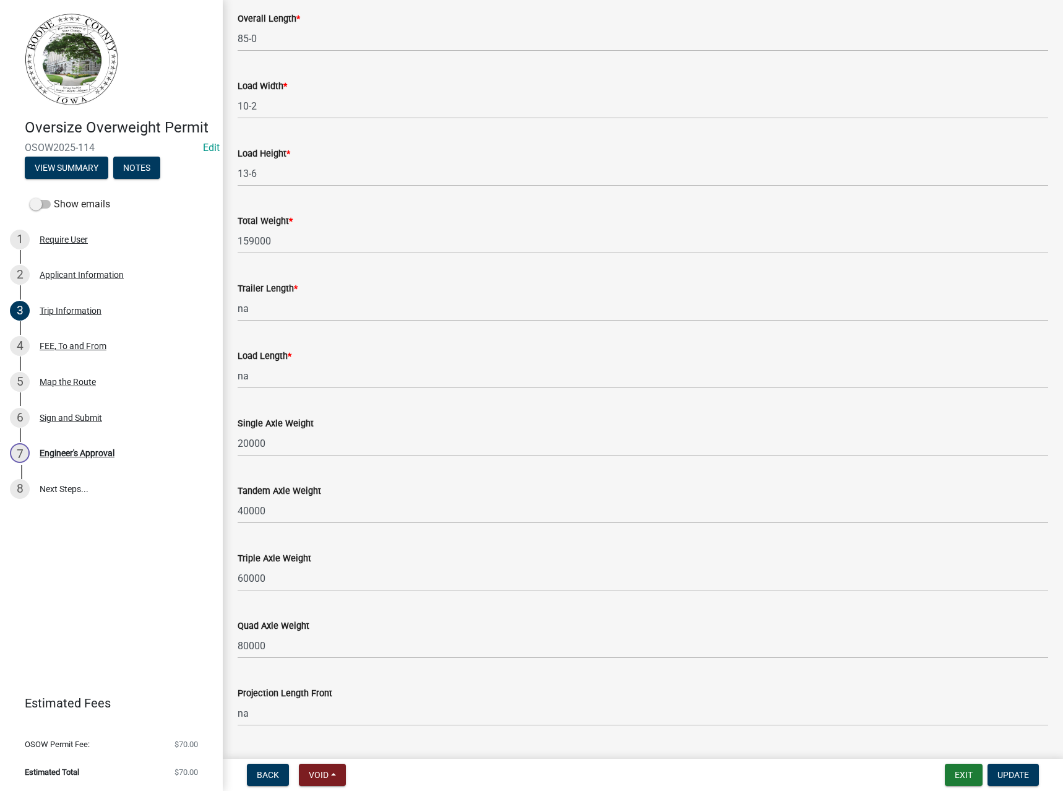
scroll to position [665, 0]
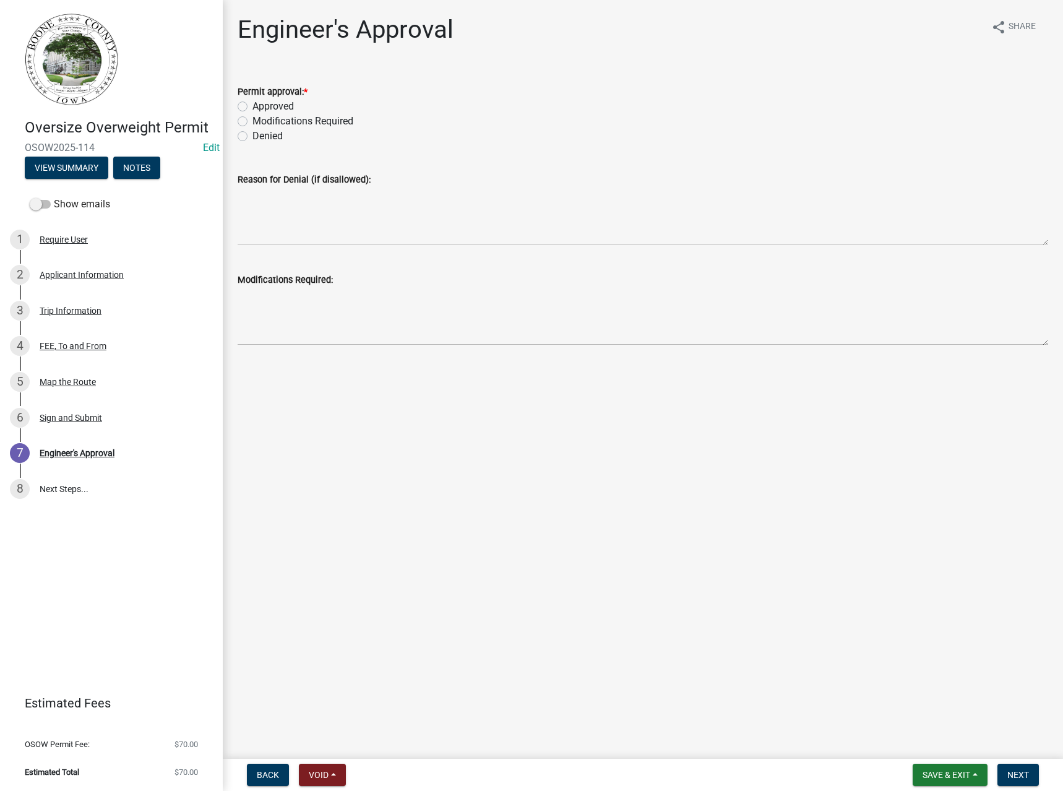
drag, startPoint x: 259, startPoint y: 105, endPoint x: 343, endPoint y: 137, distance: 89.5
click at [259, 105] on label "Approved" at bounding box center [272, 106] width 41 height 15
click at [259, 105] on input "Approved" at bounding box center [256, 103] width 8 height 8
radio input "true"
click at [1016, 780] on span "Next" at bounding box center [1018, 775] width 22 height 10
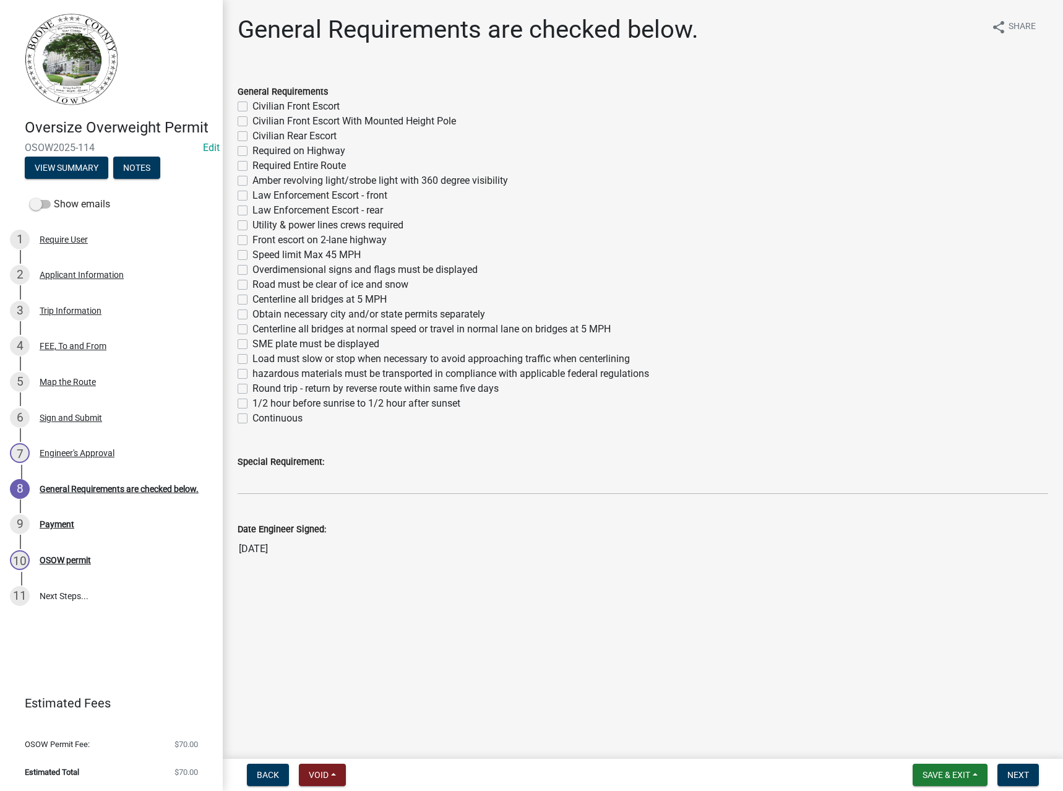
click at [275, 163] on label "Required Entire Route" at bounding box center [298, 165] width 93 height 15
click at [260, 163] on input "Required Entire Route" at bounding box center [256, 162] width 8 height 8
checkbox input "true"
checkbox input "false"
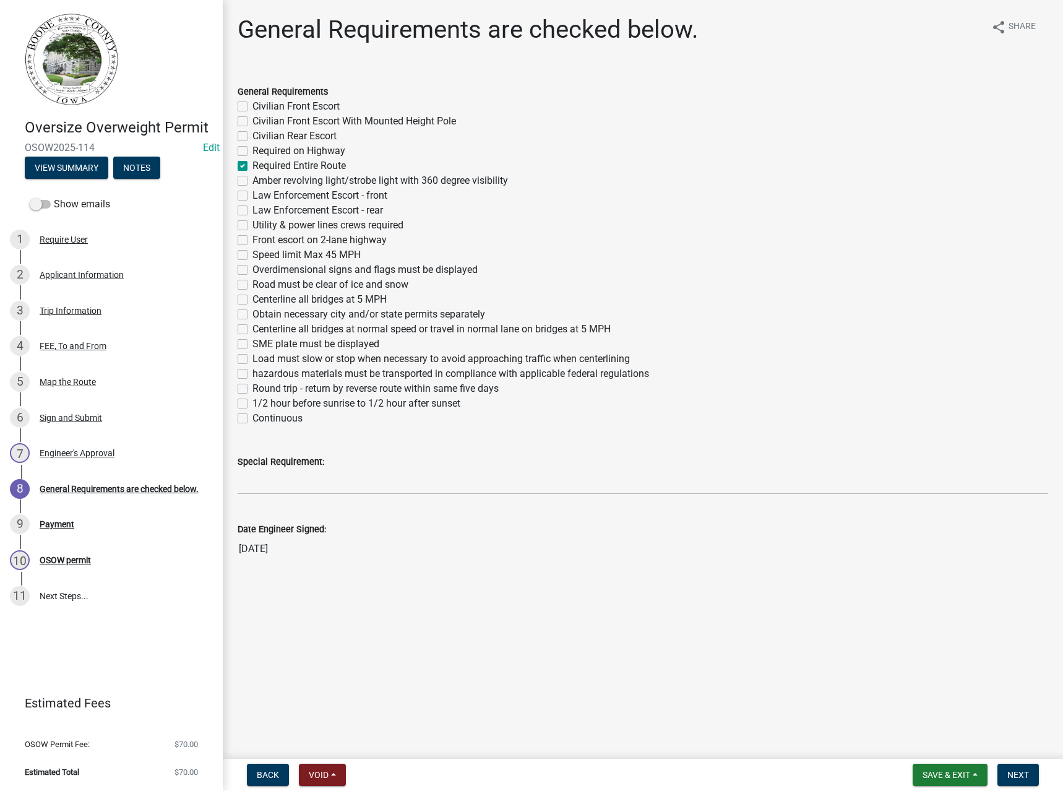
checkbox input "false"
checkbox input "true"
checkbox input "false"
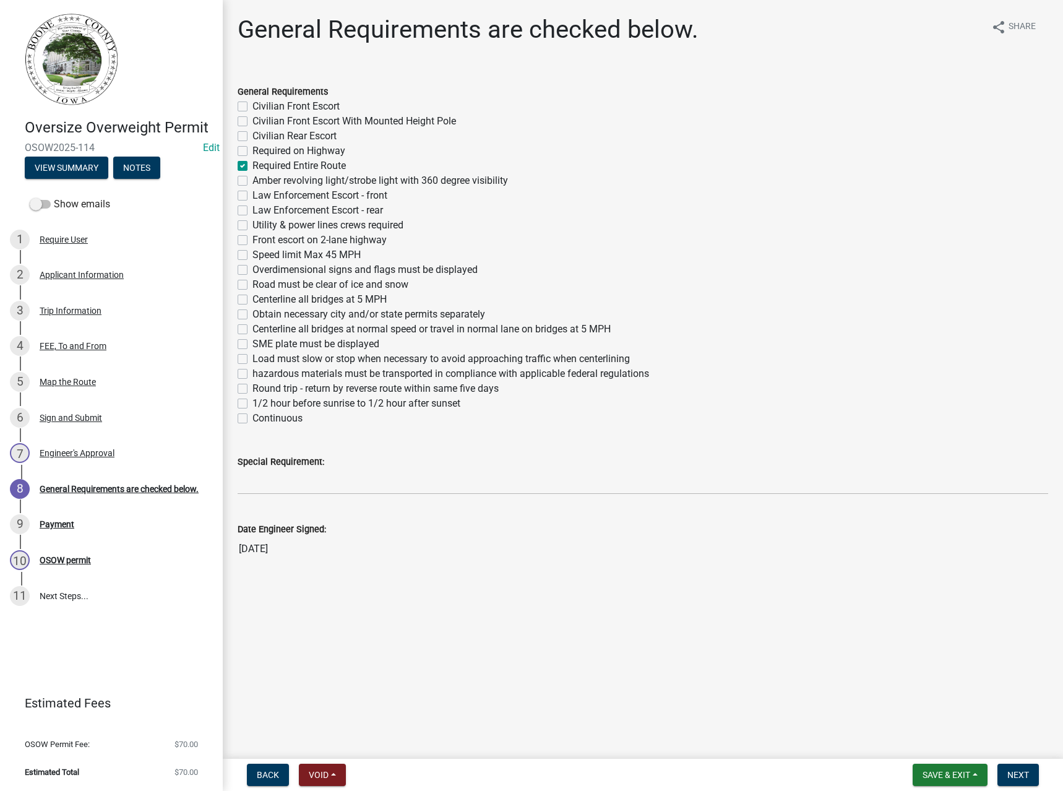
checkbox input "false"
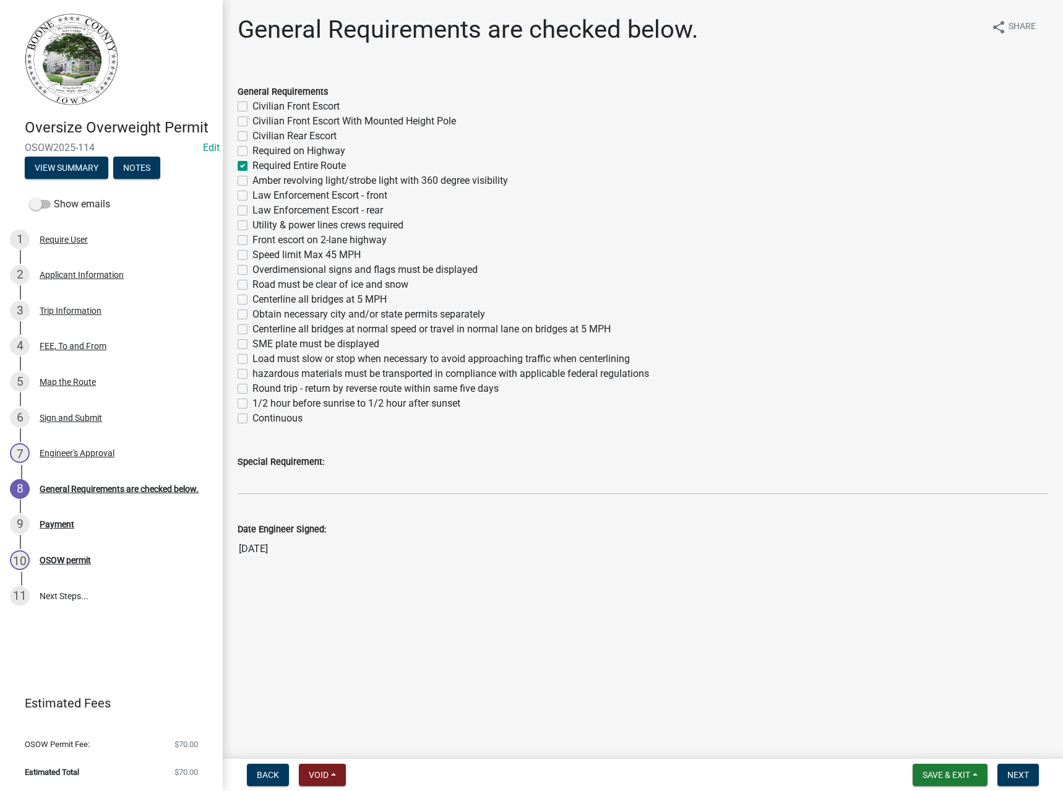
checkbox input "false"
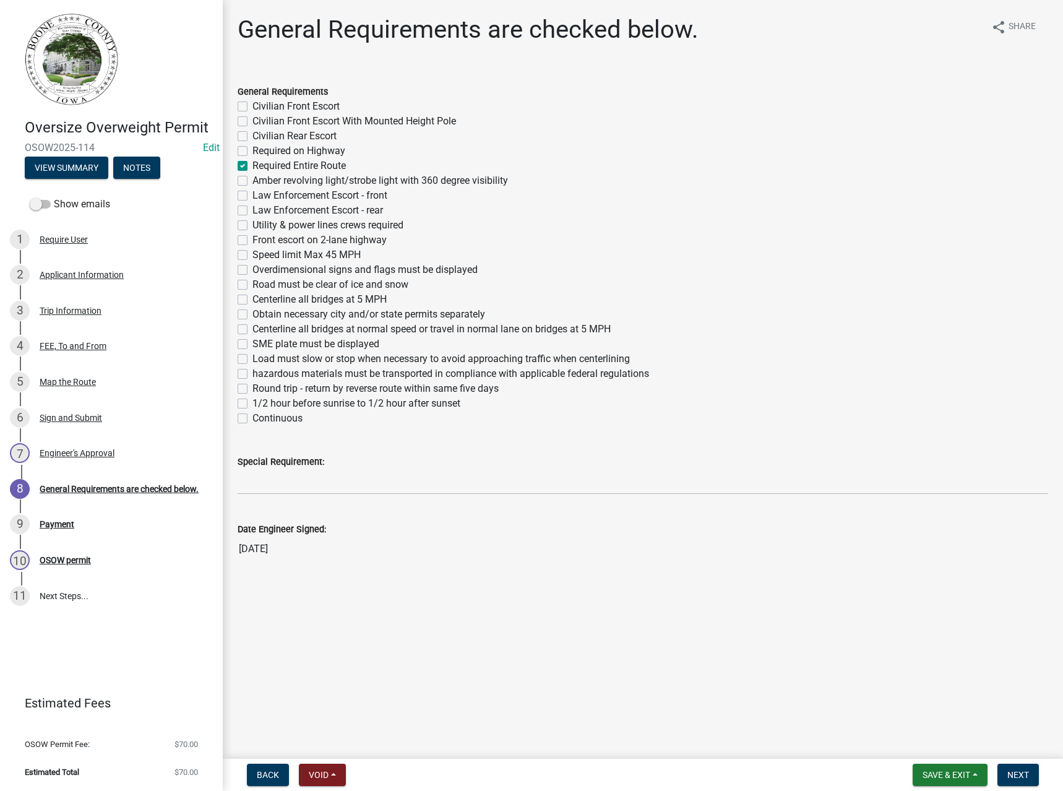
checkbox input "false"
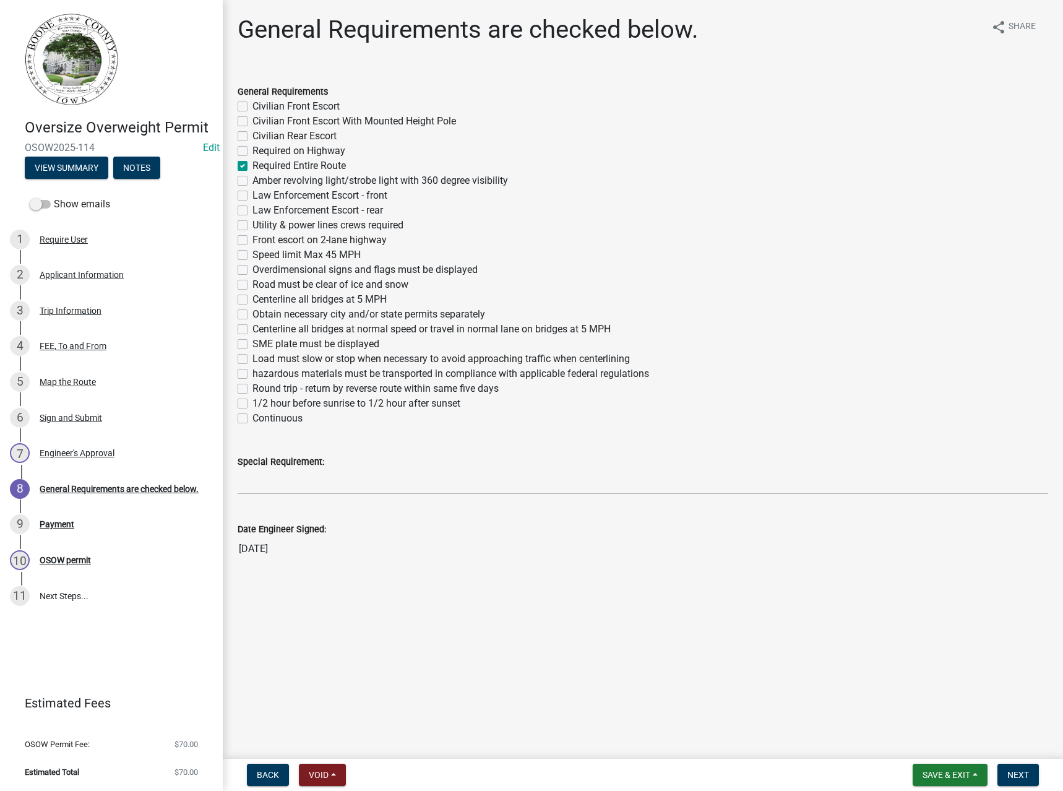
click at [280, 269] on label "Overdimensional signs and flags must be displayed" at bounding box center [364, 269] width 225 height 15
click at [260, 269] on input "Overdimensional signs and flags must be displayed" at bounding box center [256, 266] width 8 height 8
checkbox input "true"
checkbox input "false"
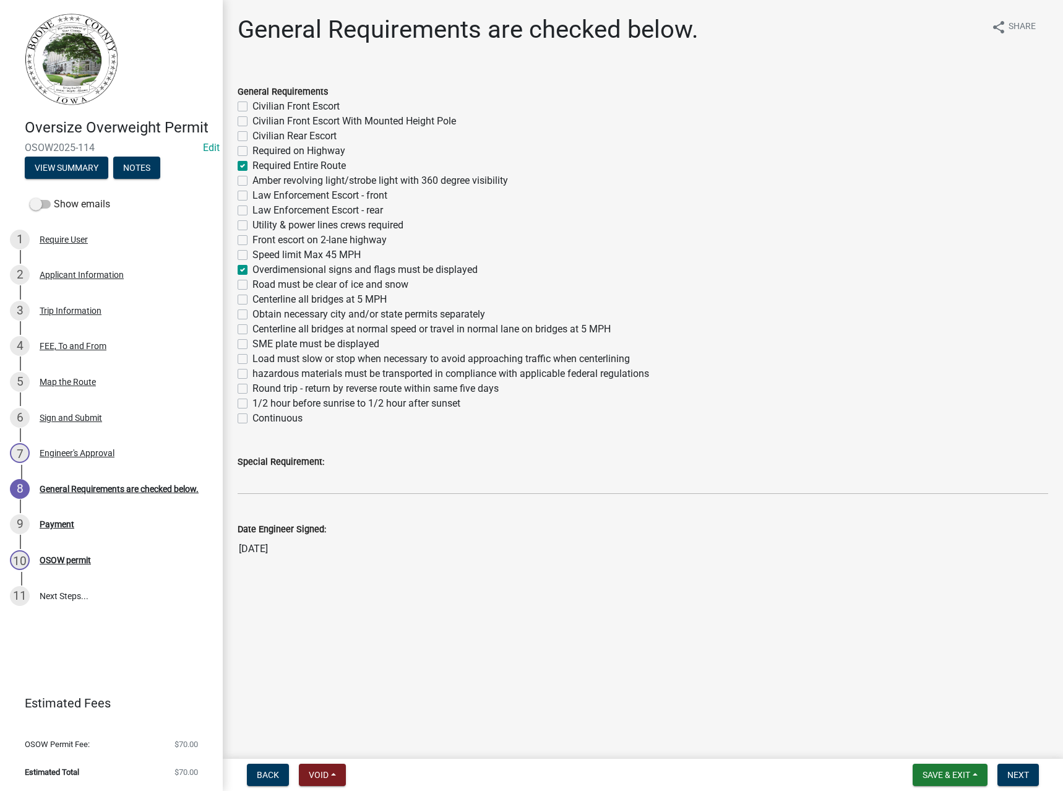
checkbox input "false"
checkbox input "true"
checkbox input "false"
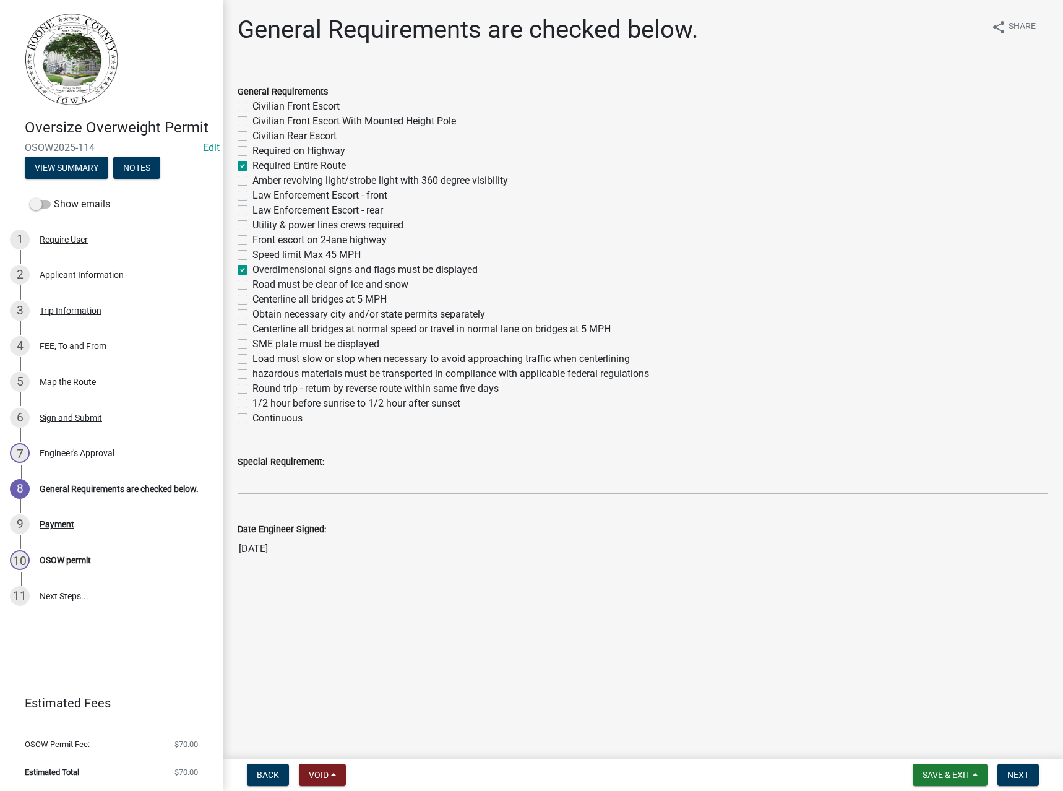
checkbox input "false"
checkbox input "true"
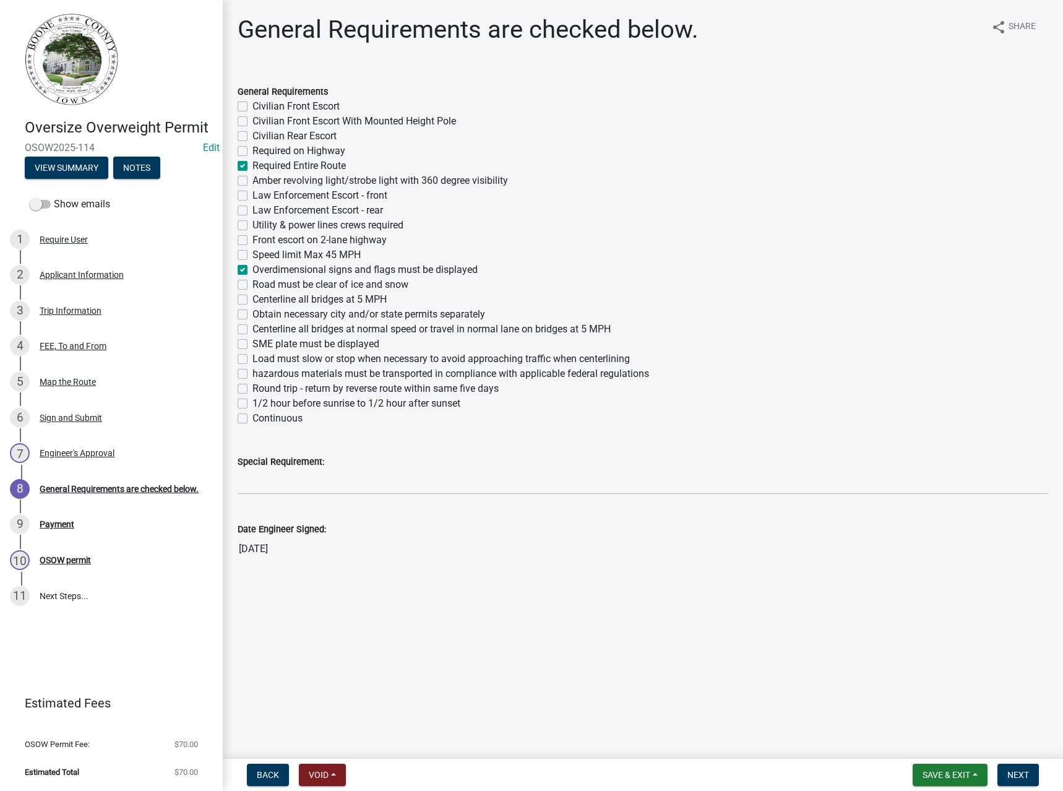
checkbox input "false"
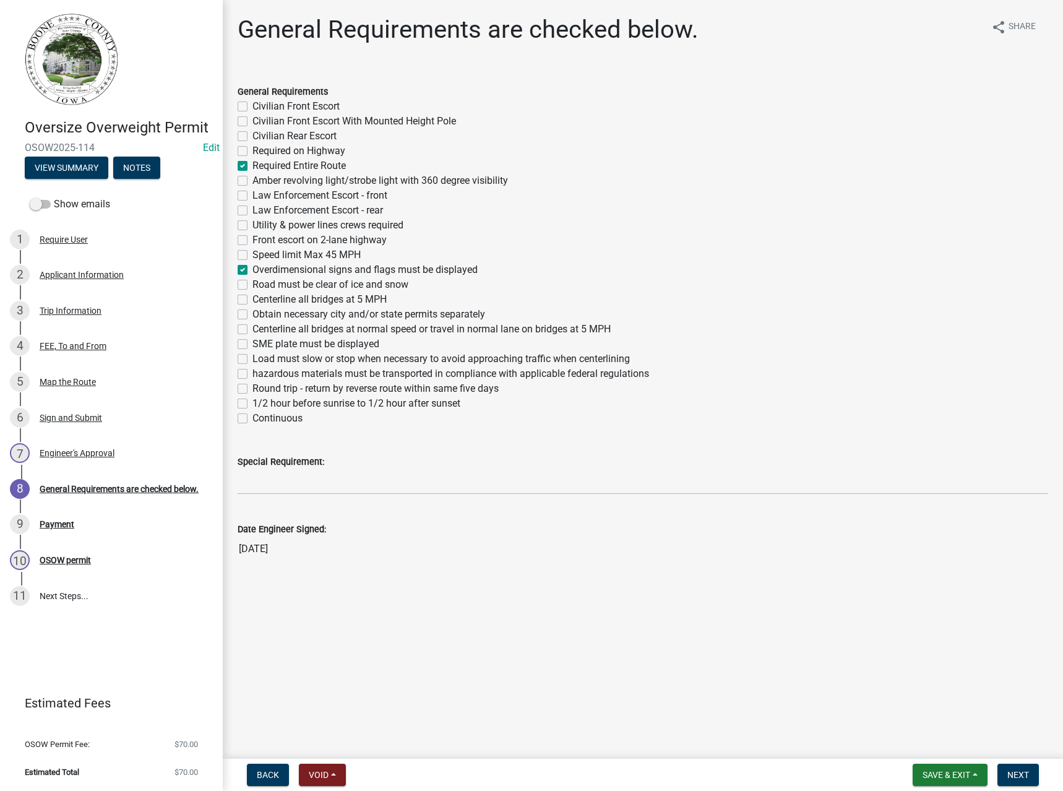
checkbox input "false"
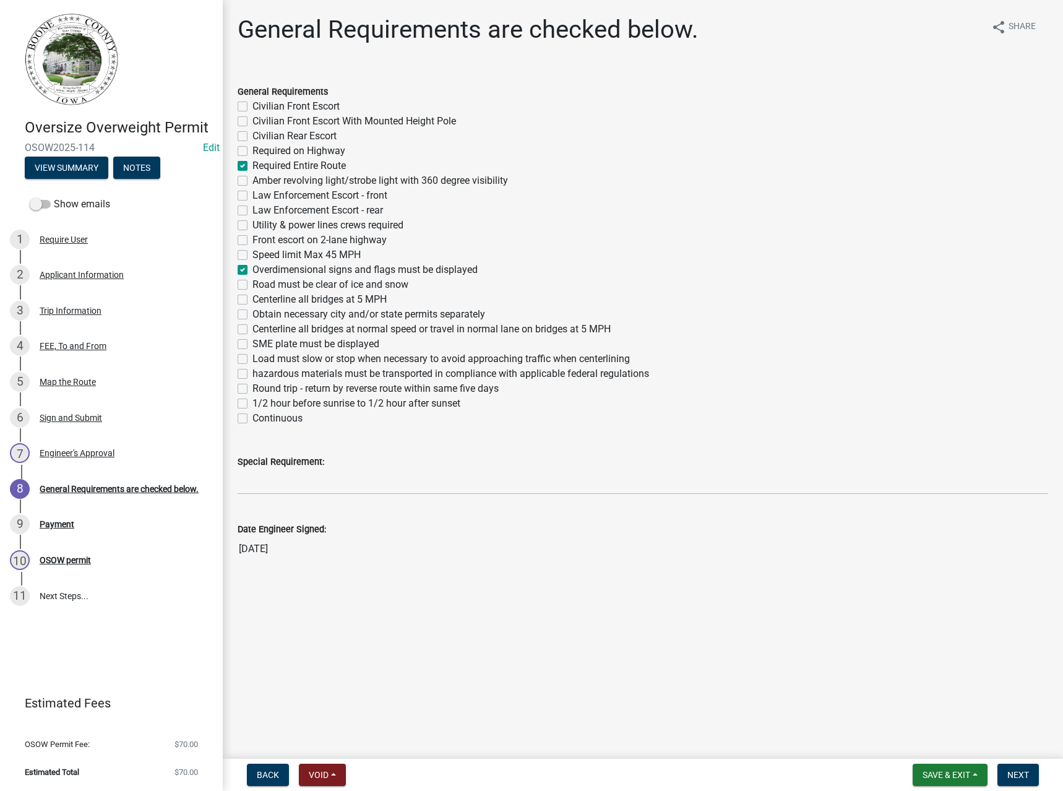
click at [333, 179] on label "Amber revolving light/strobe light with 360 degree visibility" at bounding box center [380, 180] width 256 height 15
click at [260, 179] on input "Amber revolving light/strobe light with 360 degree visibility" at bounding box center [256, 177] width 8 height 8
checkbox input "true"
checkbox input "false"
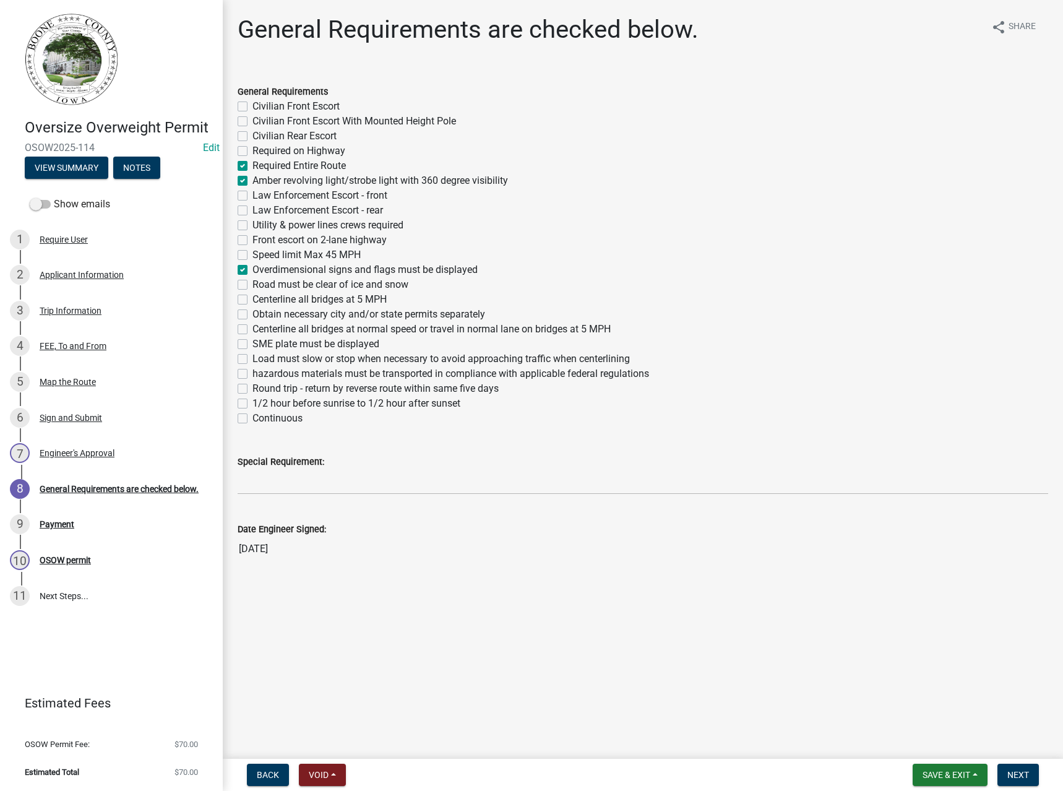
checkbox input "false"
checkbox input "true"
checkbox input "false"
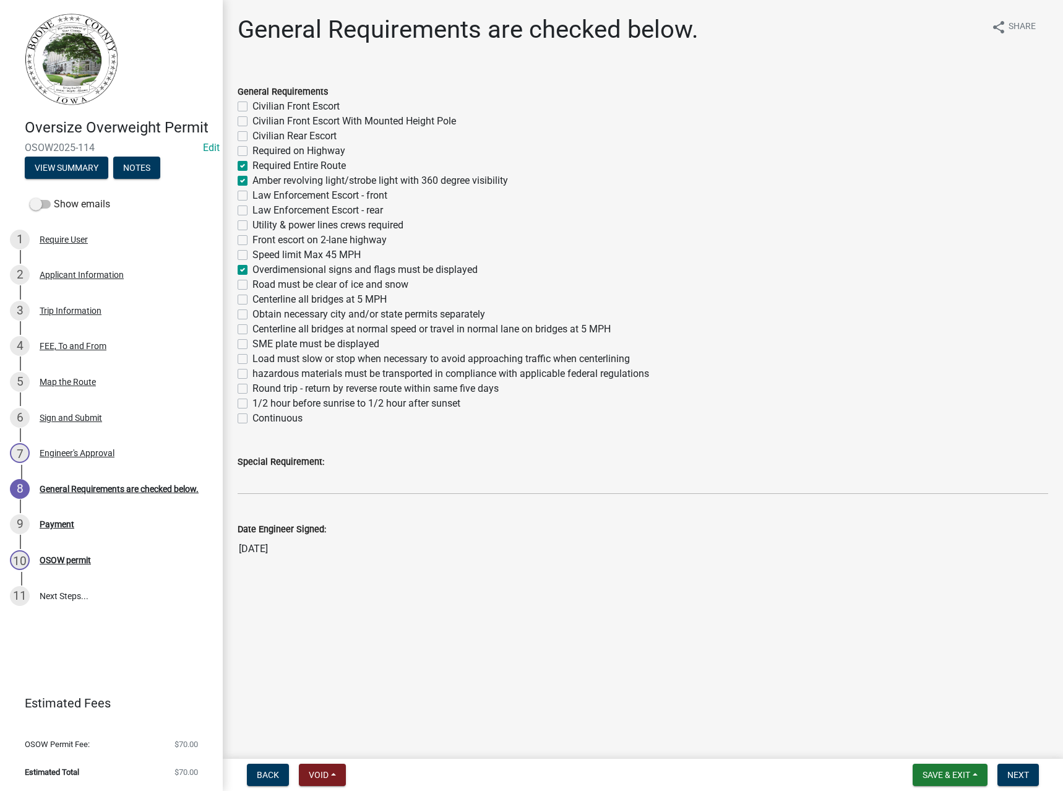
checkbox input "false"
checkbox input "true"
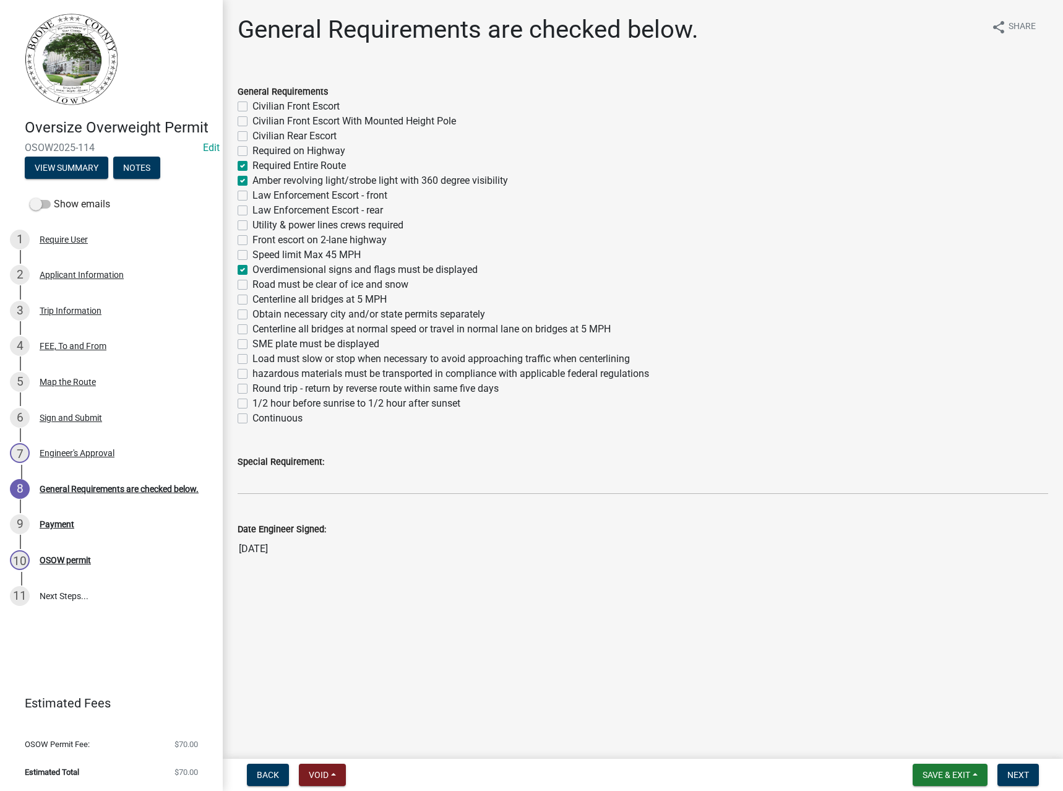
checkbox input "false"
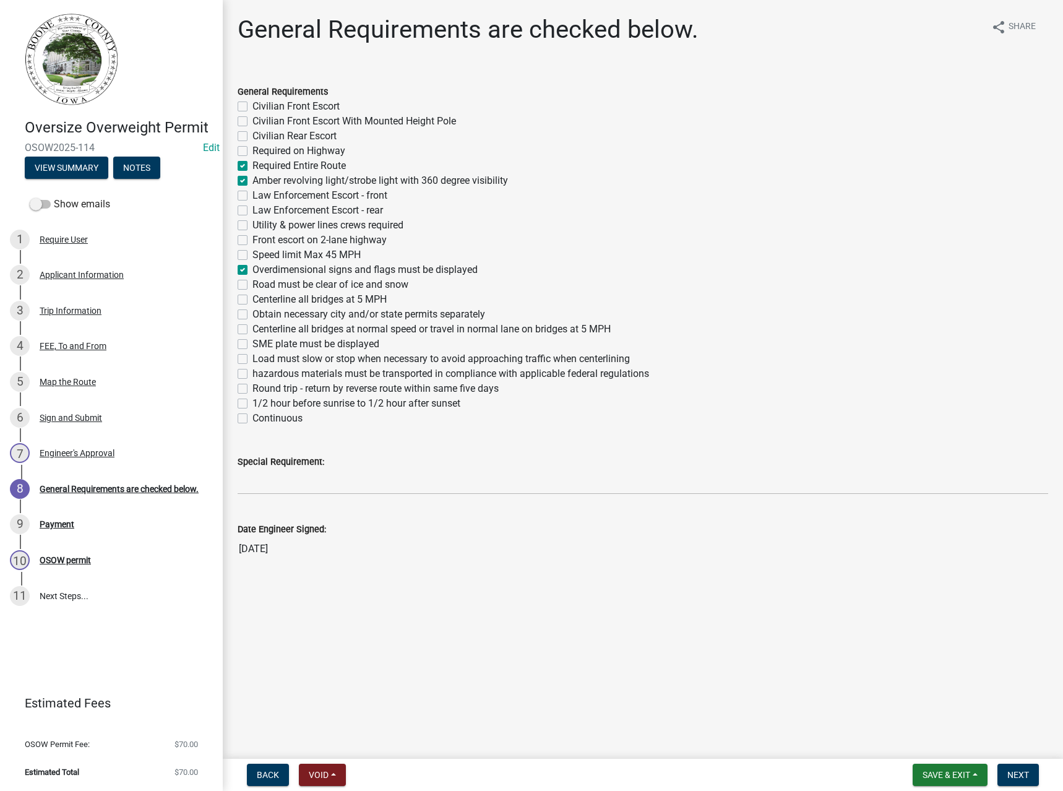
checkbox input "false"
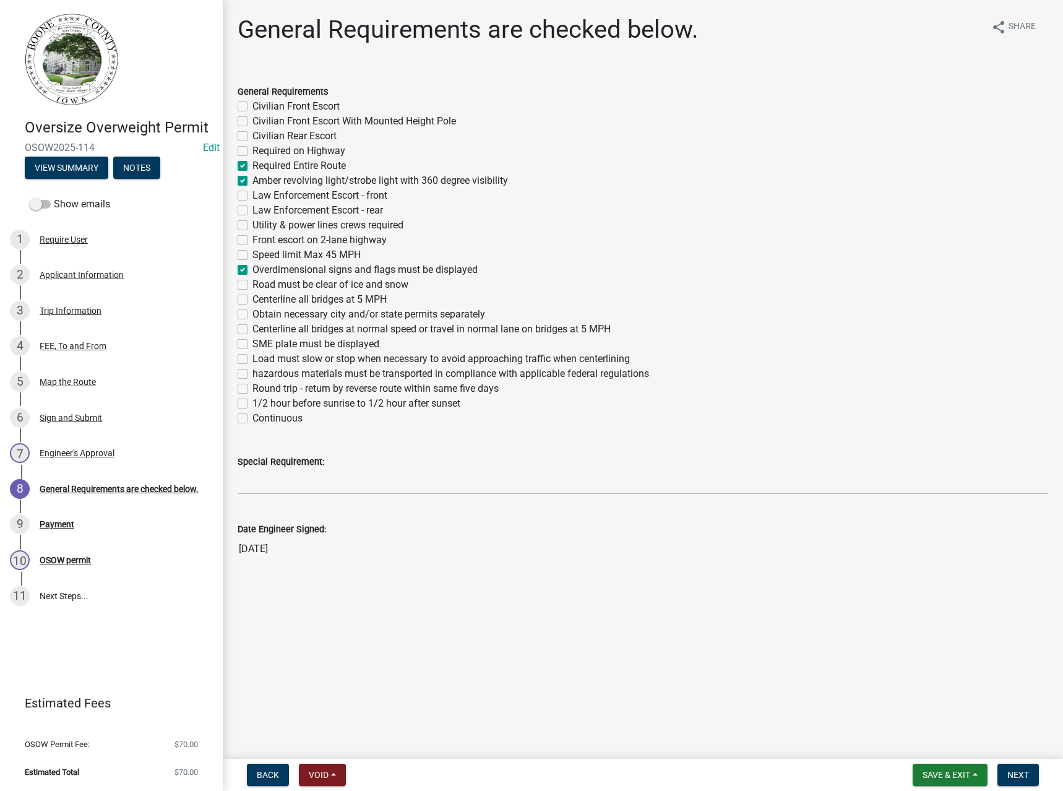
click at [284, 314] on label "Obtain necessary city and/or state permits separately" at bounding box center [368, 314] width 233 height 15
click at [260, 314] on input "Obtain necessary city and/or state permits separately" at bounding box center [256, 311] width 8 height 8
checkbox input "true"
checkbox input "false"
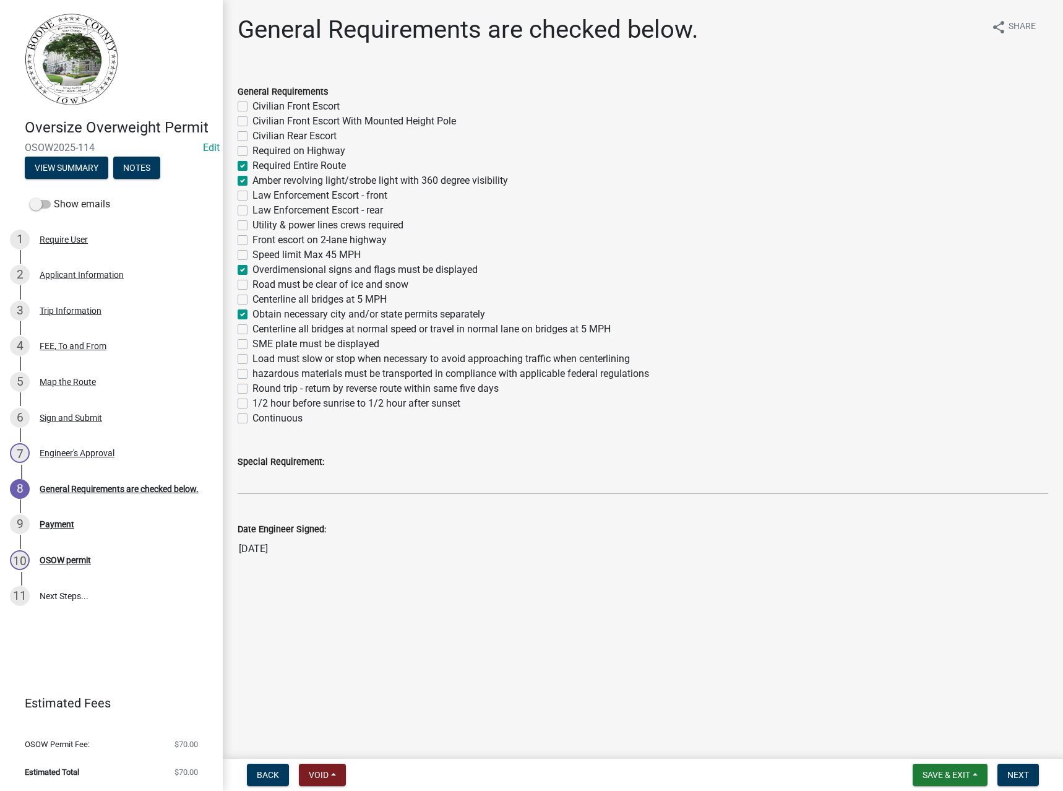
checkbox input "false"
checkbox input "true"
checkbox input "false"
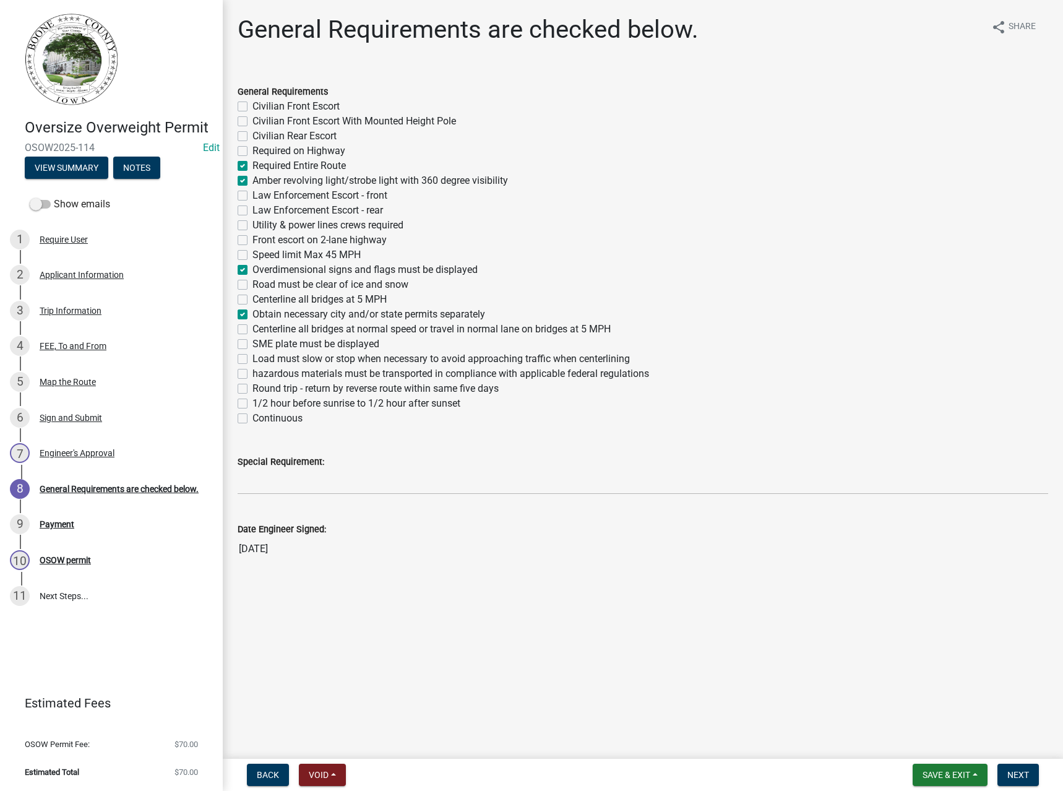
checkbox input "false"
checkbox input "true"
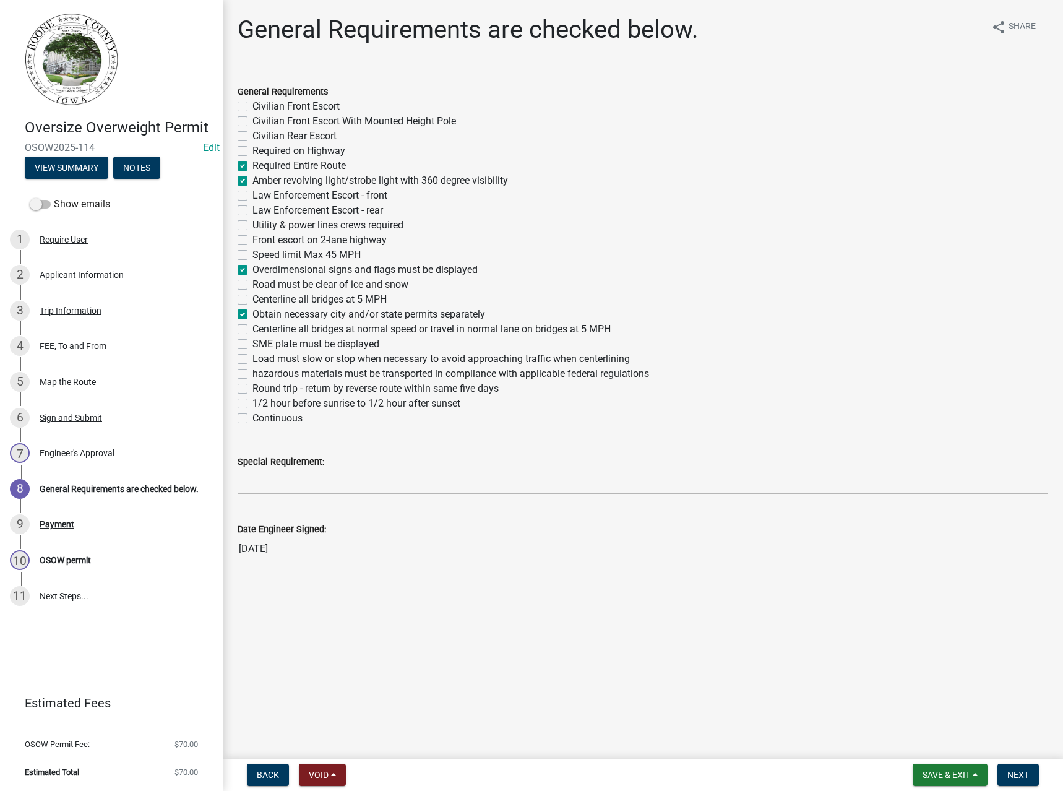
checkbox input "false"
checkbox input "true"
checkbox input "false"
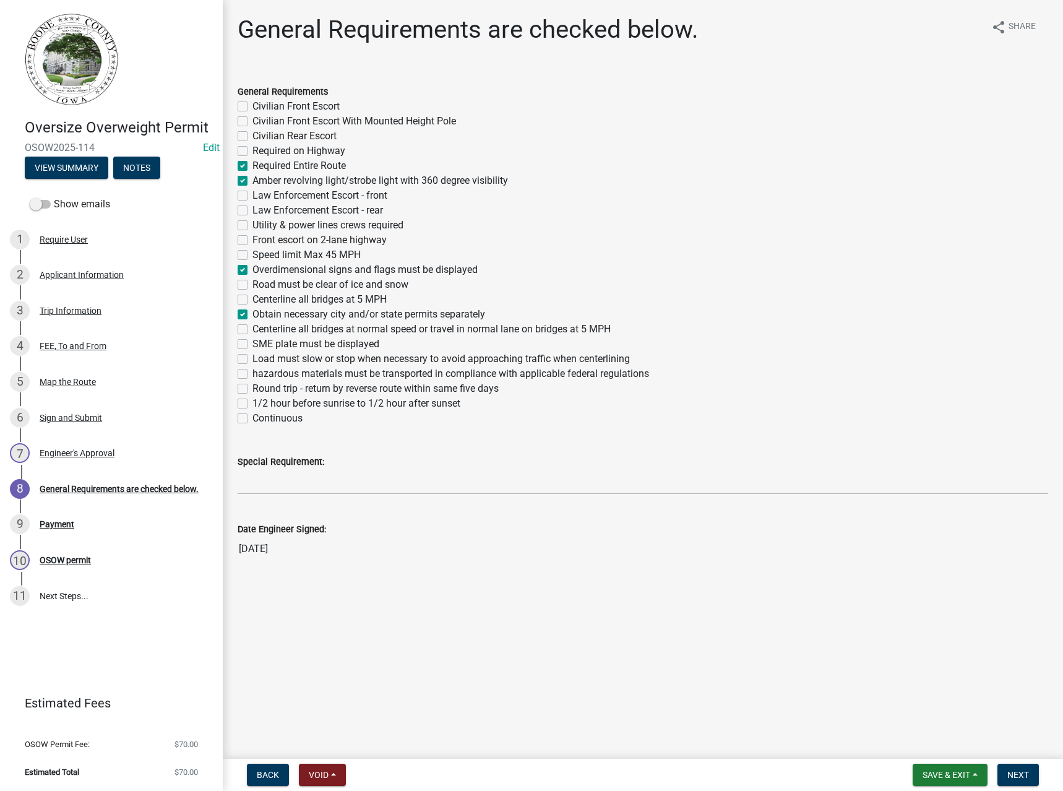
checkbox input "false"
click at [279, 418] on label "Continuous" at bounding box center [277, 418] width 50 height 15
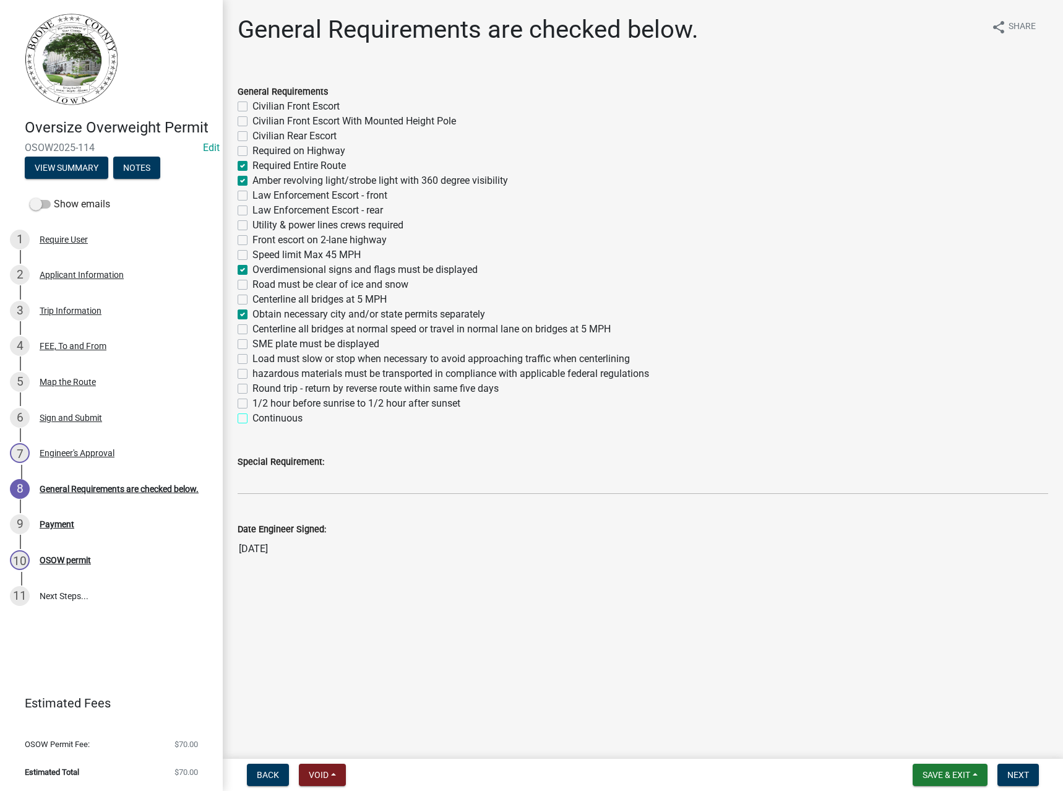
click at [260, 418] on input "Continuous" at bounding box center [256, 415] width 8 height 8
checkbox input "true"
checkbox input "false"
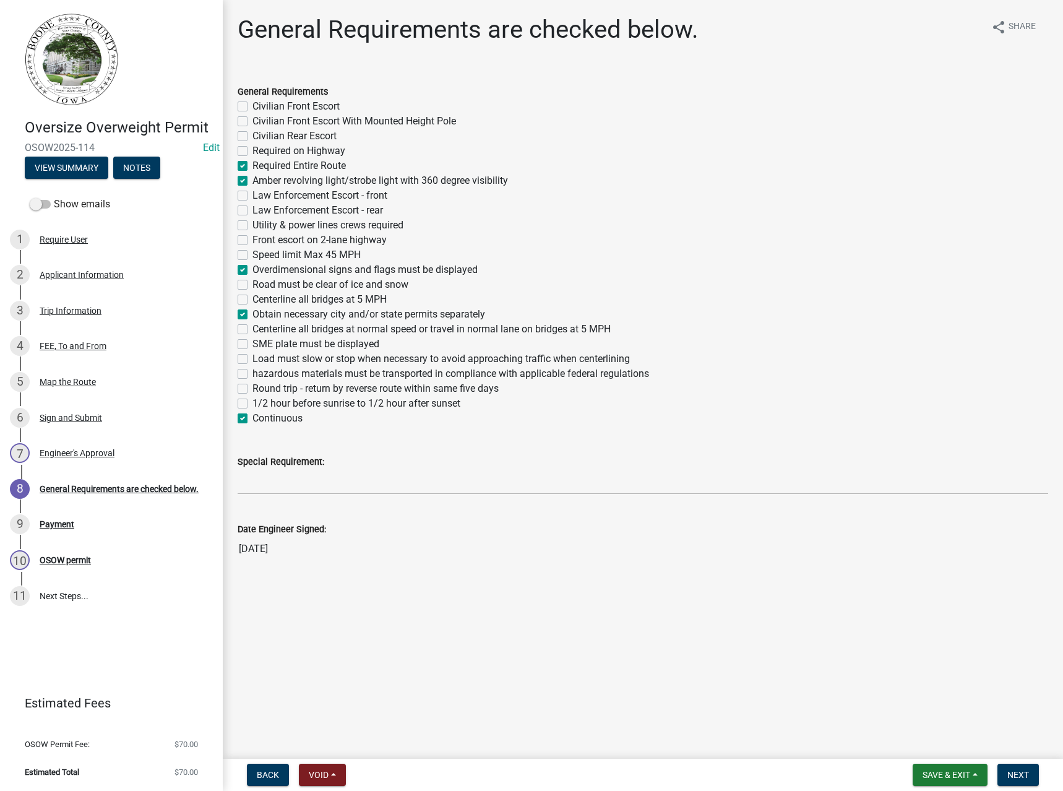
checkbox input "false"
checkbox input "true"
checkbox input "false"
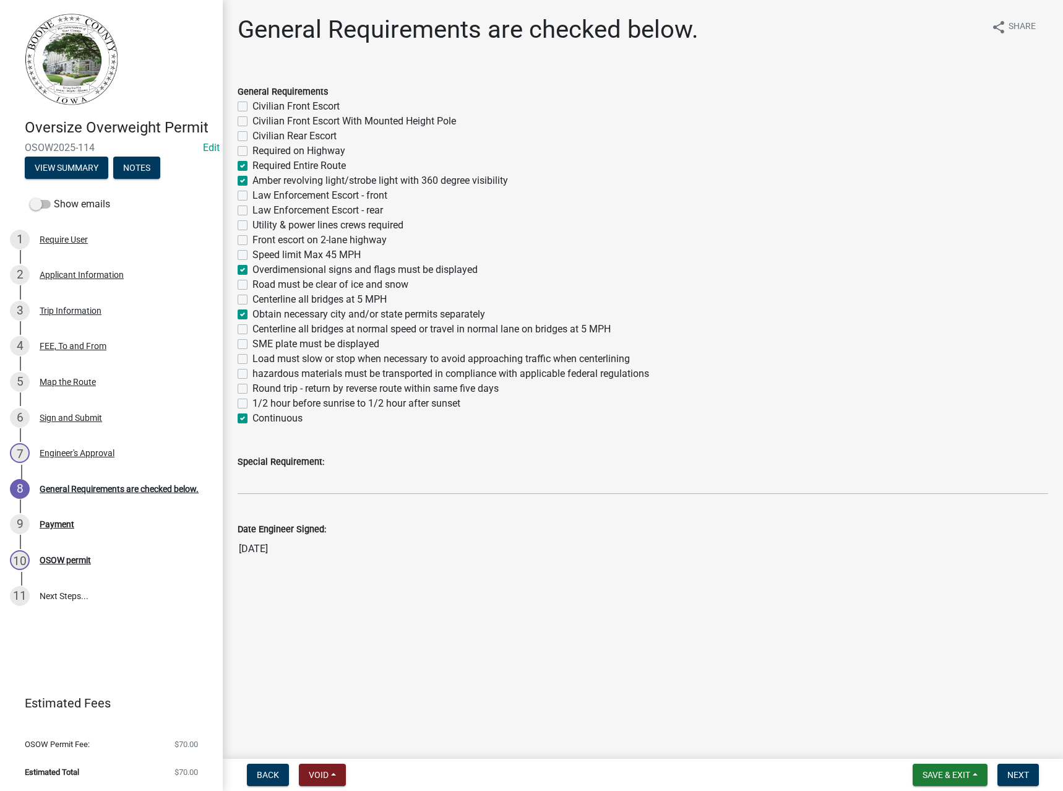
checkbox input "false"
checkbox input "true"
checkbox input "false"
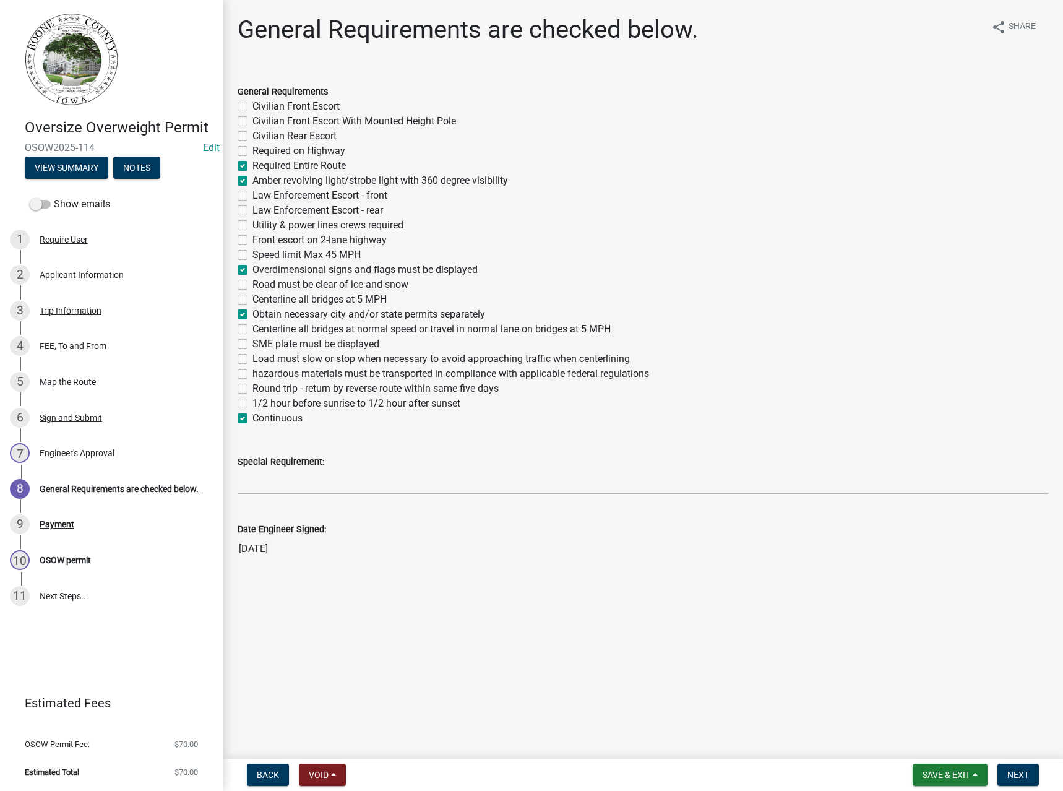
checkbox input "false"
checkbox input "true"
checkbox input "false"
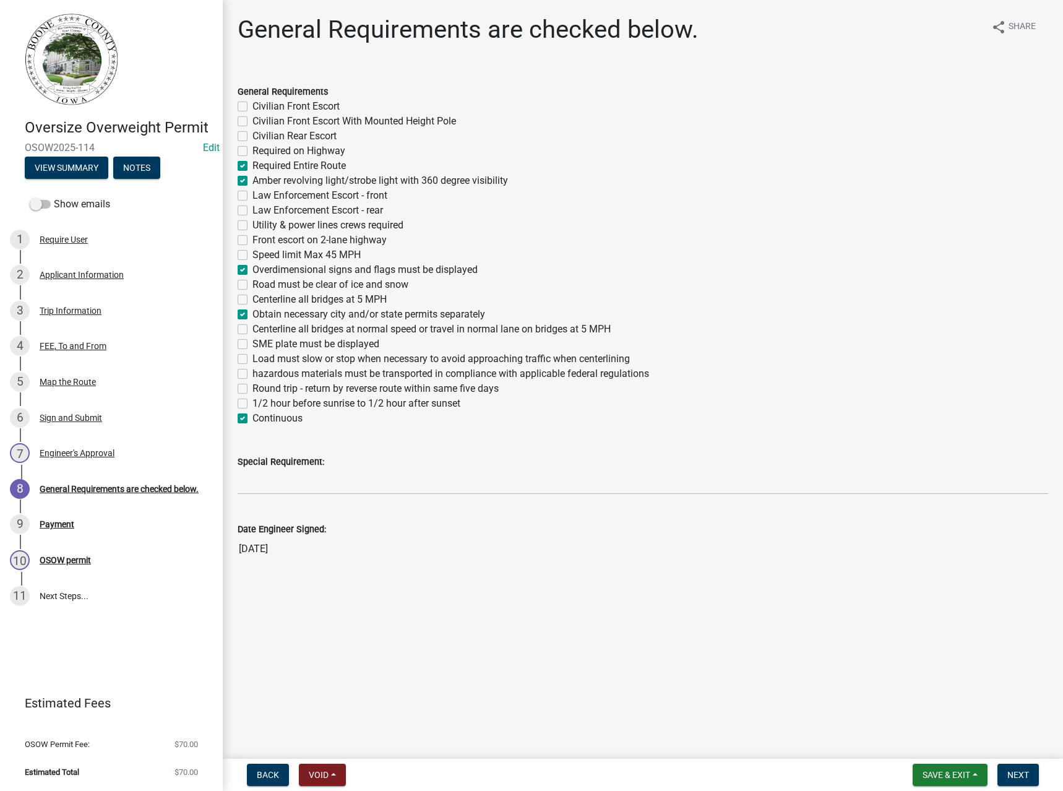
checkbox input "false"
checkbox input "true"
click at [285, 387] on label "Round trip - return by reverse route within same five days" at bounding box center [375, 388] width 246 height 15
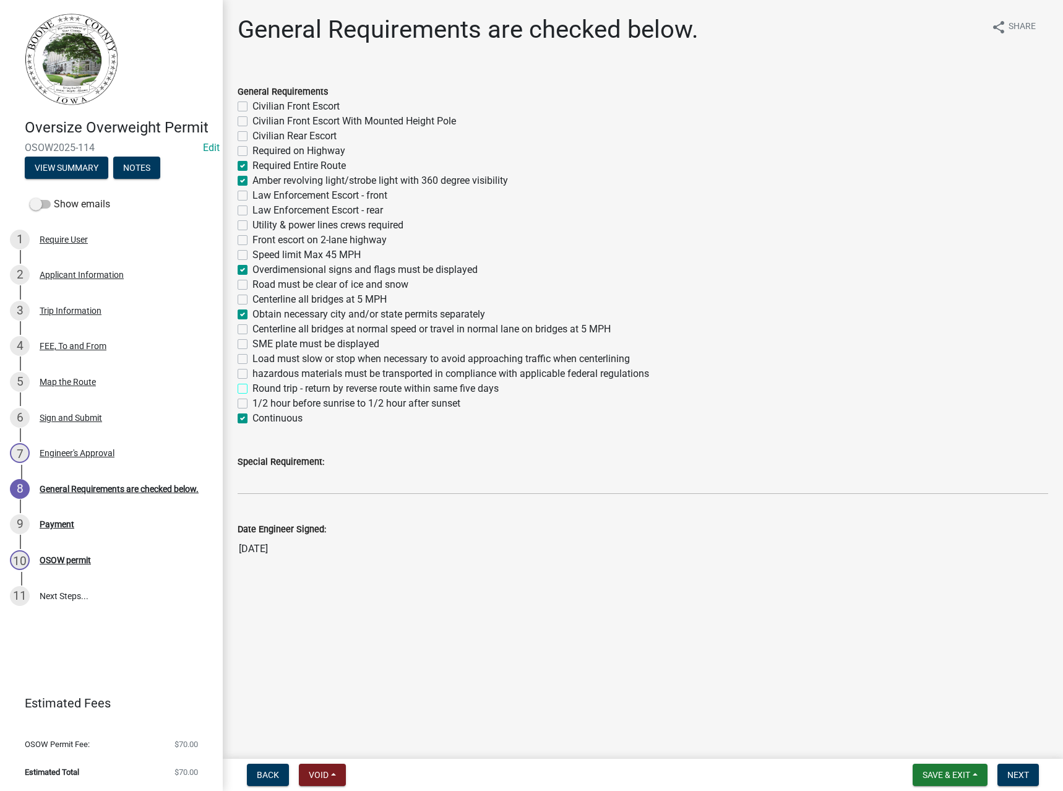
click at [260, 387] on input "Round trip - return by reverse route within same five days" at bounding box center [256, 385] width 8 height 8
checkbox input "true"
checkbox input "false"
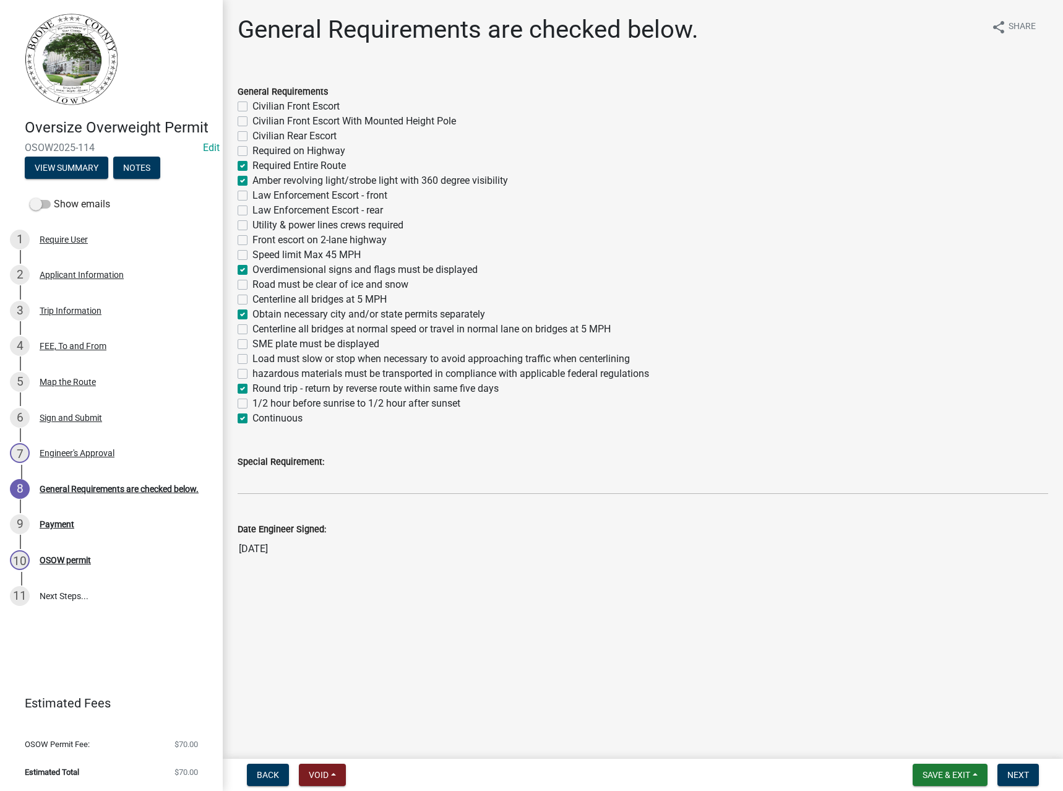
checkbox input "false"
checkbox input "true"
checkbox input "false"
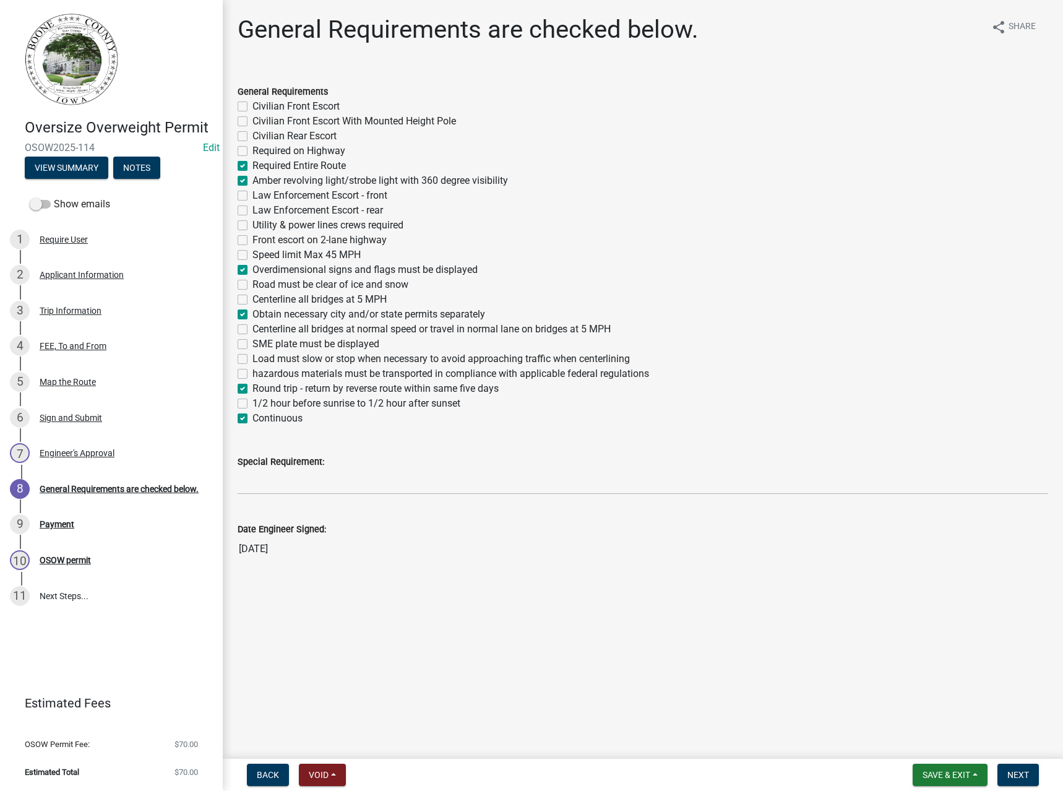
checkbox input "false"
checkbox input "true"
checkbox input "false"
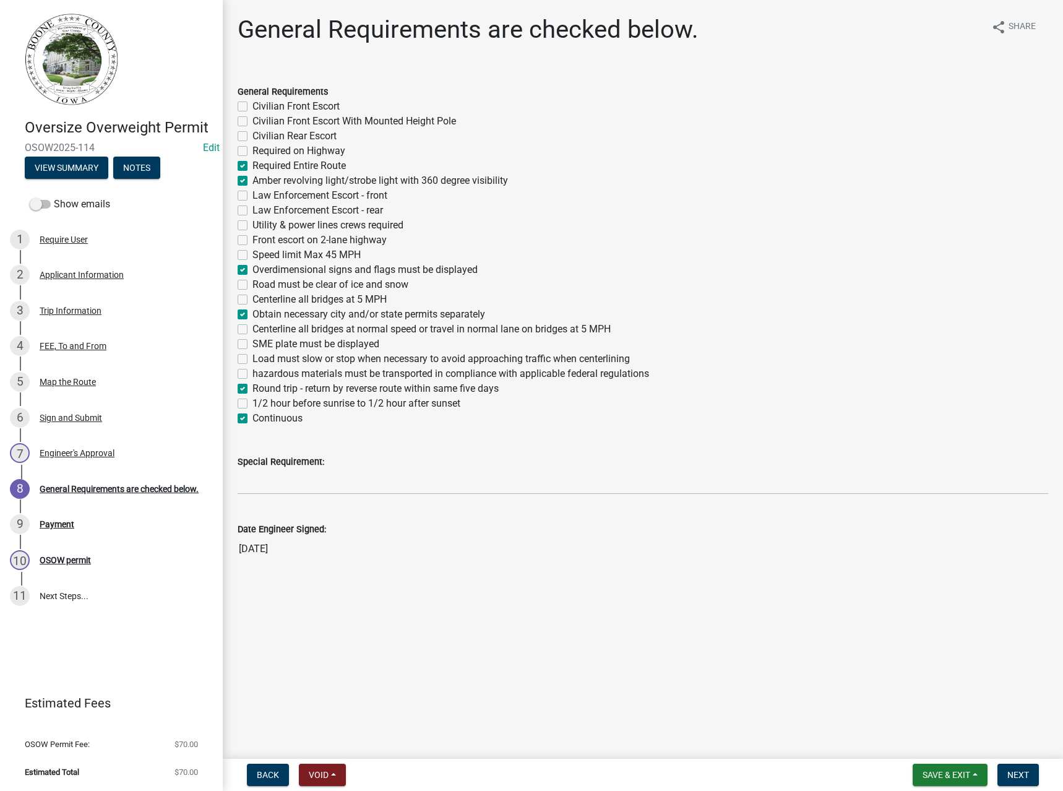
checkbox input "false"
checkbox input "true"
checkbox input "false"
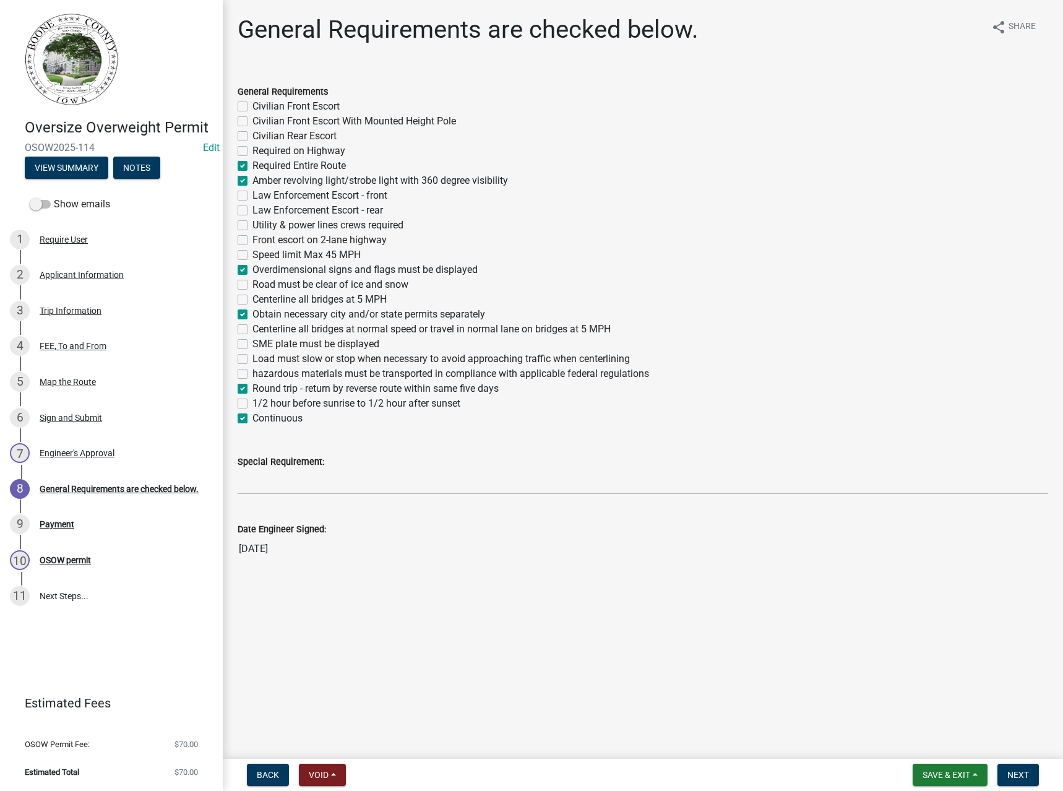
checkbox input "false"
checkbox input "true"
checkbox input "false"
checkbox input "true"
click at [1021, 774] on span "Next" at bounding box center [1018, 775] width 22 height 10
